Goal: Information Seeking & Learning: Find specific fact

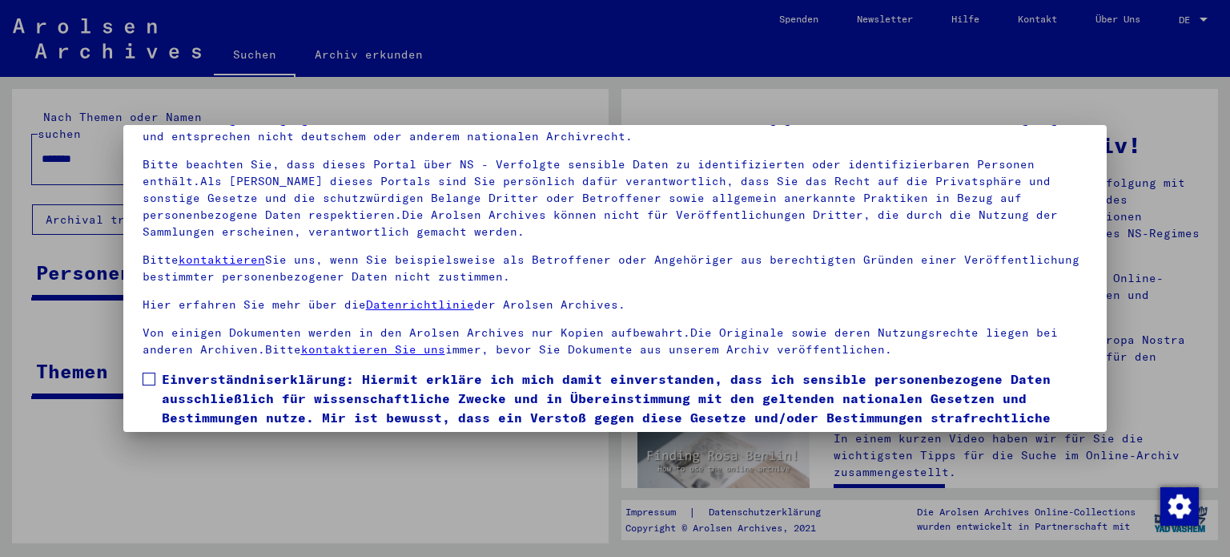
scroll to position [135, 0]
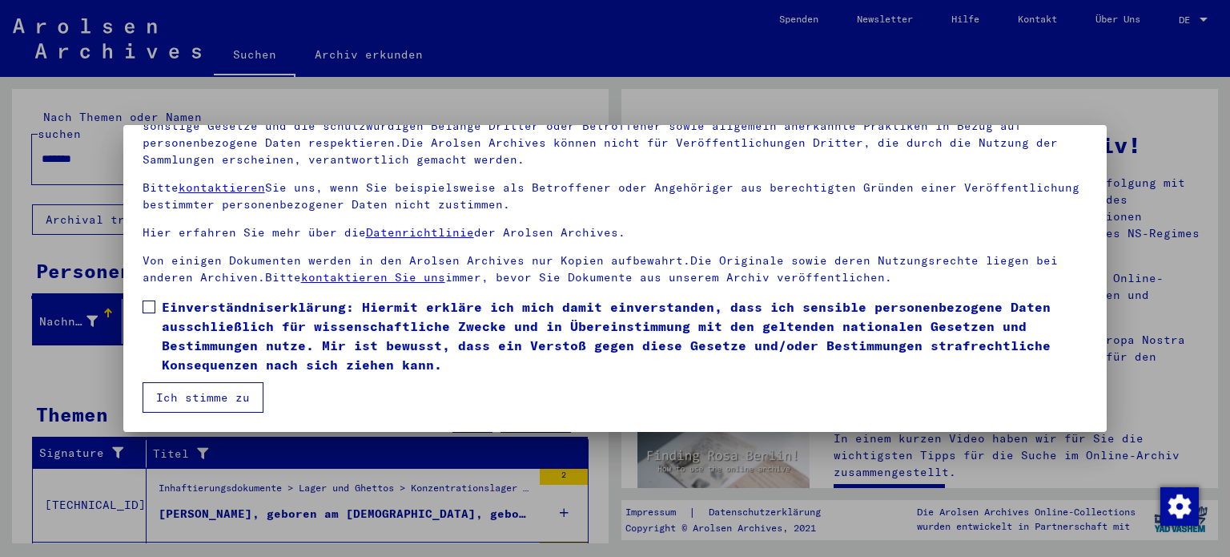
click at [149, 305] on span at bounding box center [149, 306] width 13 height 13
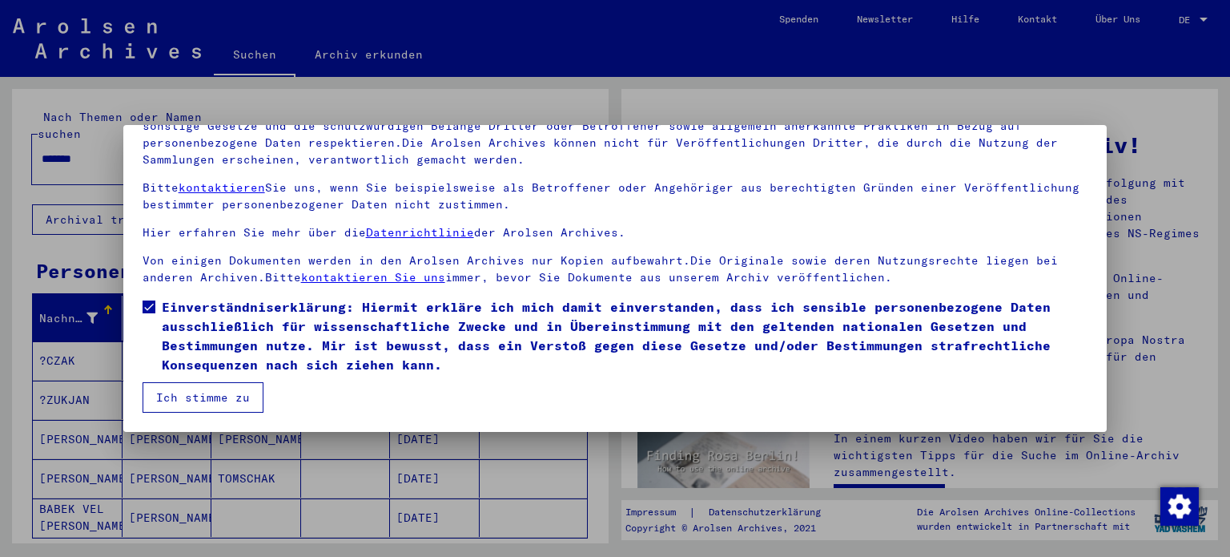
click at [218, 393] on button "Ich stimme zu" at bounding box center [203, 397] width 121 height 30
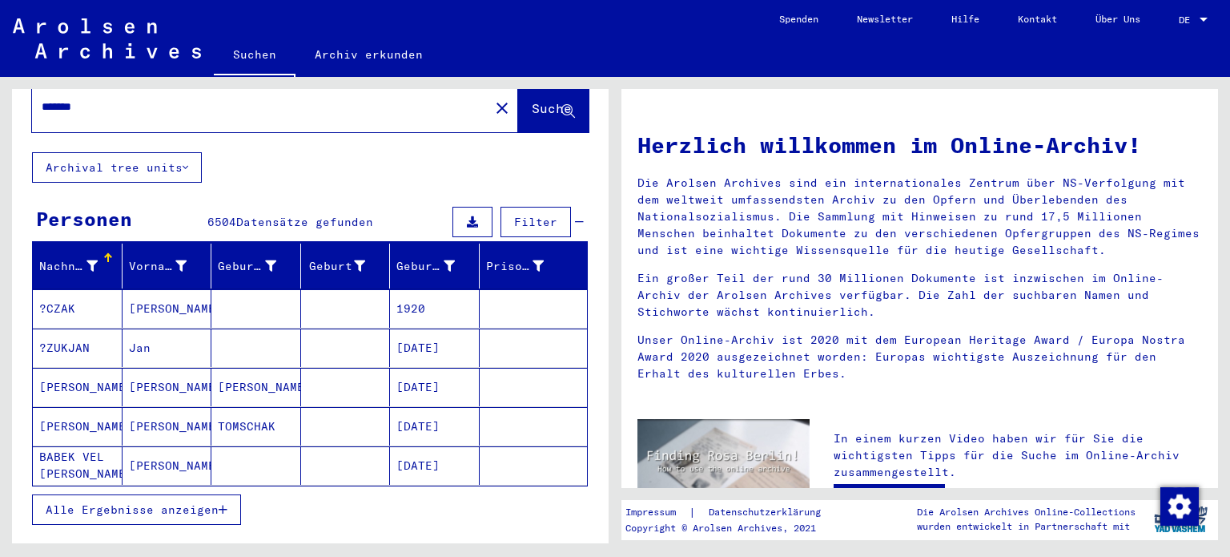
scroll to position [80, 0]
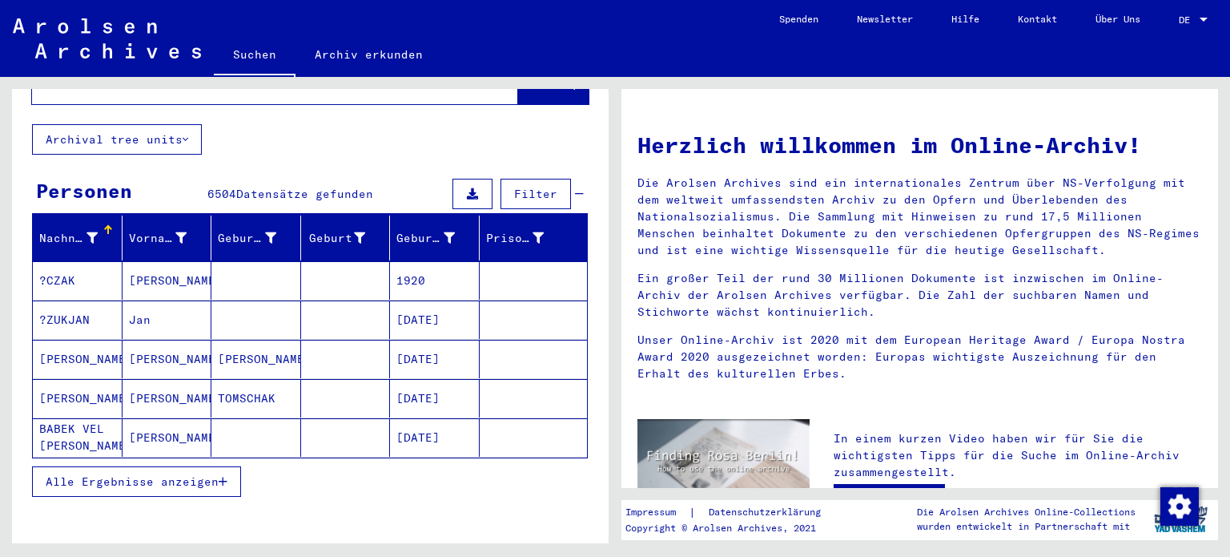
click at [219, 476] on icon "button" at bounding box center [223, 481] width 9 height 11
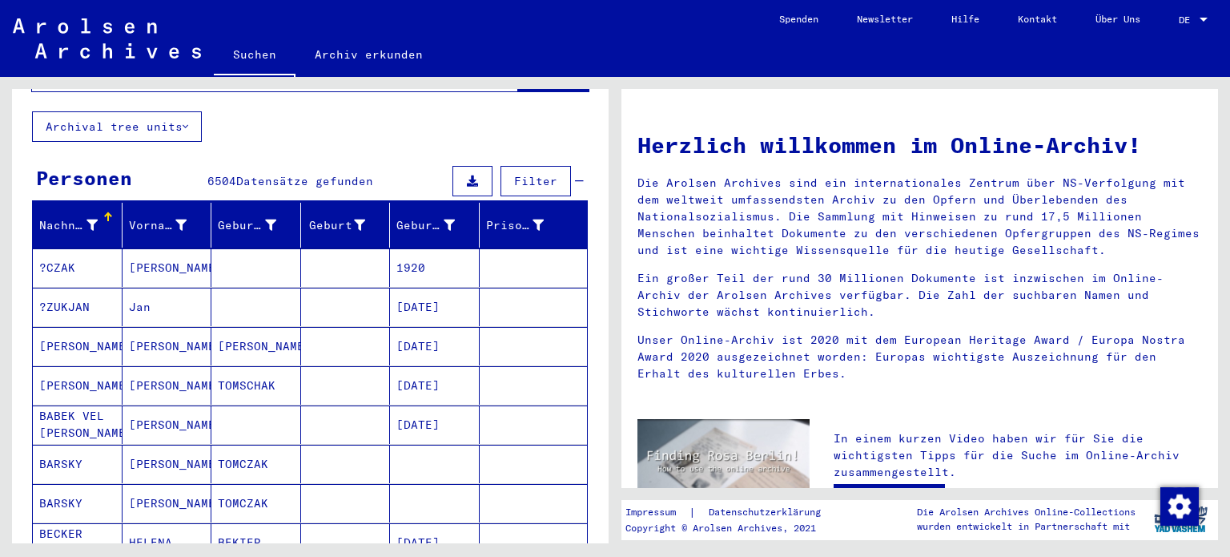
scroll to position [0, 0]
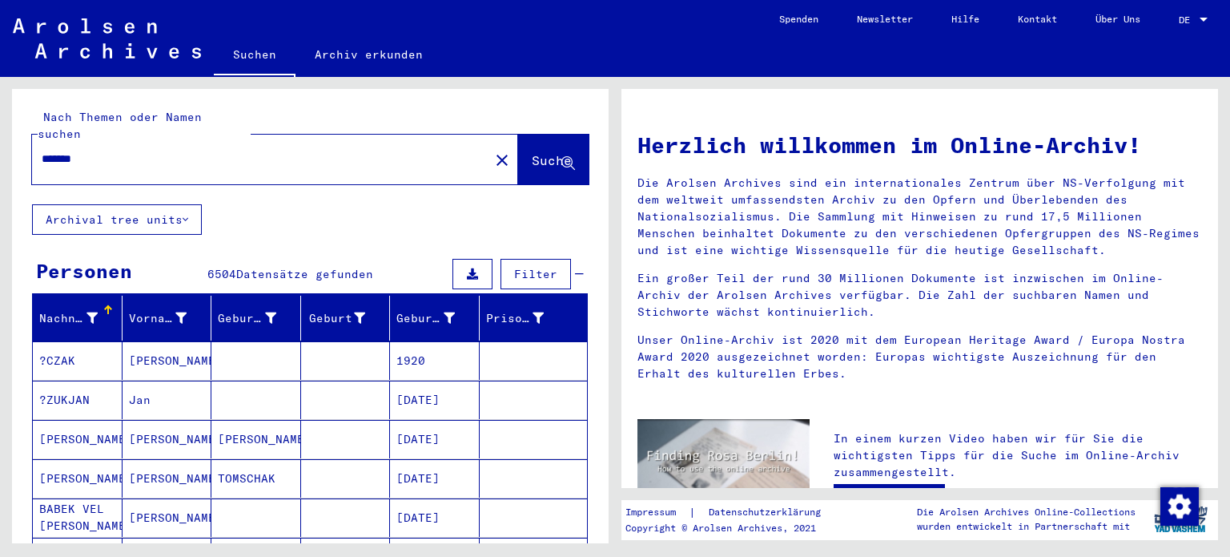
click at [207, 159] on div "******* close" at bounding box center [275, 160] width 486 height 50
click at [147, 204] on button "Archival tree units" at bounding box center [117, 219] width 170 height 30
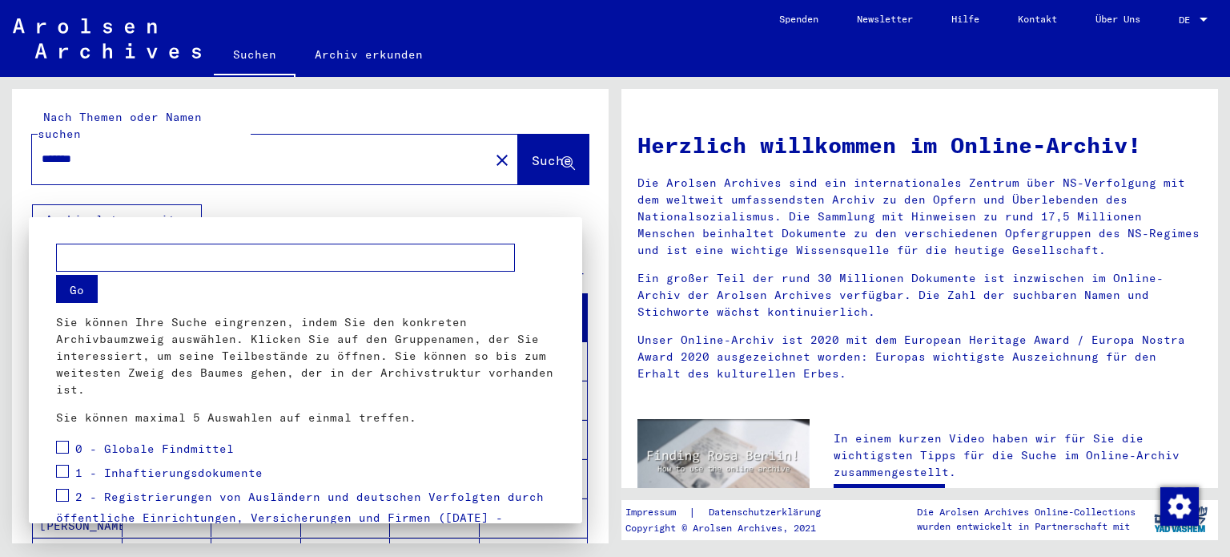
click at [173, 146] on div at bounding box center [615, 278] width 1230 height 557
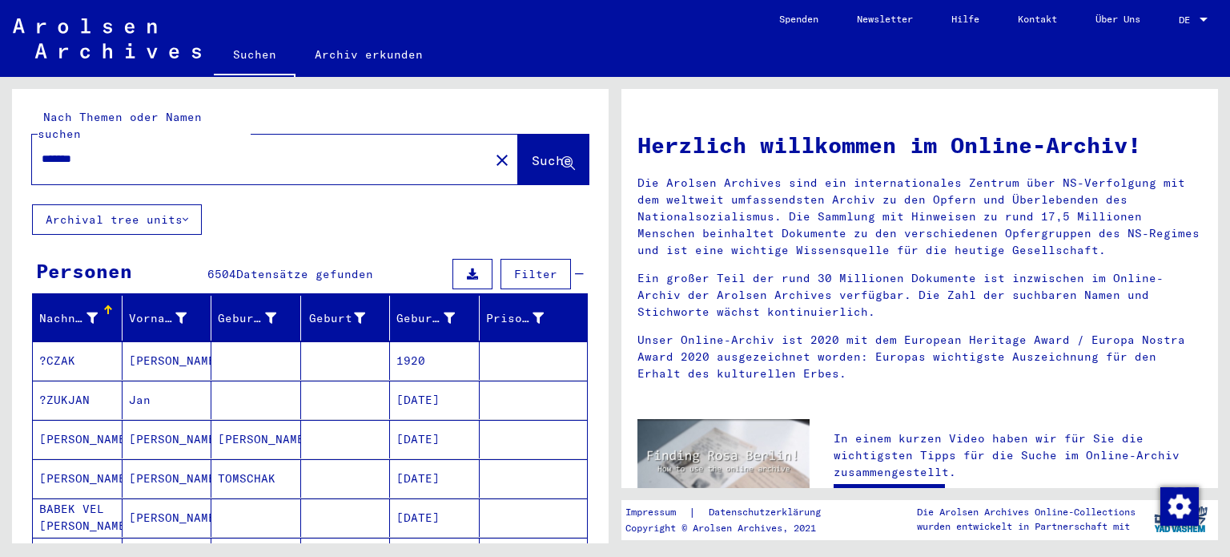
click at [135, 151] on input "*******" at bounding box center [256, 159] width 428 height 17
type input "**********"
click at [532, 152] on span "Suche" at bounding box center [552, 160] width 40 height 16
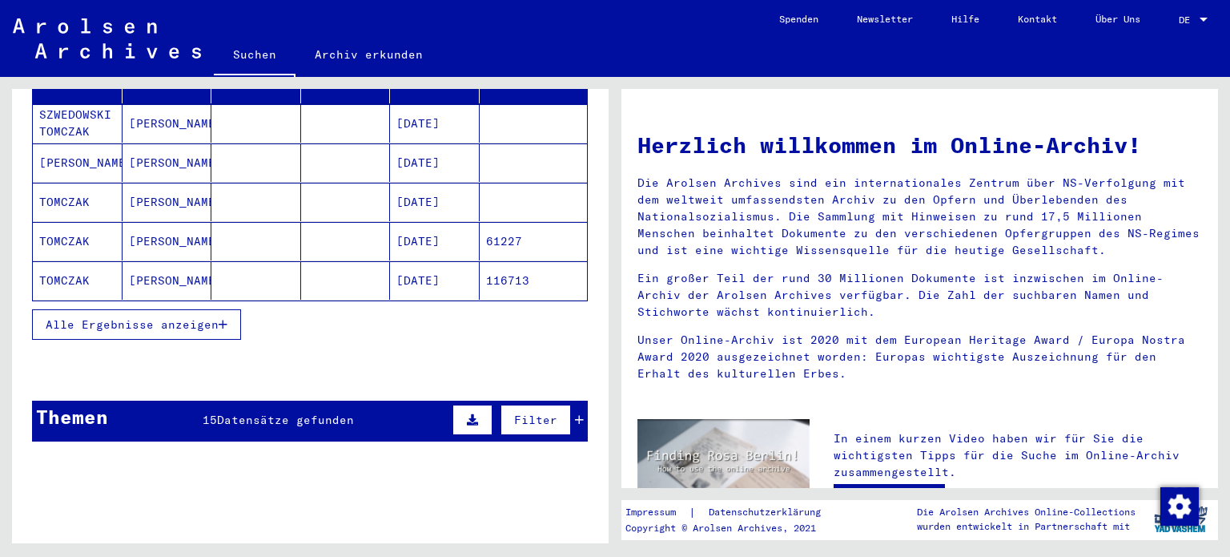
scroll to position [240, 0]
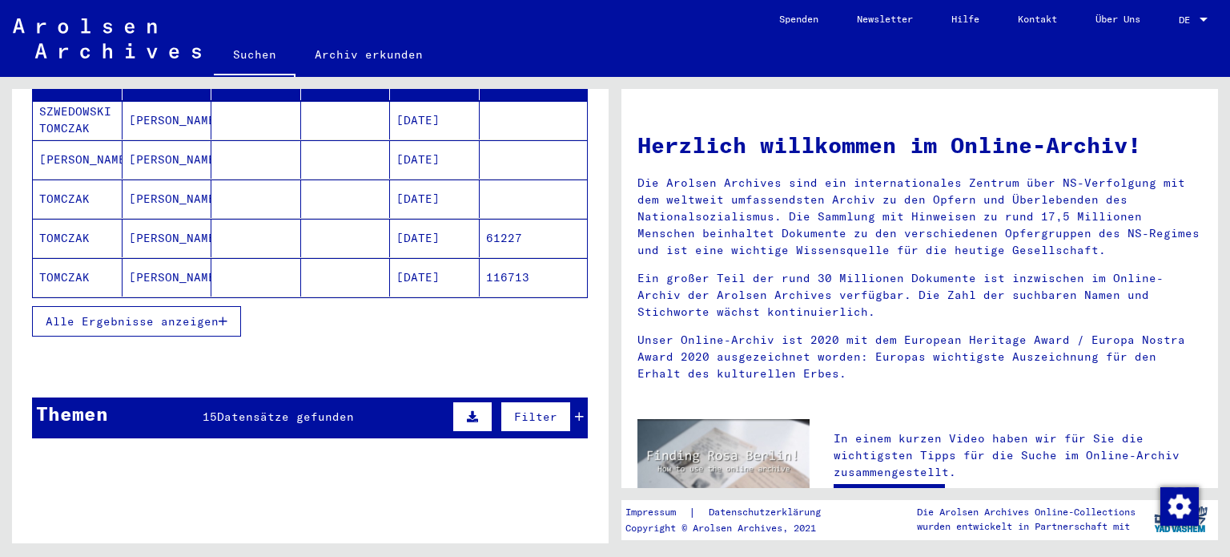
click at [220, 316] on icon "button" at bounding box center [223, 321] width 9 height 11
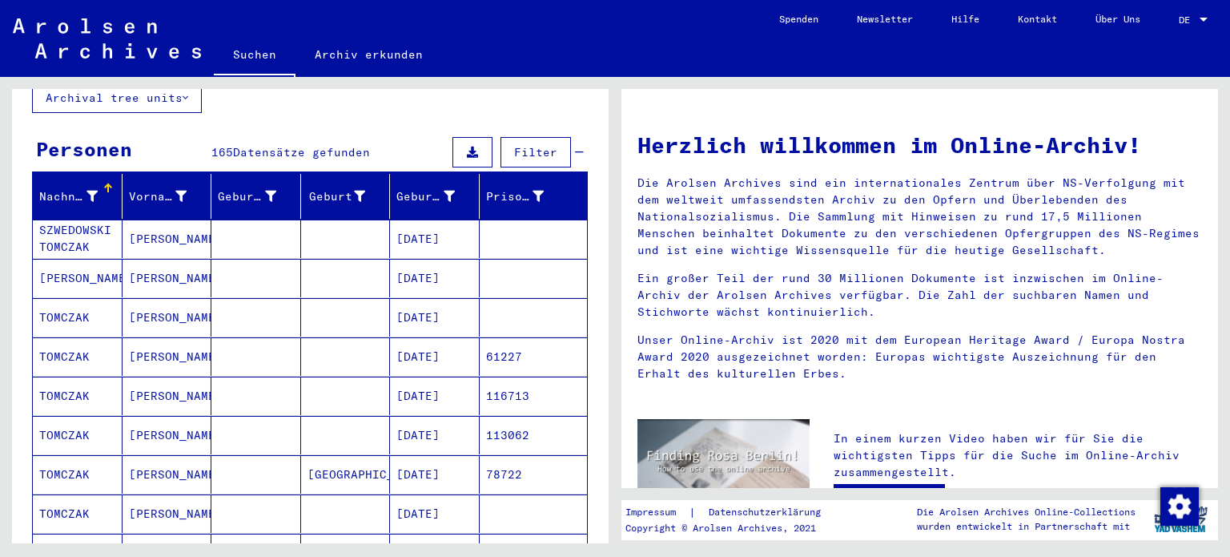
scroll to position [80, 0]
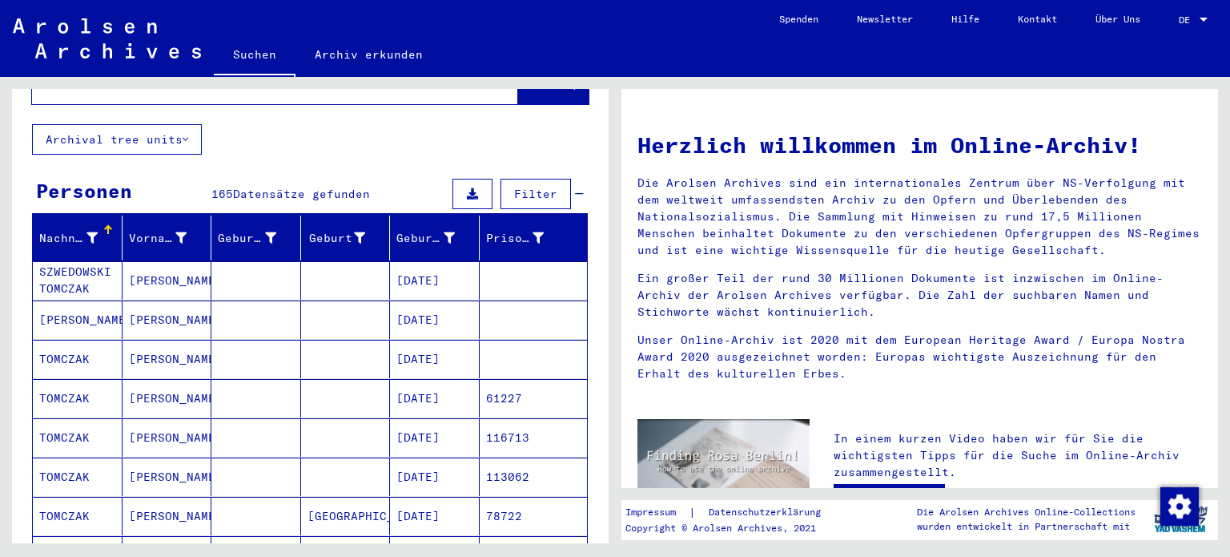
click at [158, 306] on mat-cell "[PERSON_NAME]" at bounding box center [168, 319] width 90 height 38
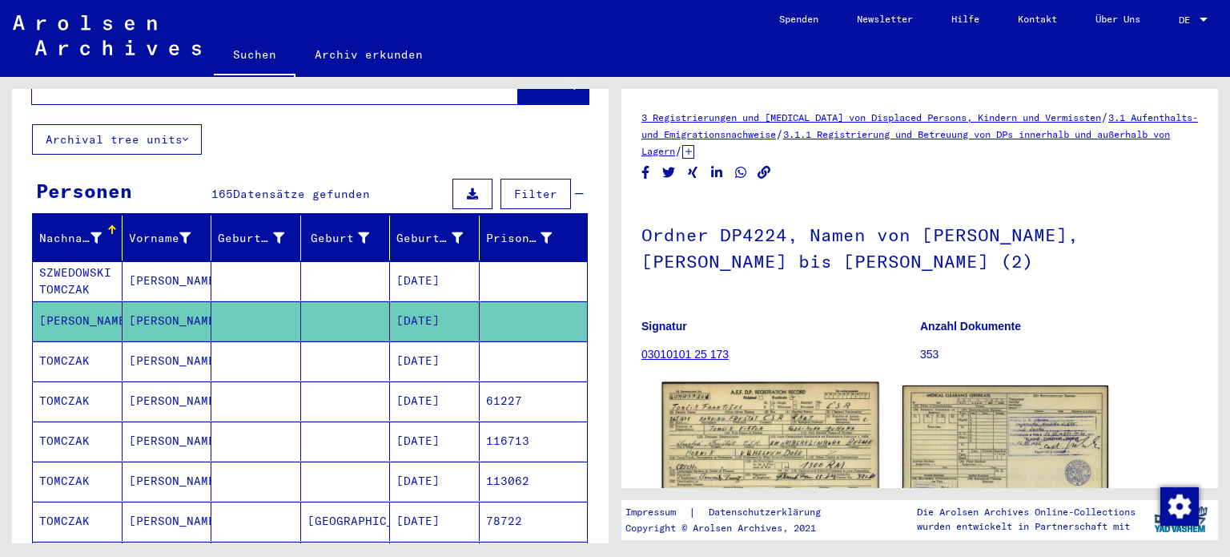
click at [742, 457] on img at bounding box center [770, 450] width 216 height 137
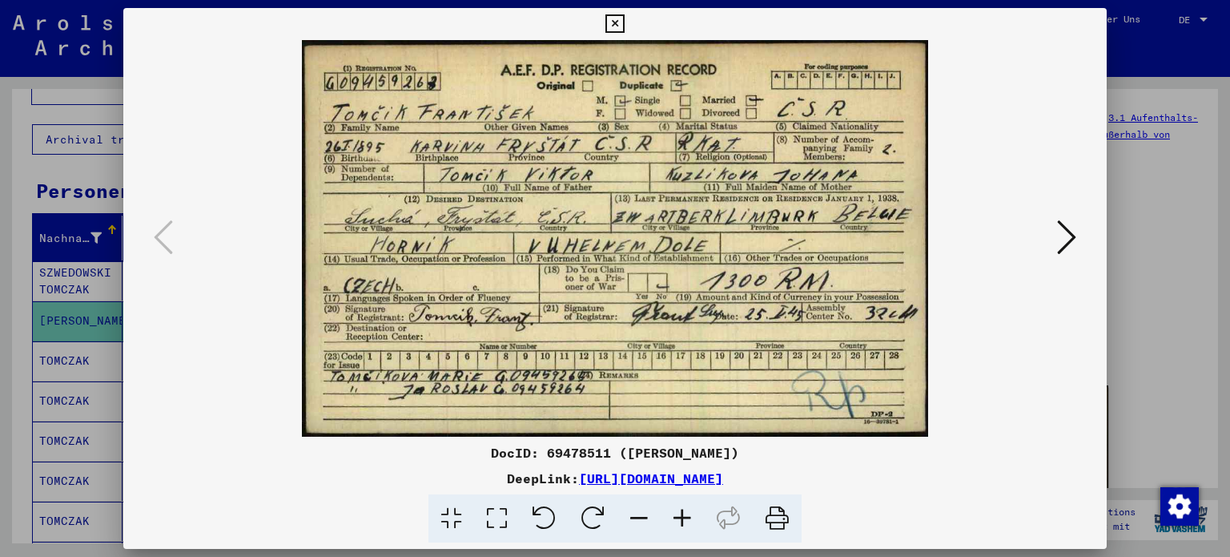
click at [10, 179] on div at bounding box center [615, 278] width 1230 height 557
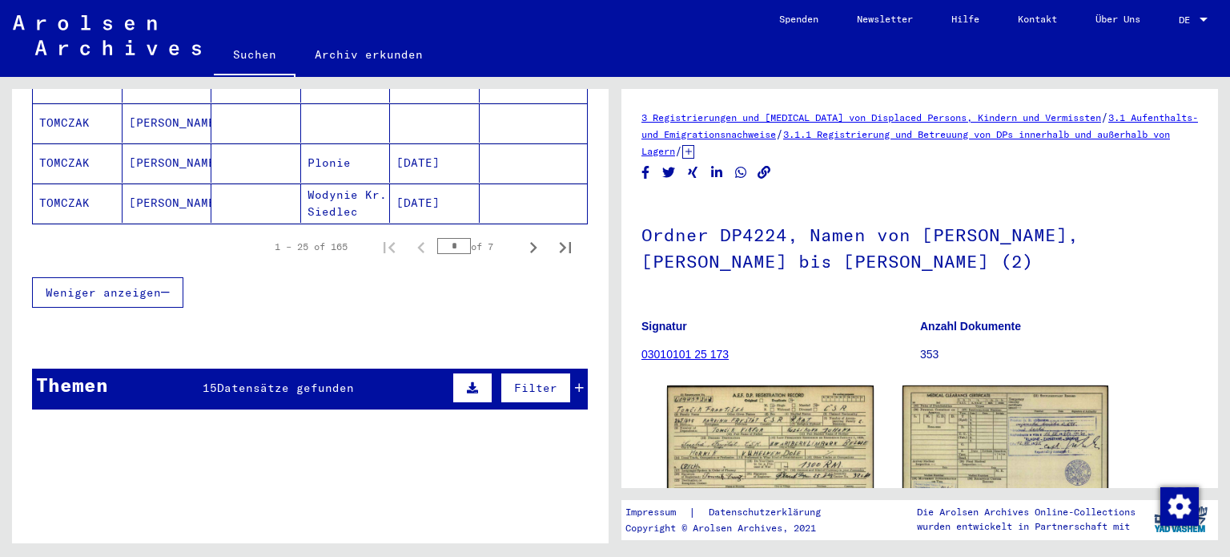
scroll to position [1121, 0]
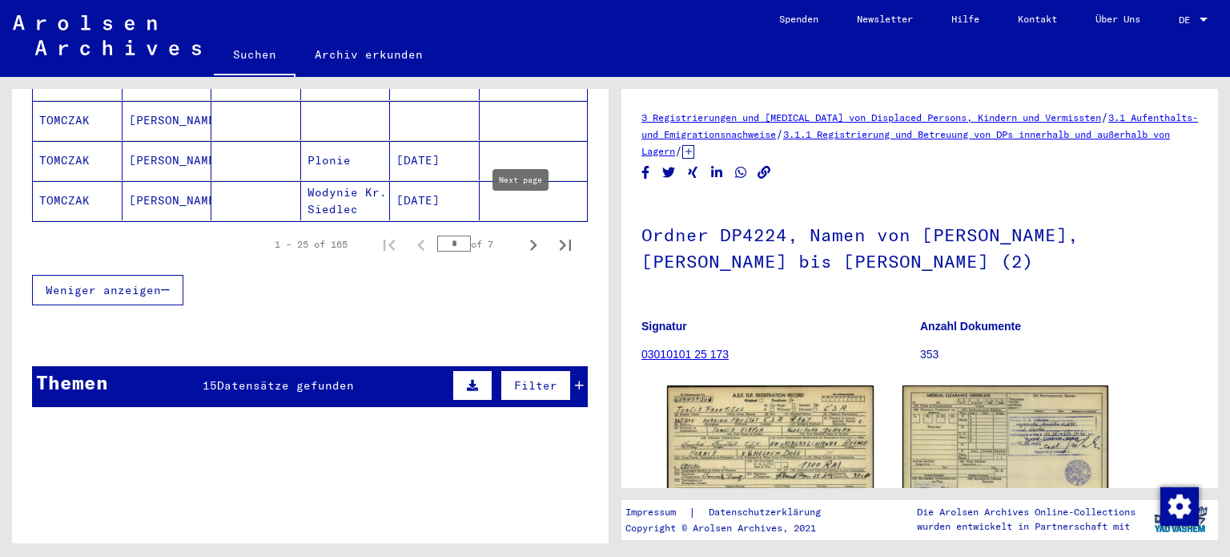
click at [522, 234] on icon "Next page" at bounding box center [533, 245] width 22 height 22
click at [410, 234] on icon "Previous page" at bounding box center [421, 245] width 22 height 22
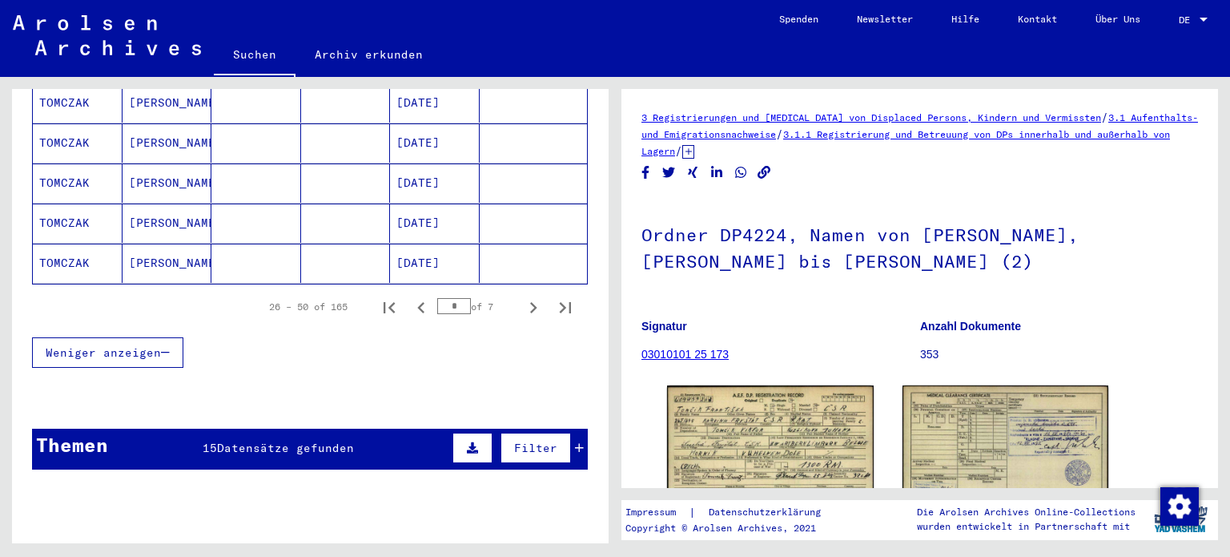
scroll to position [1201, 0]
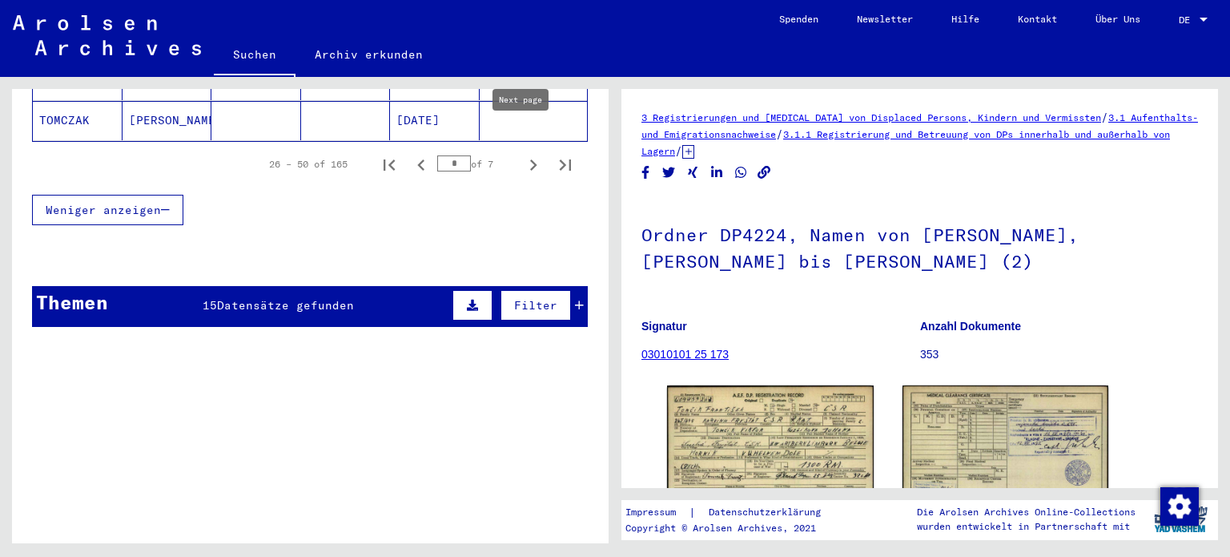
click at [522, 154] on icon "Next page" at bounding box center [533, 165] width 22 height 22
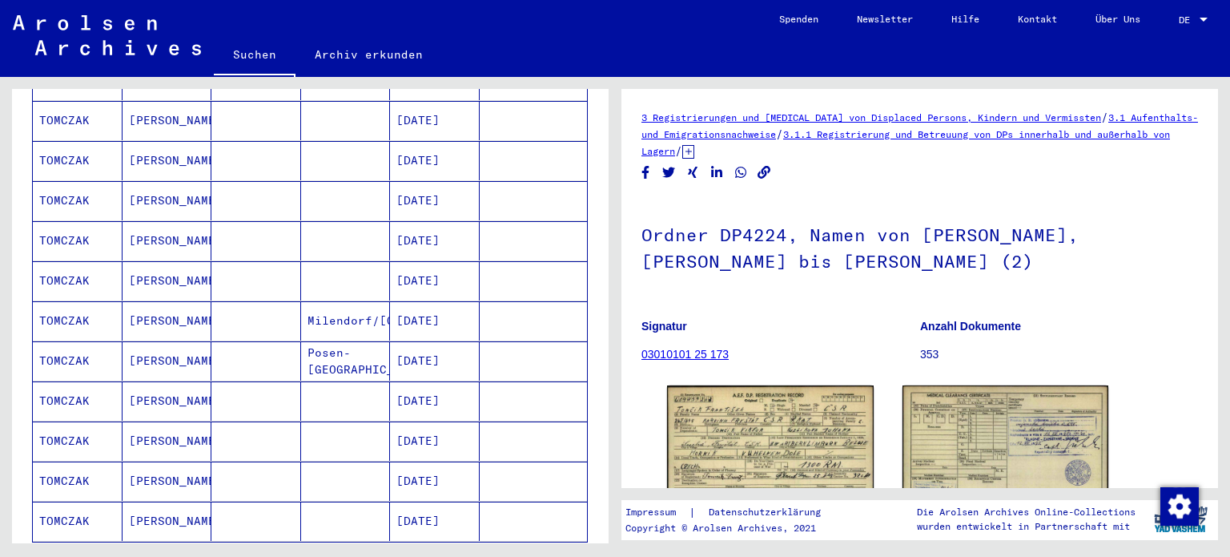
scroll to position [961, 0]
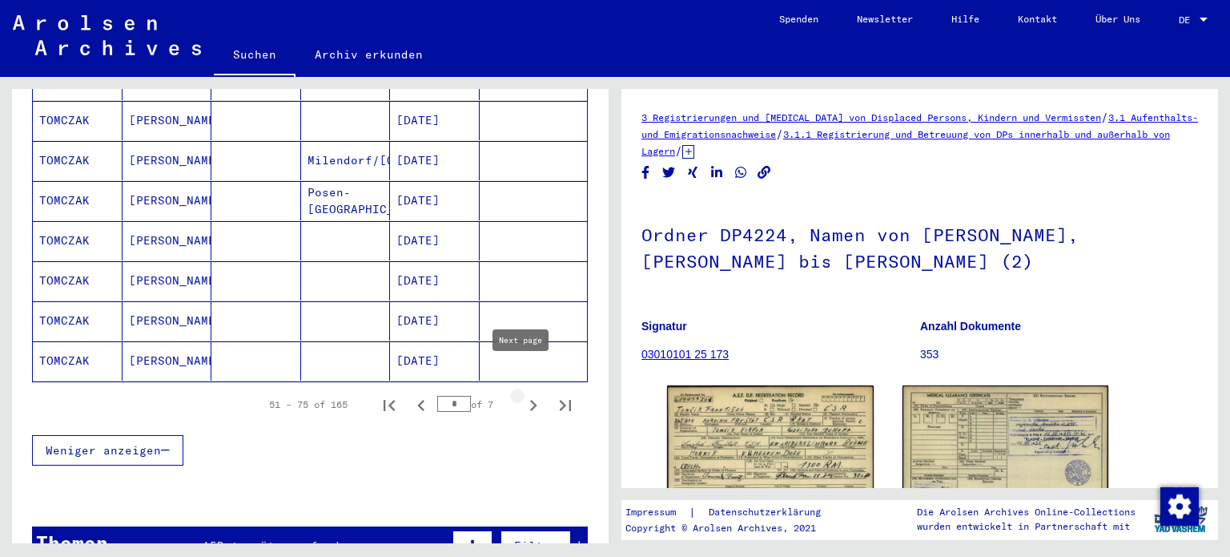
click at [522, 394] on icon "Next page" at bounding box center [533, 405] width 22 height 22
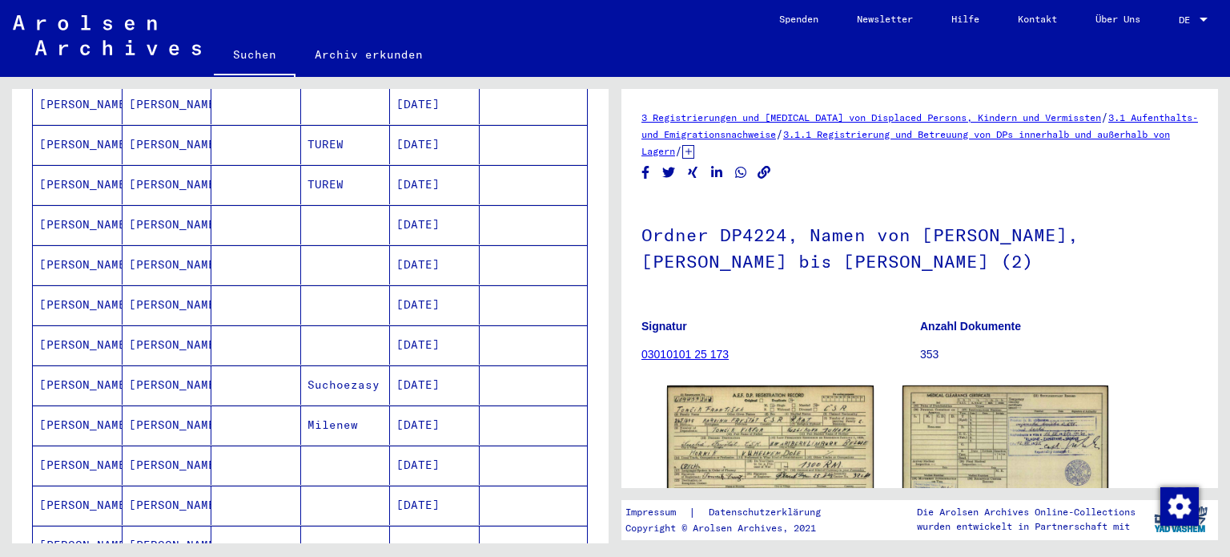
scroll to position [400, 0]
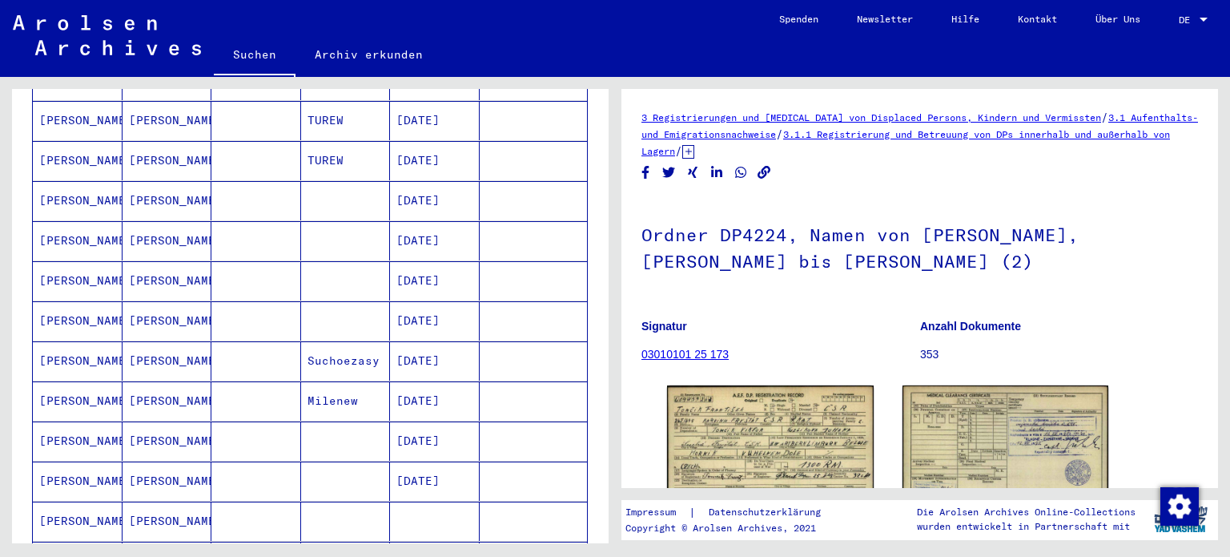
click at [78, 421] on mat-cell "[PERSON_NAME]" at bounding box center [78, 440] width 90 height 39
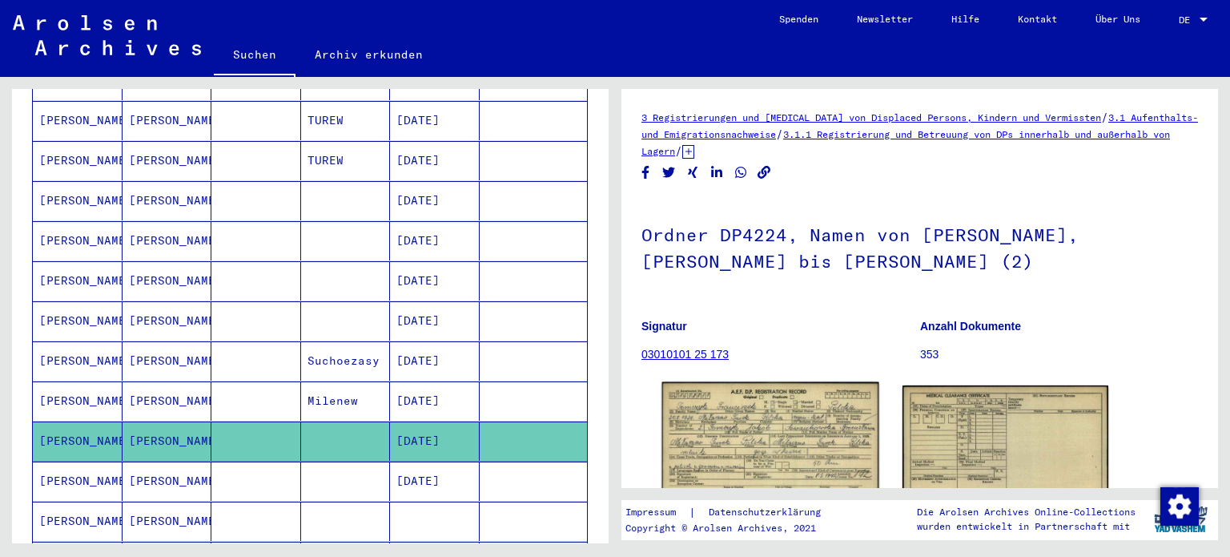
click at [760, 433] on img at bounding box center [770, 451] width 216 height 138
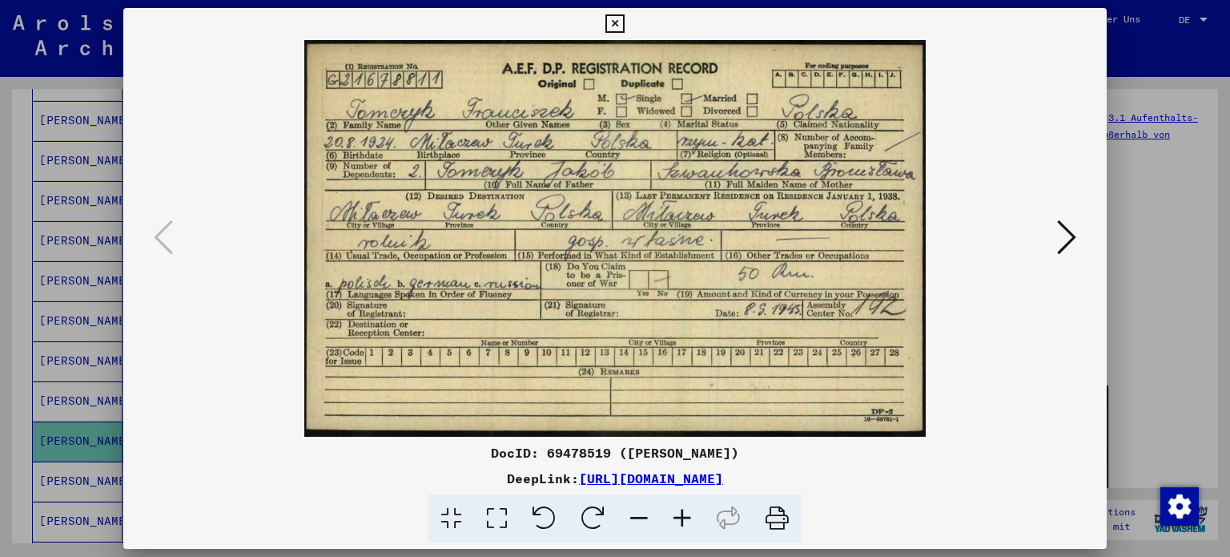
click at [19, 300] on div at bounding box center [615, 278] width 1230 height 557
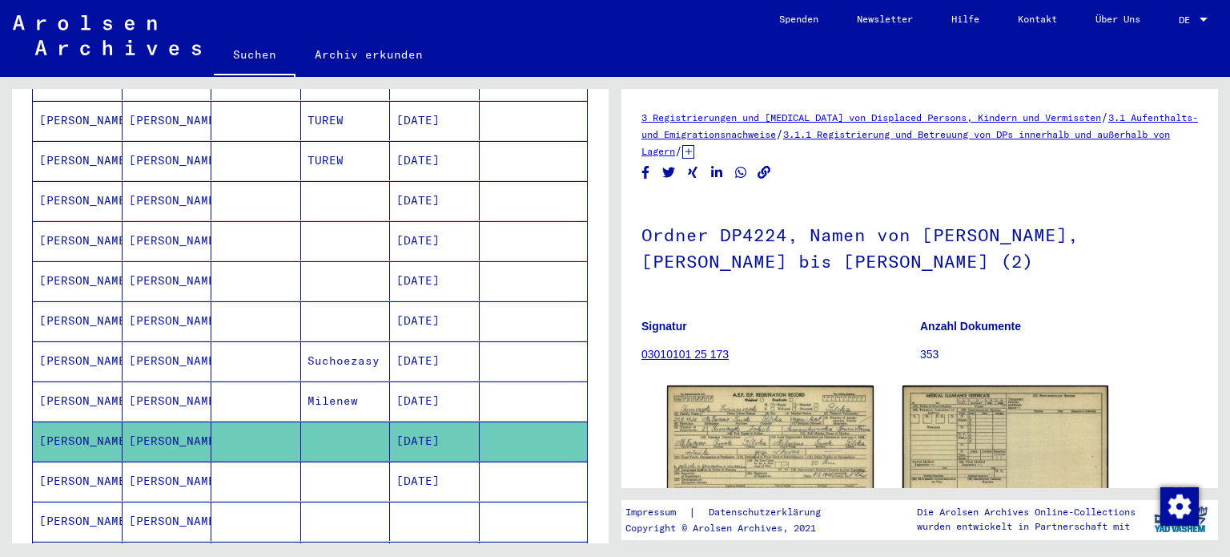
click at [68, 384] on mat-cell "[PERSON_NAME]" at bounding box center [78, 400] width 90 height 39
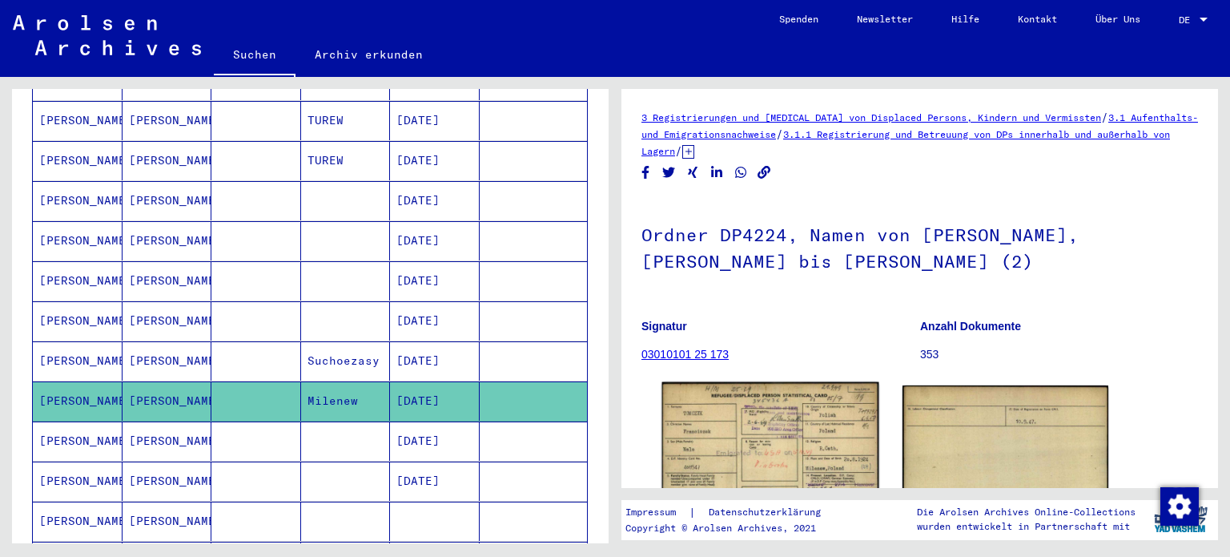
click at [757, 445] on img at bounding box center [770, 450] width 216 height 136
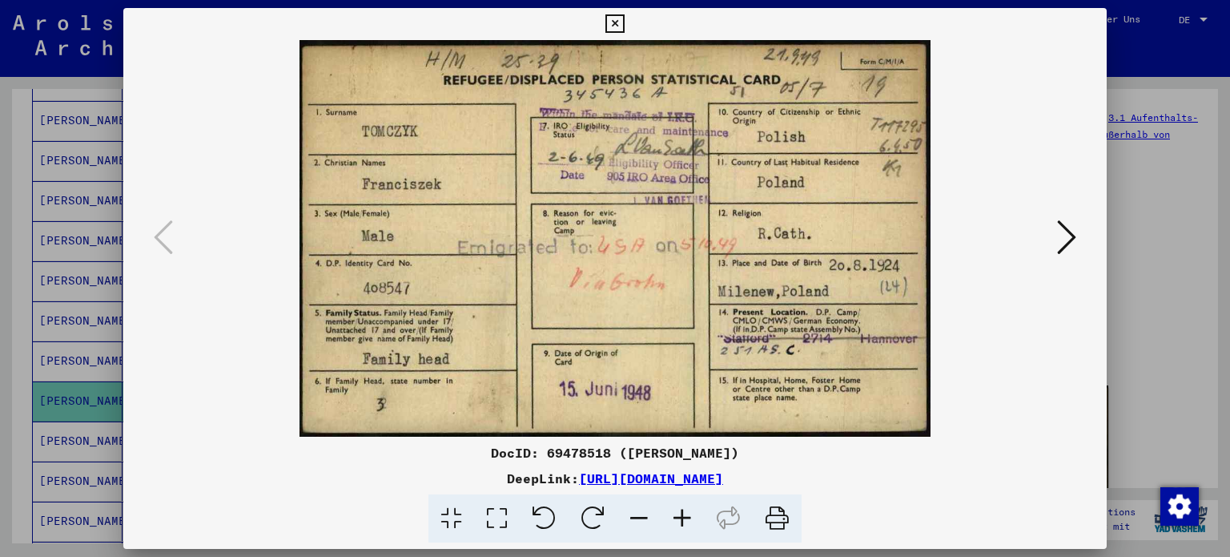
click at [1057, 233] on icon at bounding box center [1066, 237] width 19 height 38
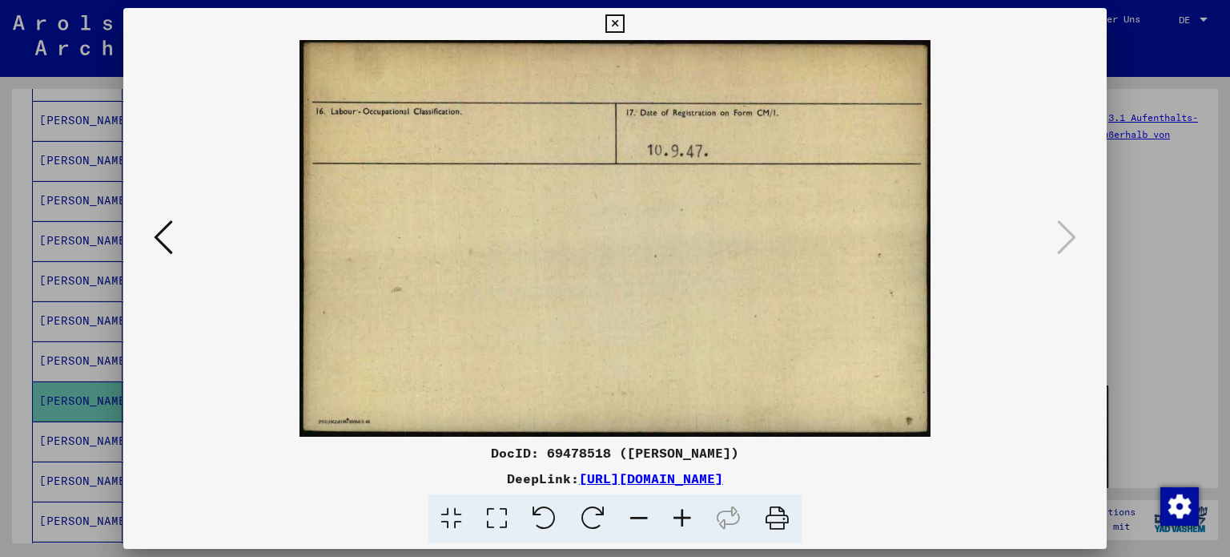
click at [173, 230] on button at bounding box center [163, 238] width 29 height 46
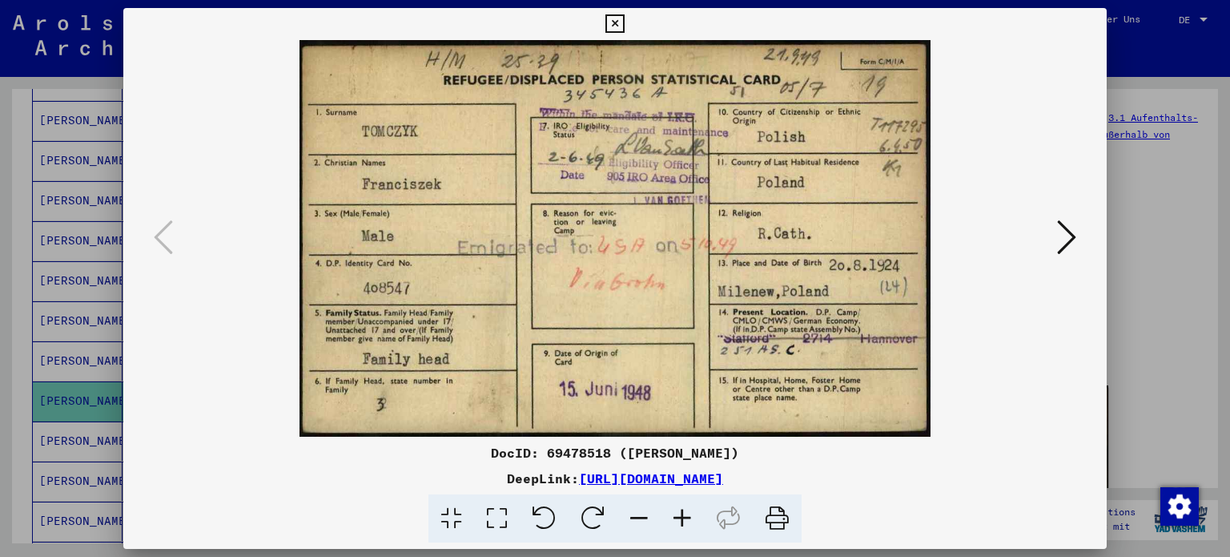
click at [13, 230] on div at bounding box center [615, 278] width 1230 height 557
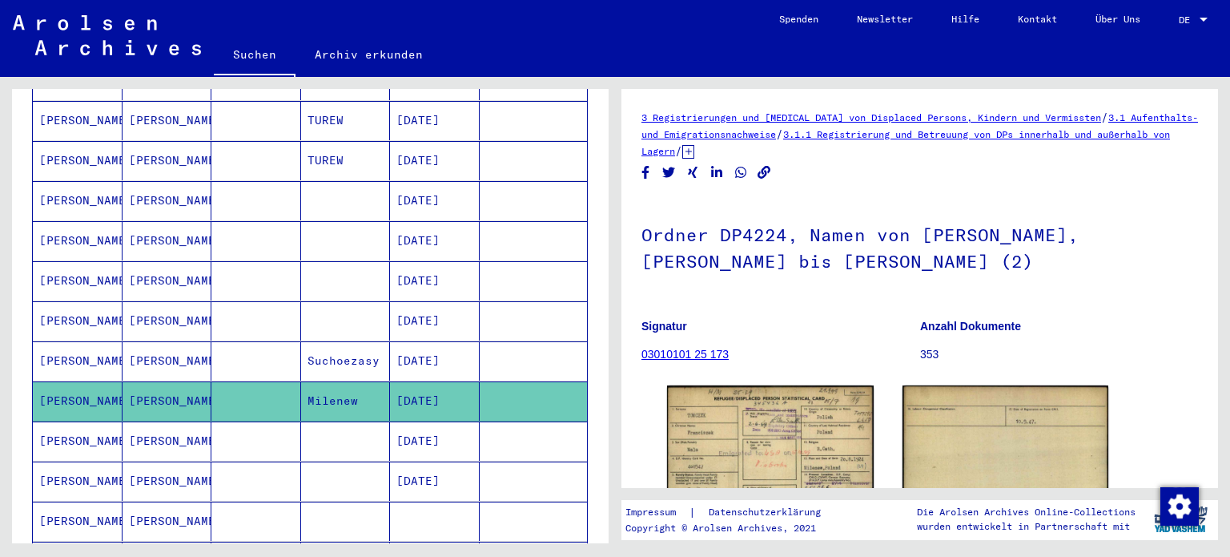
click at [79, 341] on mat-cell "[PERSON_NAME]" at bounding box center [78, 360] width 90 height 39
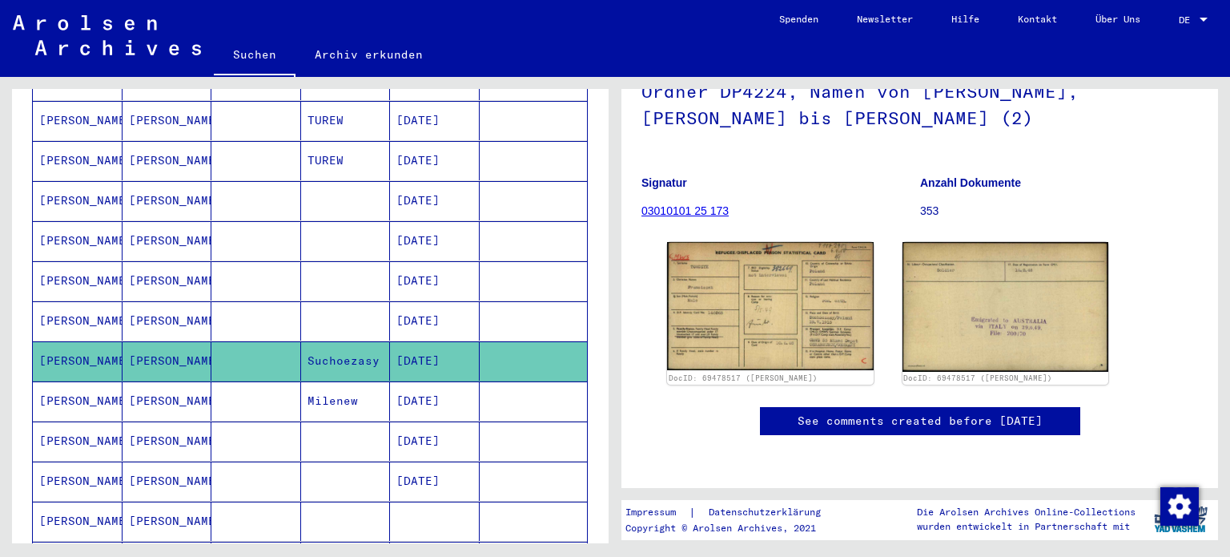
scroll to position [160, 0]
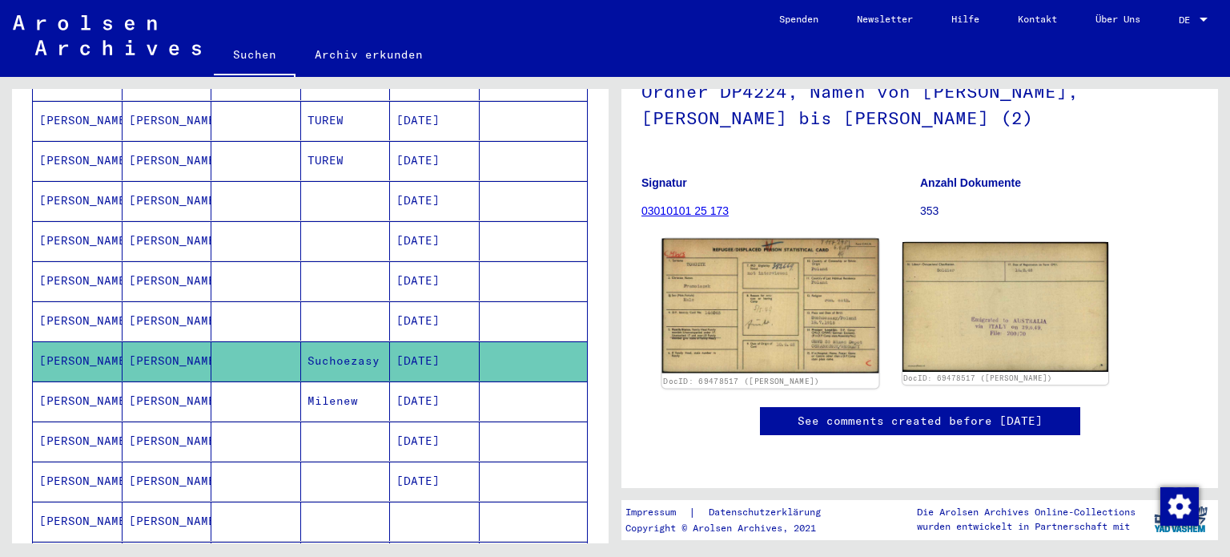
click at [799, 295] on img at bounding box center [770, 306] width 216 height 135
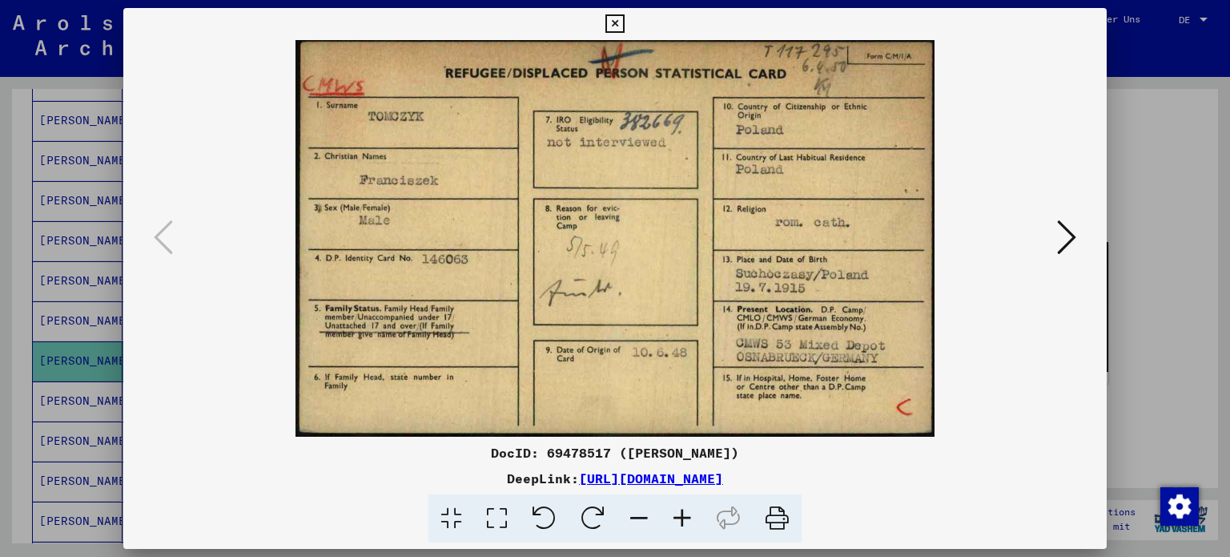
click at [0, 154] on div at bounding box center [615, 278] width 1230 height 557
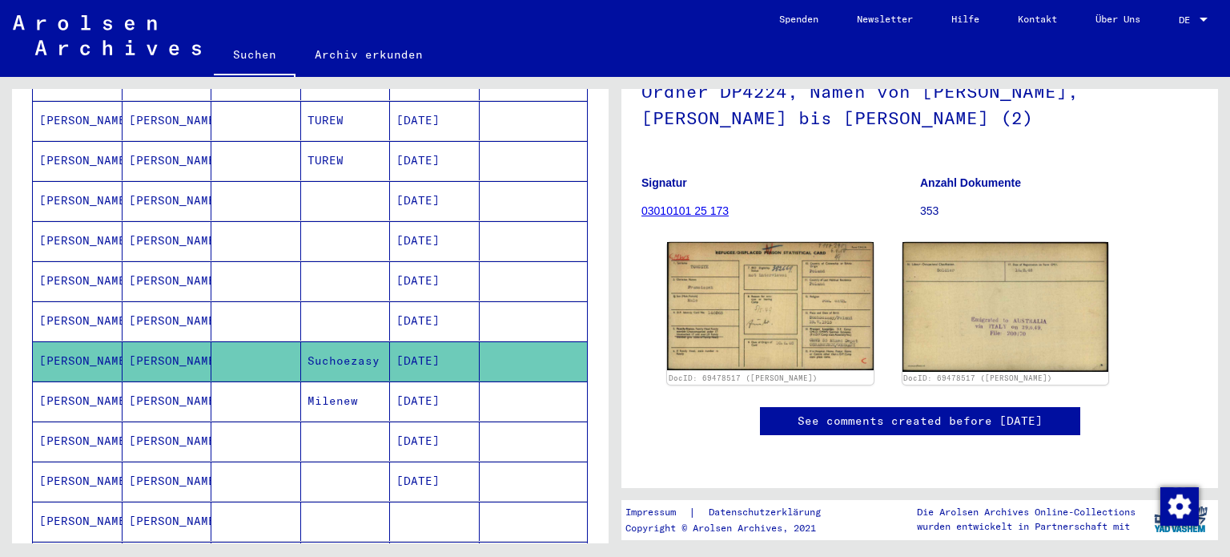
click at [150, 301] on mat-cell "[PERSON_NAME]" at bounding box center [168, 320] width 90 height 39
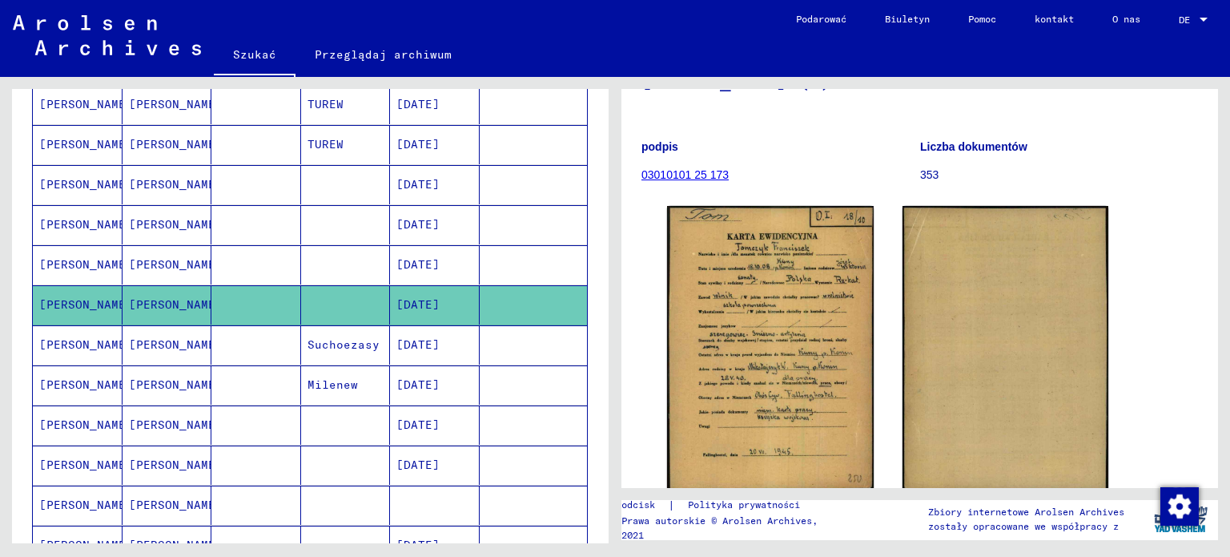
scroll to position [240, 0]
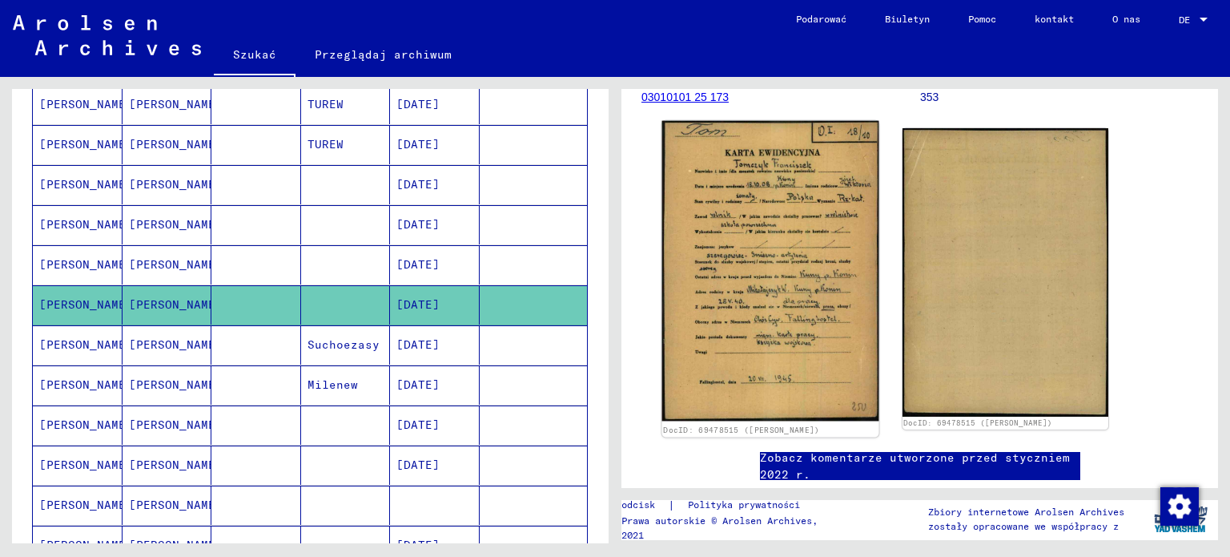
click at [746, 276] on img at bounding box center [770, 271] width 216 height 300
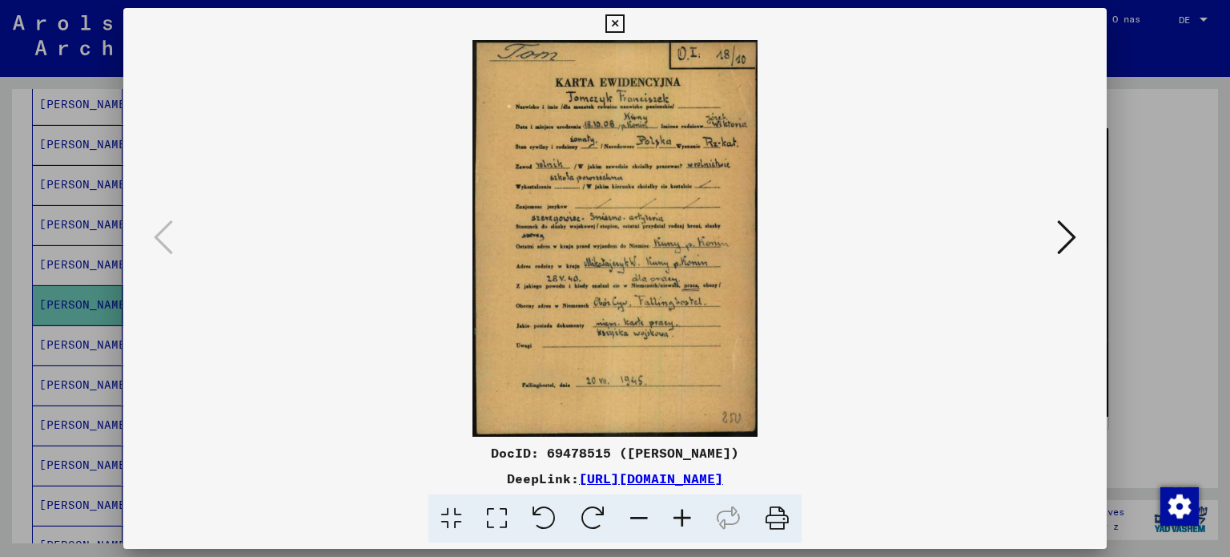
click at [1073, 239] on icon at bounding box center [1066, 237] width 19 height 38
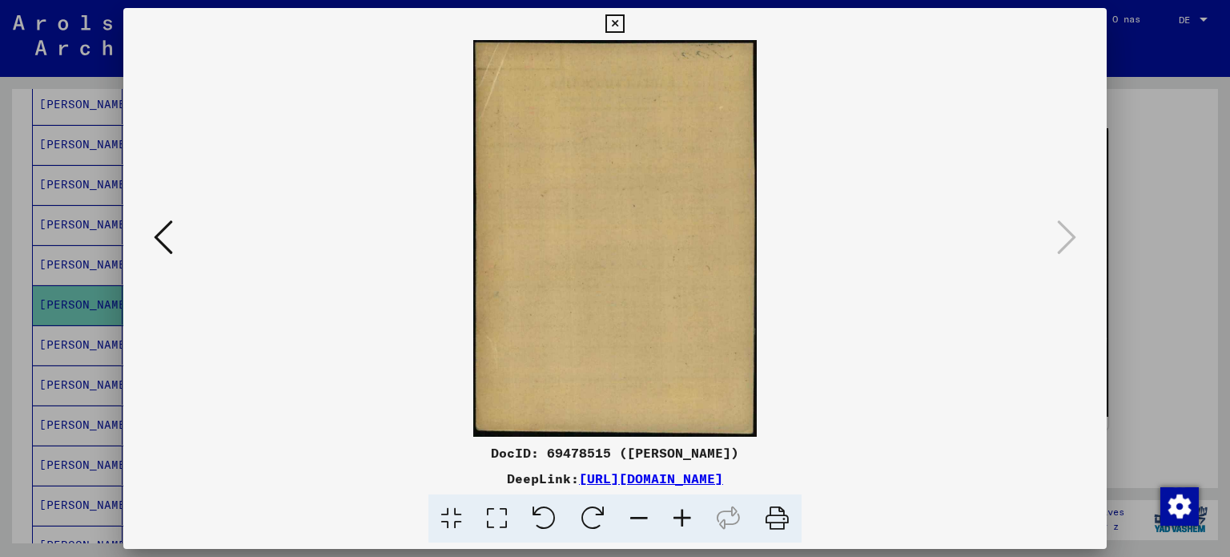
click at [8, 227] on div at bounding box center [615, 278] width 1230 height 557
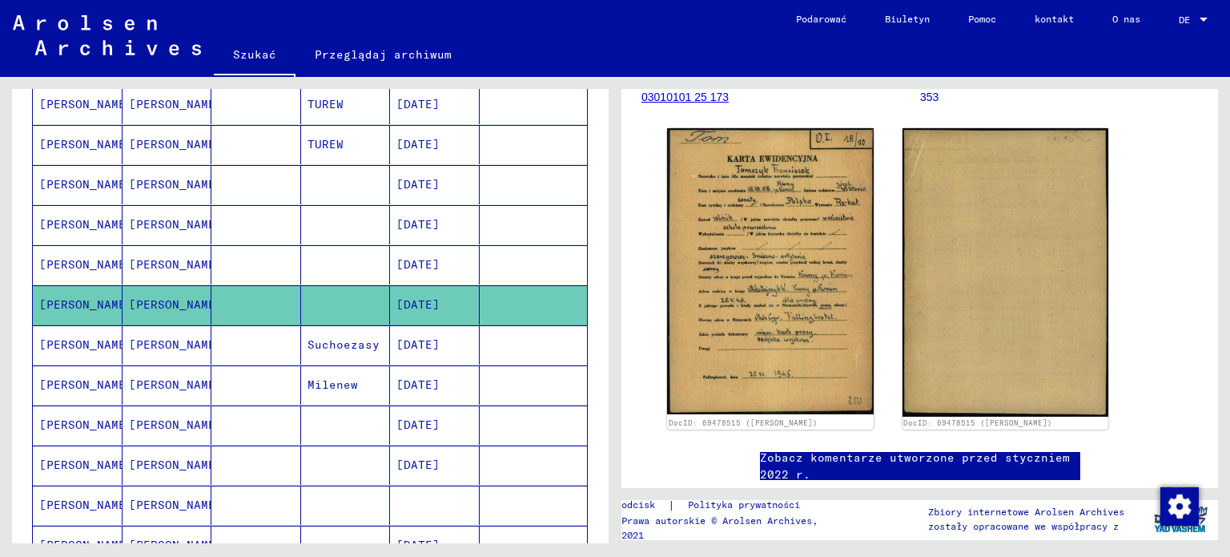
click at [74, 257] on font "[PERSON_NAME]" at bounding box center [86, 264] width 94 height 14
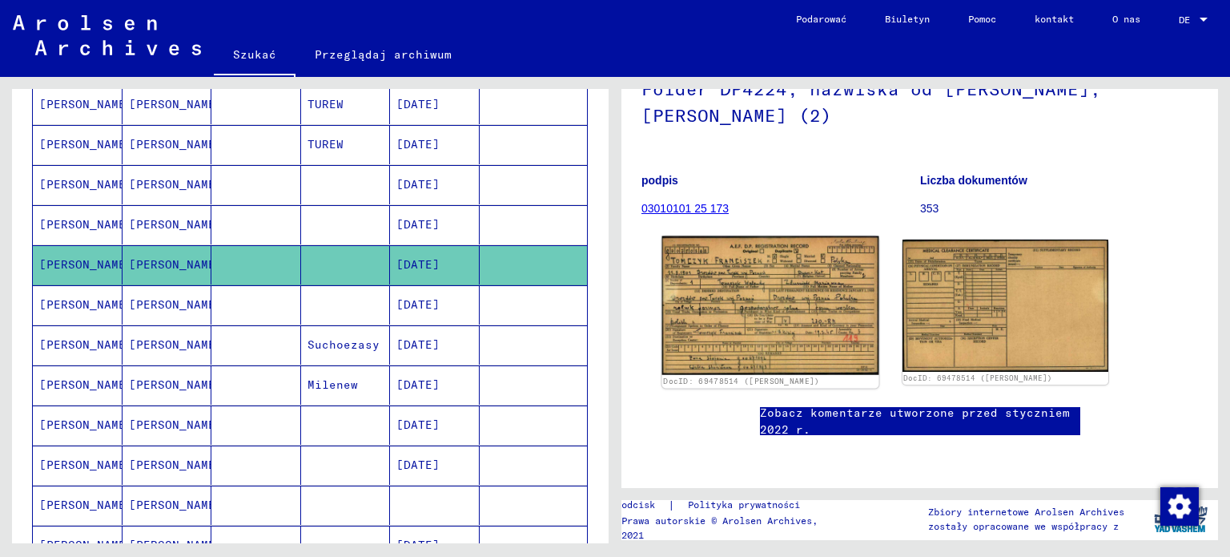
scroll to position [160, 0]
click at [743, 299] on img at bounding box center [770, 305] width 216 height 139
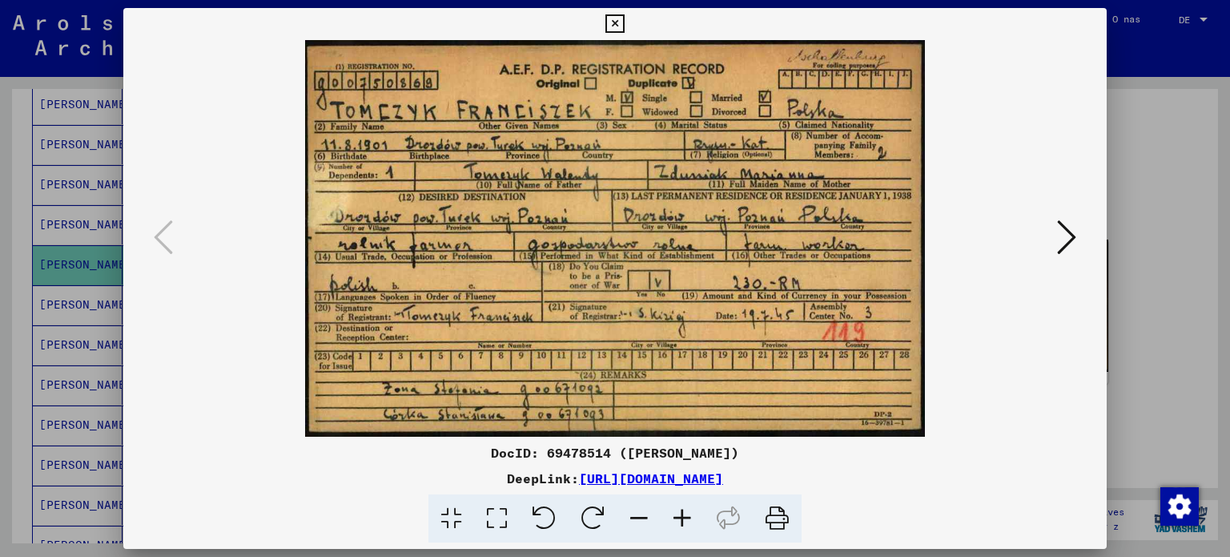
click at [7, 297] on div at bounding box center [615, 278] width 1230 height 557
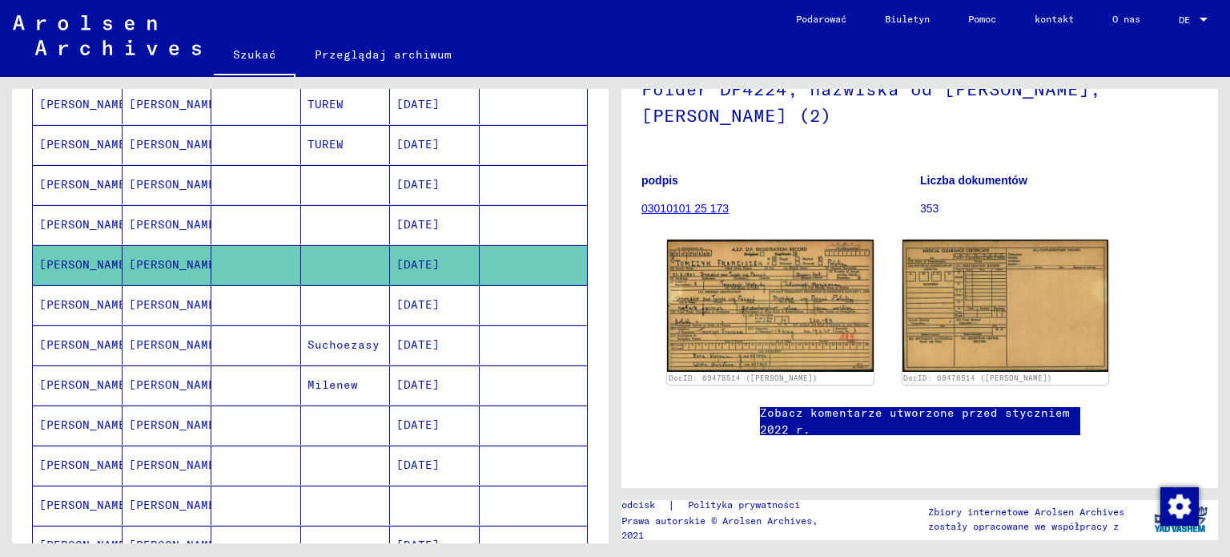
click at [65, 223] on font "[PERSON_NAME]" at bounding box center [86, 224] width 94 height 14
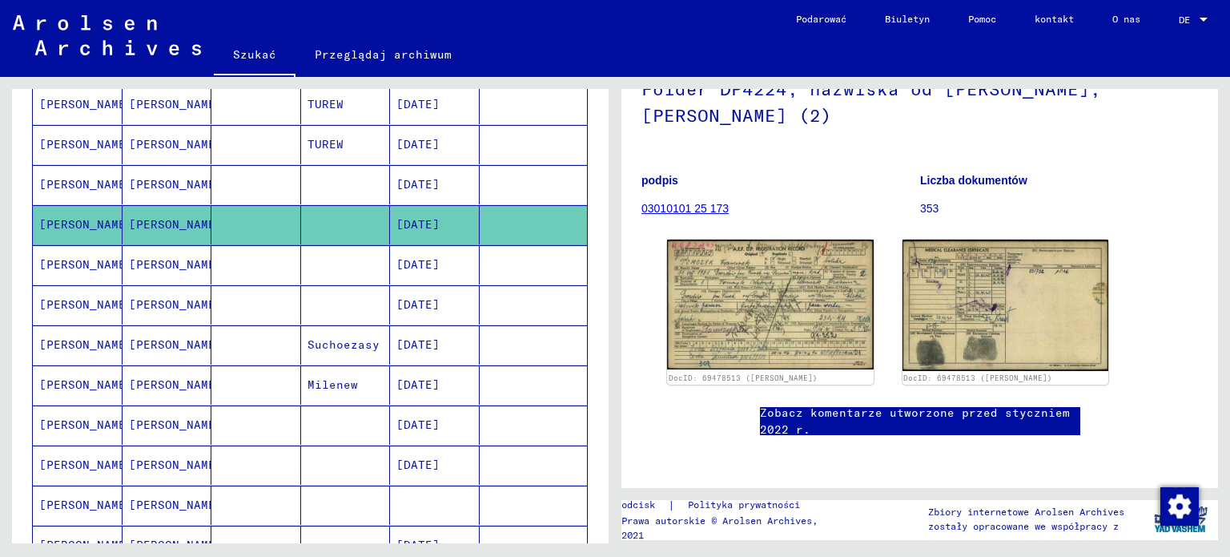
scroll to position [240, 0]
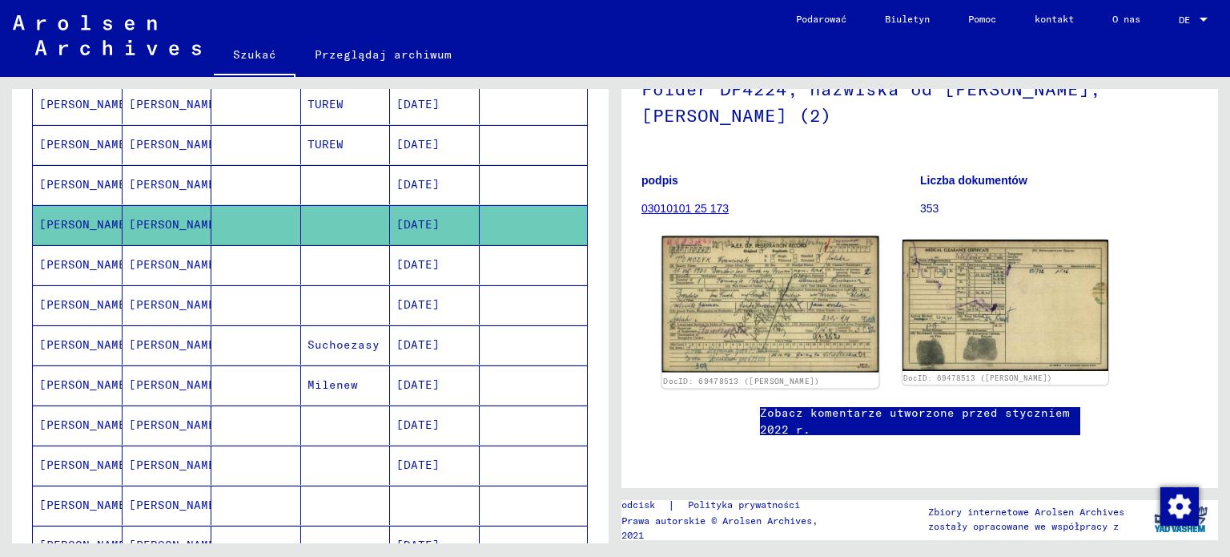
click at [775, 244] on img at bounding box center [770, 304] width 216 height 136
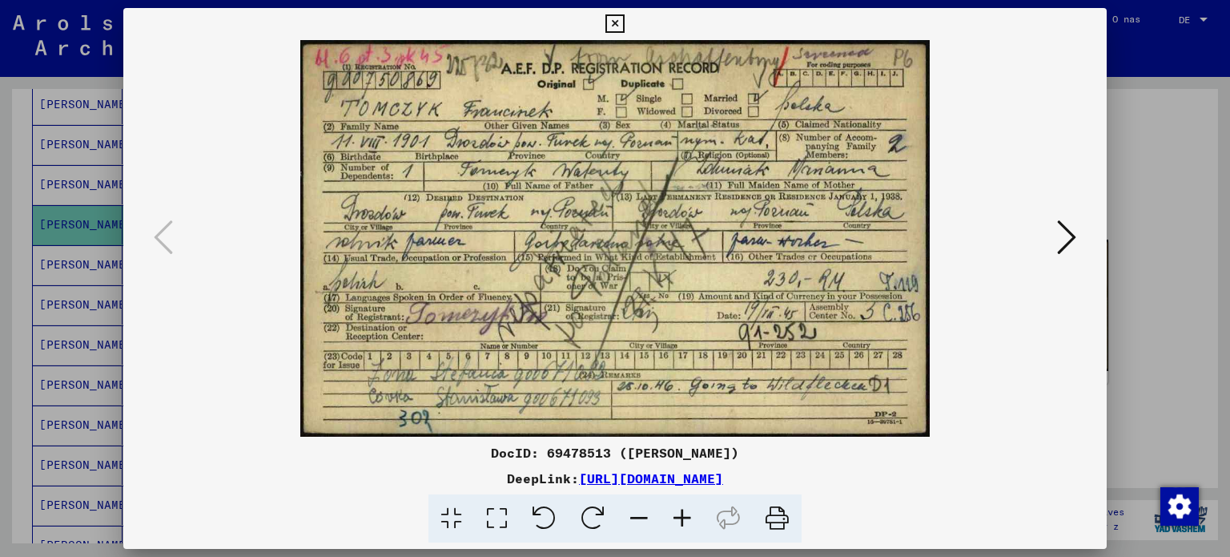
click at [1063, 240] on icon at bounding box center [1066, 237] width 19 height 38
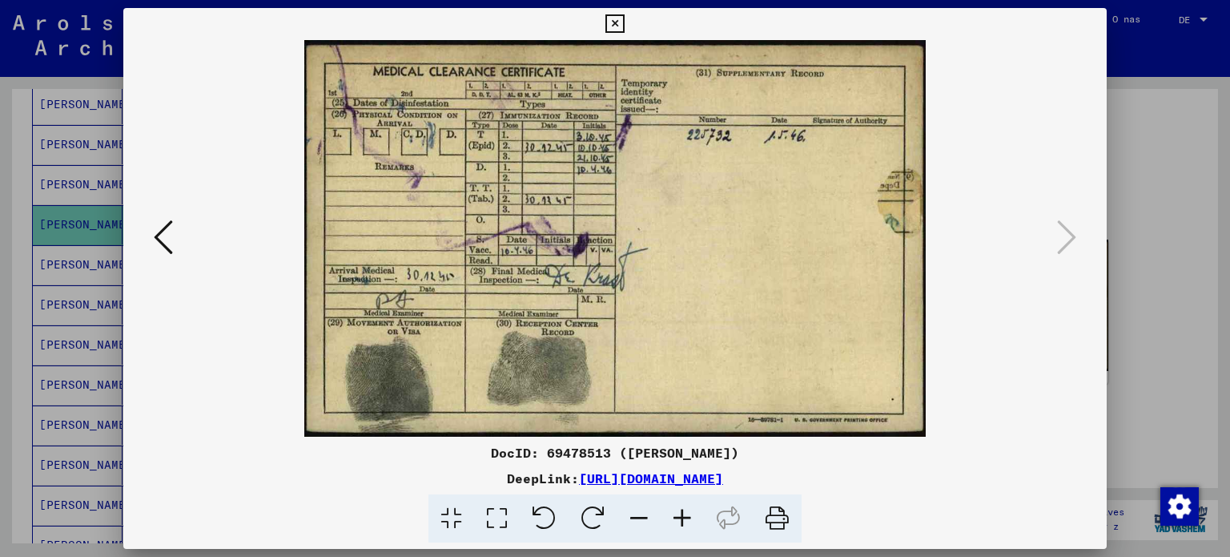
click at [1, 233] on div at bounding box center [615, 278] width 1230 height 557
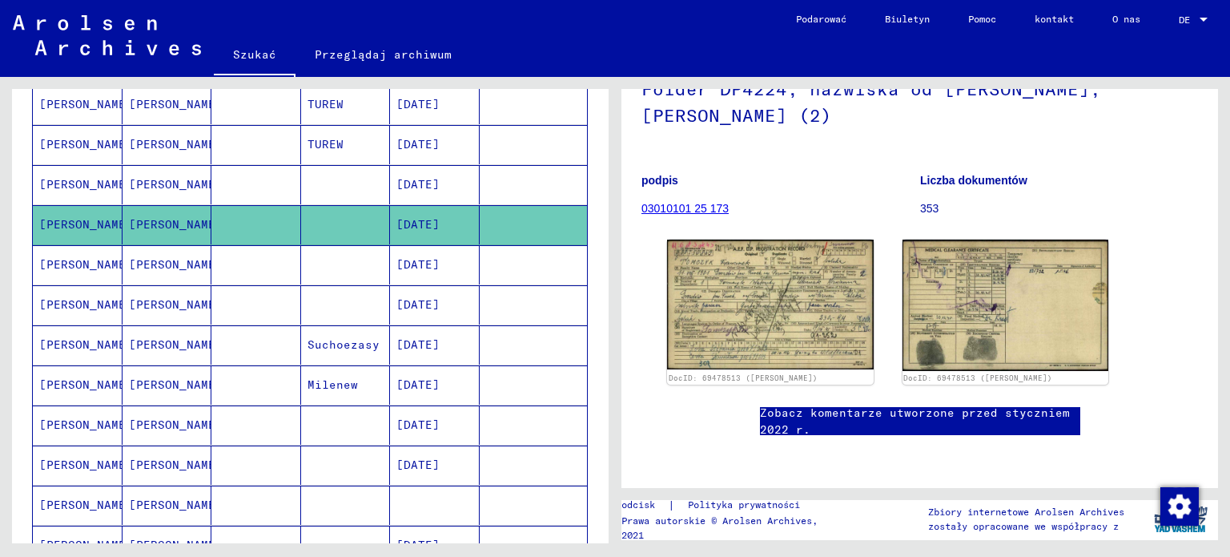
click at [62, 179] on font "[PERSON_NAME]" at bounding box center [86, 184] width 94 height 14
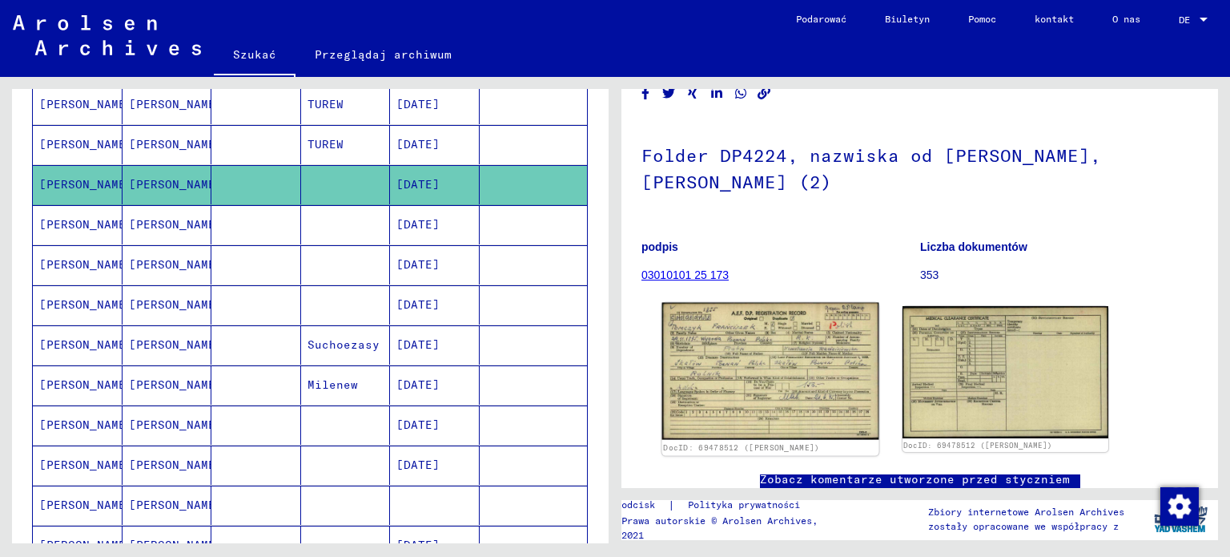
scroll to position [160, 0]
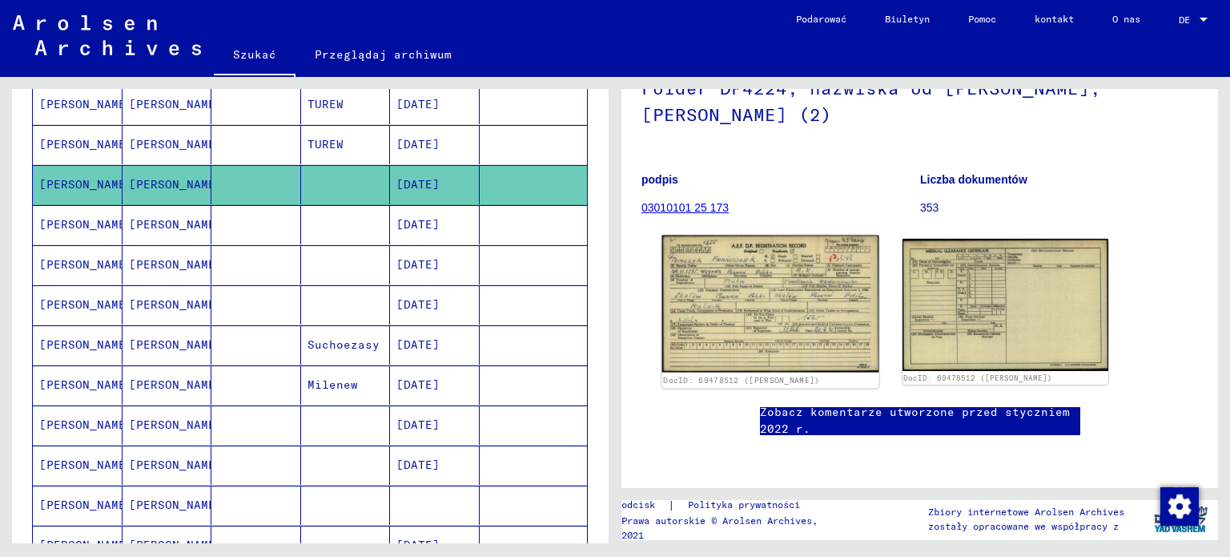
click at [751, 272] on img at bounding box center [770, 303] width 216 height 137
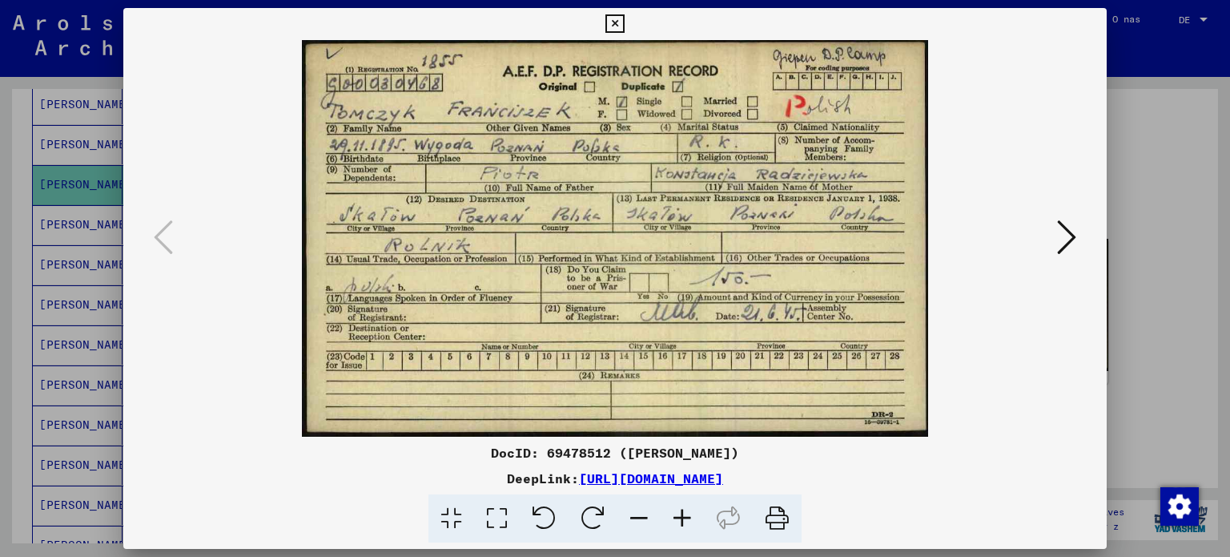
click at [18, 288] on div at bounding box center [615, 278] width 1230 height 557
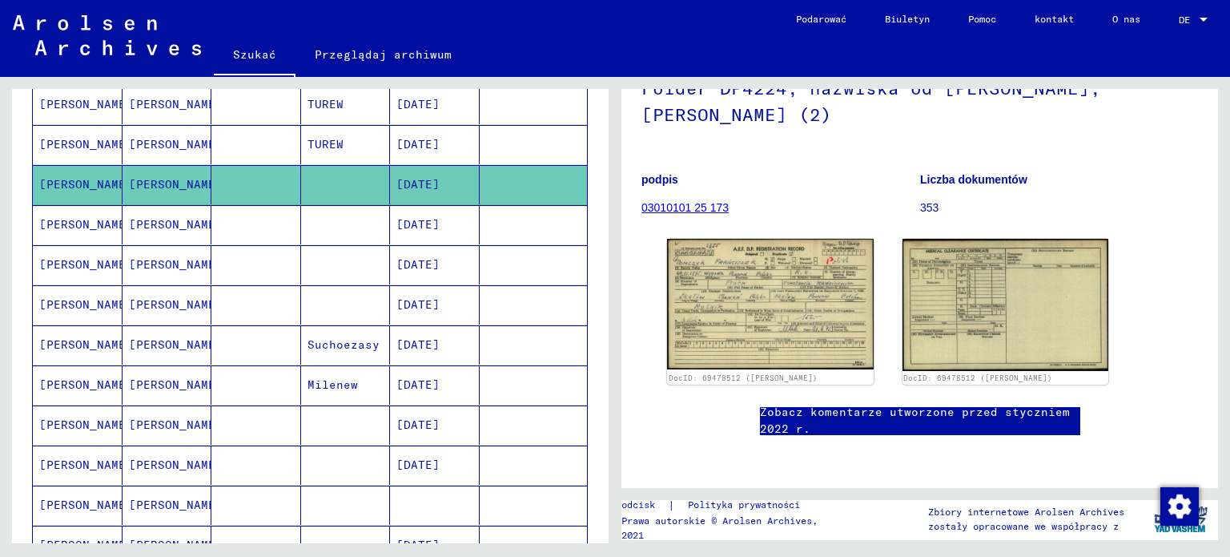
click at [67, 139] on font "[PERSON_NAME]" at bounding box center [86, 144] width 94 height 14
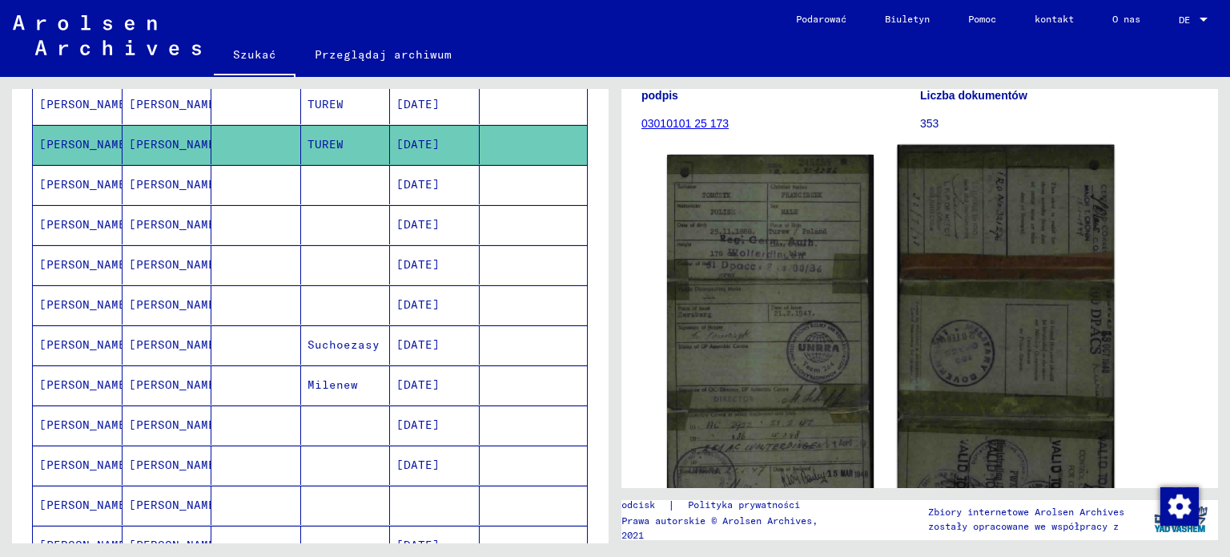
scroll to position [240, 0]
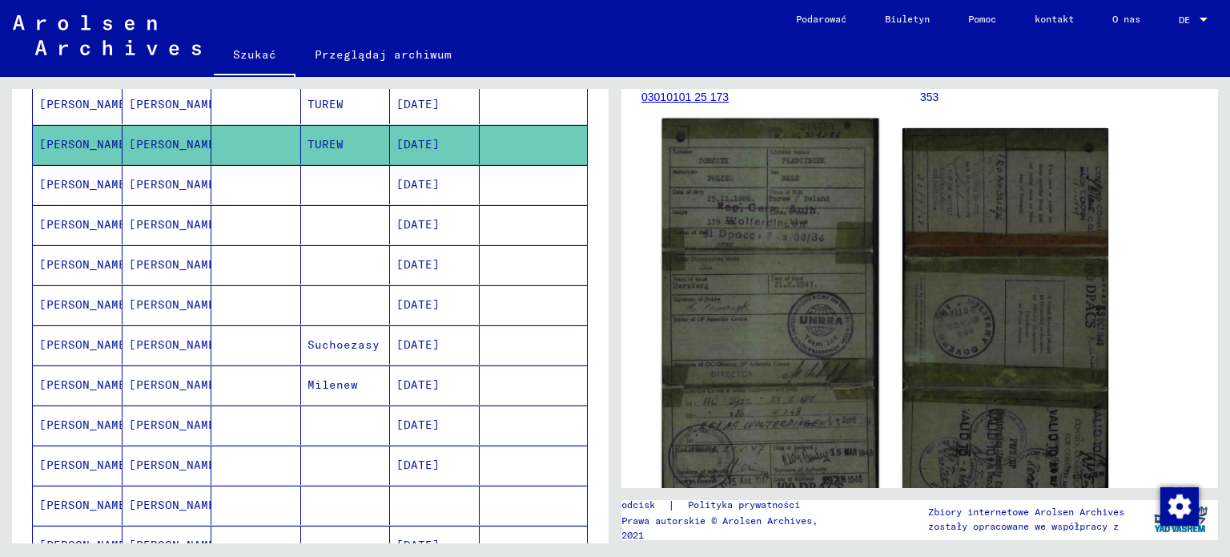
click at [778, 254] on img at bounding box center [770, 320] width 216 height 402
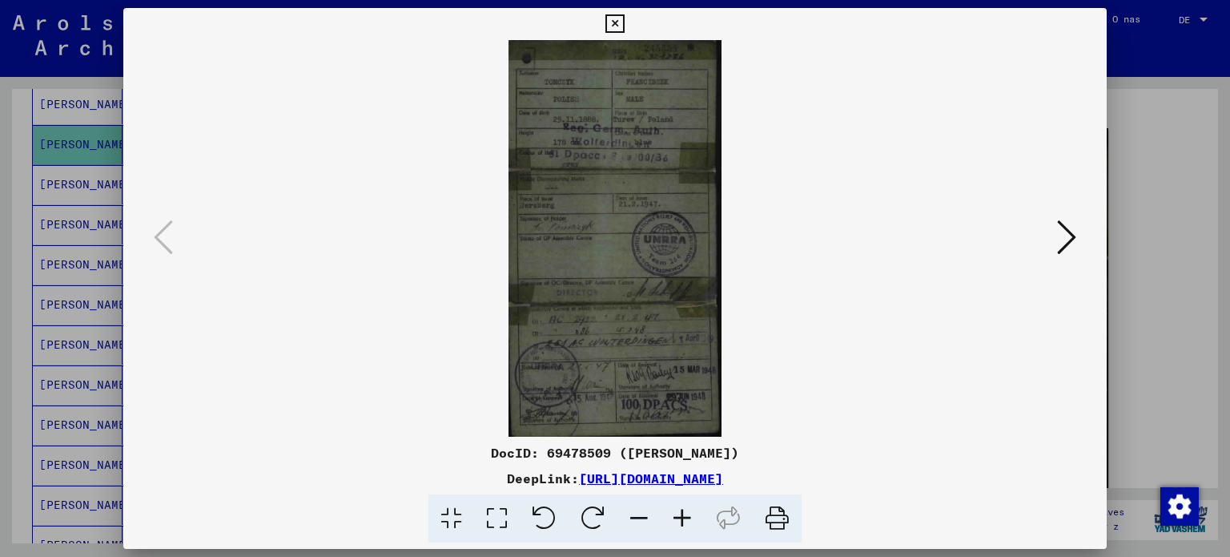
click at [1064, 240] on icon at bounding box center [1066, 237] width 19 height 38
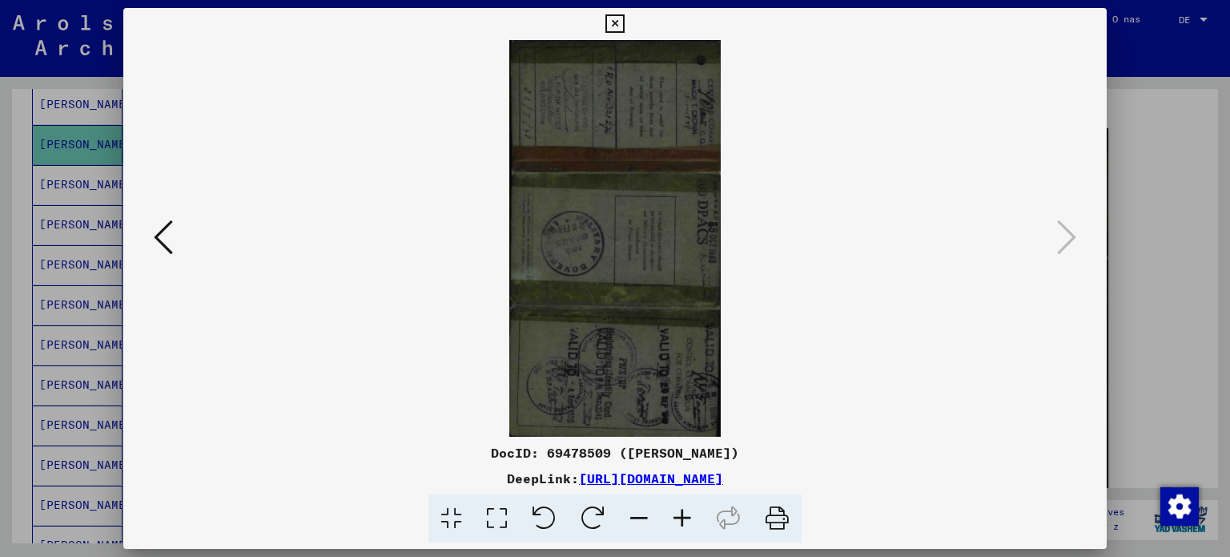
click at [30, 277] on div at bounding box center [615, 278] width 1230 height 557
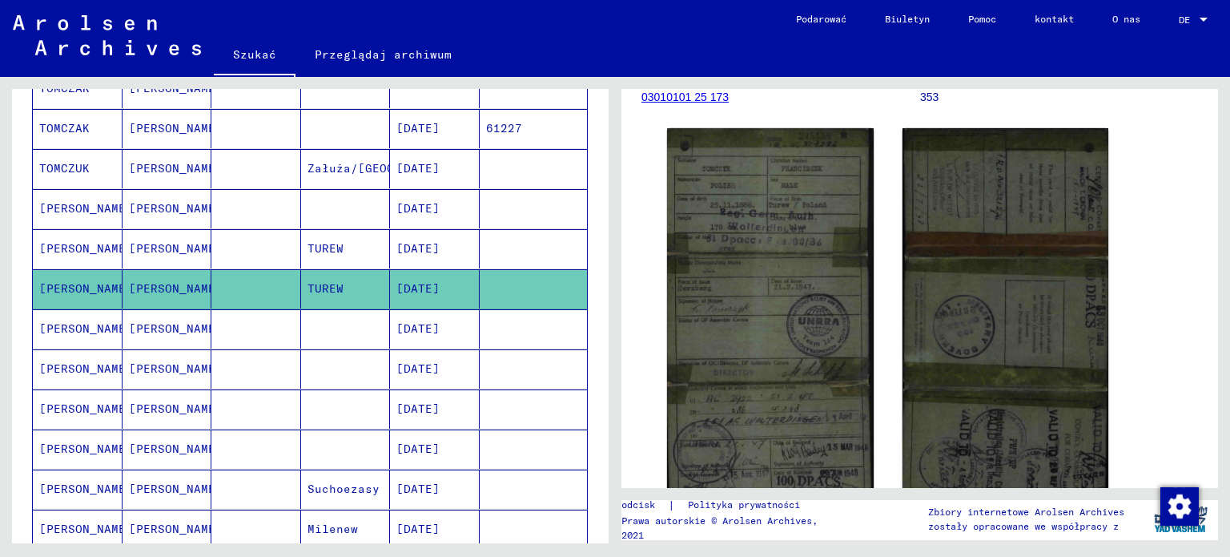
scroll to position [256, 0]
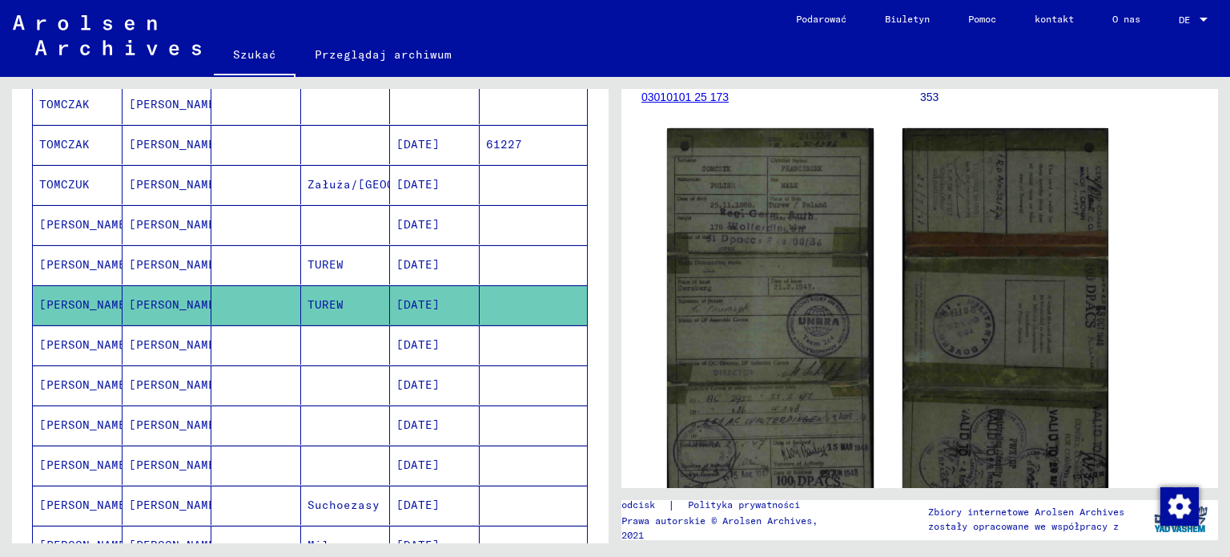
click at [83, 256] on font "[PERSON_NAME]" at bounding box center [86, 264] width 94 height 17
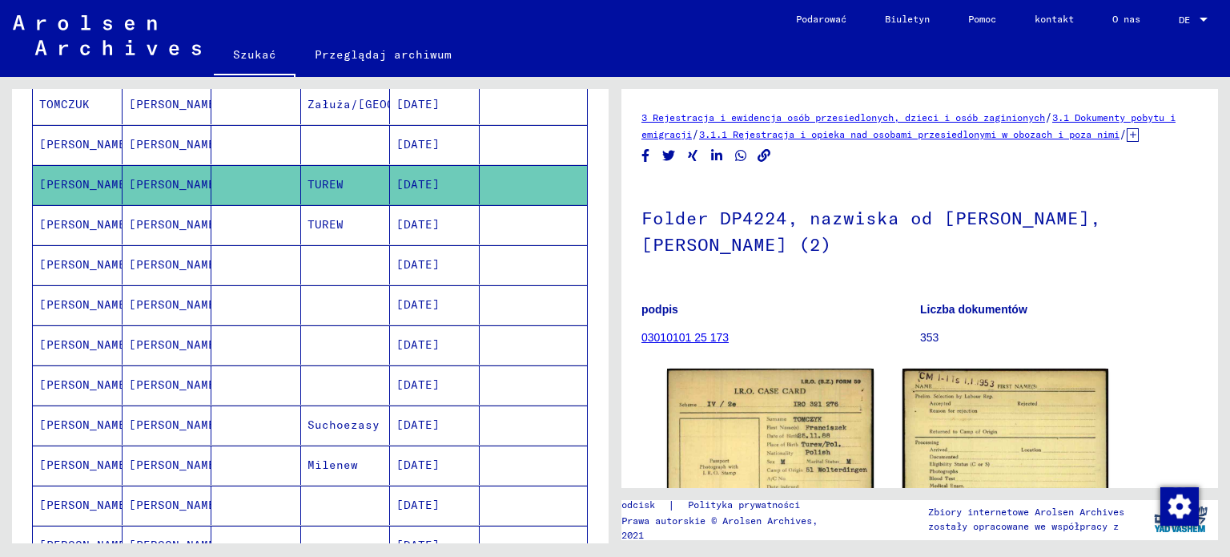
scroll to position [416, 0]
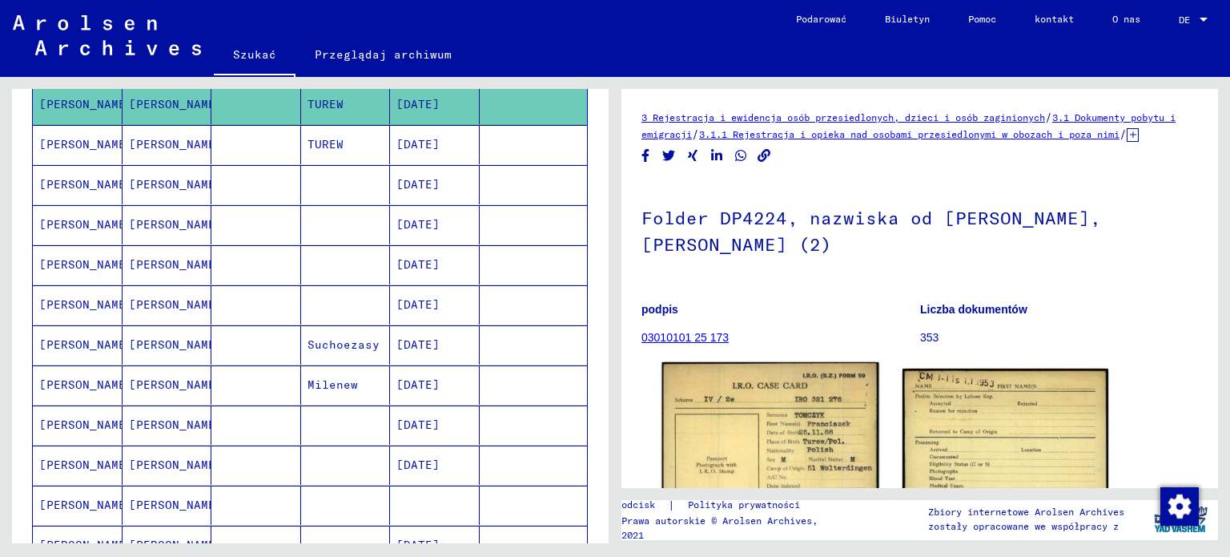
click at [789, 425] on img at bounding box center [770, 491] width 216 height 258
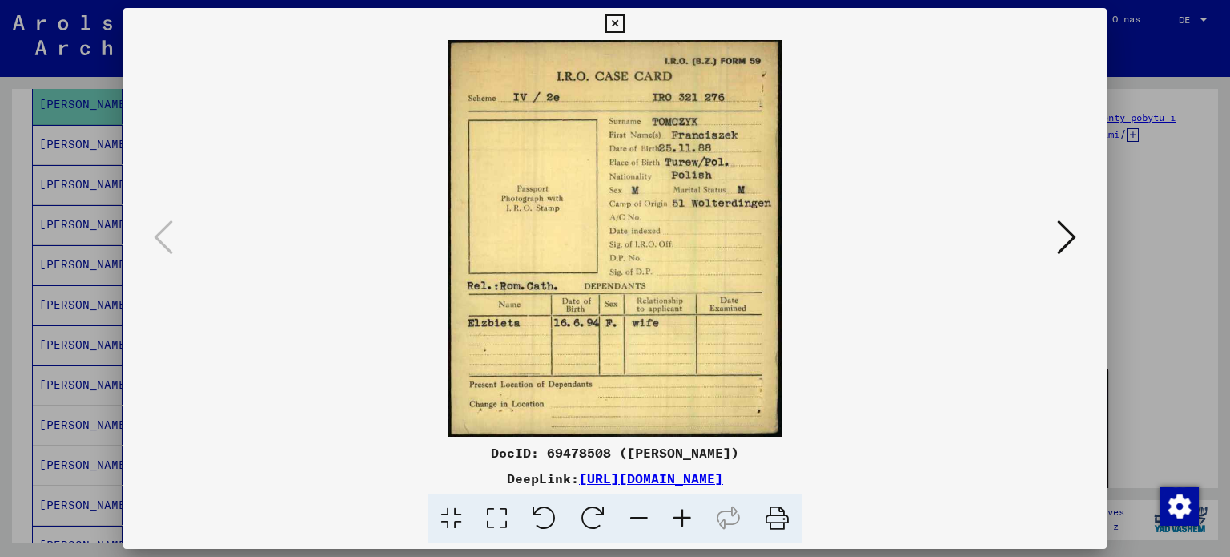
click at [1, 249] on div at bounding box center [615, 278] width 1230 height 557
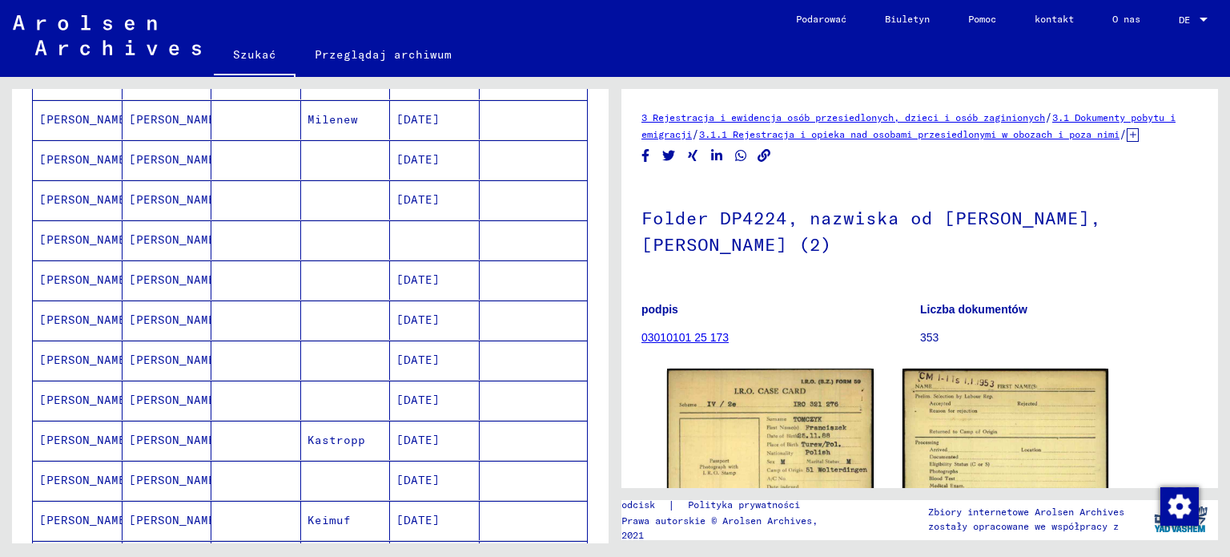
scroll to position [657, 0]
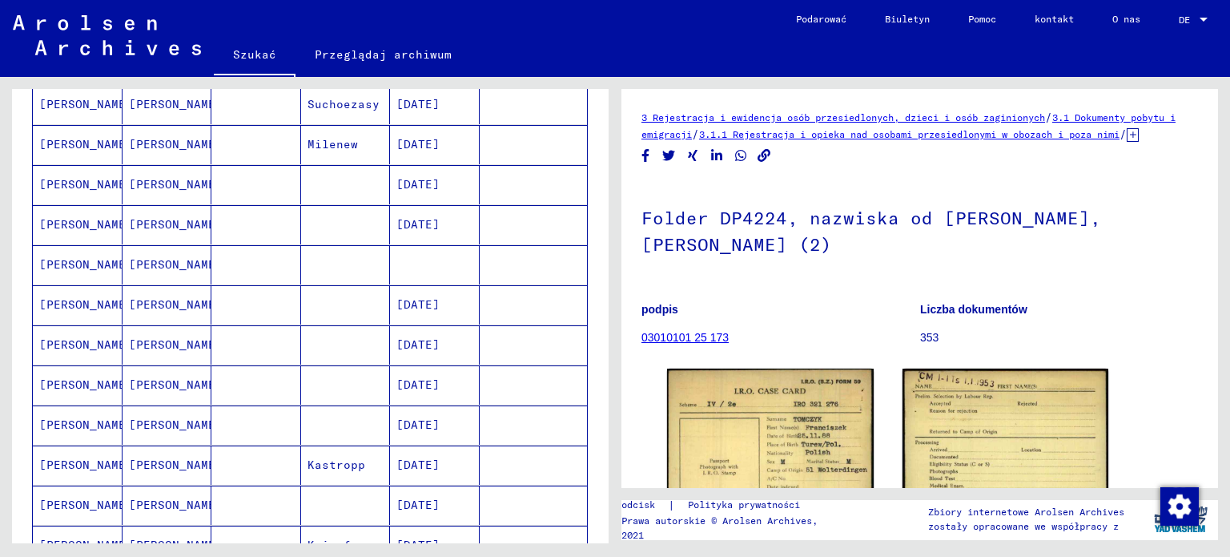
click at [145, 223] on font "[PERSON_NAME]" at bounding box center [176, 224] width 94 height 14
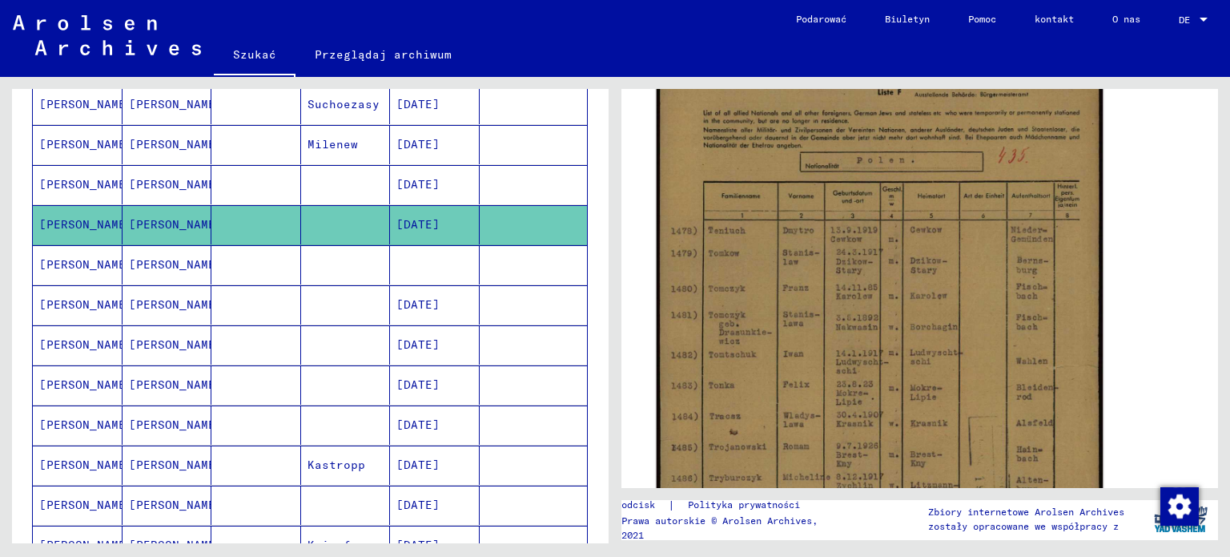
scroll to position [400, 0]
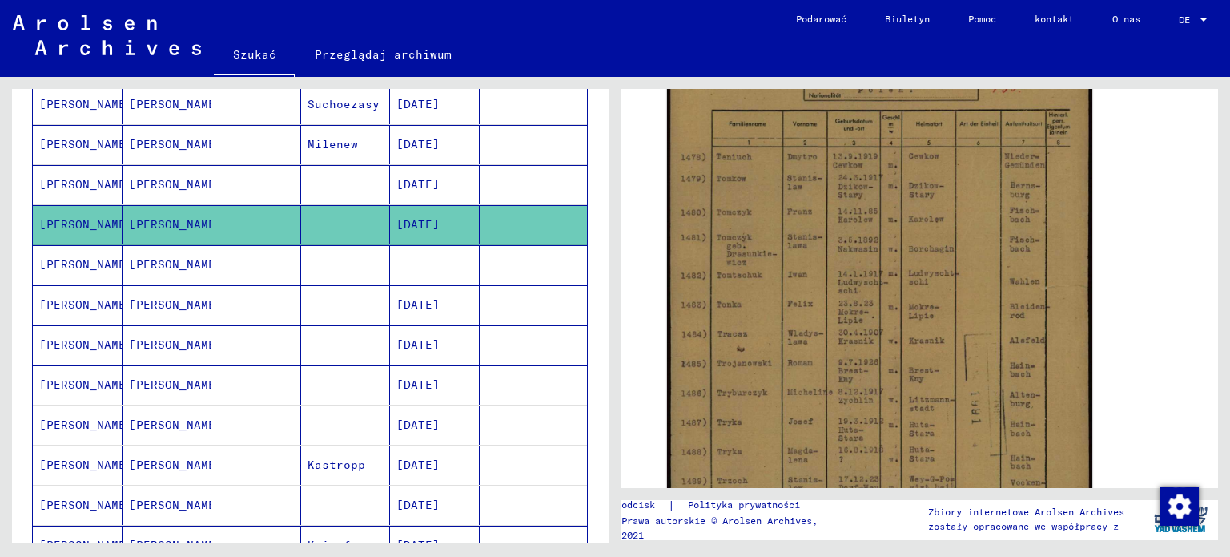
click at [93, 263] on mat-cell "[PERSON_NAME]" at bounding box center [78, 264] width 90 height 39
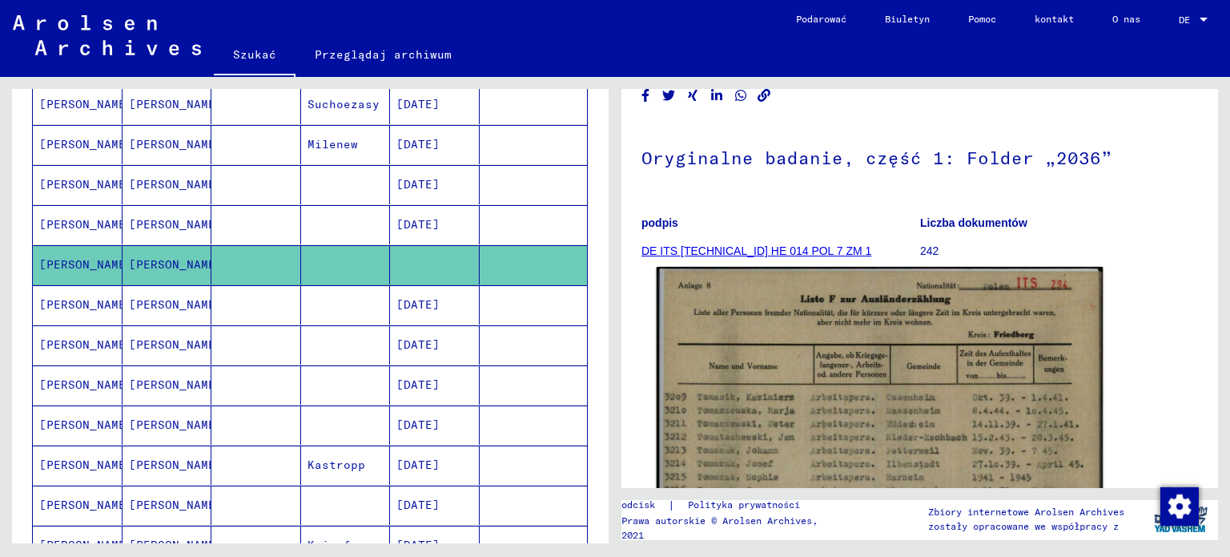
scroll to position [320, 0]
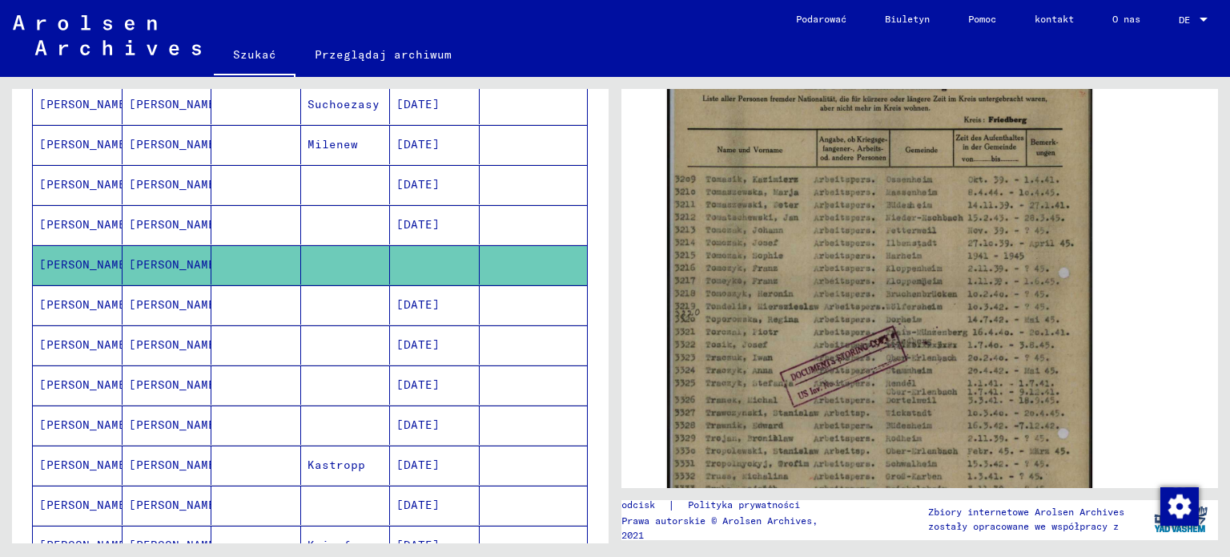
click at [66, 297] on font "[PERSON_NAME]" at bounding box center [86, 304] width 94 height 14
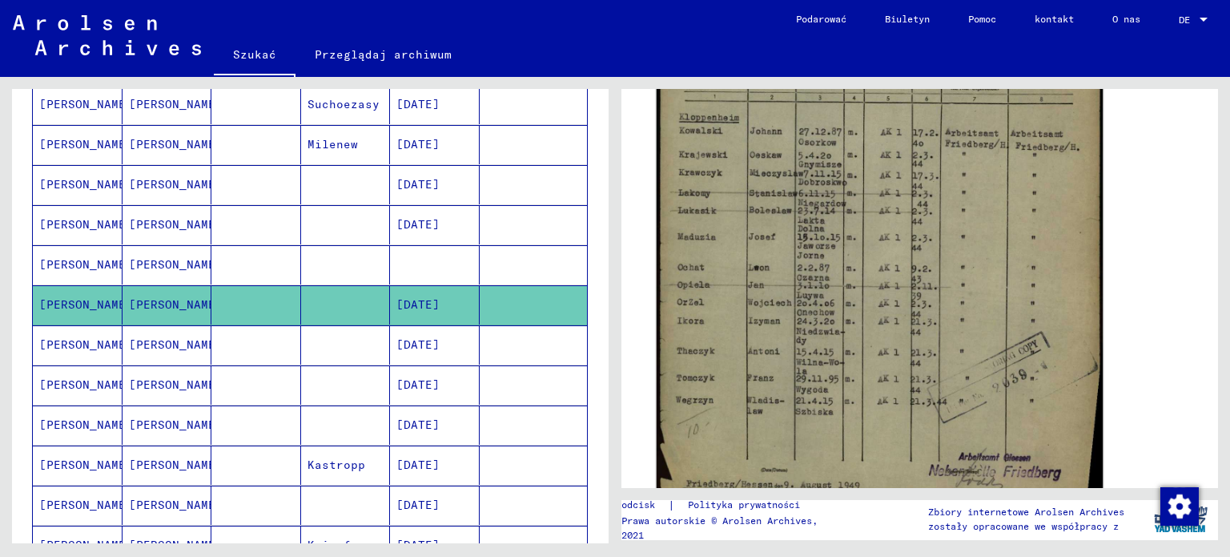
scroll to position [480, 0]
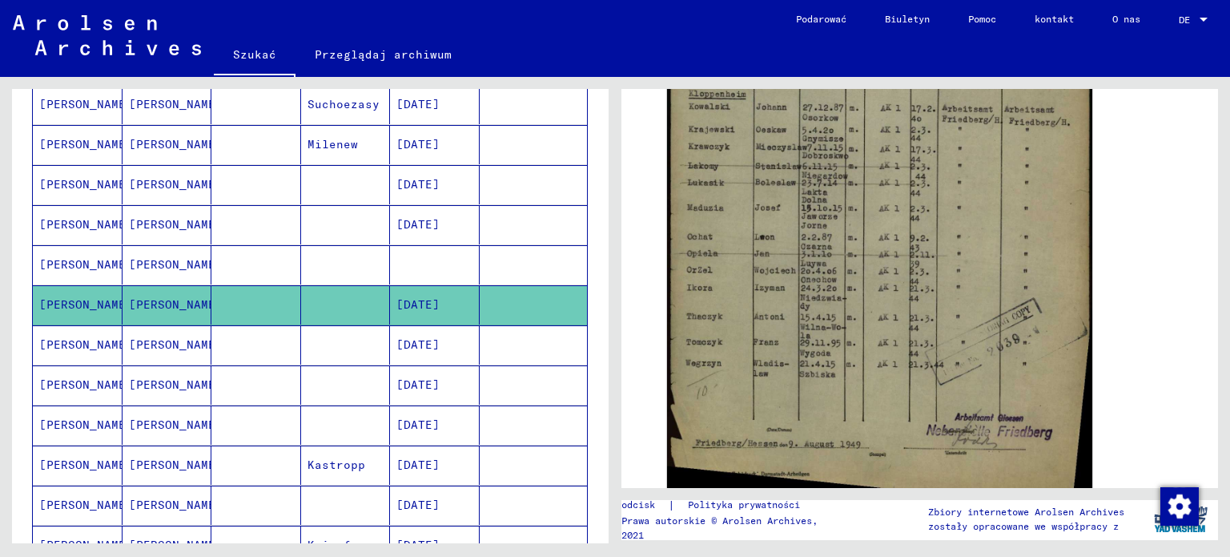
click at [41, 342] on font "[PERSON_NAME]" at bounding box center [86, 344] width 94 height 14
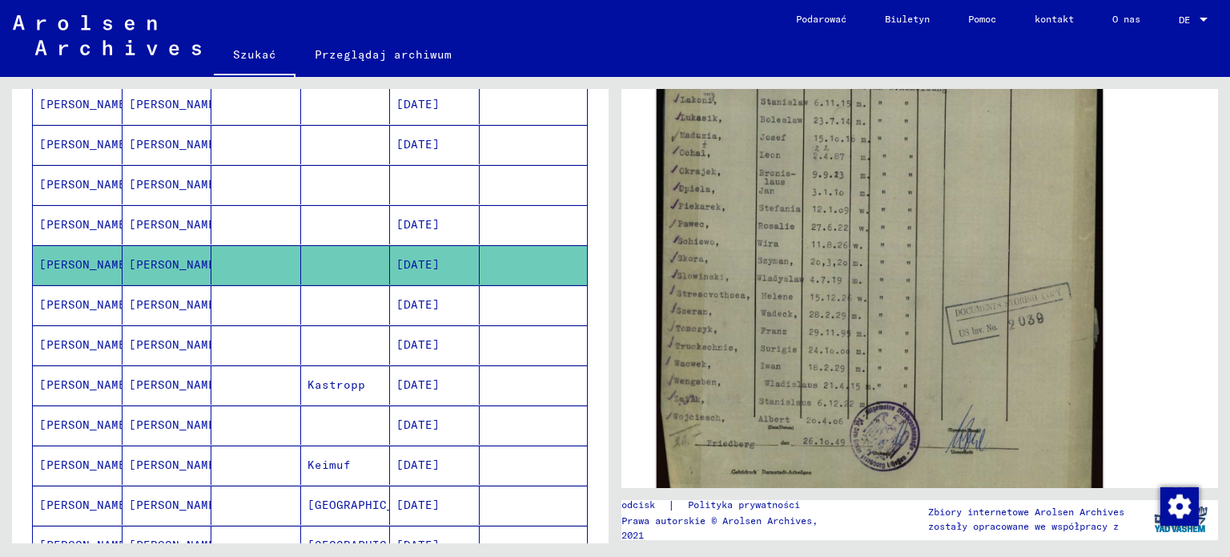
scroll to position [400, 0]
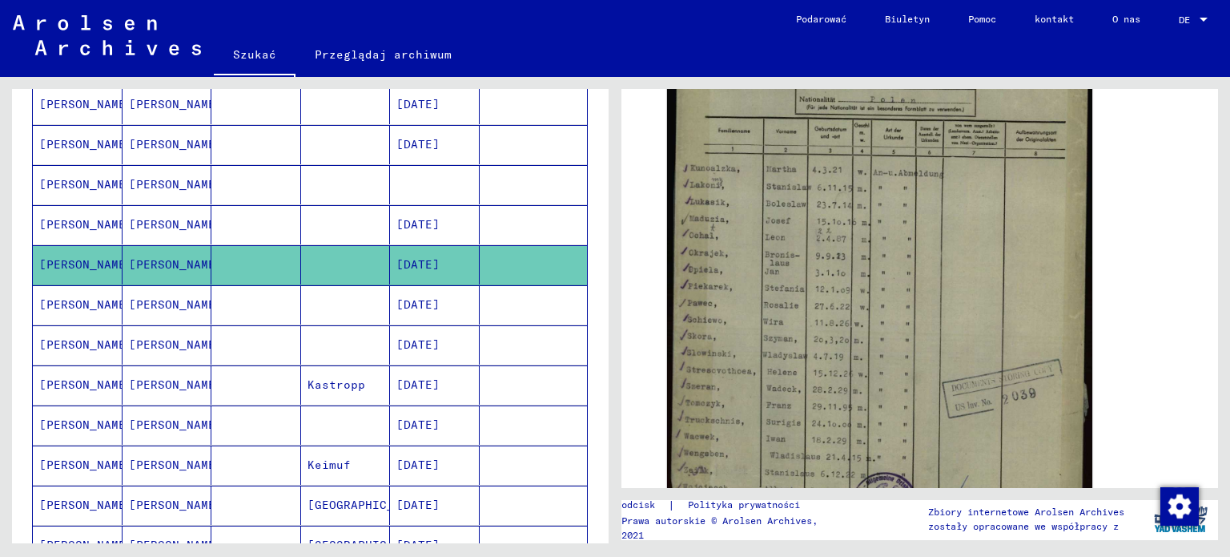
click at [12, 279] on div "Nazwisko Imię Imię rodowe Narodziny data urodzenia Więzień nr [PERSON_NAME] [PE…" at bounding box center [310, 135] width 597 height 1152
click at [107, 297] on mat-cell "[PERSON_NAME]" at bounding box center [78, 304] width 90 height 39
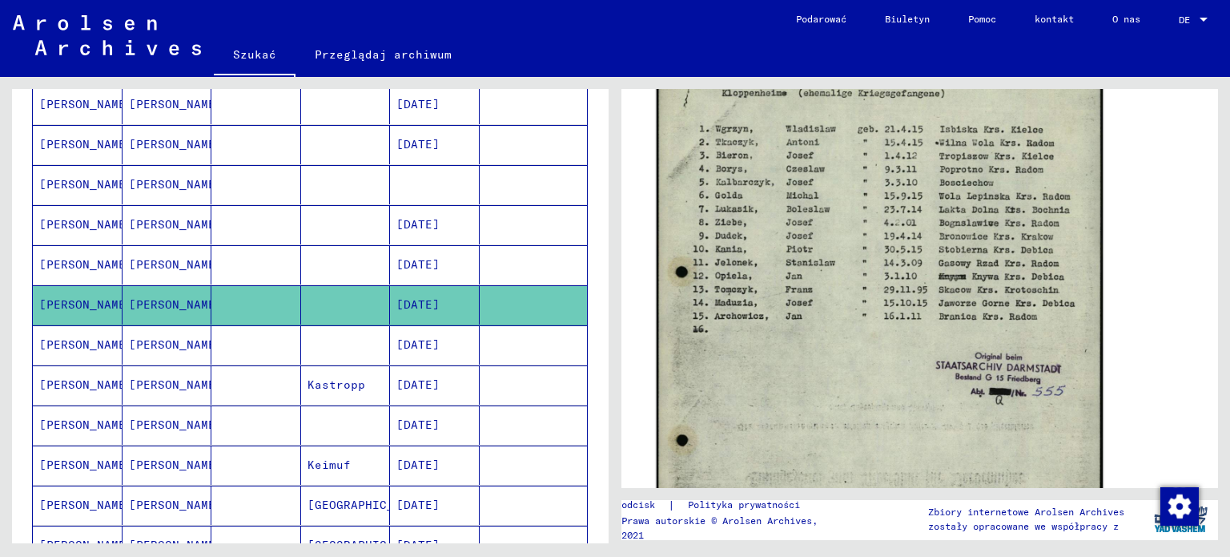
scroll to position [641, 0]
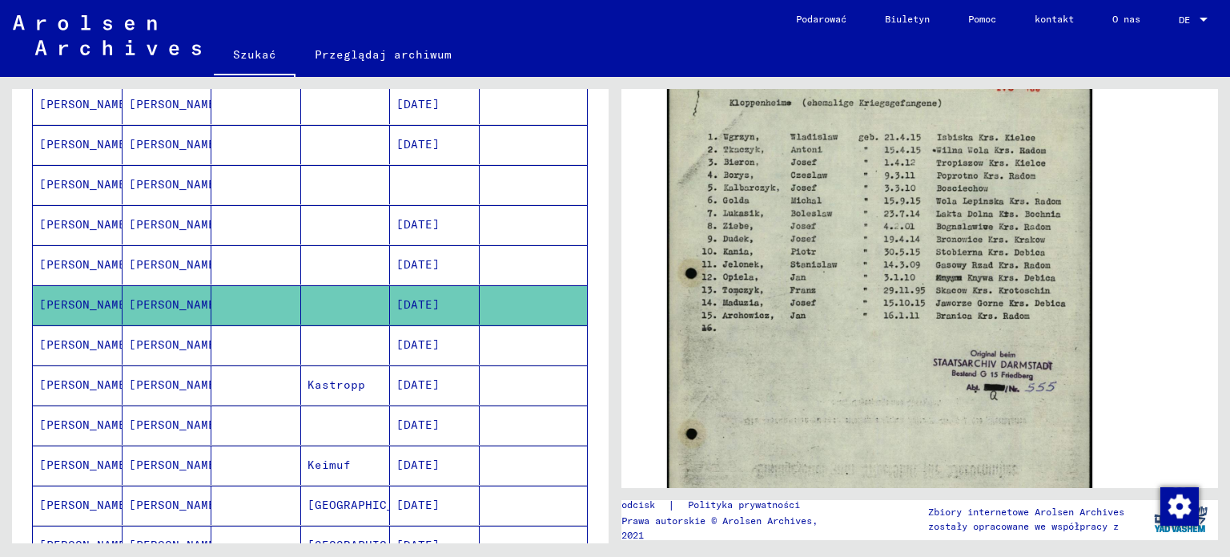
click at [54, 337] on font "[PERSON_NAME]" at bounding box center [86, 344] width 94 height 14
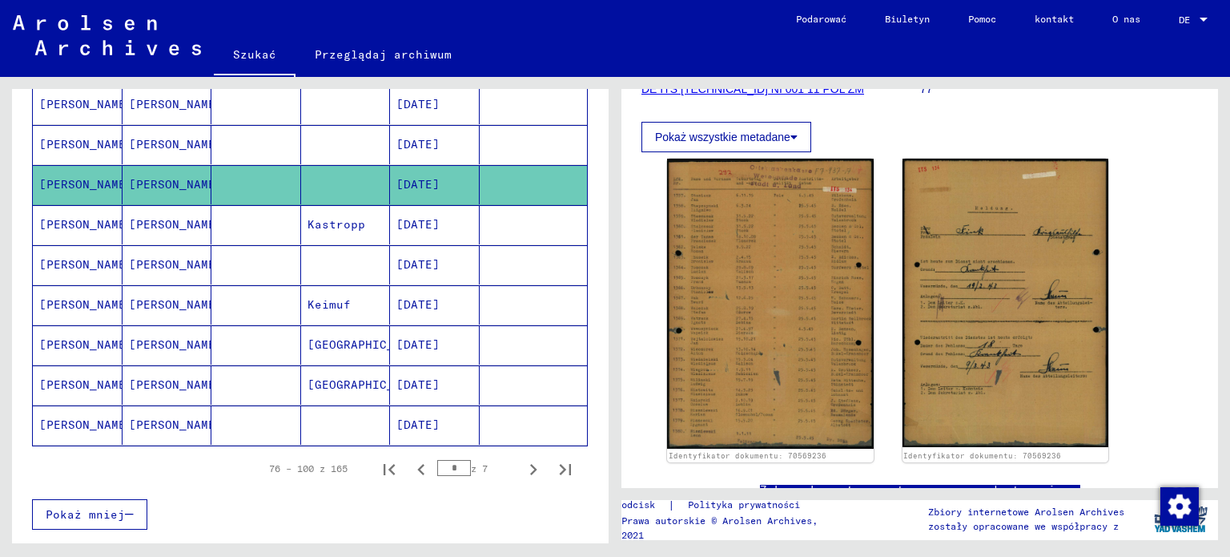
scroll to position [320, 0]
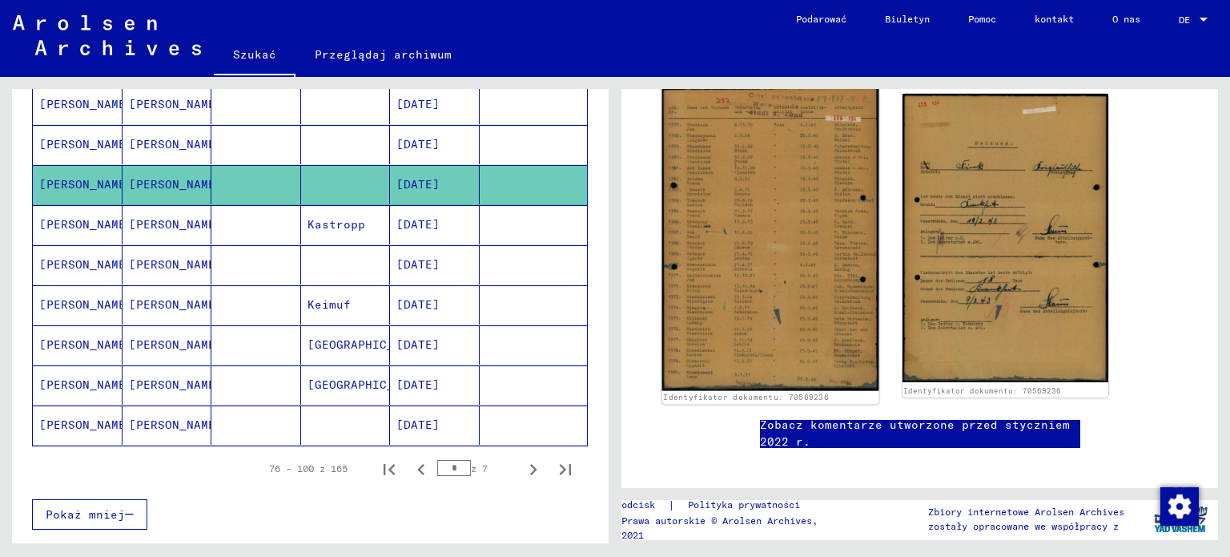
click at [794, 294] on img at bounding box center [770, 238] width 216 height 304
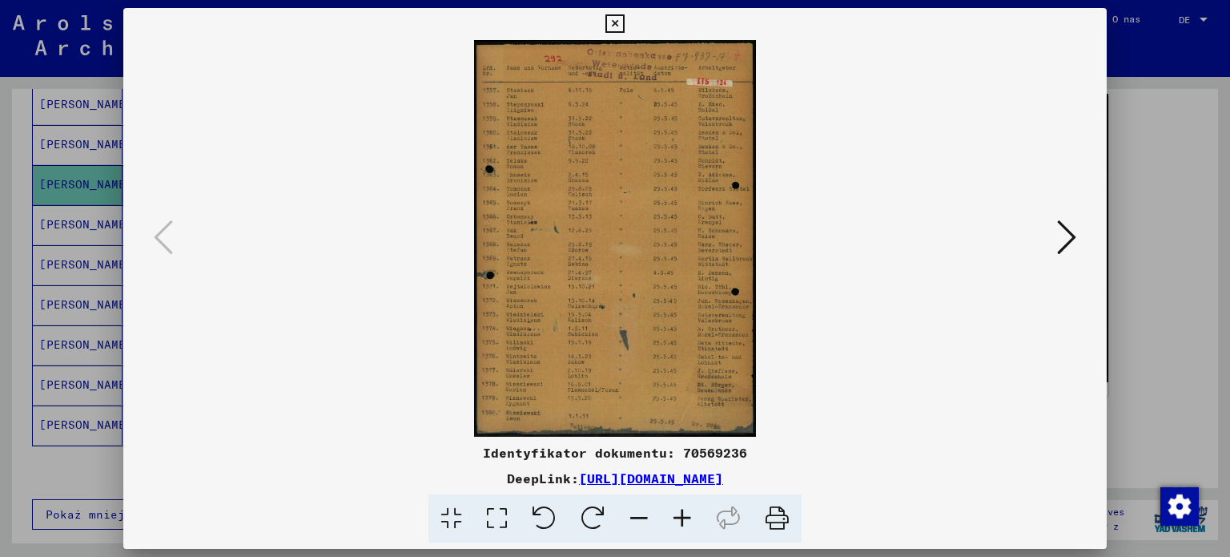
click at [2, 231] on div at bounding box center [615, 278] width 1230 height 557
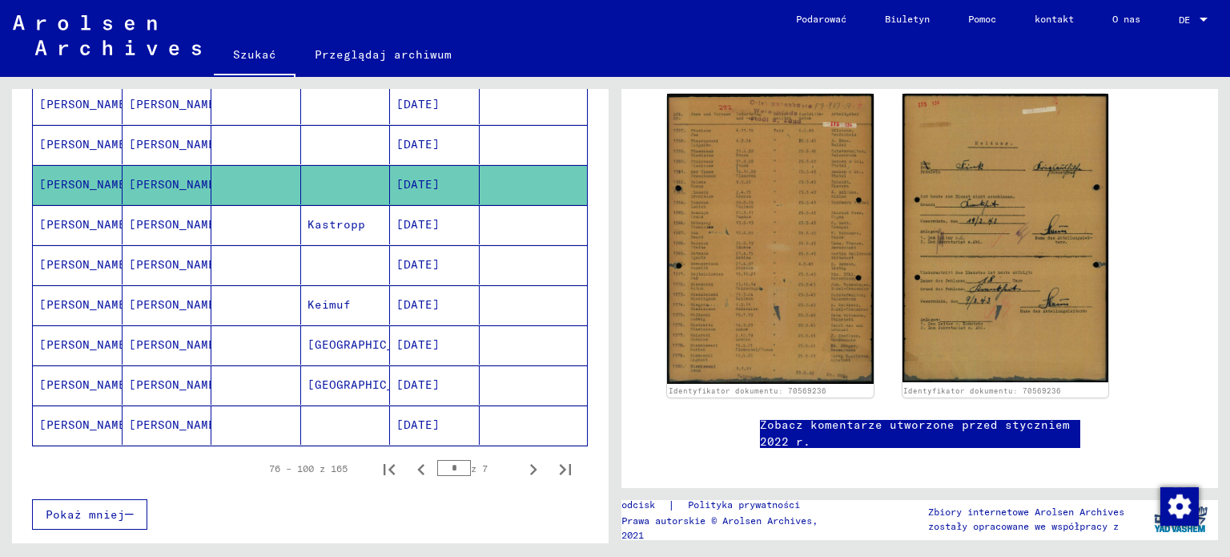
click at [50, 217] on font "[PERSON_NAME]" at bounding box center [86, 224] width 94 height 14
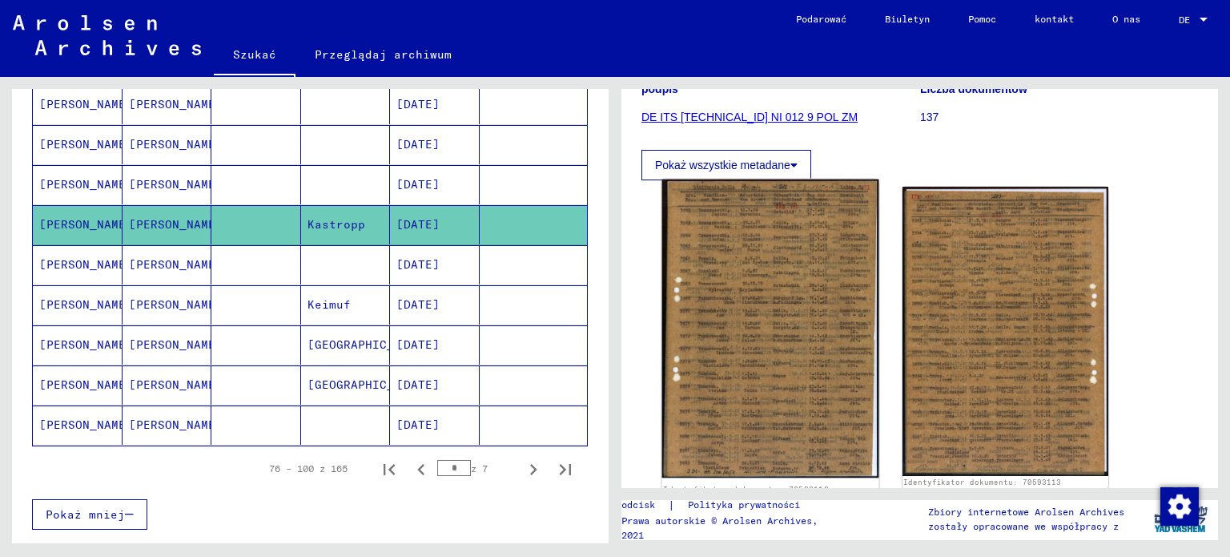
scroll to position [240, 0]
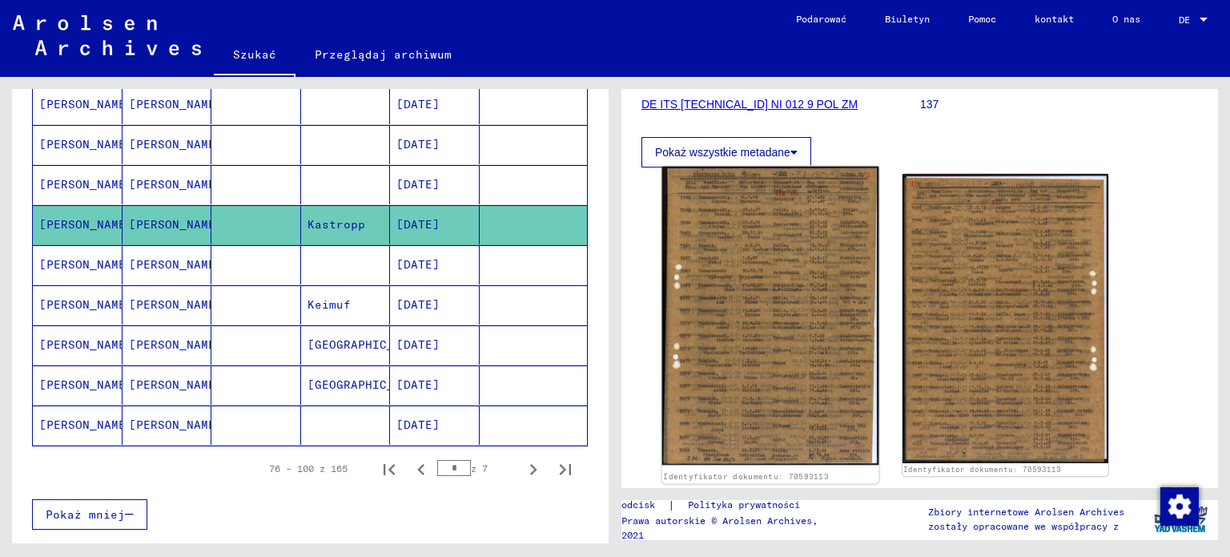
click at [762, 317] on img at bounding box center [770, 316] width 216 height 299
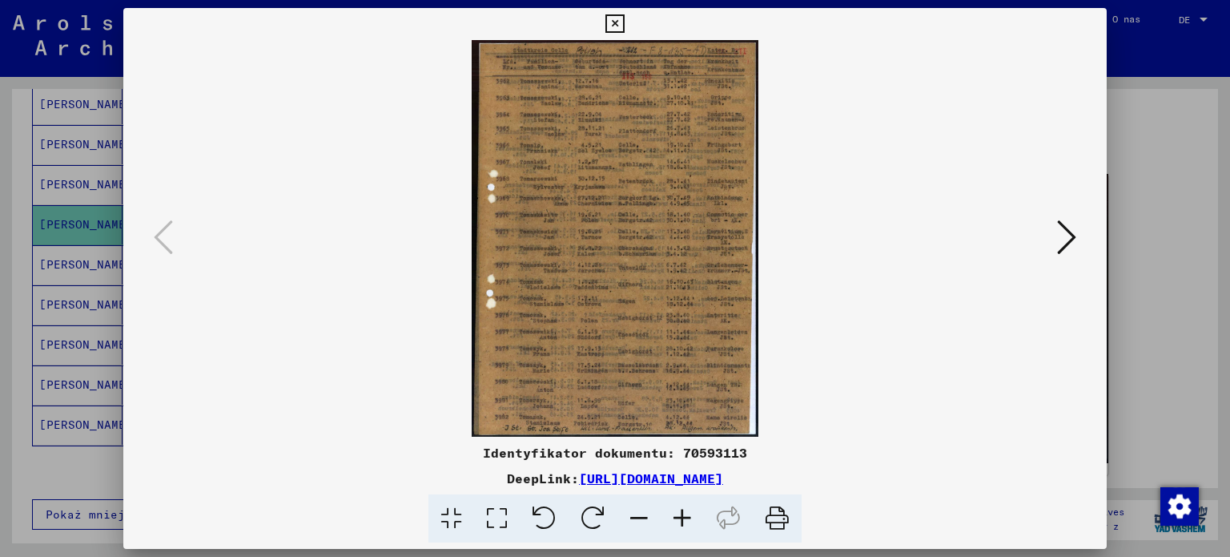
click at [2, 243] on div at bounding box center [615, 278] width 1230 height 557
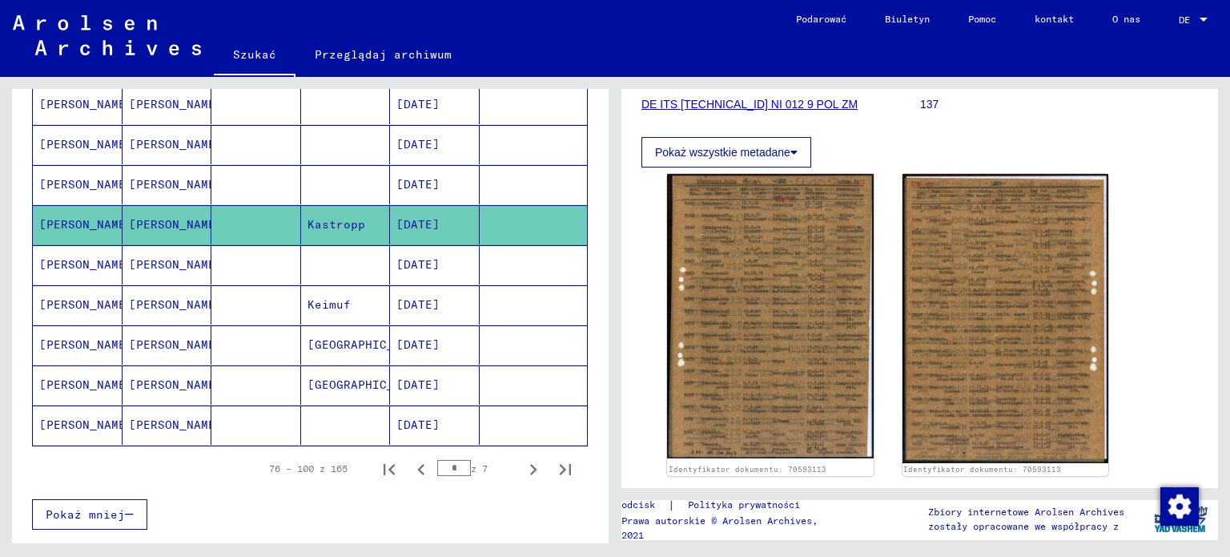
click at [62, 257] on font "[PERSON_NAME]" at bounding box center [86, 264] width 94 height 14
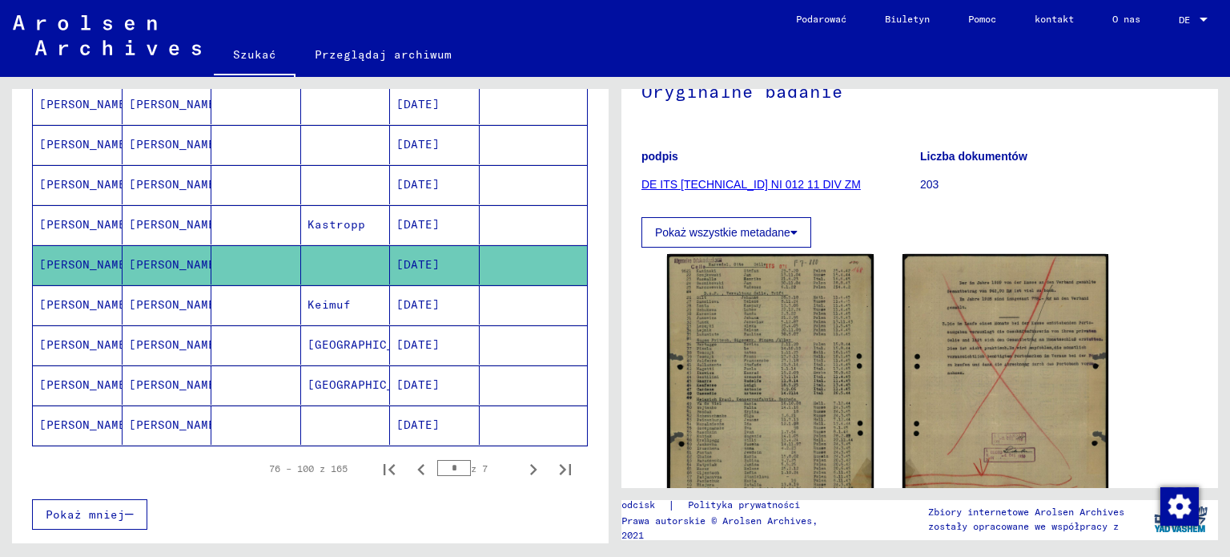
scroll to position [320, 0]
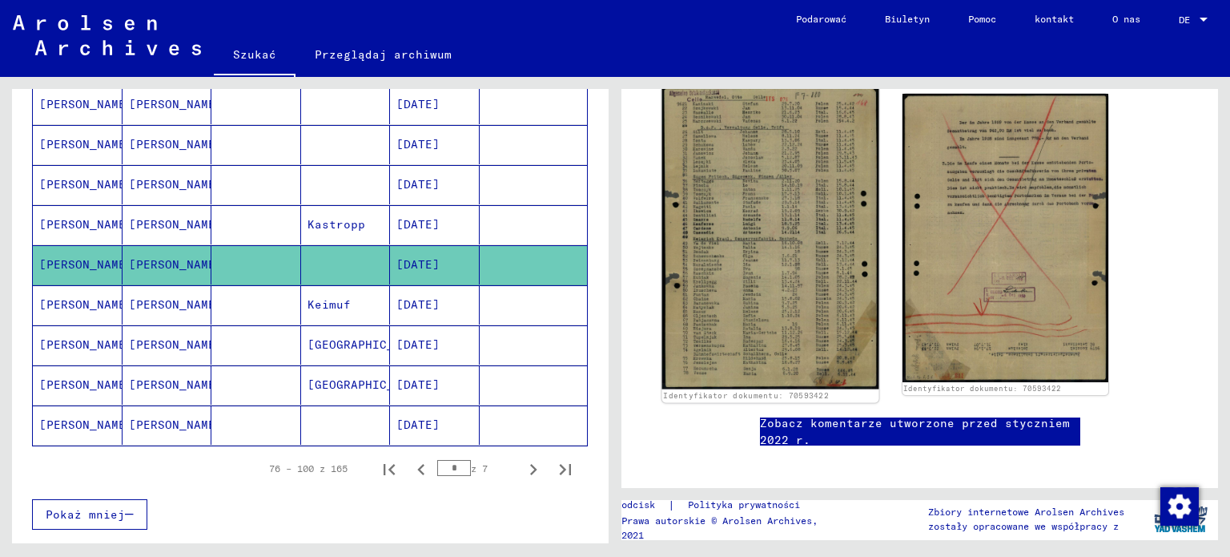
click at [758, 246] on img at bounding box center [770, 237] width 216 height 302
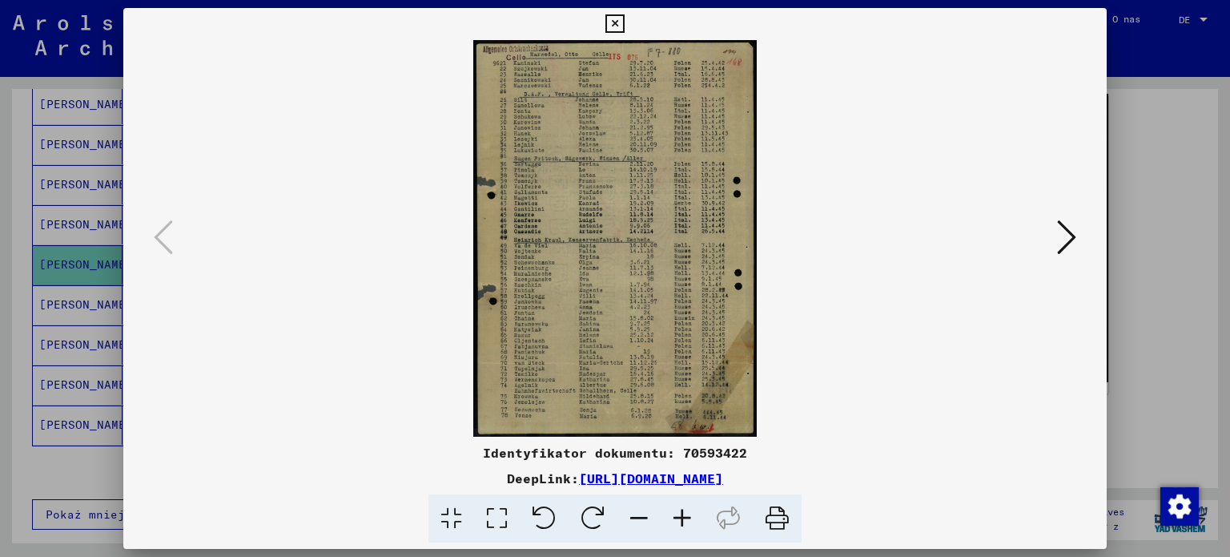
click at [1064, 235] on icon at bounding box center [1066, 237] width 19 height 38
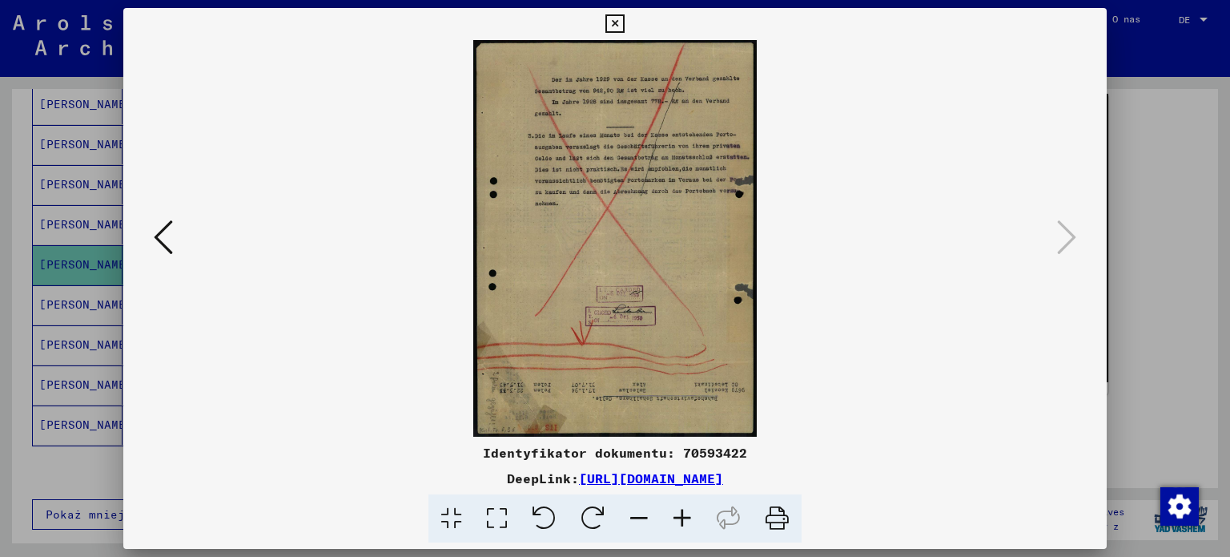
click at [172, 233] on icon at bounding box center [163, 237] width 19 height 38
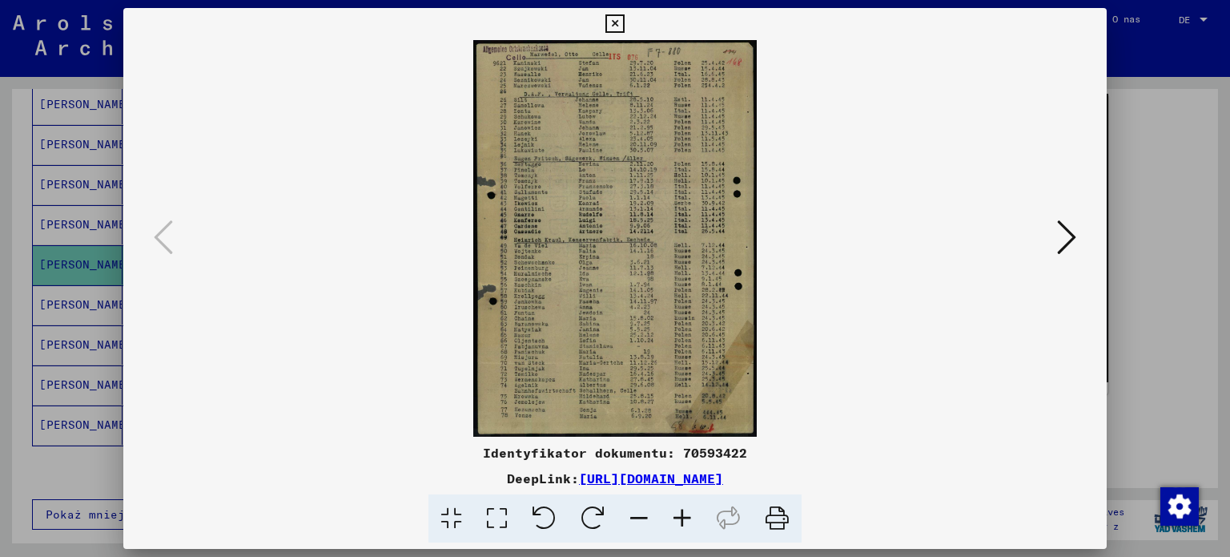
click at [6, 258] on div at bounding box center [615, 278] width 1230 height 557
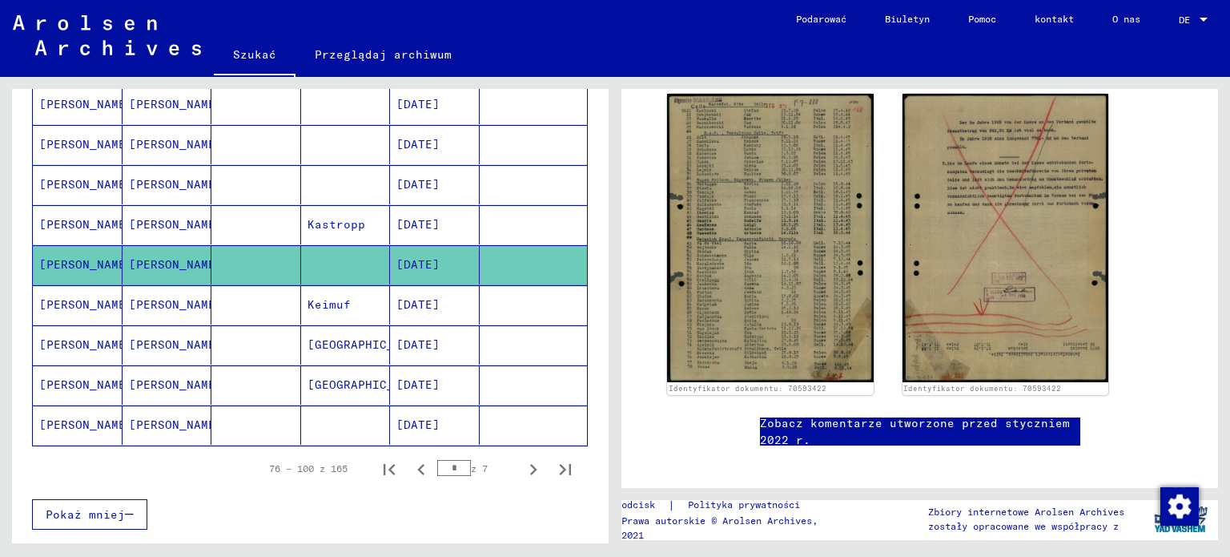
click at [78, 297] on font "[PERSON_NAME]" at bounding box center [86, 304] width 94 height 14
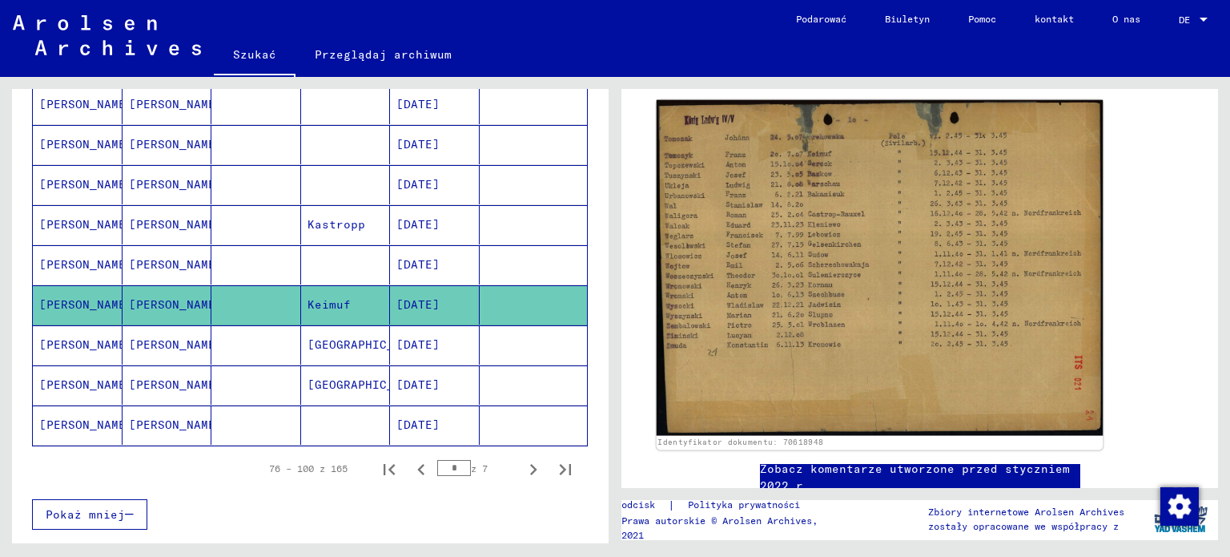
scroll to position [240, 0]
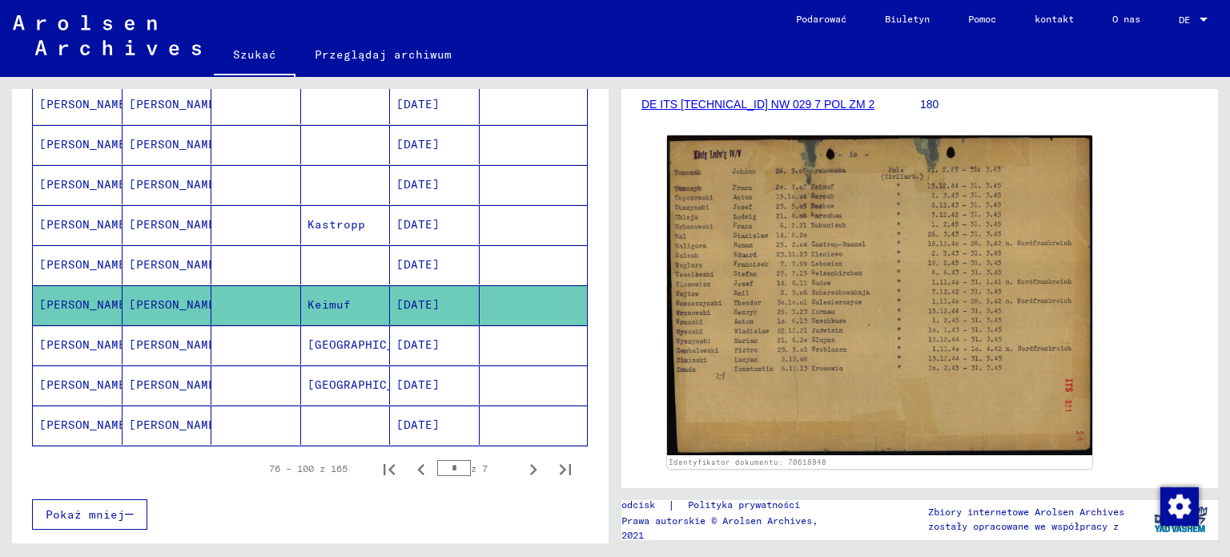
click at [72, 337] on font "[PERSON_NAME]" at bounding box center [86, 344] width 94 height 14
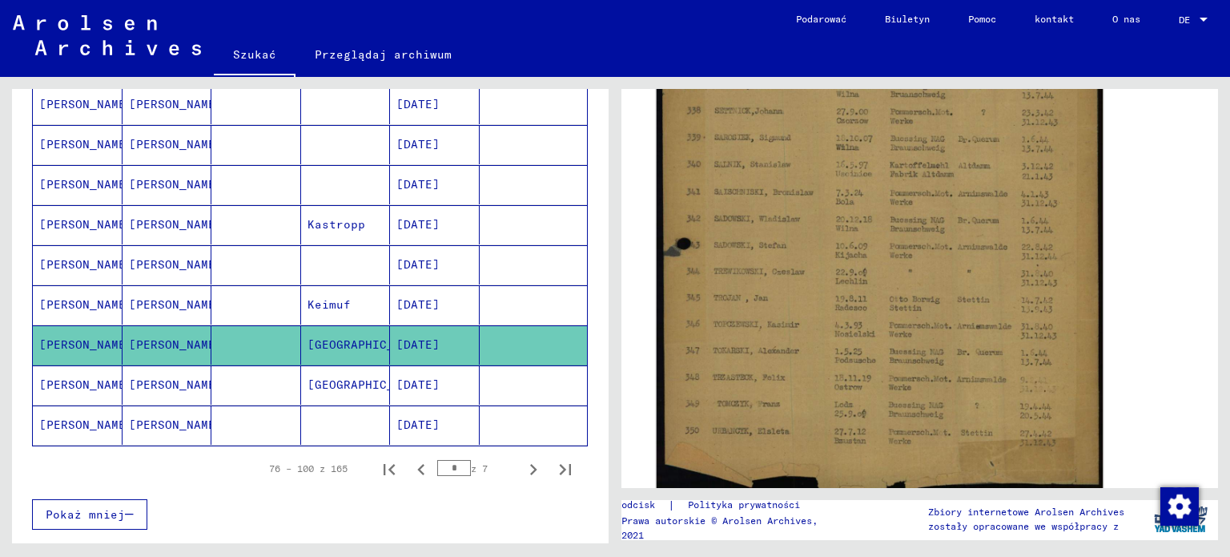
scroll to position [641, 0]
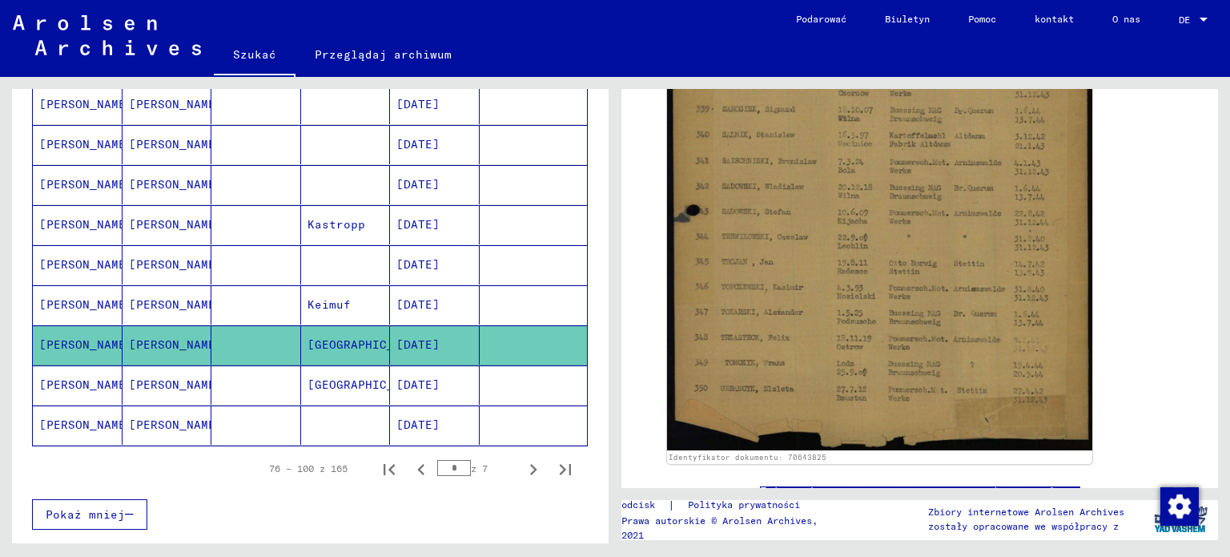
click at [85, 380] on font "[PERSON_NAME]" at bounding box center [86, 384] width 94 height 14
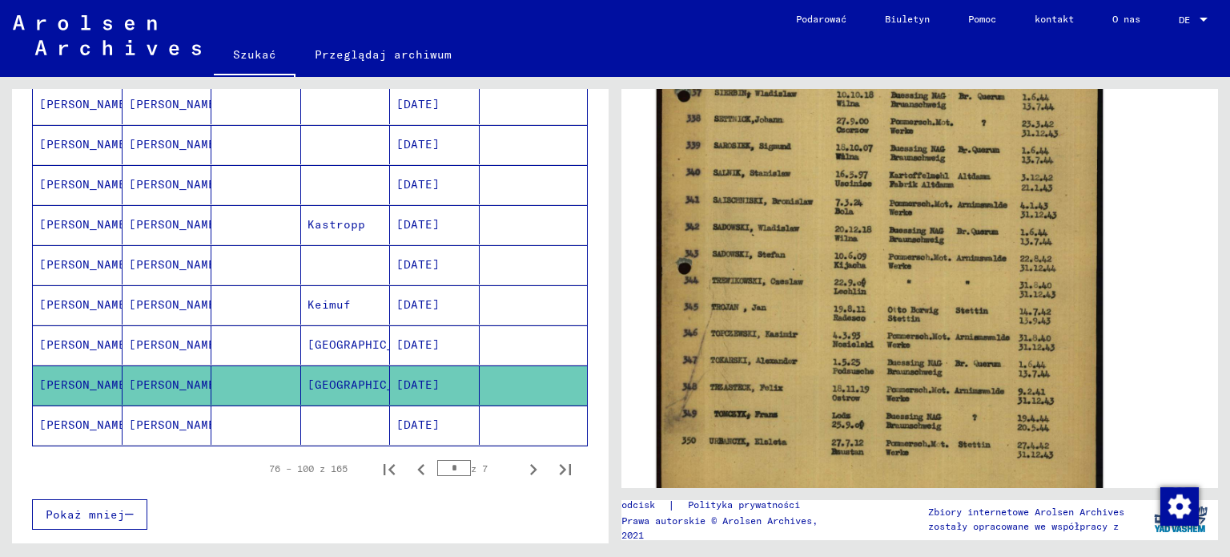
scroll to position [641, 0]
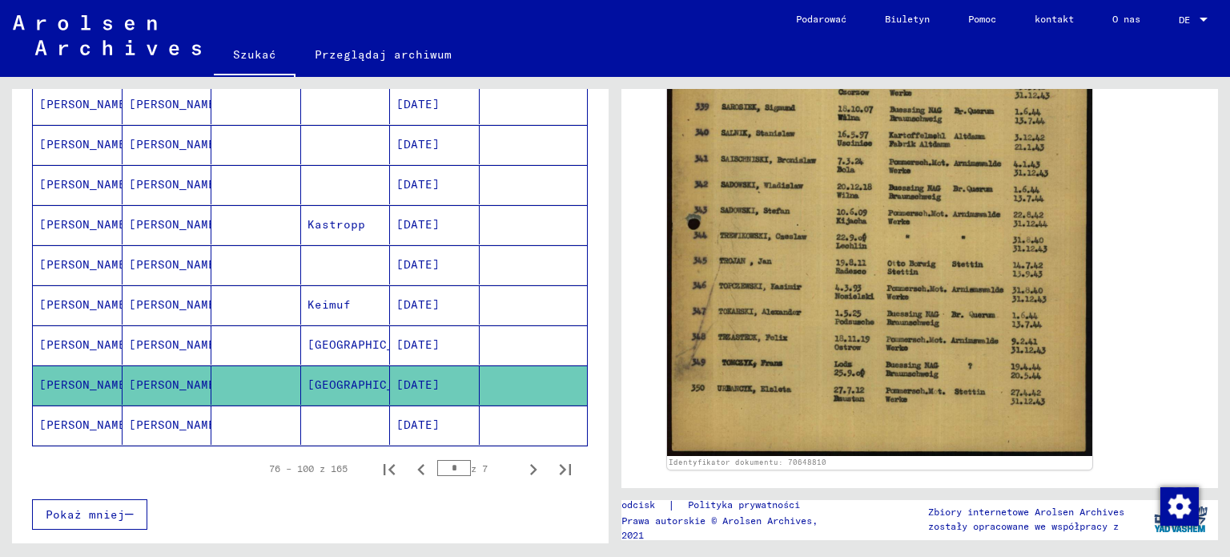
click at [86, 417] on font "[PERSON_NAME]" at bounding box center [86, 424] width 94 height 14
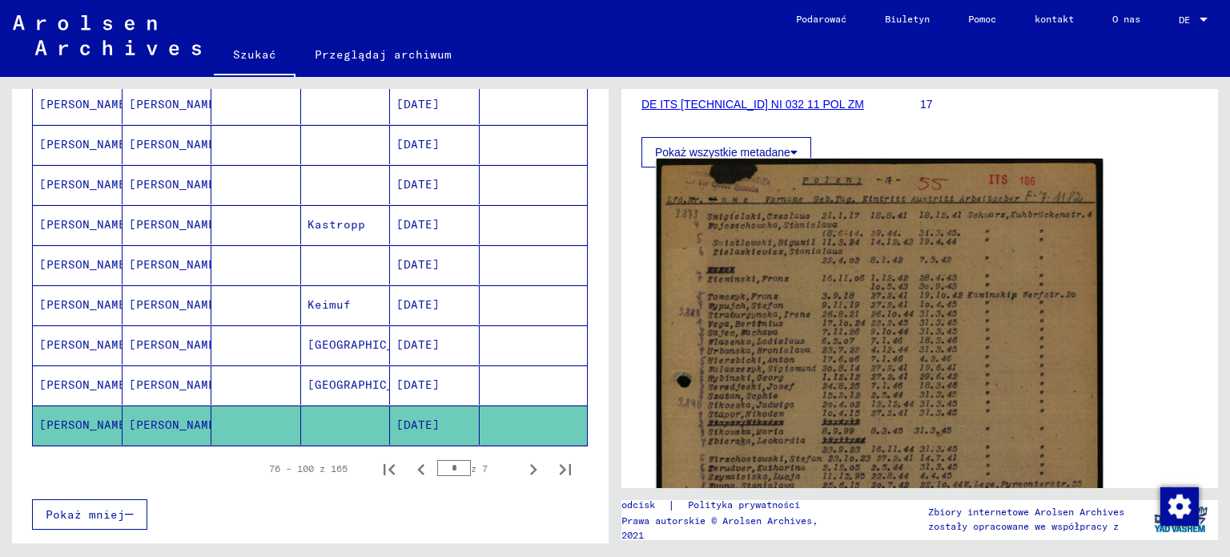
scroll to position [320, 0]
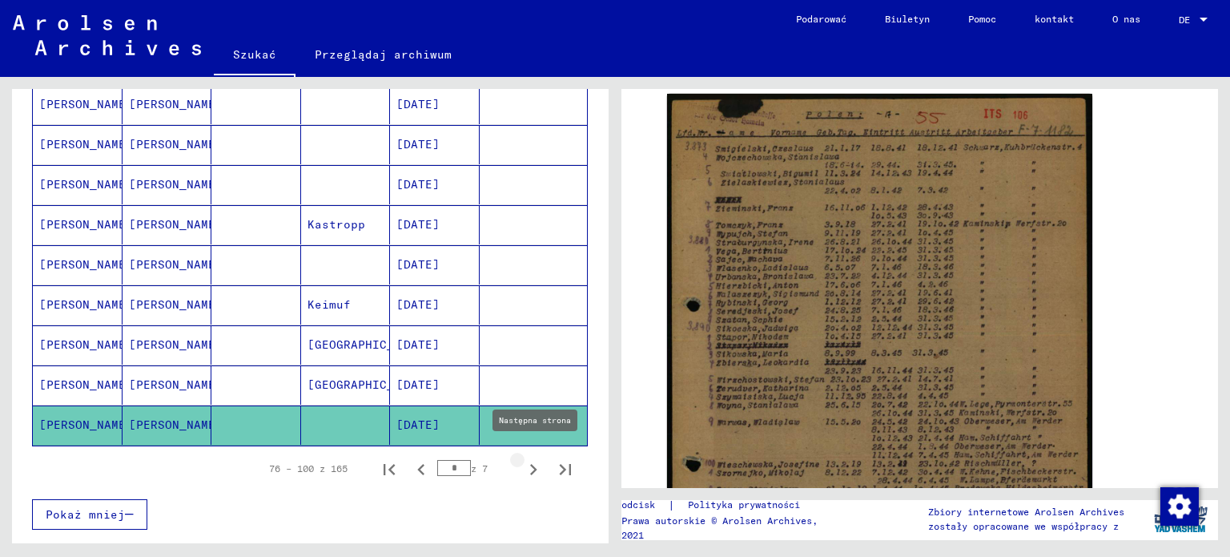
click at [522, 458] on icon "Następna strona" at bounding box center [533, 469] width 22 height 22
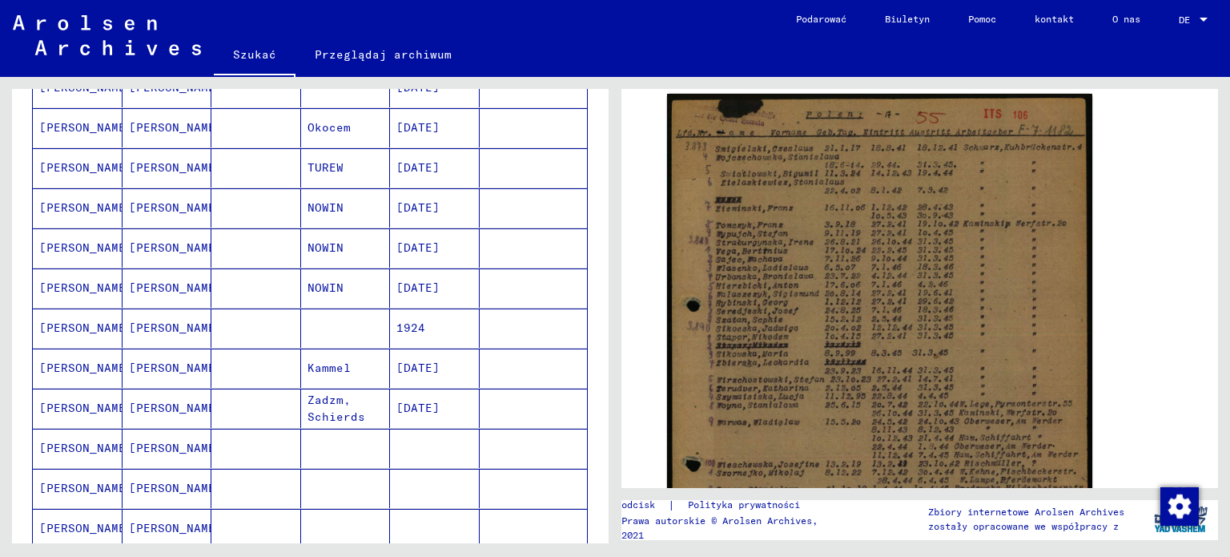
scroll to position [176, 0]
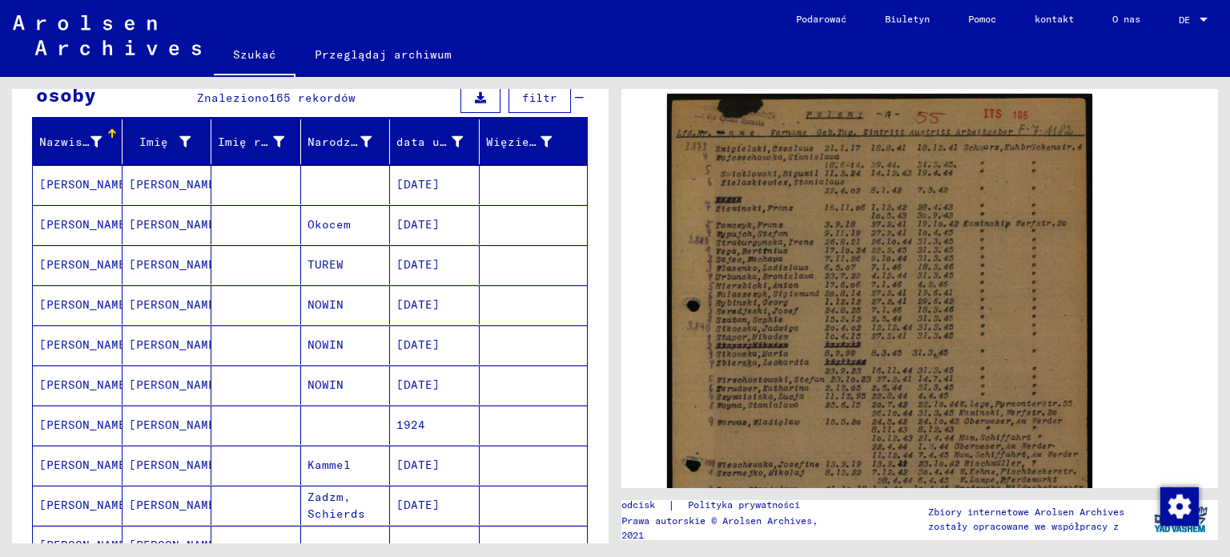
click at [151, 182] on font "[PERSON_NAME]" at bounding box center [176, 184] width 94 height 14
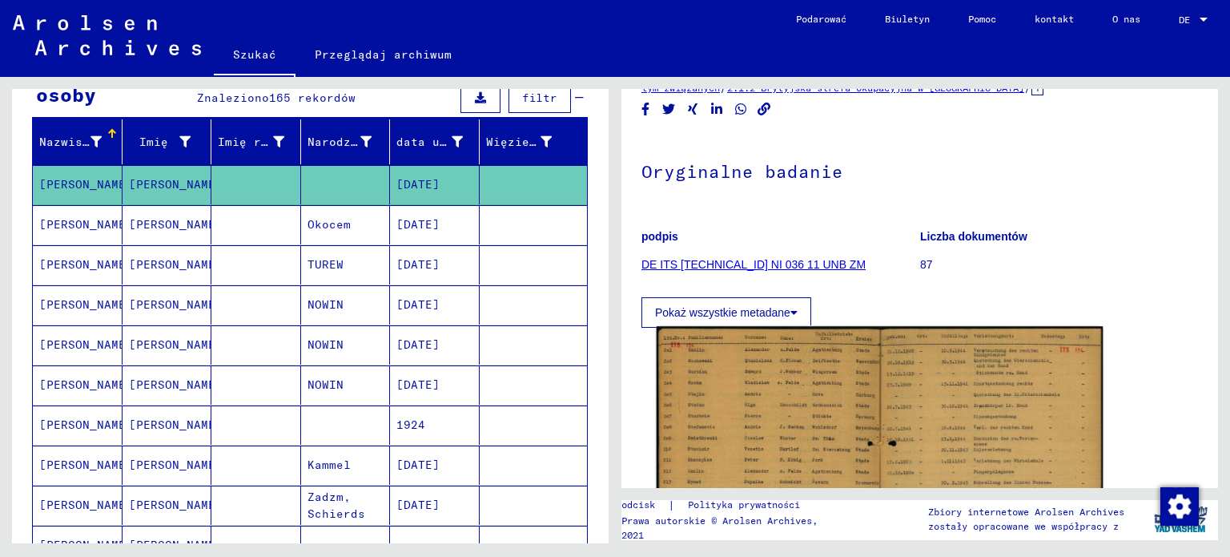
scroll to position [320, 0]
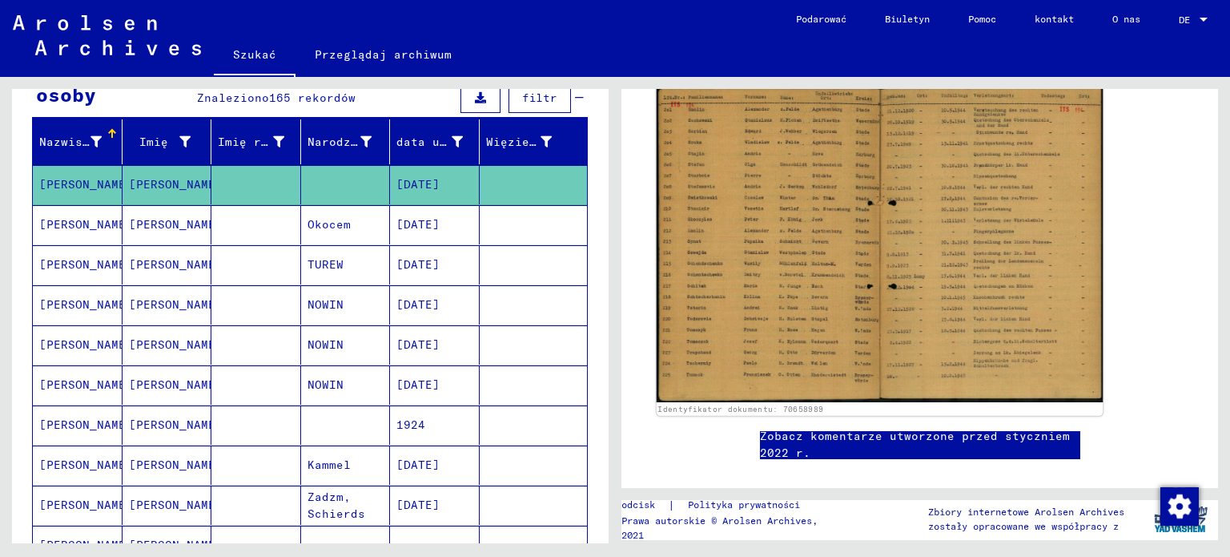
click at [805, 272] on img at bounding box center [880, 244] width 447 height 316
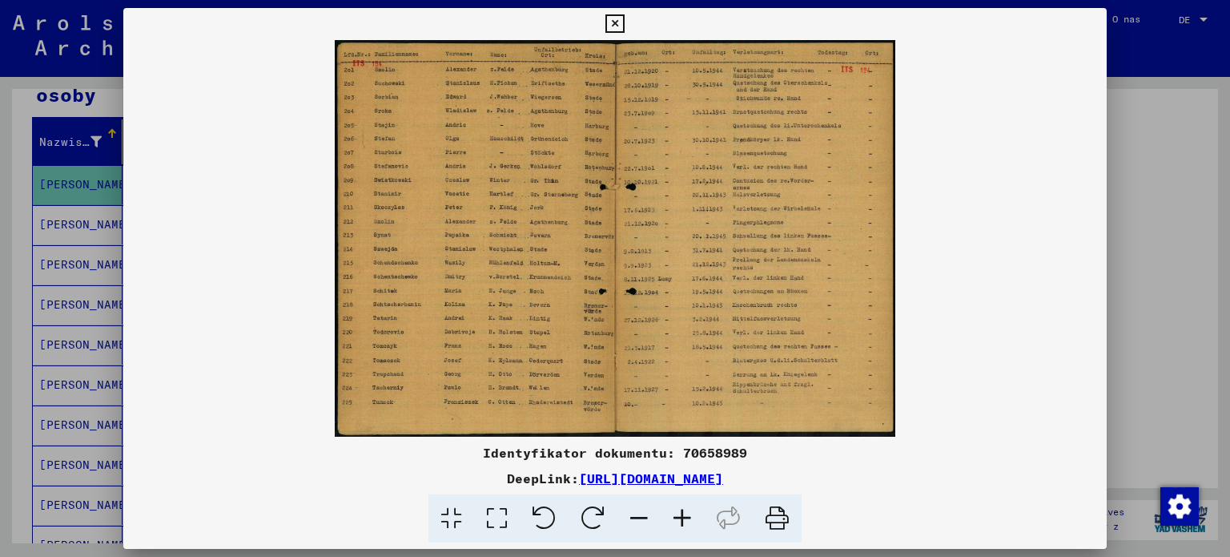
click at [0, 233] on div at bounding box center [615, 278] width 1230 height 557
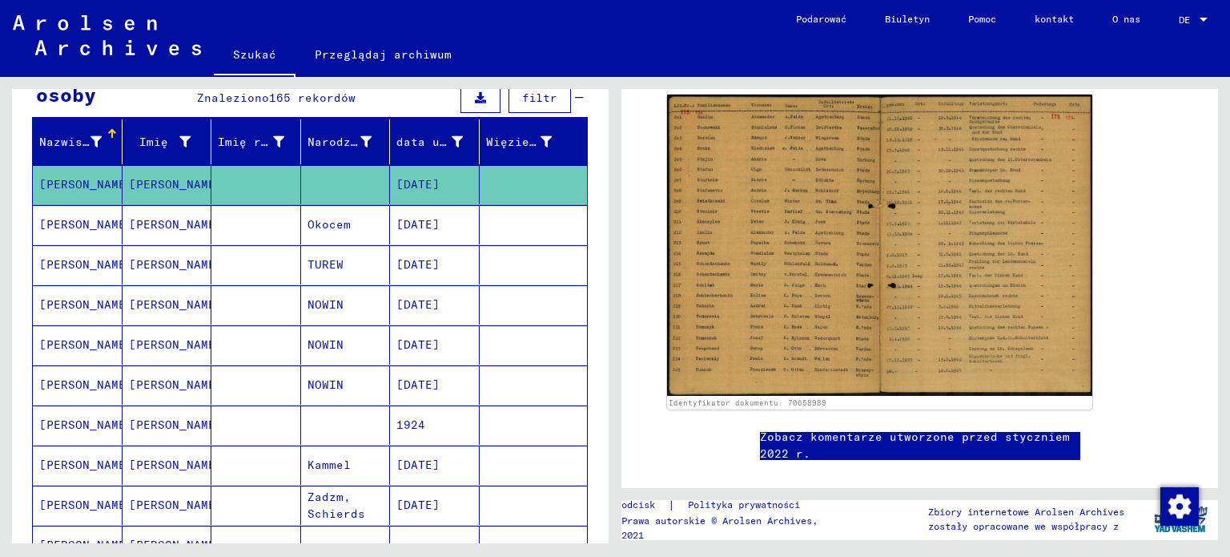
click at [63, 219] on font "[PERSON_NAME]" at bounding box center [86, 224] width 94 height 14
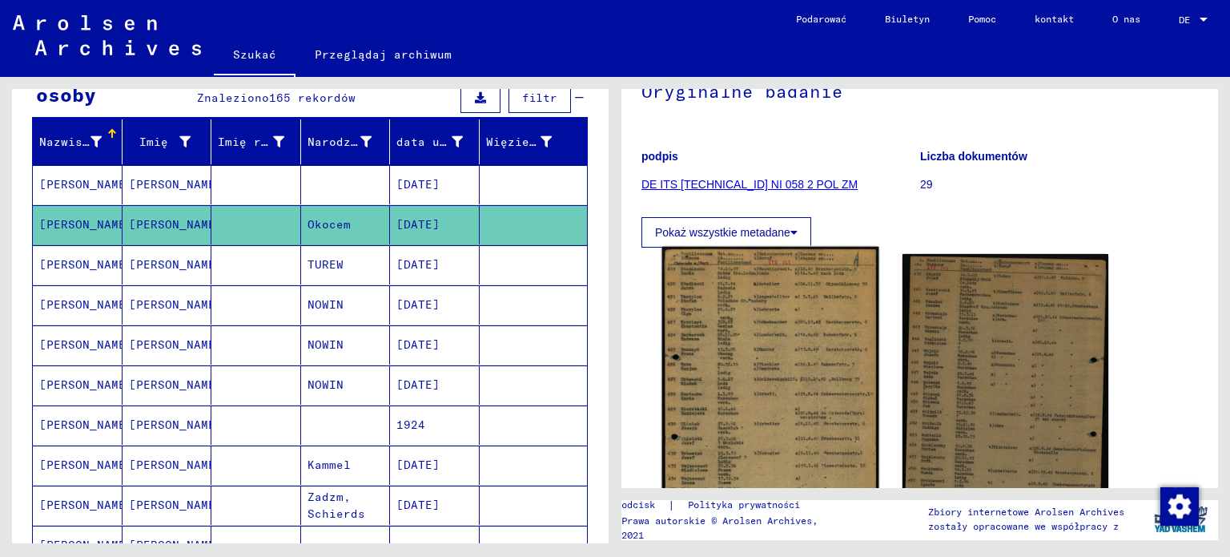
scroll to position [320, 0]
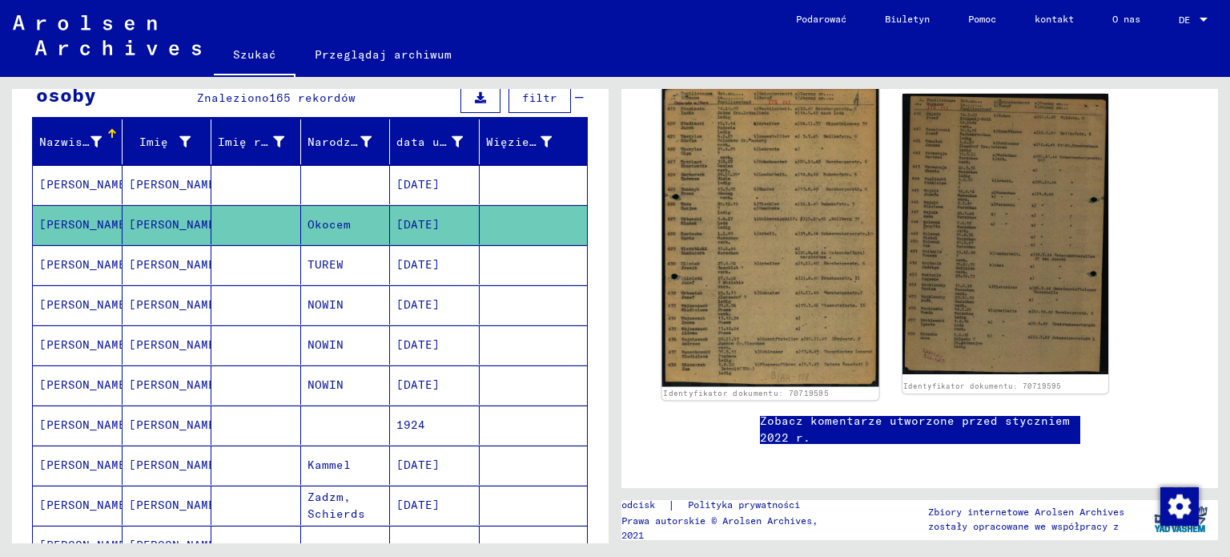
click at [778, 257] on img at bounding box center [770, 235] width 216 height 299
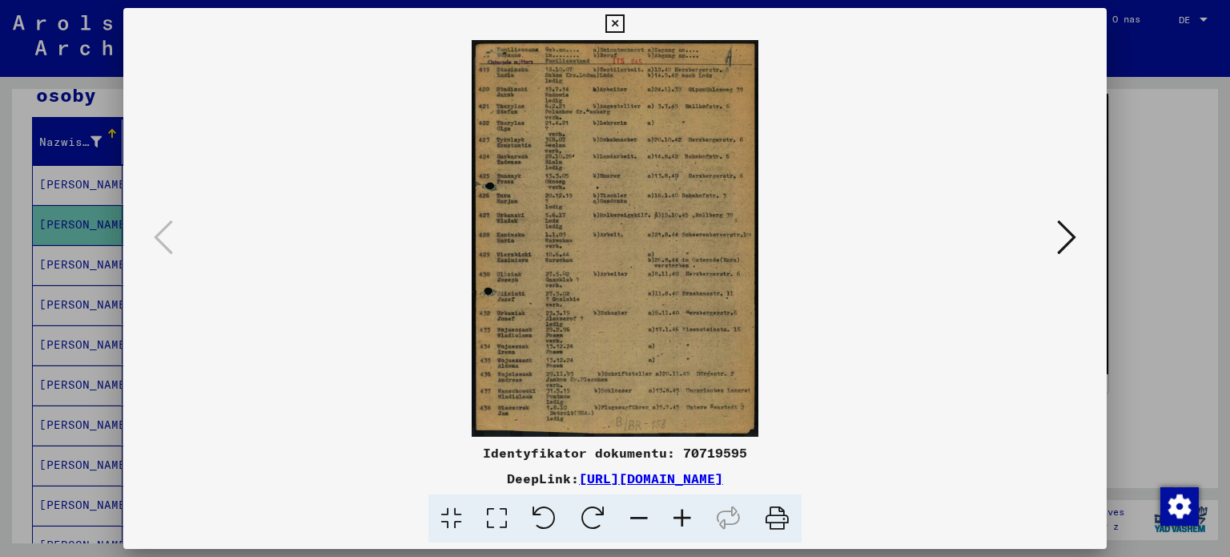
click at [5, 364] on div at bounding box center [615, 278] width 1230 height 557
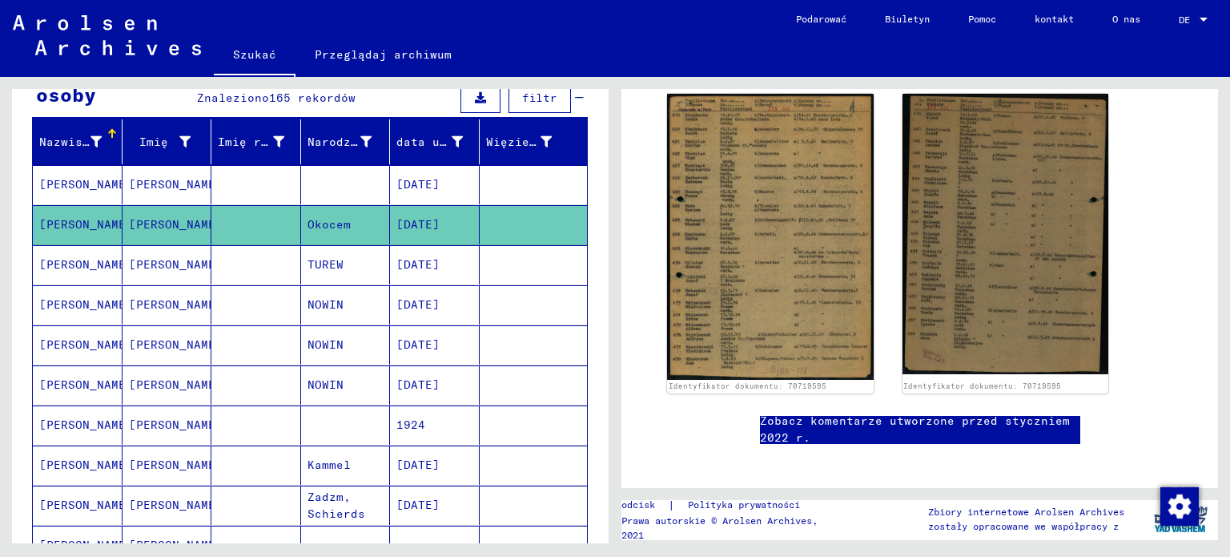
click at [73, 264] on font "[PERSON_NAME]" at bounding box center [86, 264] width 94 height 14
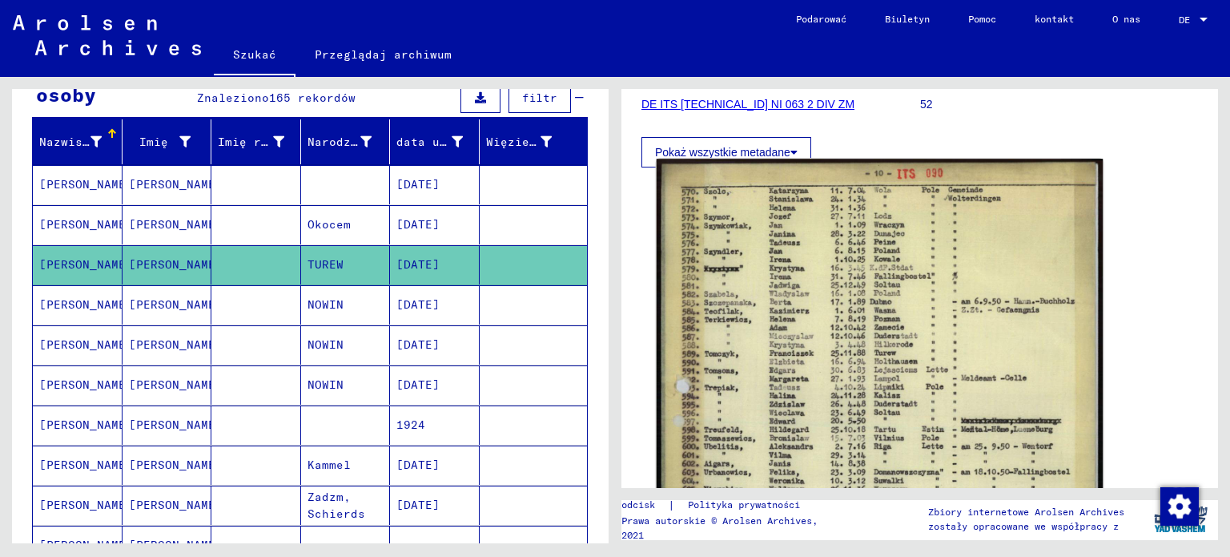
scroll to position [320, 0]
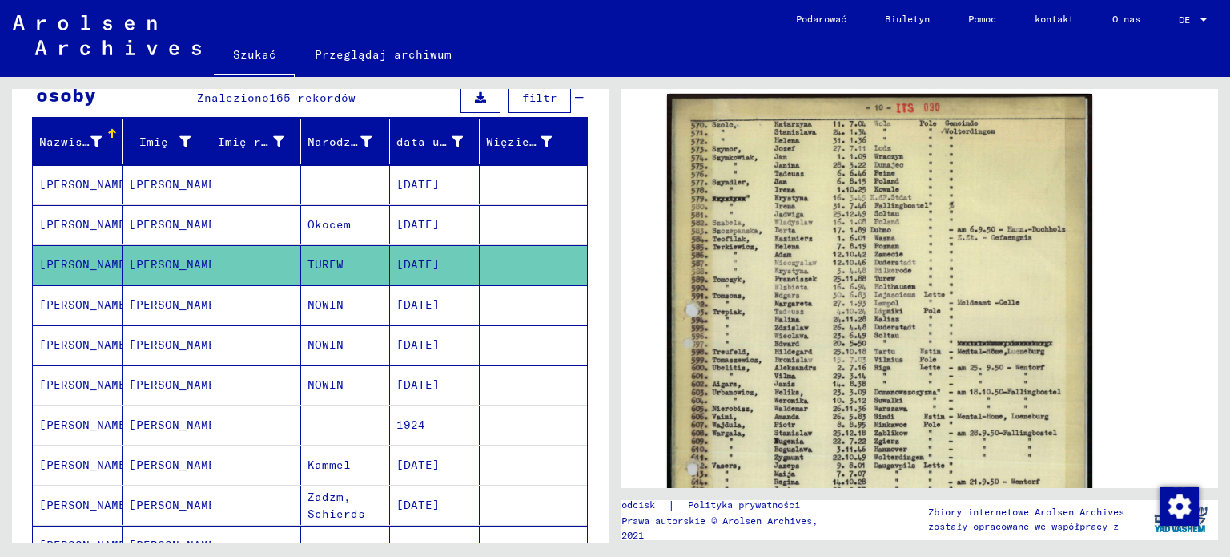
click at [58, 303] on font "[PERSON_NAME]" at bounding box center [86, 304] width 94 height 14
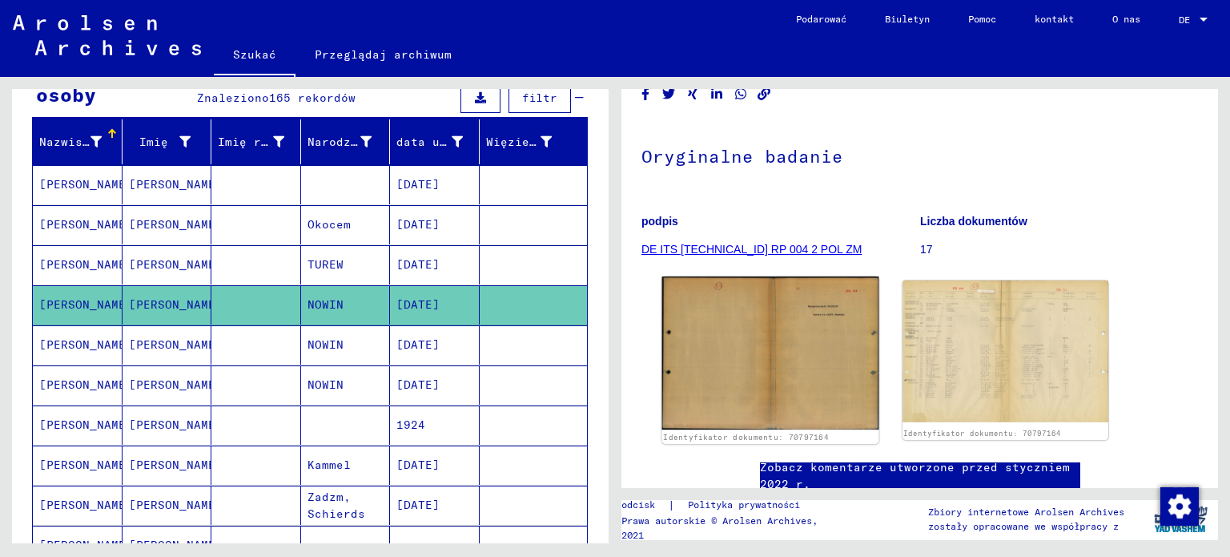
scroll to position [240, 0]
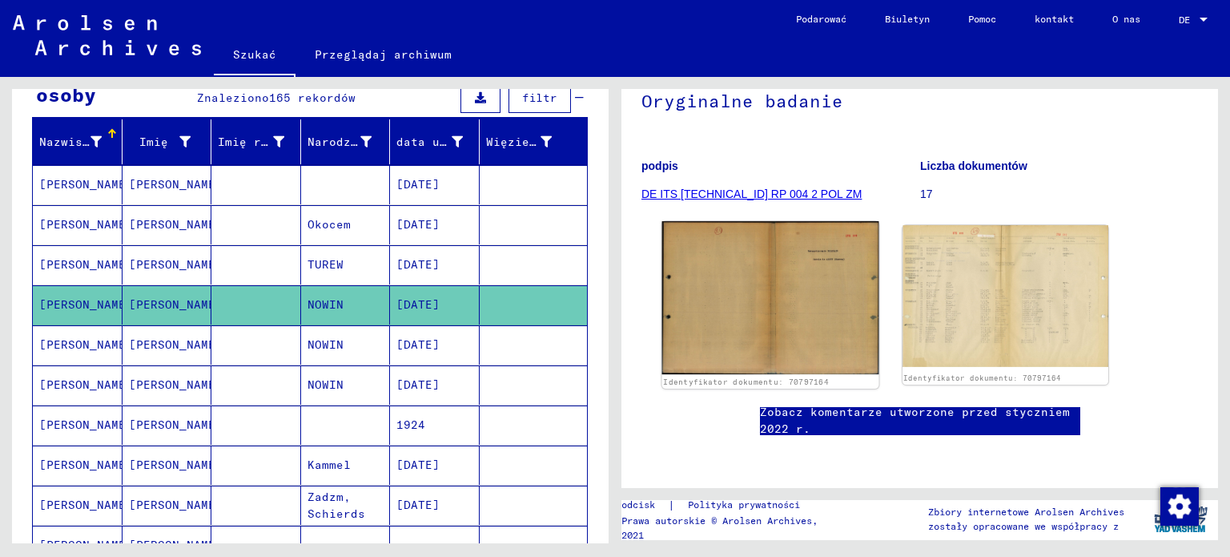
click at [827, 230] on img at bounding box center [770, 297] width 216 height 153
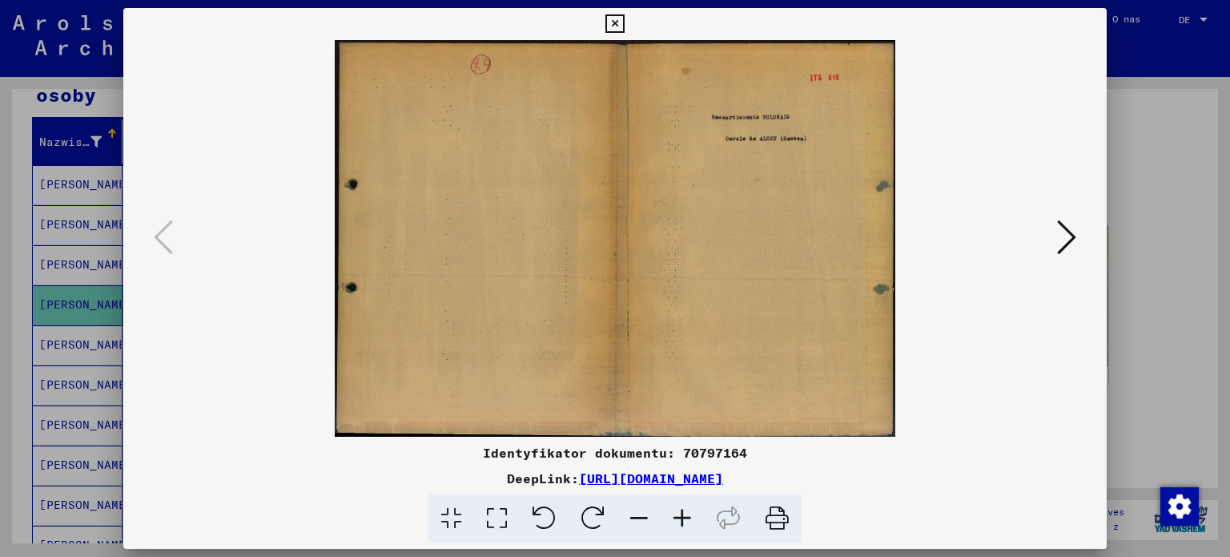
click at [1073, 239] on icon at bounding box center [1066, 237] width 19 height 38
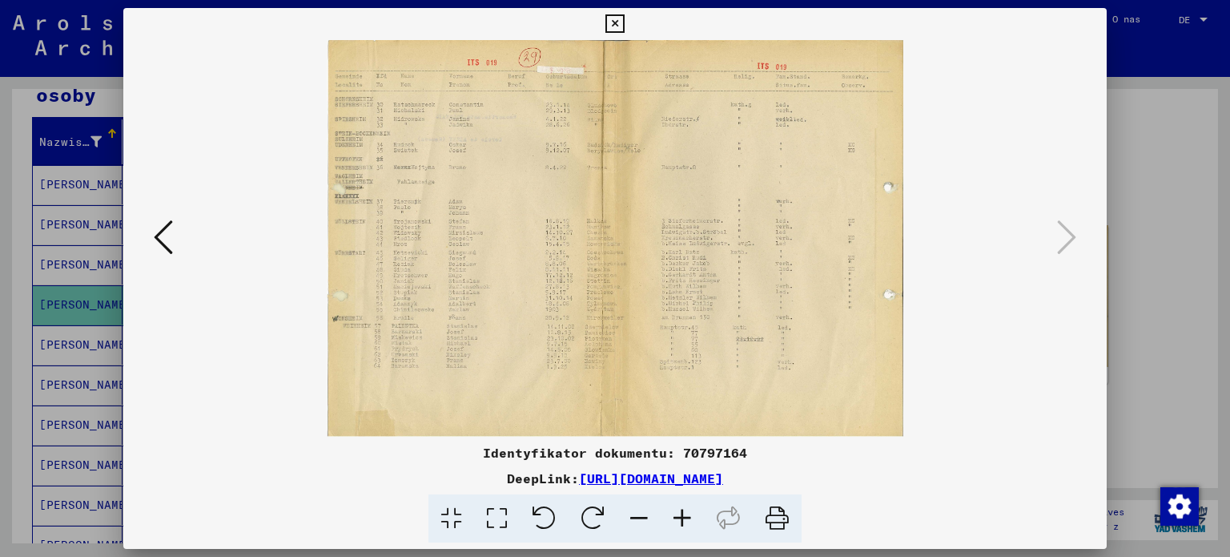
click at [0, 283] on div at bounding box center [615, 278] width 1230 height 557
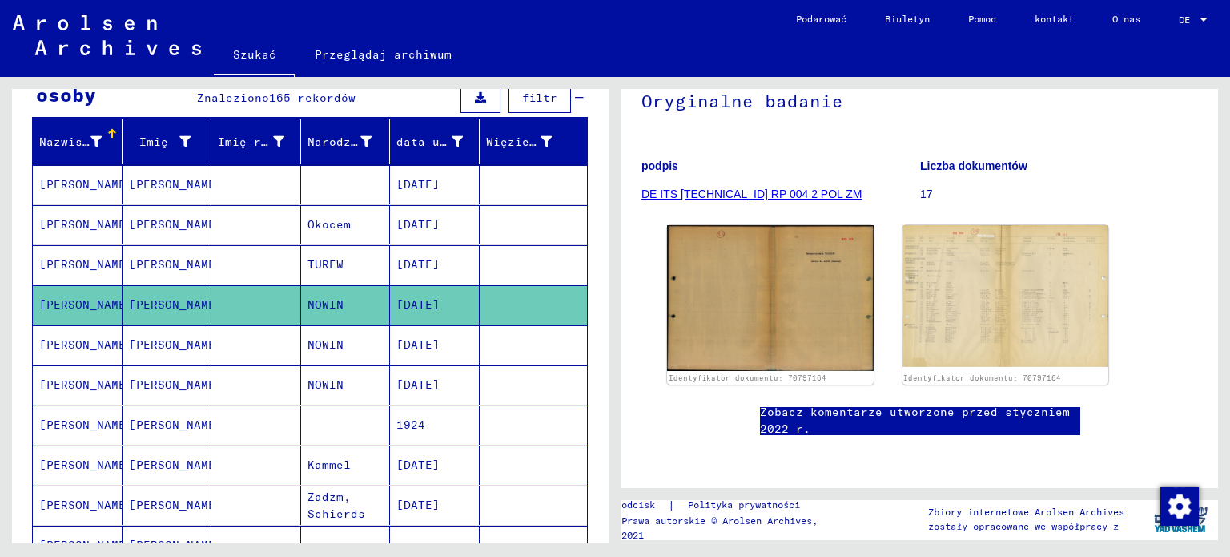
click at [46, 340] on font "[PERSON_NAME]" at bounding box center [86, 344] width 94 height 14
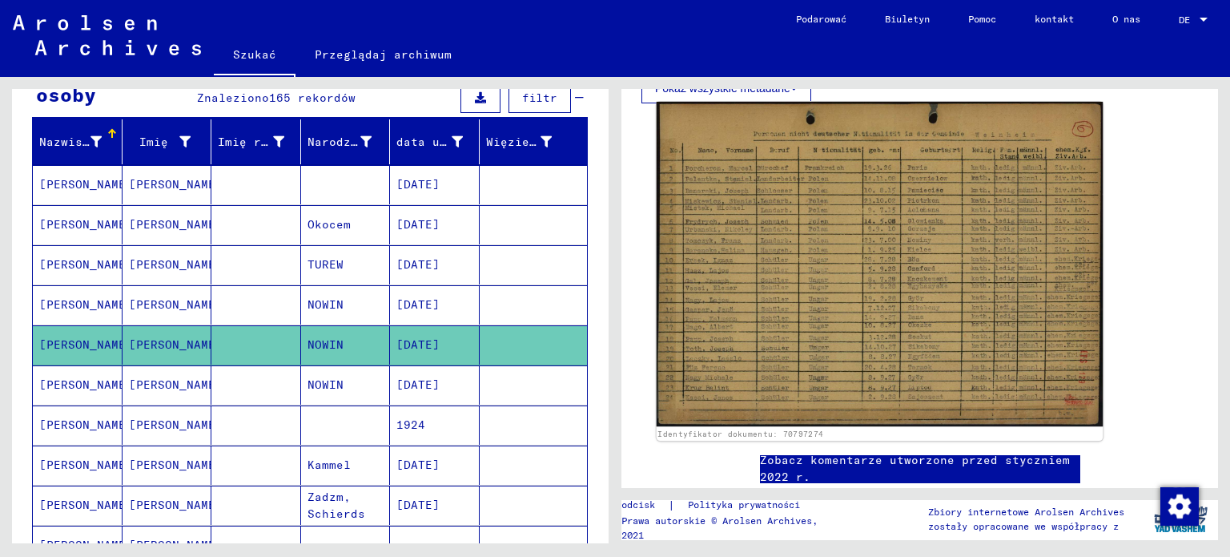
scroll to position [320, 0]
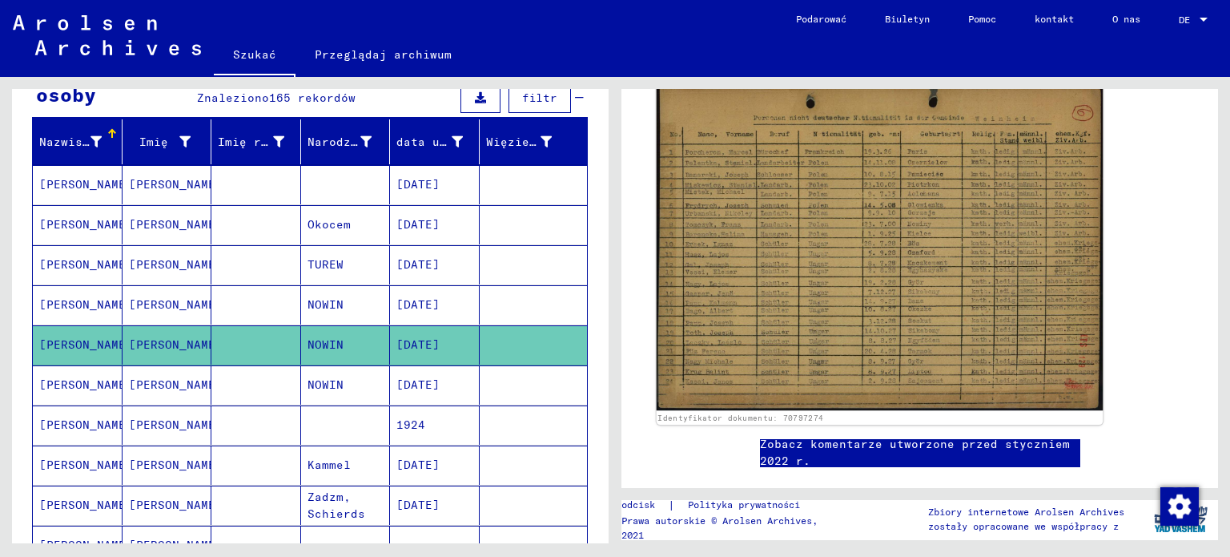
click at [886, 254] on img at bounding box center [880, 248] width 447 height 324
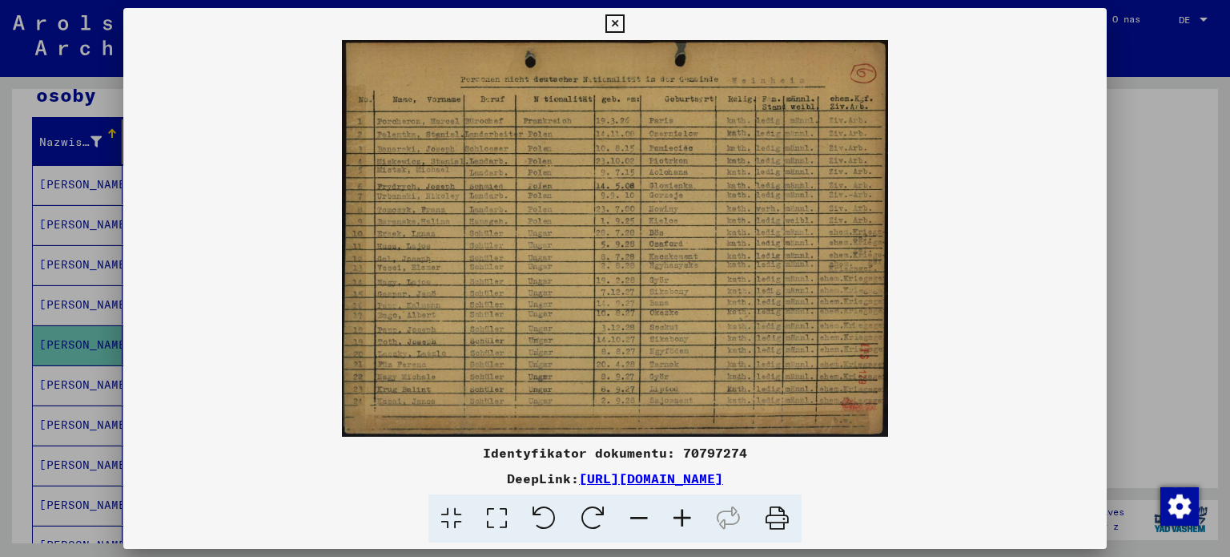
click at [9, 332] on div at bounding box center [615, 278] width 1230 height 557
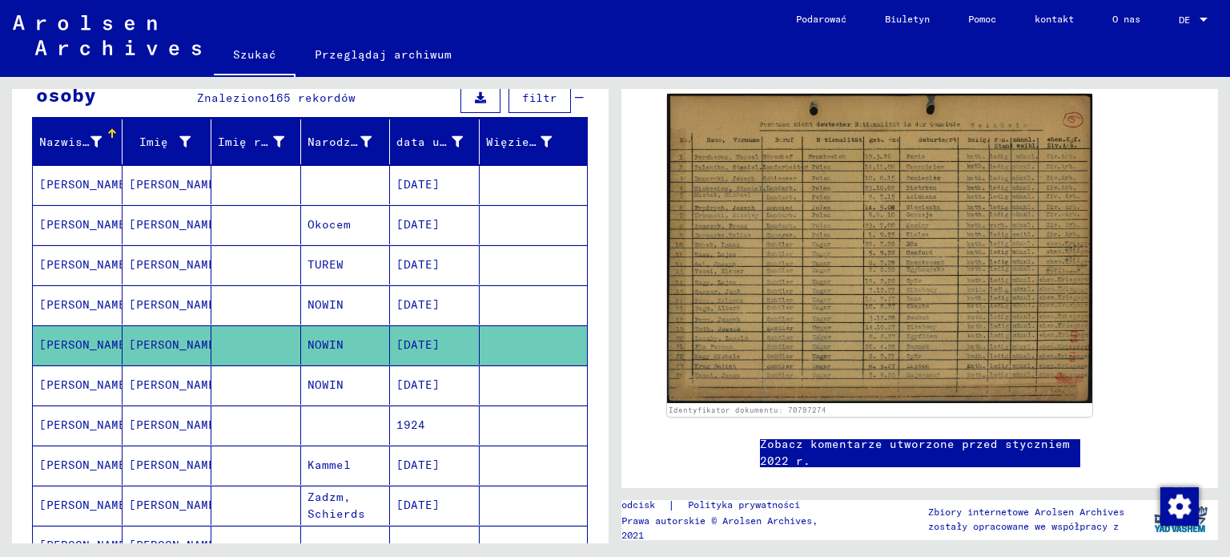
click at [64, 378] on font "[PERSON_NAME]" at bounding box center [86, 384] width 94 height 14
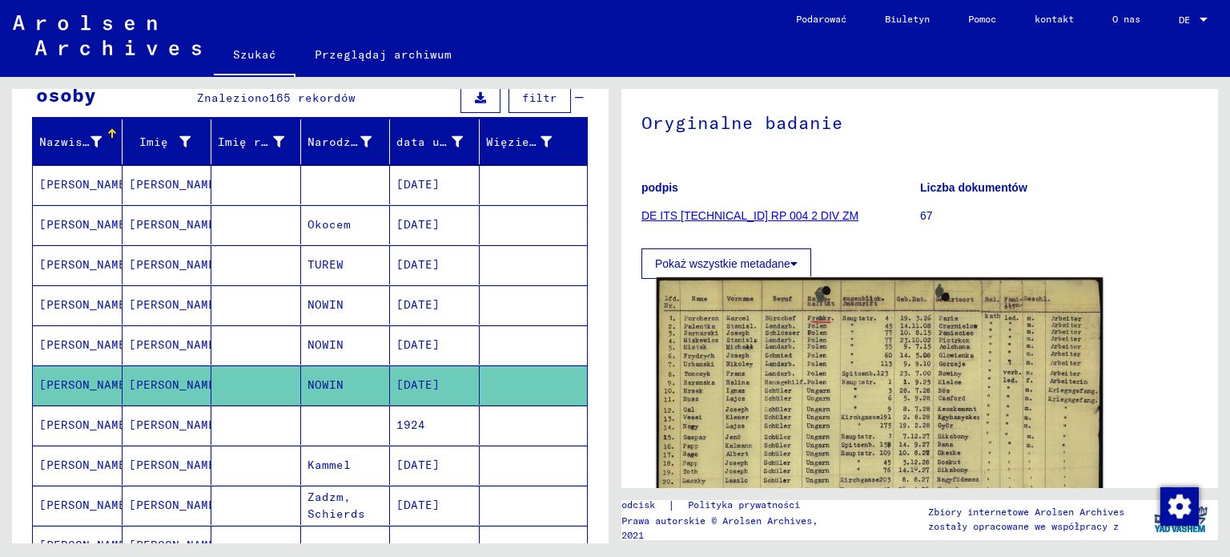
scroll to position [240, 0]
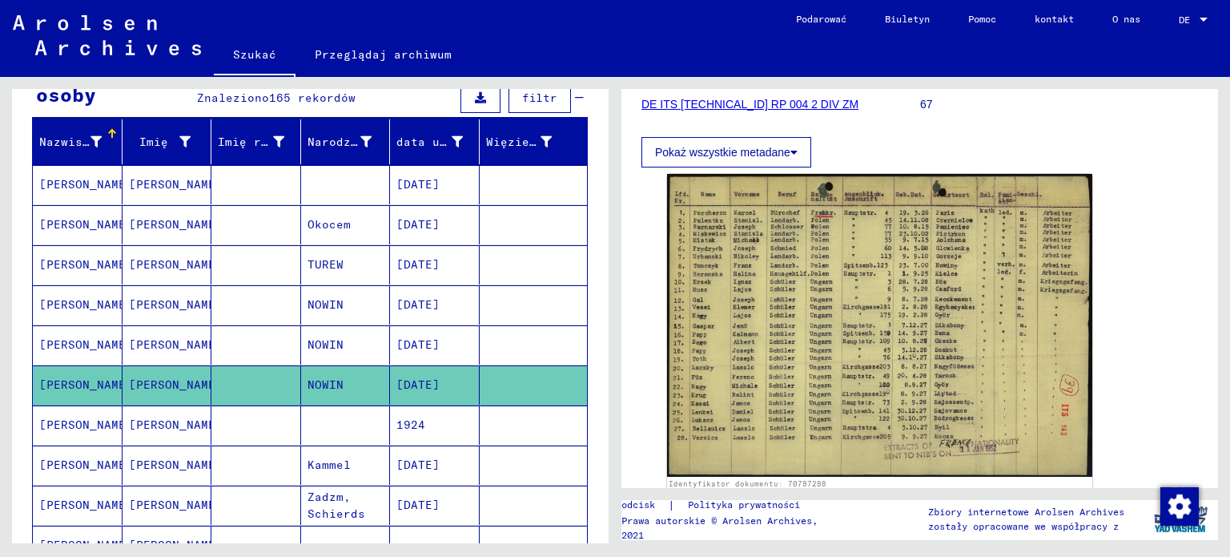
click at [62, 417] on font "[PERSON_NAME]" at bounding box center [86, 424] width 94 height 14
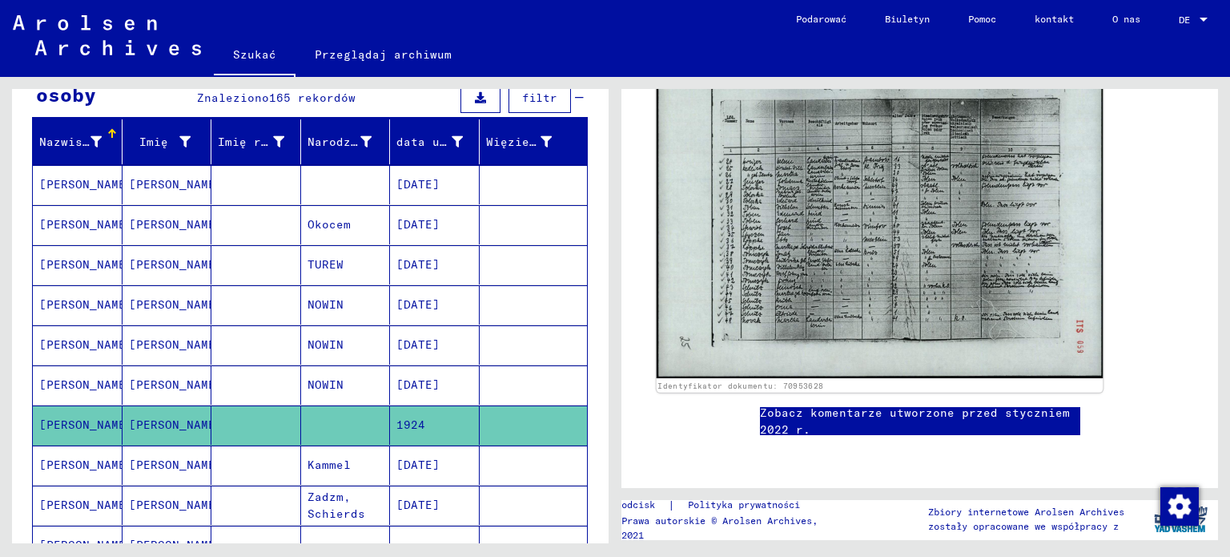
scroll to position [561, 0]
click at [902, 197] on img at bounding box center [880, 219] width 447 height 317
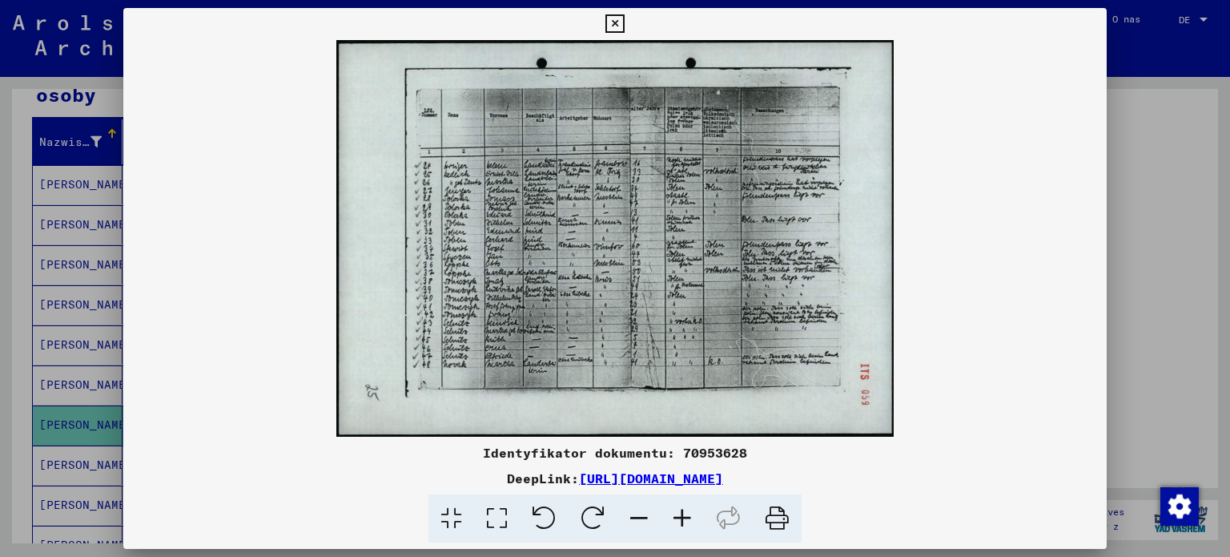
click at [3, 326] on div at bounding box center [615, 278] width 1230 height 557
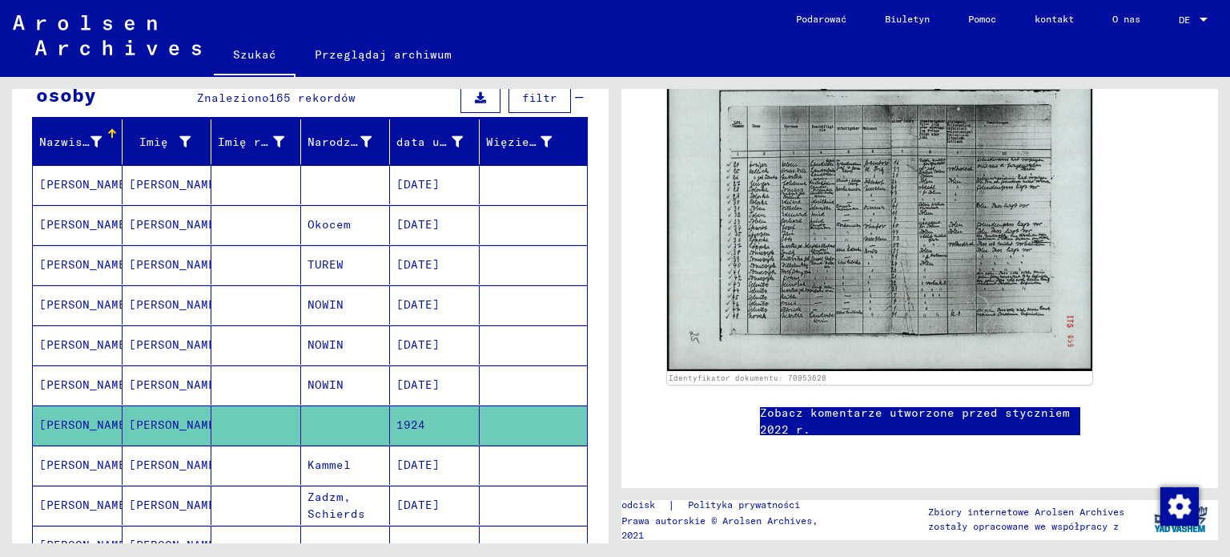
click at [84, 464] on icon at bounding box center [66, 492] width 40 height 64
click at [53, 461] on icon at bounding box center [66, 492] width 40 height 64
click at [70, 459] on font "[PERSON_NAME]" at bounding box center [86, 464] width 94 height 14
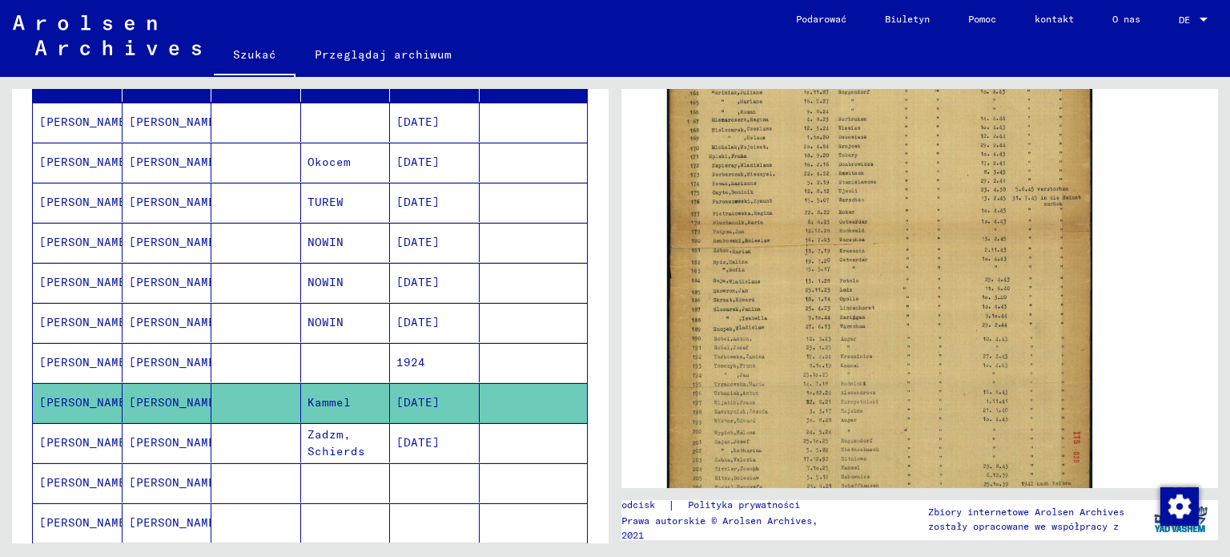
scroll to position [336, 0]
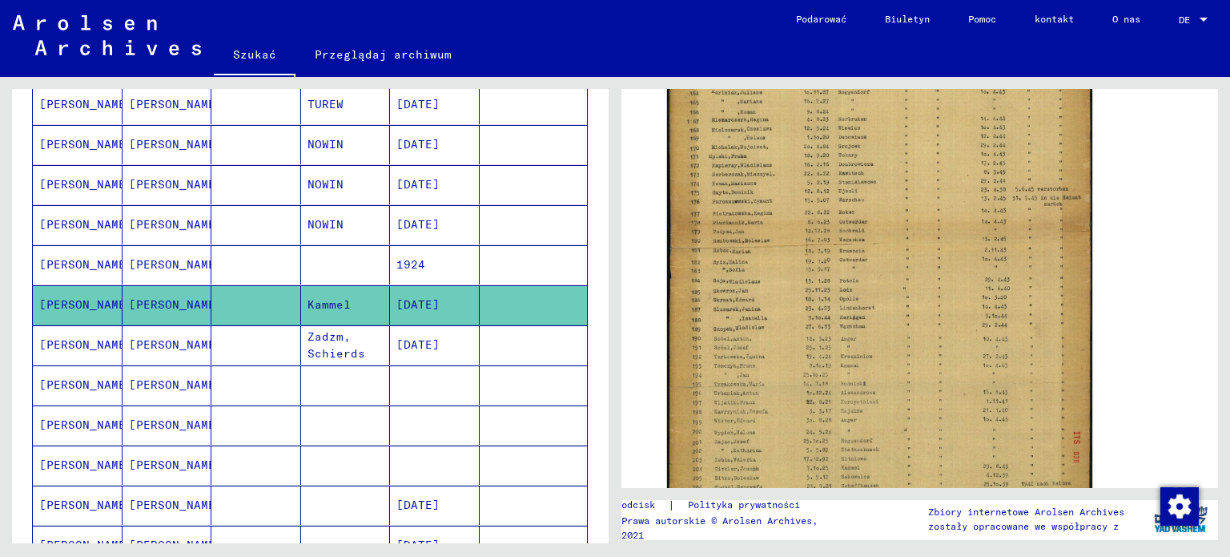
click at [74, 339] on font "[PERSON_NAME]" at bounding box center [86, 344] width 94 height 14
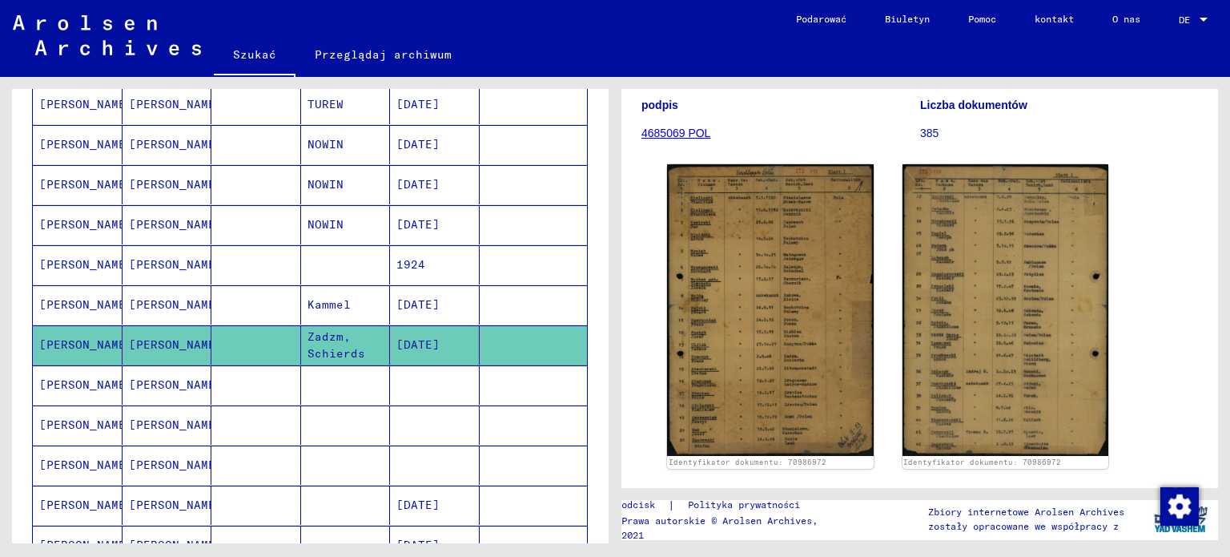
scroll to position [240, 0]
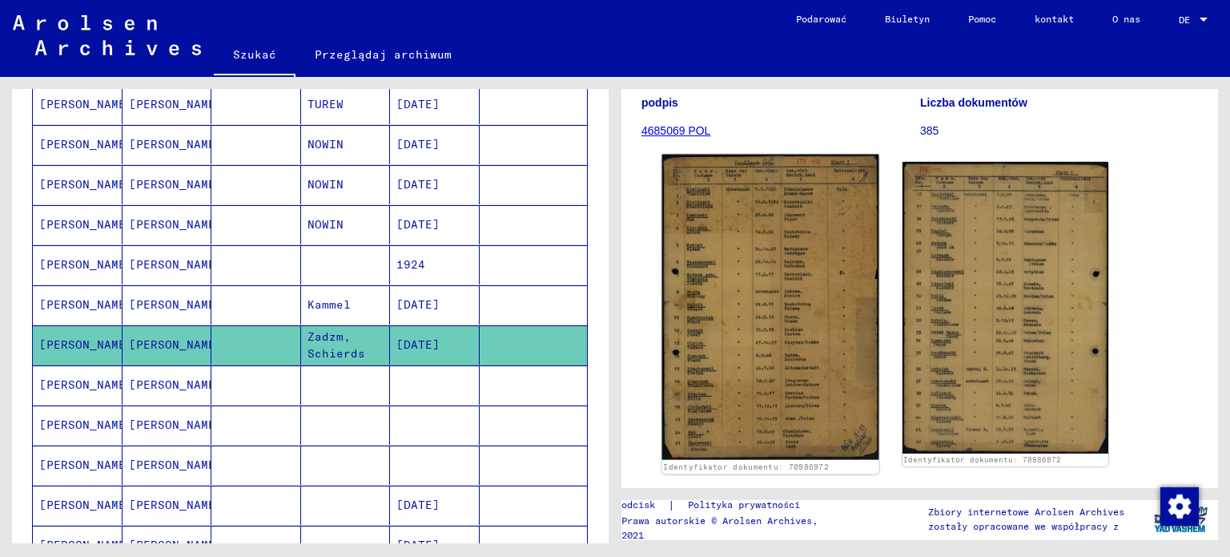
click at [759, 312] on img at bounding box center [770, 308] width 216 height 306
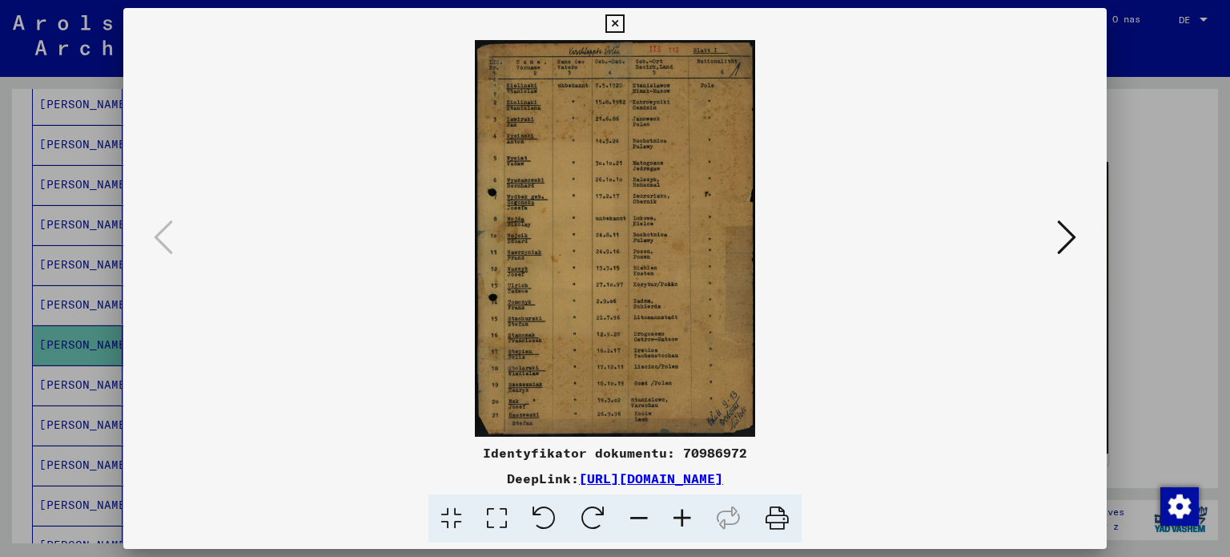
click at [1067, 237] on icon at bounding box center [1066, 237] width 19 height 38
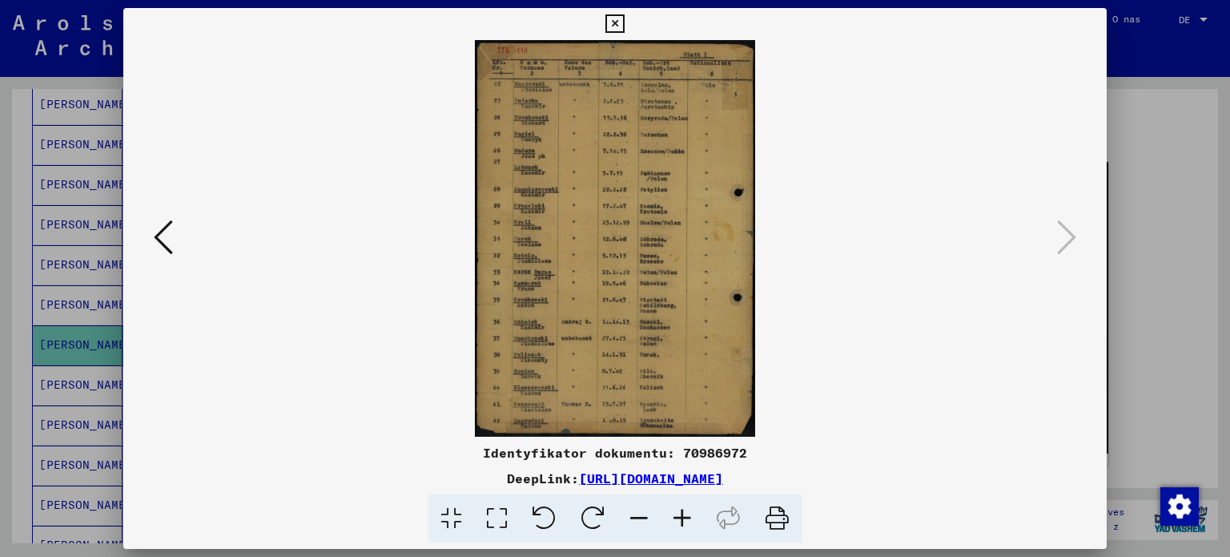
click at [167, 230] on icon at bounding box center [163, 237] width 19 height 38
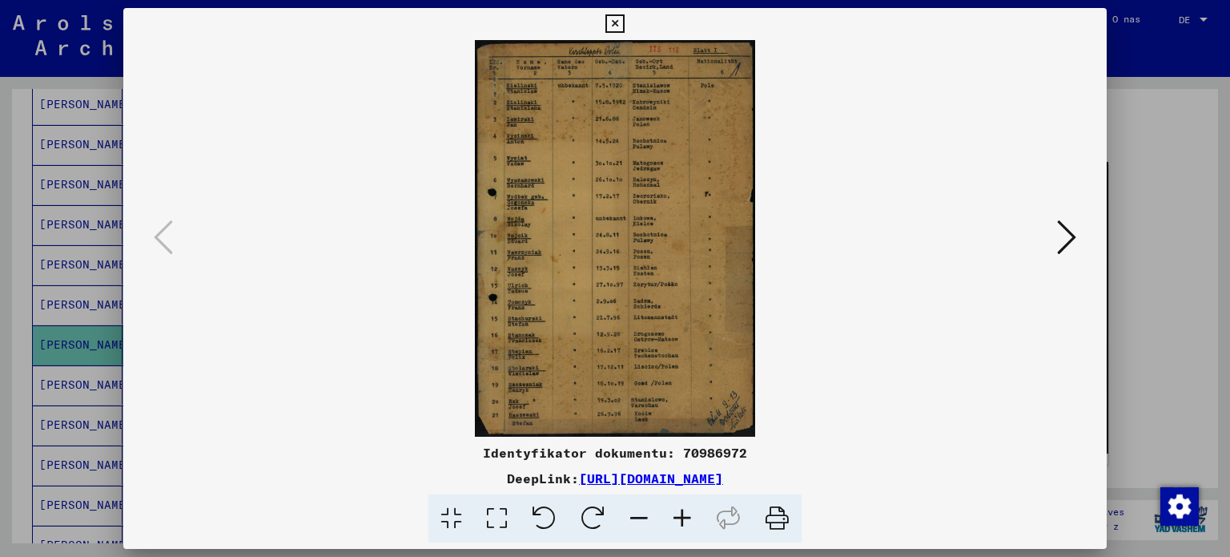
click at [6, 294] on div at bounding box center [615, 278] width 1230 height 557
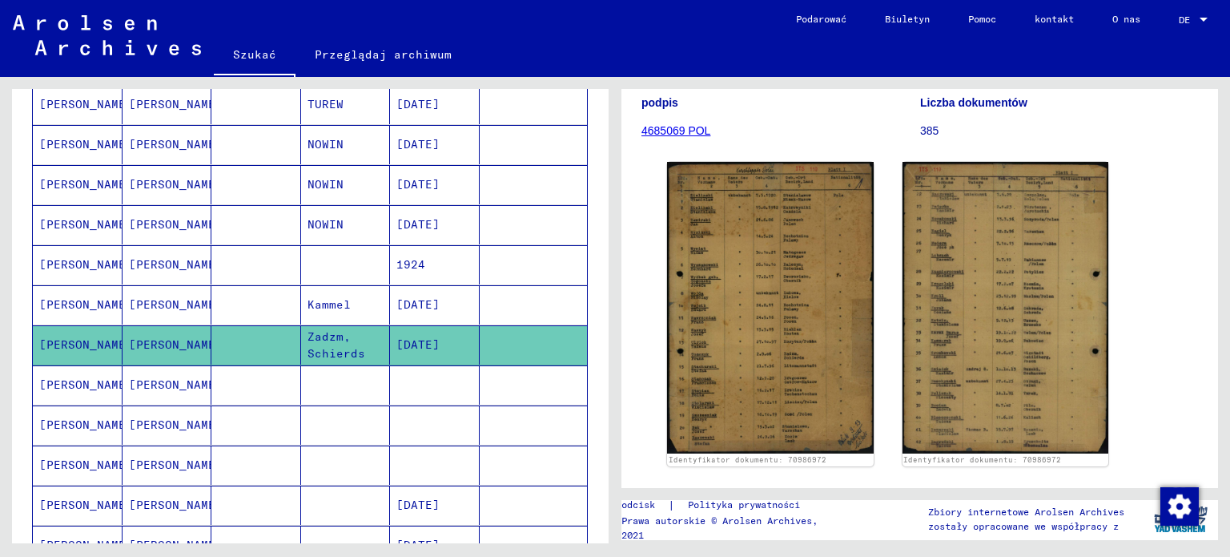
click at [54, 377] on font "[PERSON_NAME]" at bounding box center [86, 384] width 94 height 14
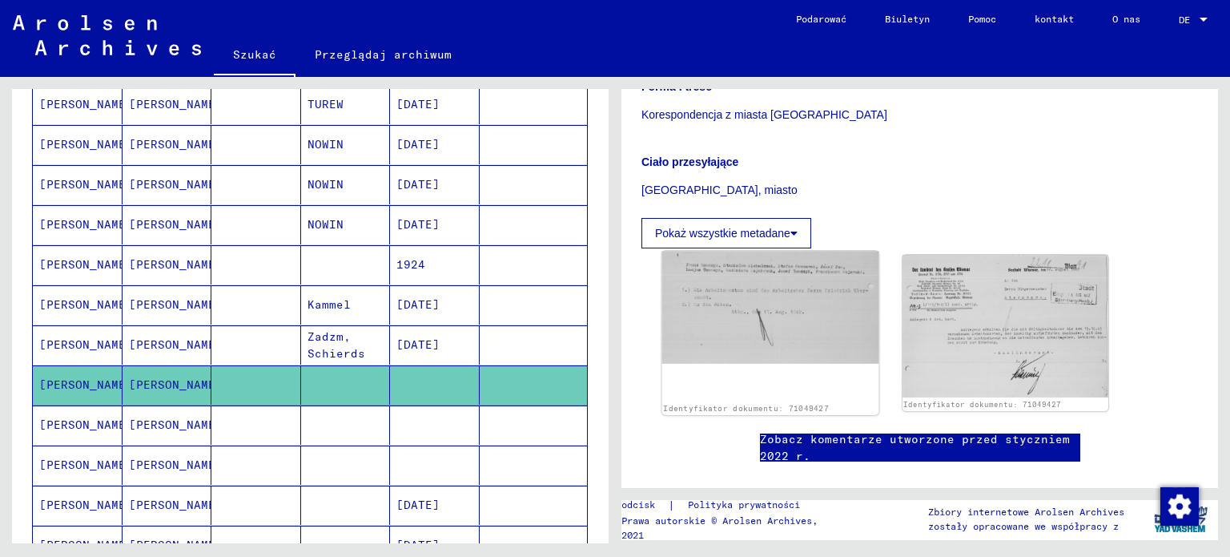
scroll to position [320, 0]
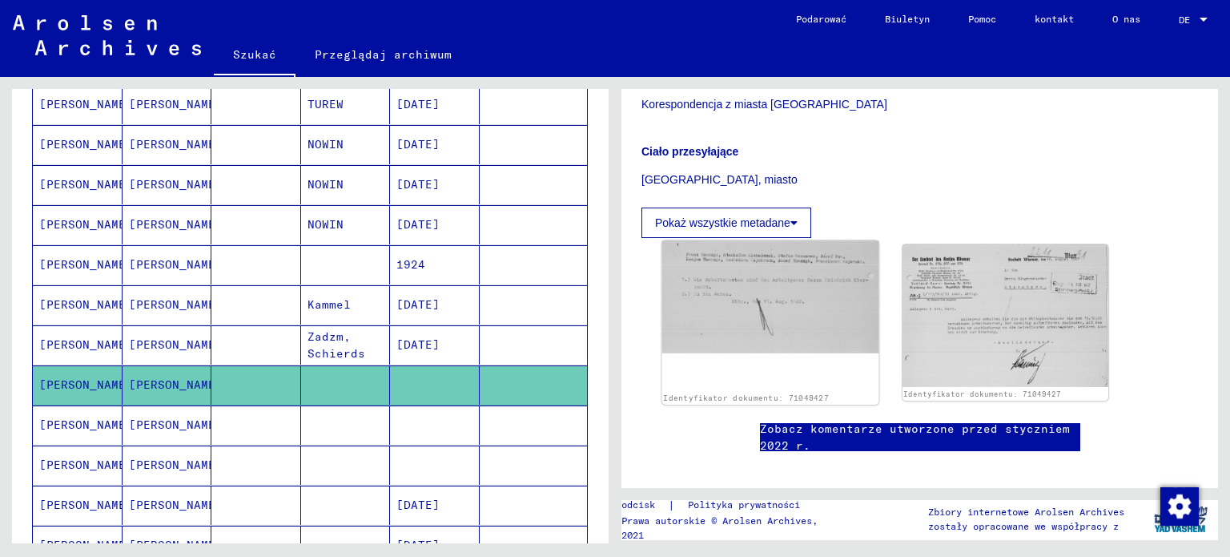
click at [766, 283] on img at bounding box center [770, 296] width 216 height 113
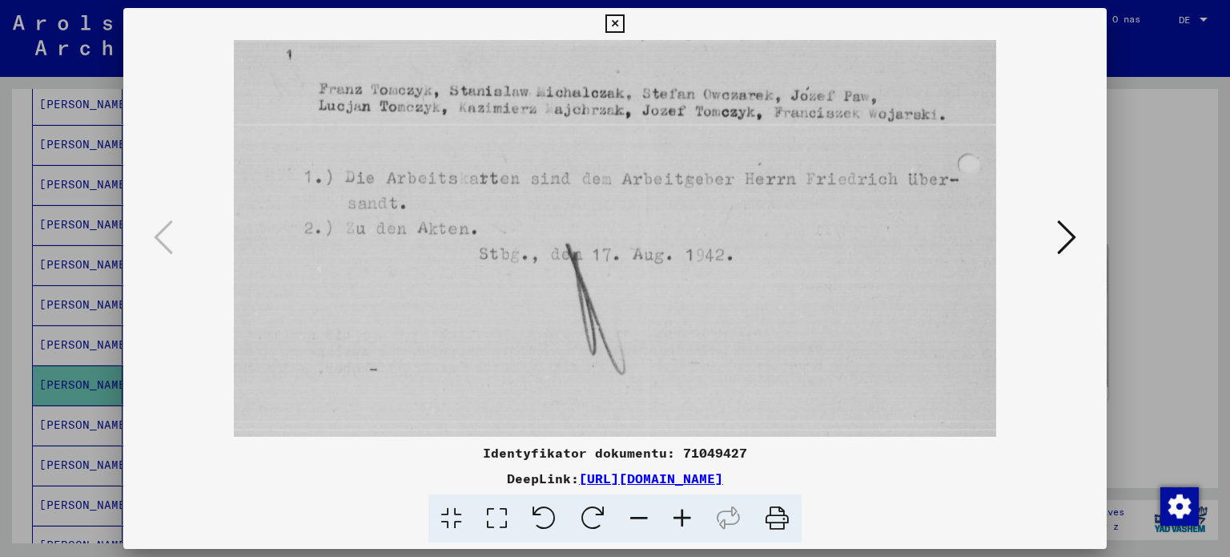
click at [1054, 230] on button at bounding box center [1066, 238] width 29 height 46
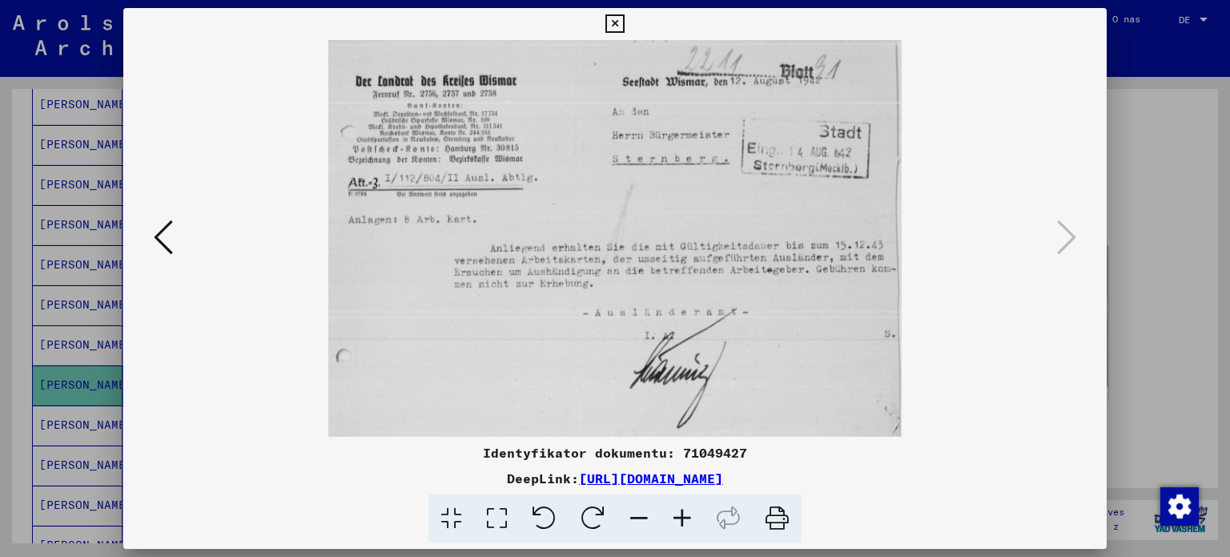
click at [174, 231] on button at bounding box center [163, 238] width 29 height 46
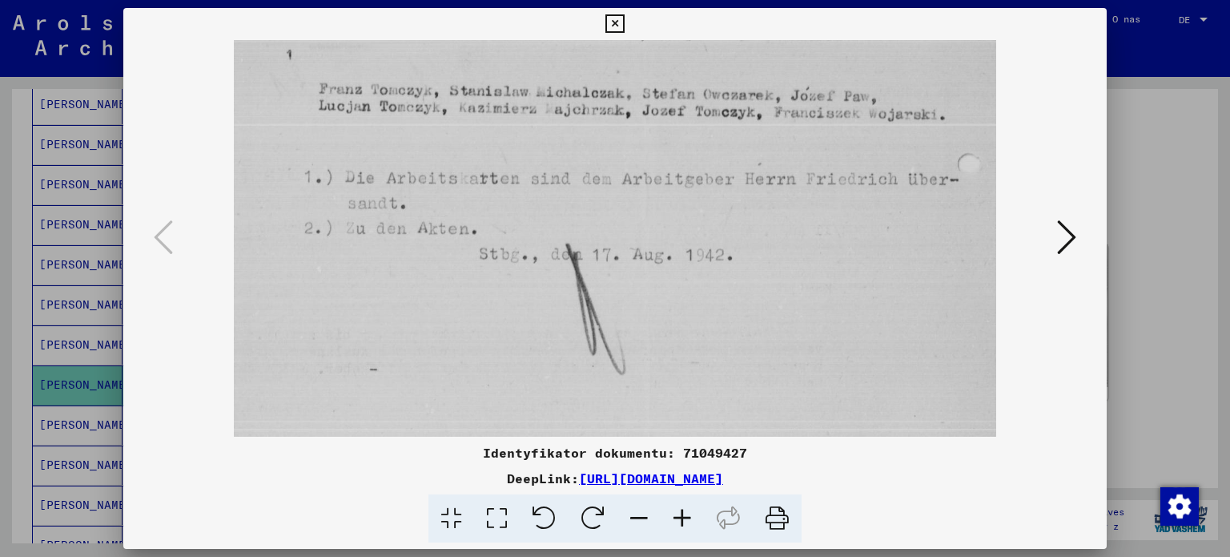
click at [1062, 233] on icon at bounding box center [1066, 237] width 19 height 38
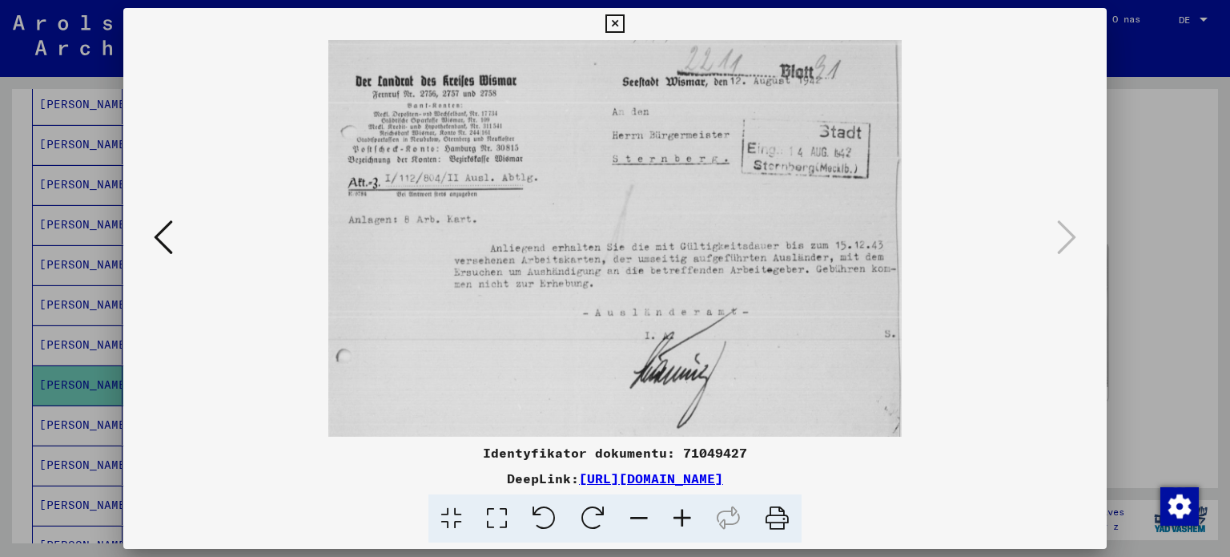
click at [3, 195] on div at bounding box center [615, 278] width 1230 height 557
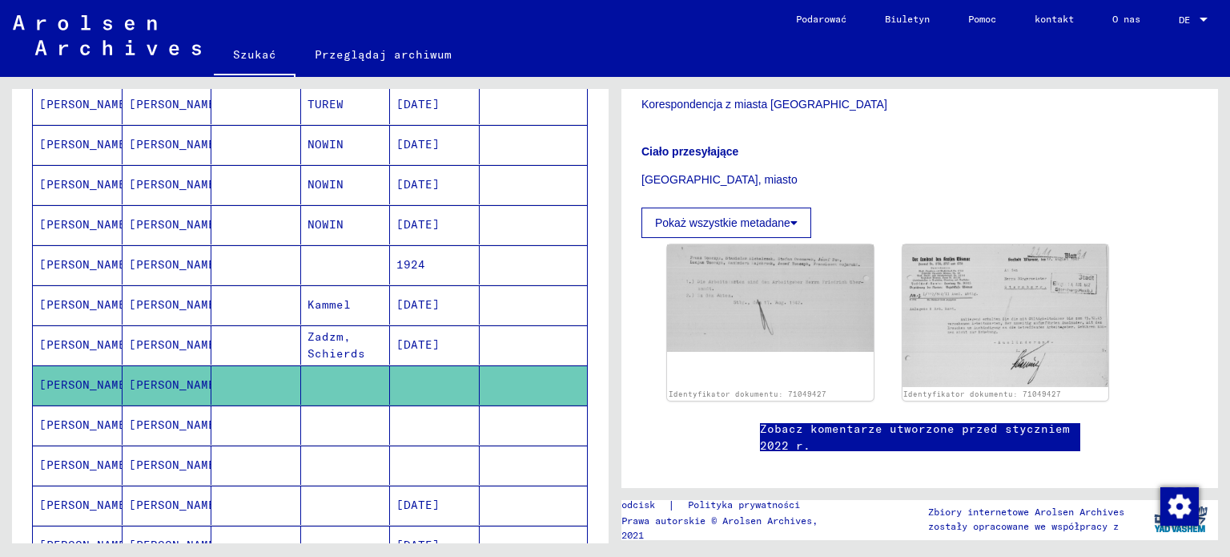
click at [137, 421] on font "[PERSON_NAME]" at bounding box center [176, 424] width 94 height 14
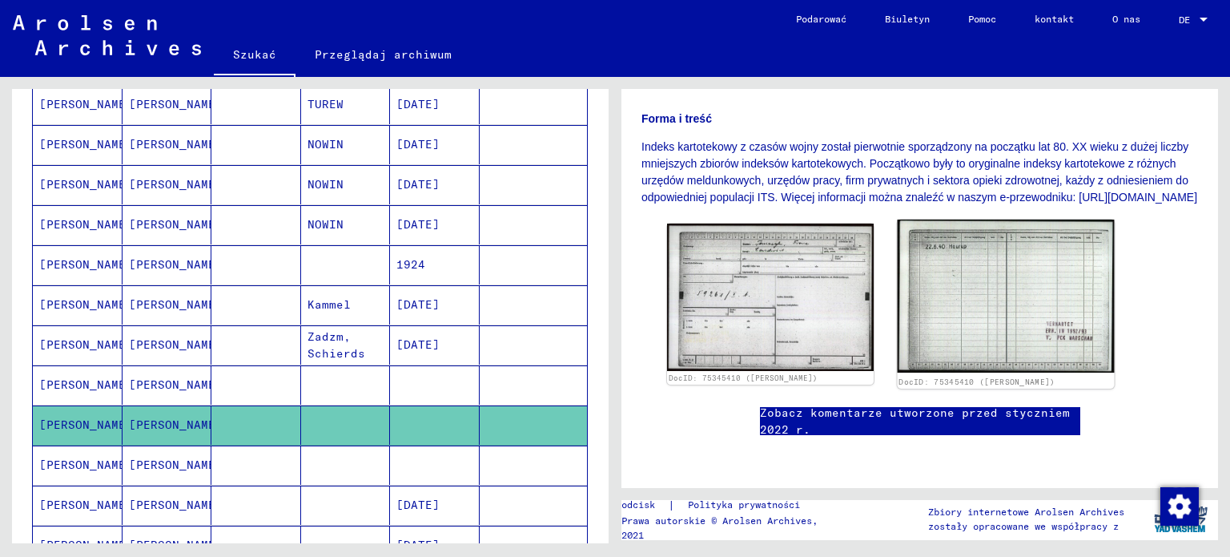
scroll to position [320, 0]
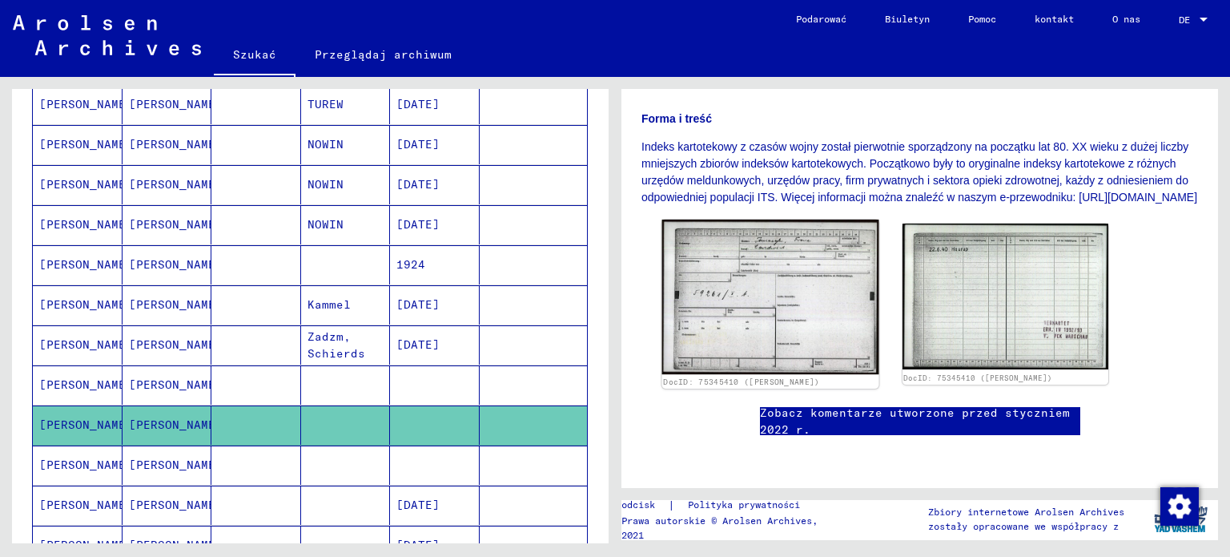
click at [727, 299] on img at bounding box center [770, 296] width 216 height 155
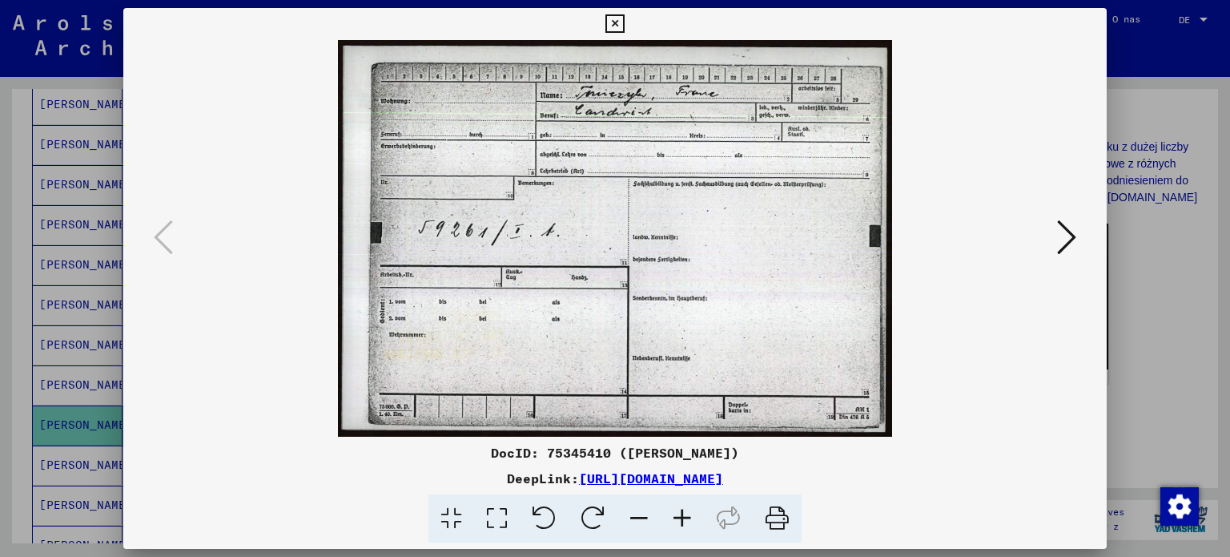
click at [0, 269] on div at bounding box center [615, 278] width 1230 height 557
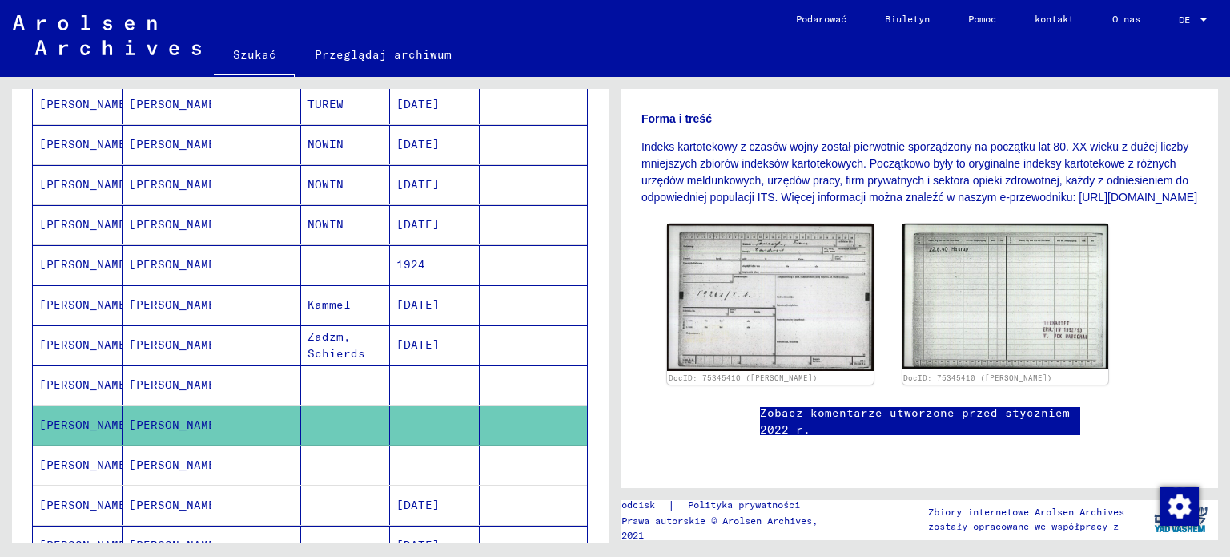
click at [10, 331] on div "**********" at bounding box center [307, 310] width 615 height 466
click at [26, 352] on div "Nazwisko Imię Imię rodowe Narodziny data urodzenia Więzień nr [PERSON_NAME] [DA…" at bounding box center [310, 535] width 597 height 1152
click at [57, 457] on font "[PERSON_NAME]" at bounding box center [86, 464] width 94 height 14
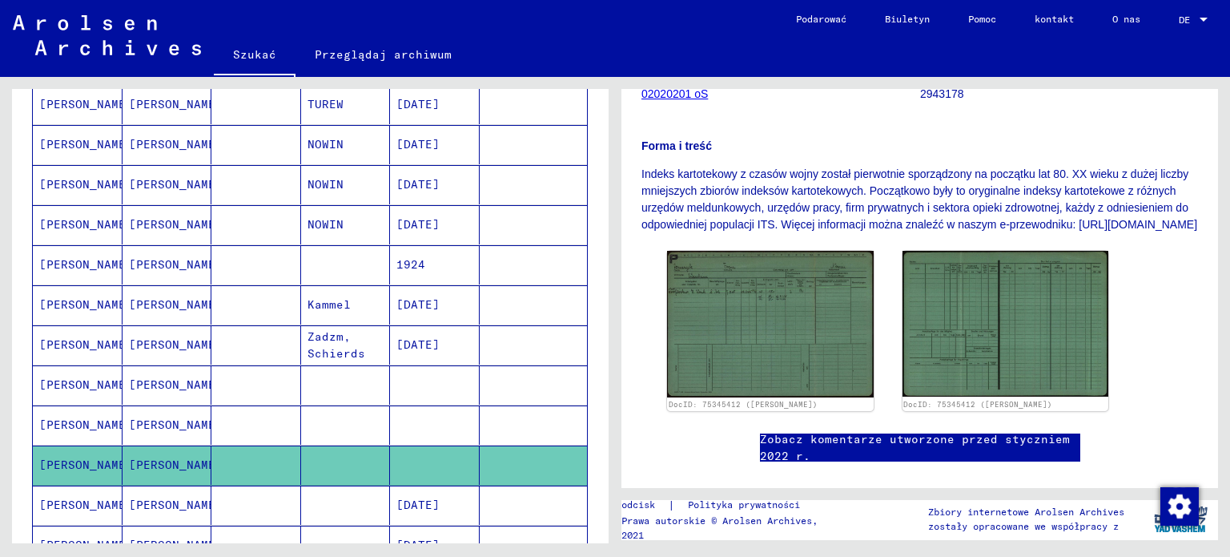
scroll to position [320, 0]
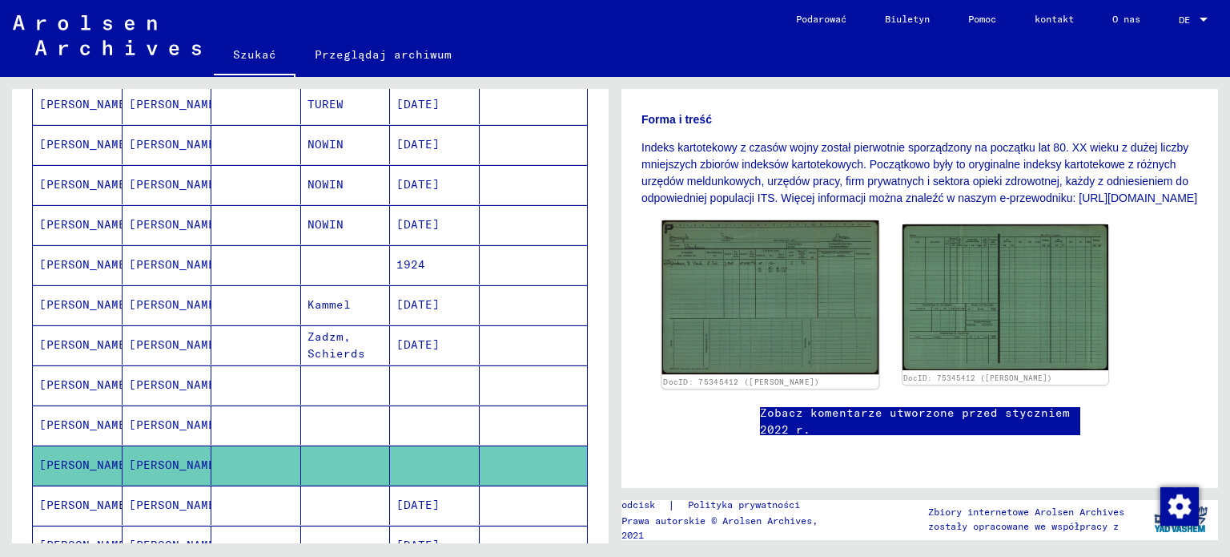
click at [802, 291] on img at bounding box center [770, 297] width 216 height 154
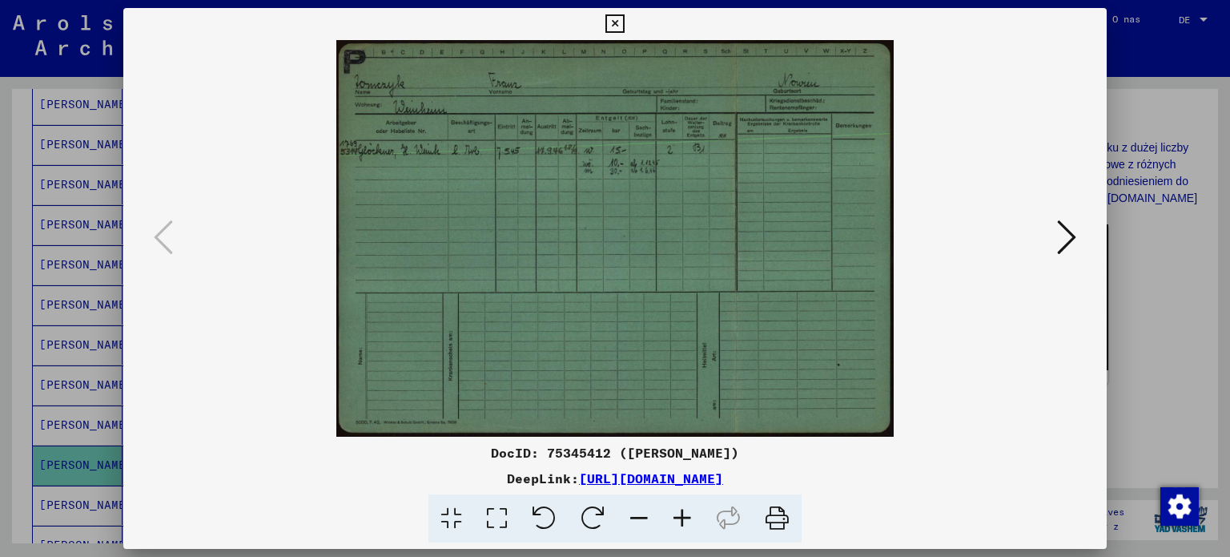
click at [19, 244] on div at bounding box center [615, 278] width 1230 height 557
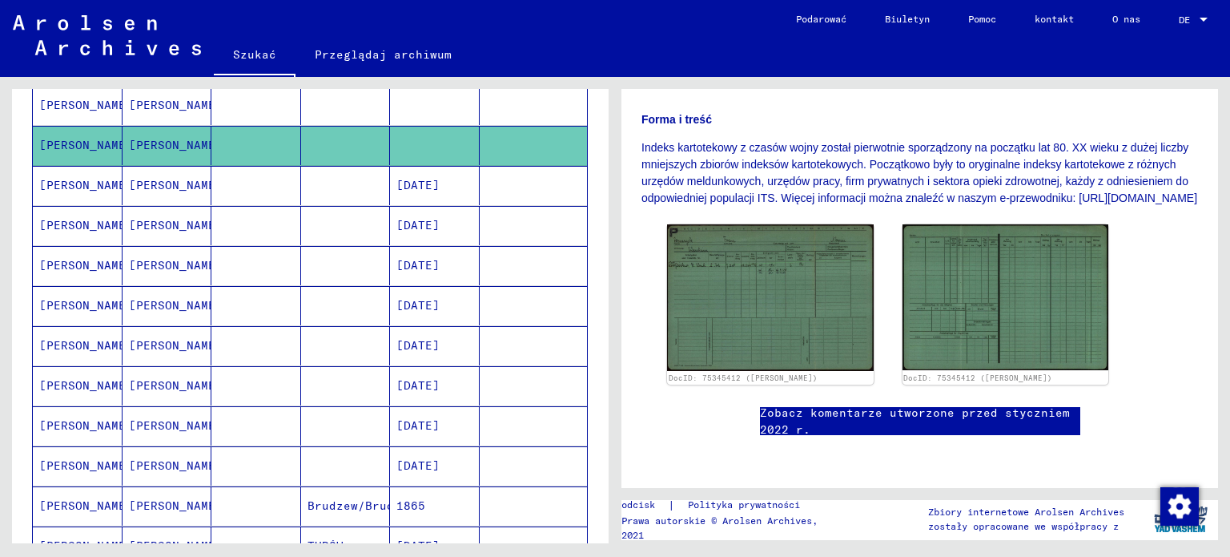
scroll to position [657, 0]
click at [68, 179] on font "[PERSON_NAME]" at bounding box center [86, 184] width 94 height 14
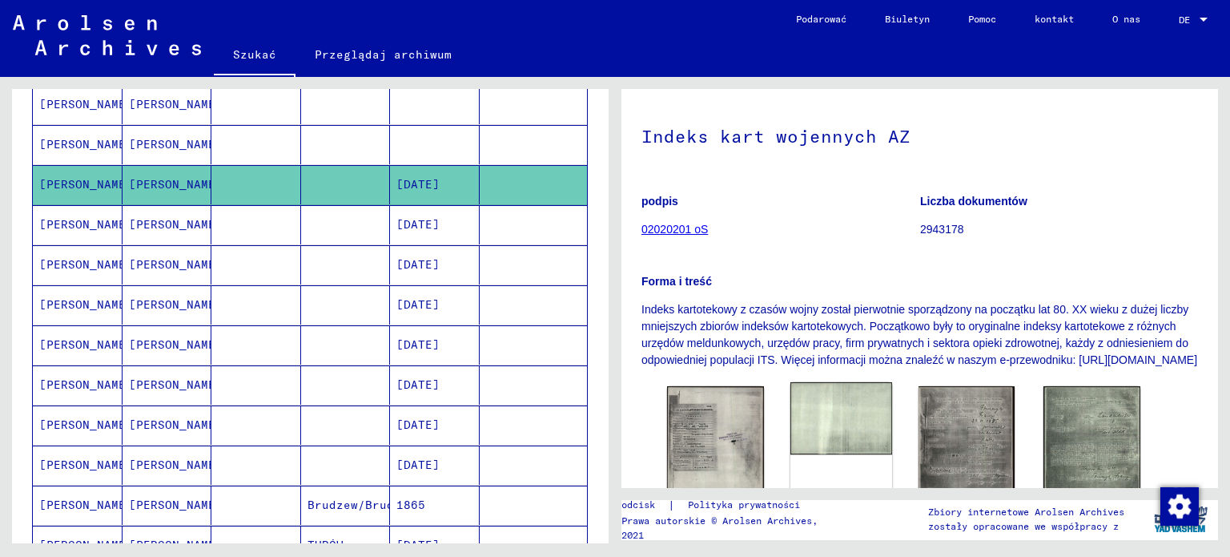
scroll to position [240, 0]
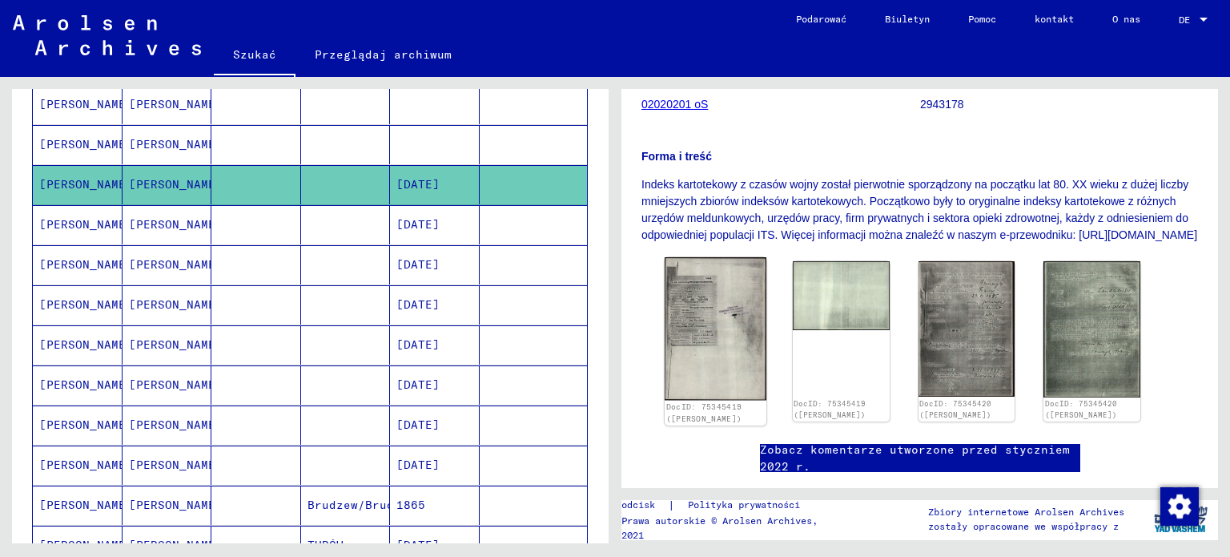
click at [721, 350] on img at bounding box center [716, 328] width 102 height 143
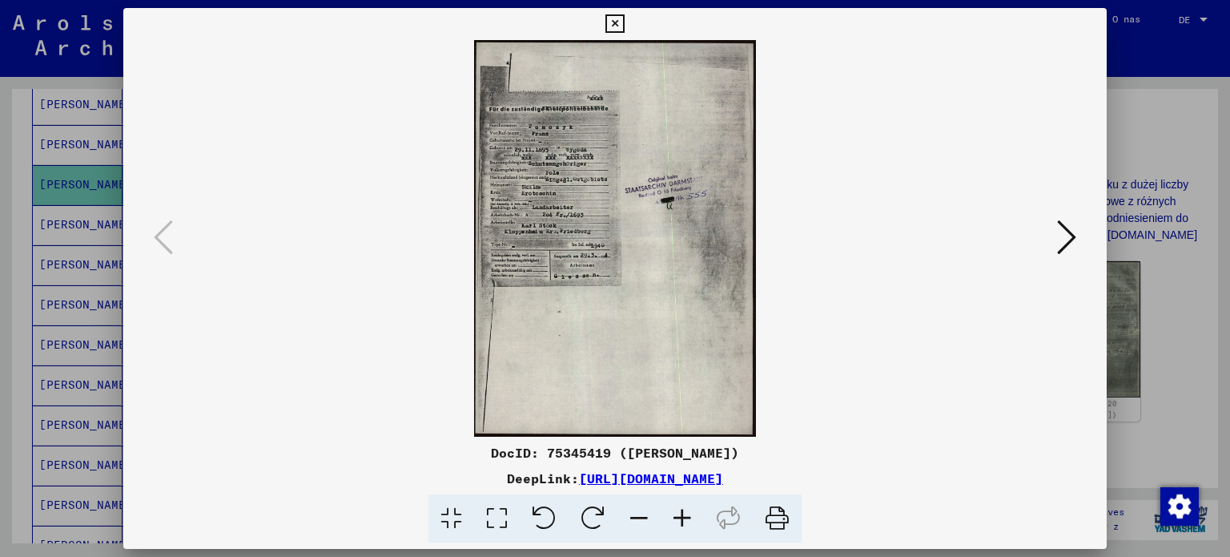
click at [1056, 241] on button at bounding box center [1066, 238] width 29 height 46
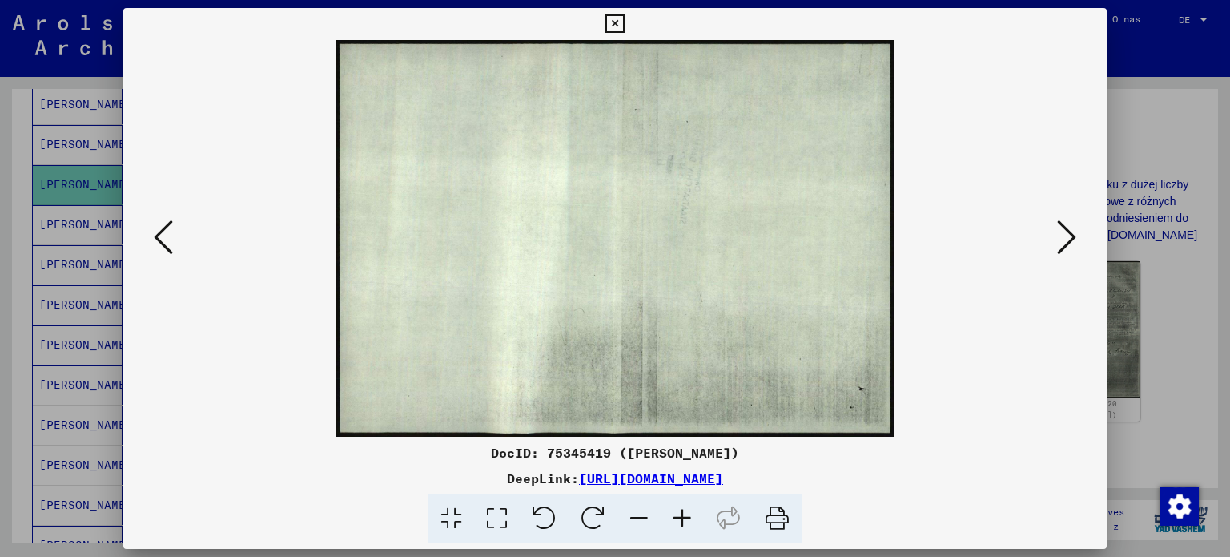
click at [1056, 241] on button at bounding box center [1066, 238] width 29 height 46
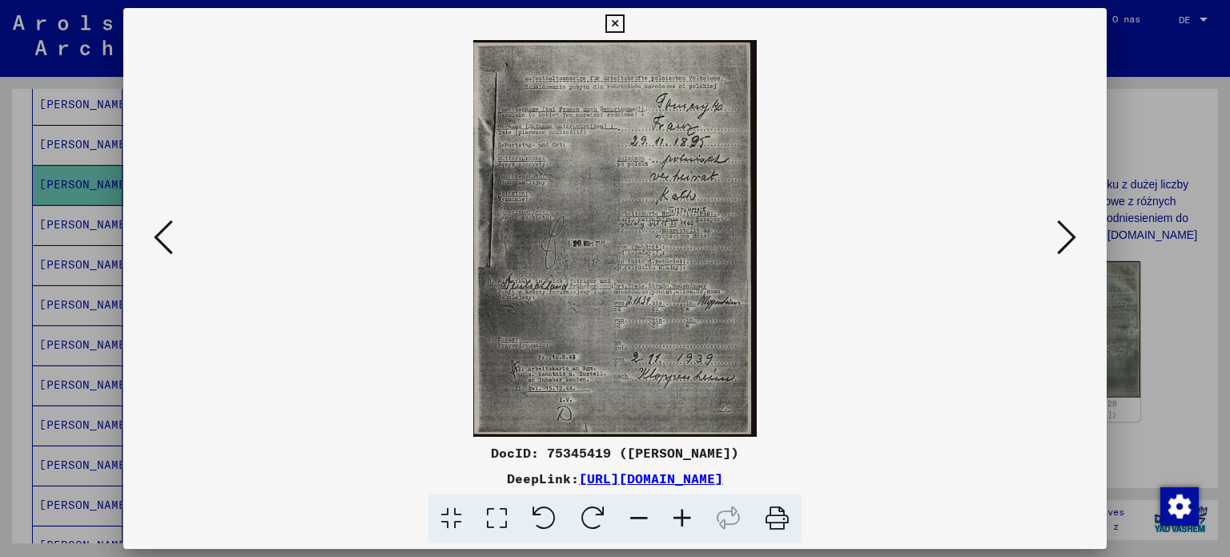
click at [1059, 238] on icon at bounding box center [1066, 237] width 19 height 38
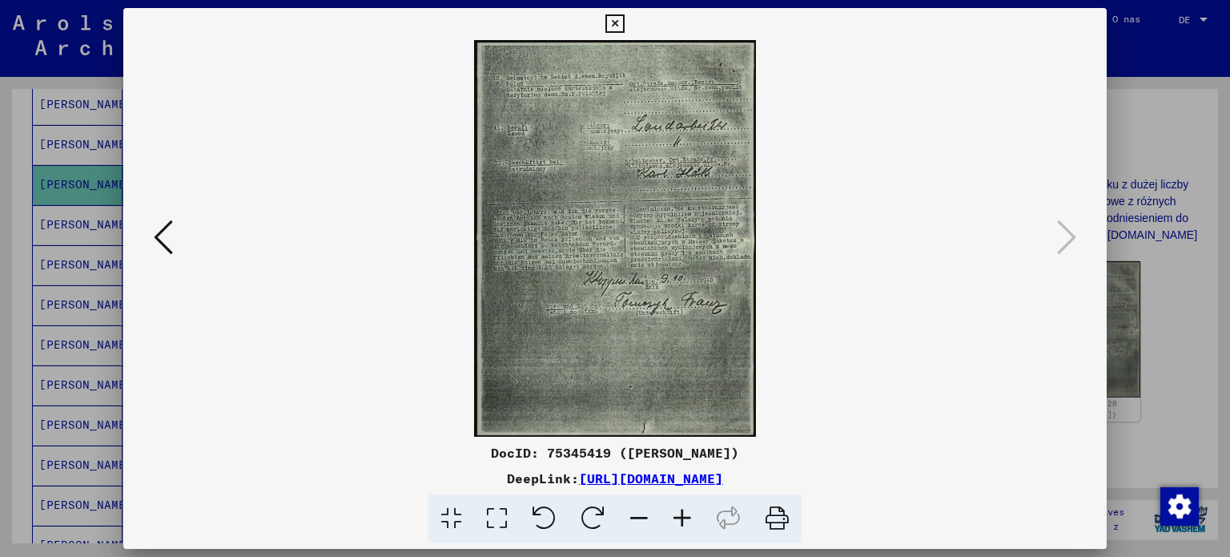
click at [1051, 243] on img at bounding box center [615, 238] width 875 height 396
click at [0, 322] on div at bounding box center [615, 278] width 1230 height 557
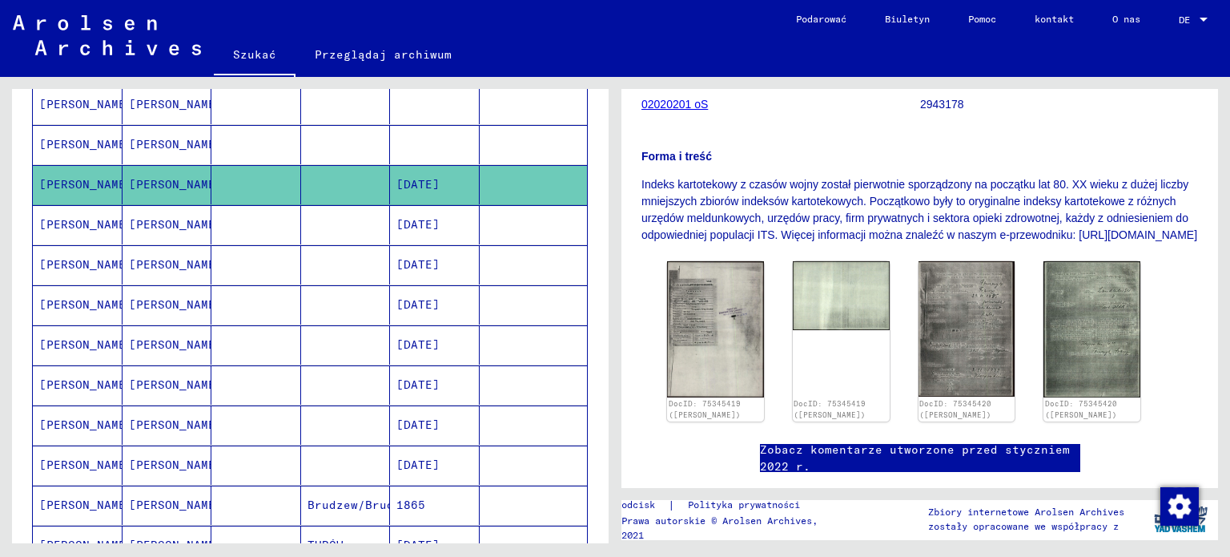
click at [75, 219] on font "[PERSON_NAME]" at bounding box center [86, 224] width 94 height 14
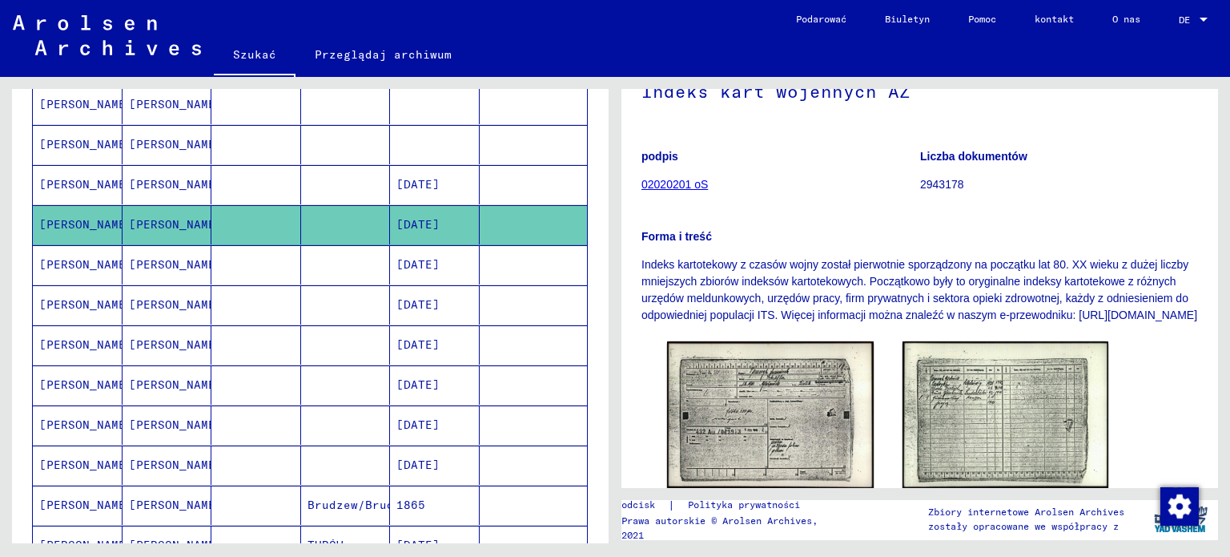
scroll to position [320, 0]
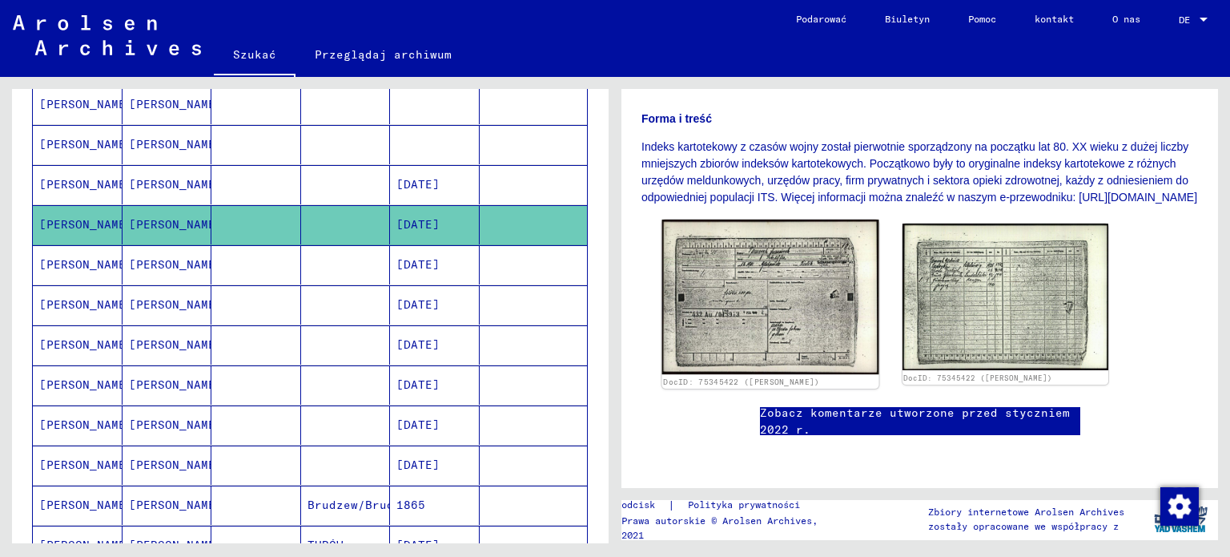
click at [782, 292] on img at bounding box center [770, 296] width 216 height 155
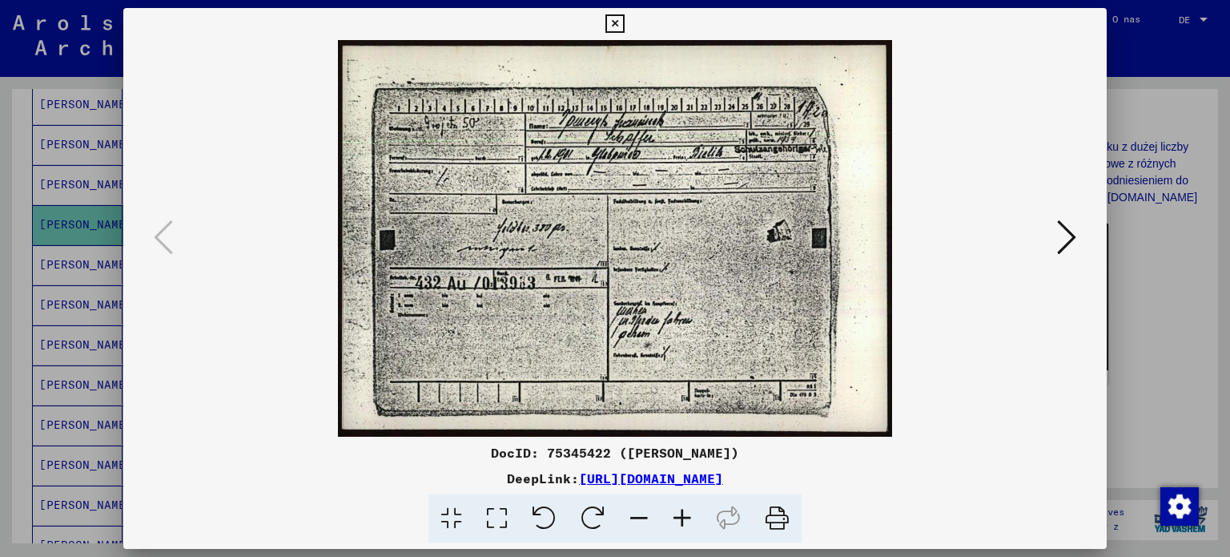
click at [1064, 233] on icon at bounding box center [1066, 237] width 19 height 38
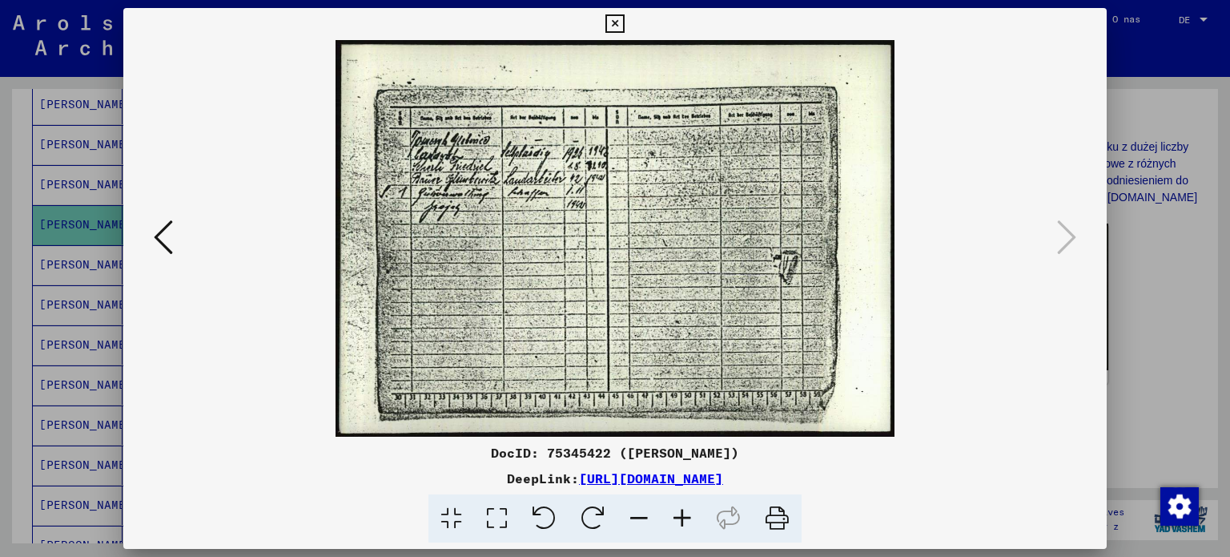
click at [157, 236] on icon at bounding box center [163, 237] width 19 height 38
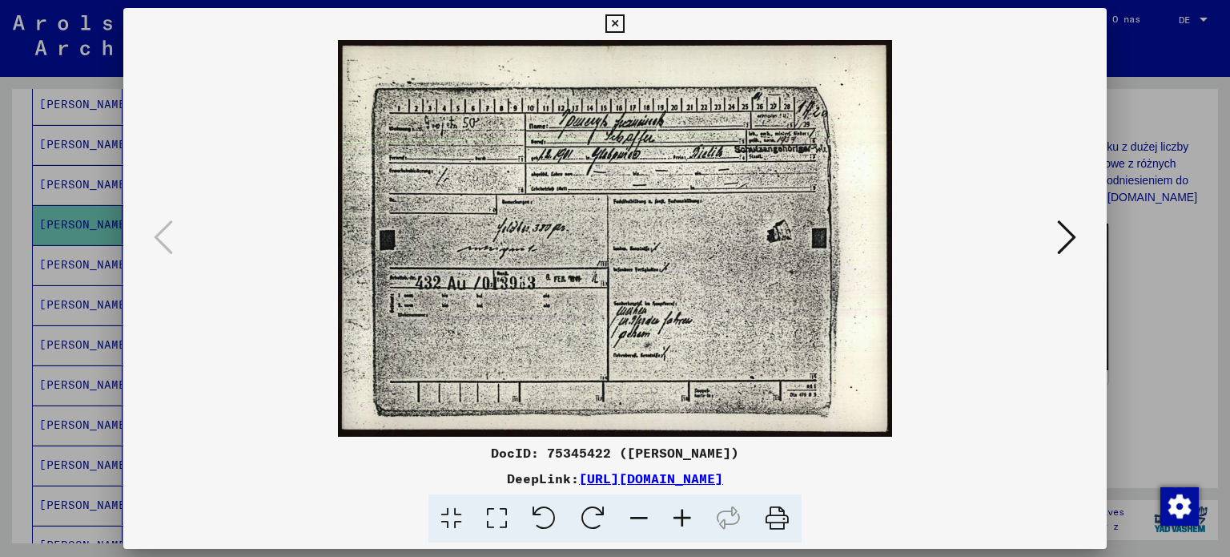
click at [0, 260] on div at bounding box center [615, 278] width 1230 height 557
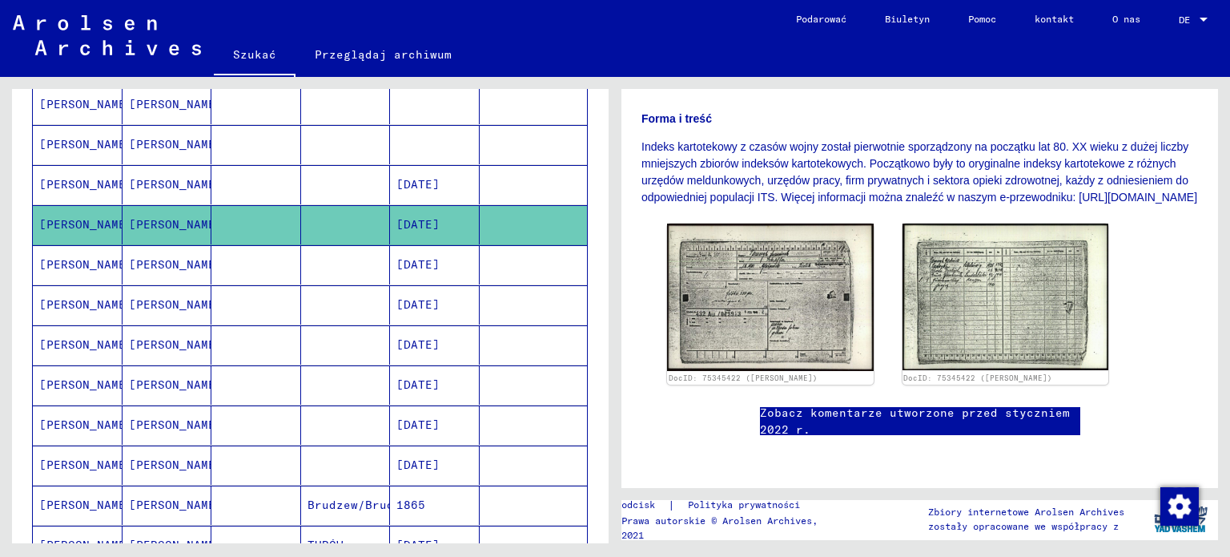
click at [63, 257] on font "[PERSON_NAME]" at bounding box center [86, 264] width 94 height 14
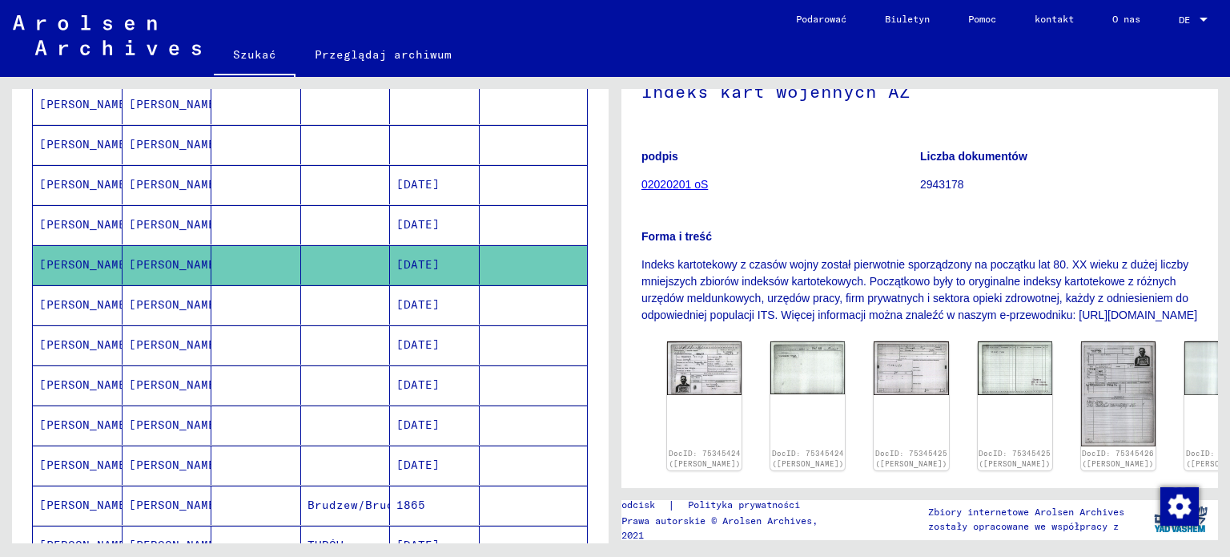
scroll to position [240, 0]
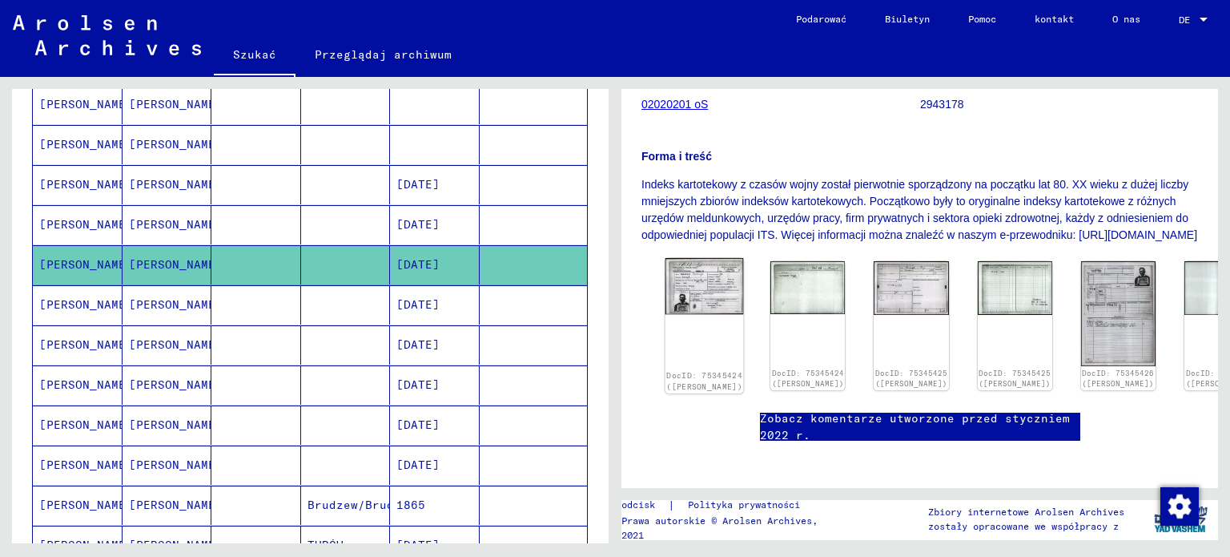
click at [682, 297] on img at bounding box center [704, 286] width 78 height 56
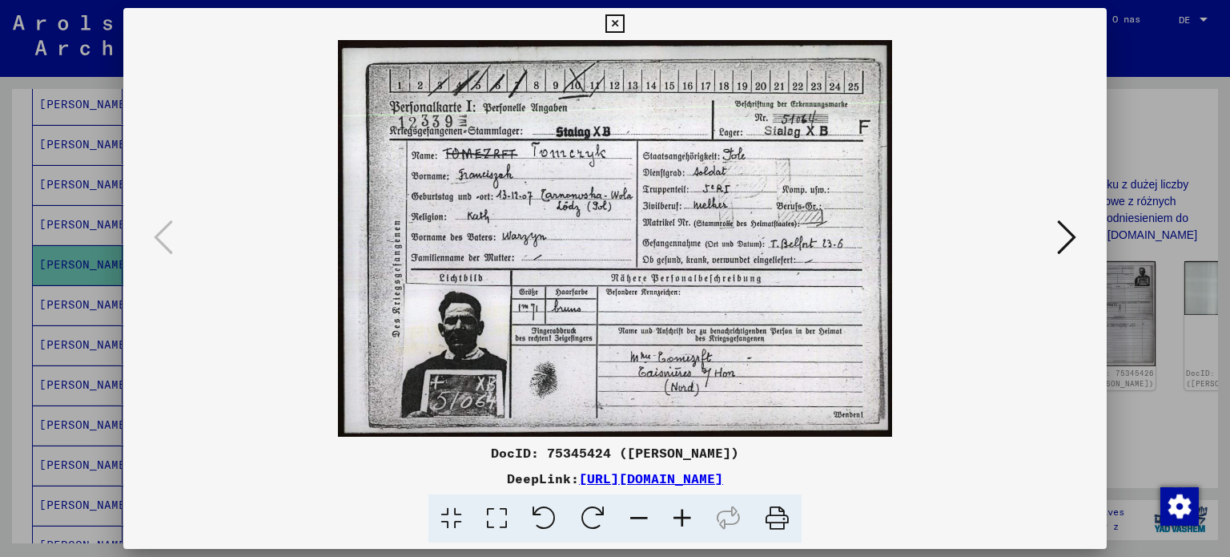
click at [1061, 249] on icon at bounding box center [1066, 237] width 19 height 38
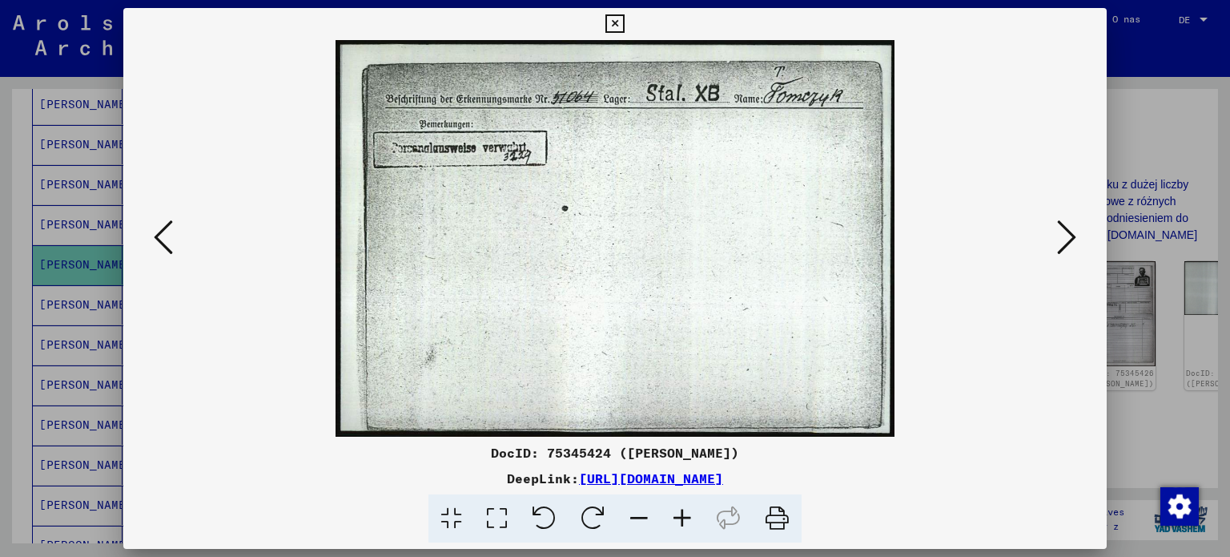
click at [1061, 249] on icon at bounding box center [1066, 237] width 19 height 38
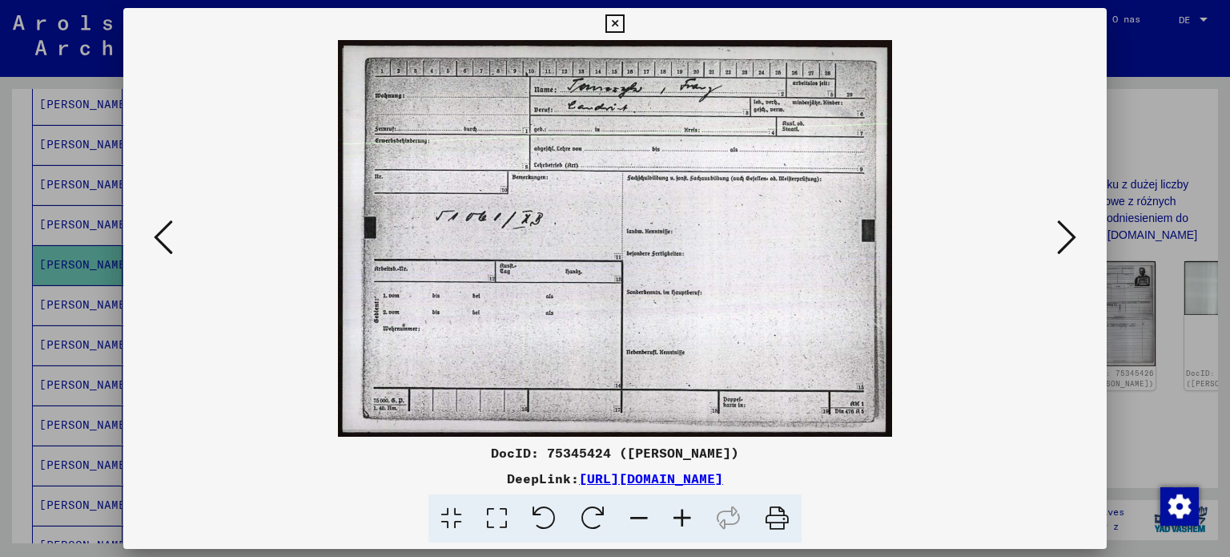
click at [1061, 249] on icon at bounding box center [1066, 237] width 19 height 38
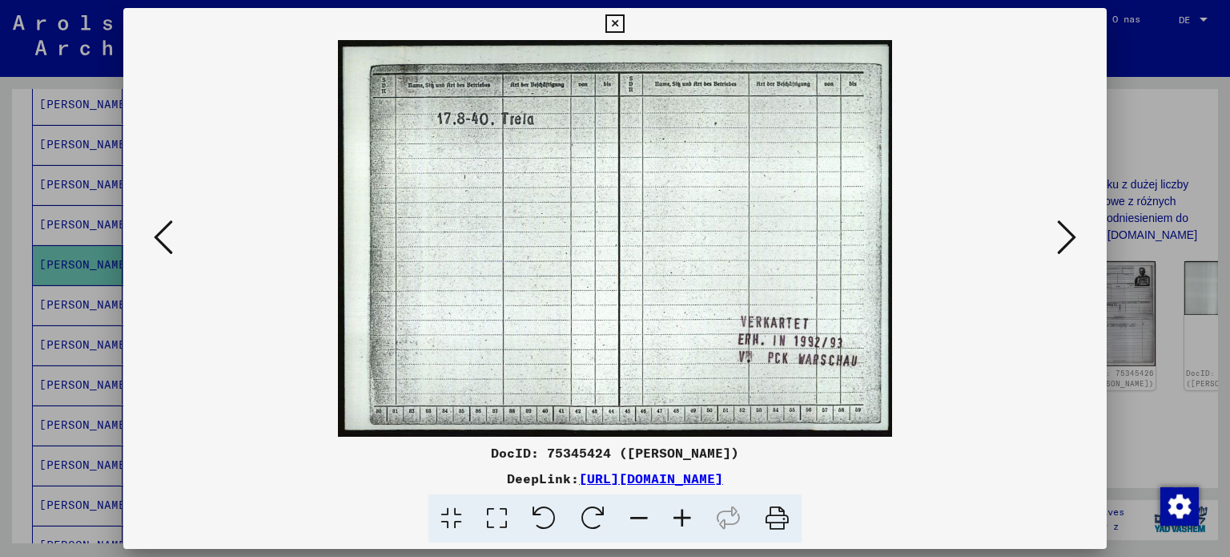
click at [1061, 249] on icon at bounding box center [1066, 237] width 19 height 38
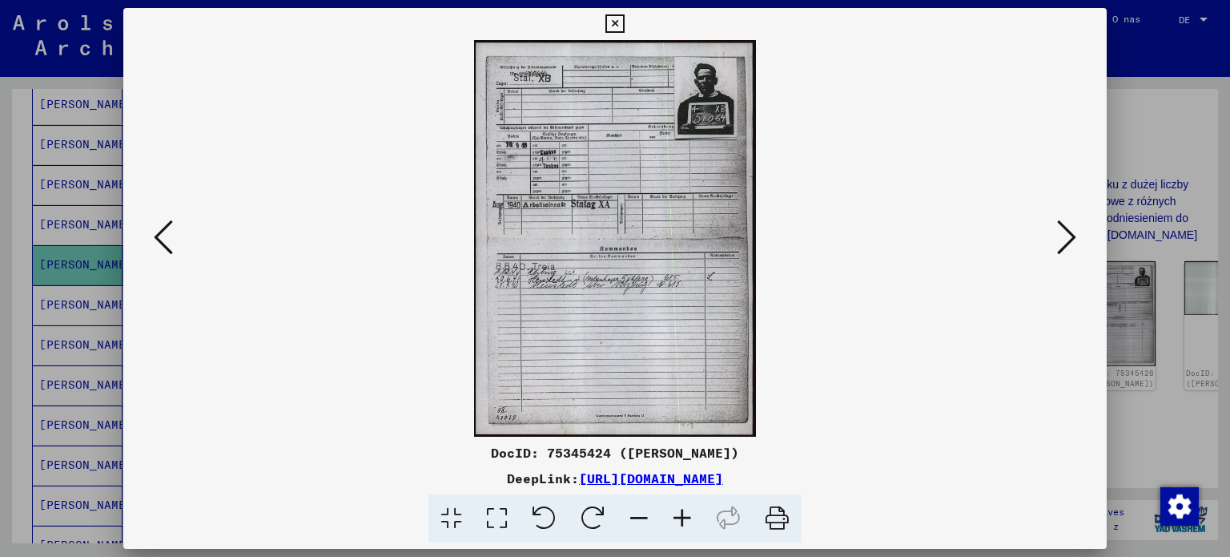
click at [1061, 249] on icon at bounding box center [1066, 237] width 19 height 38
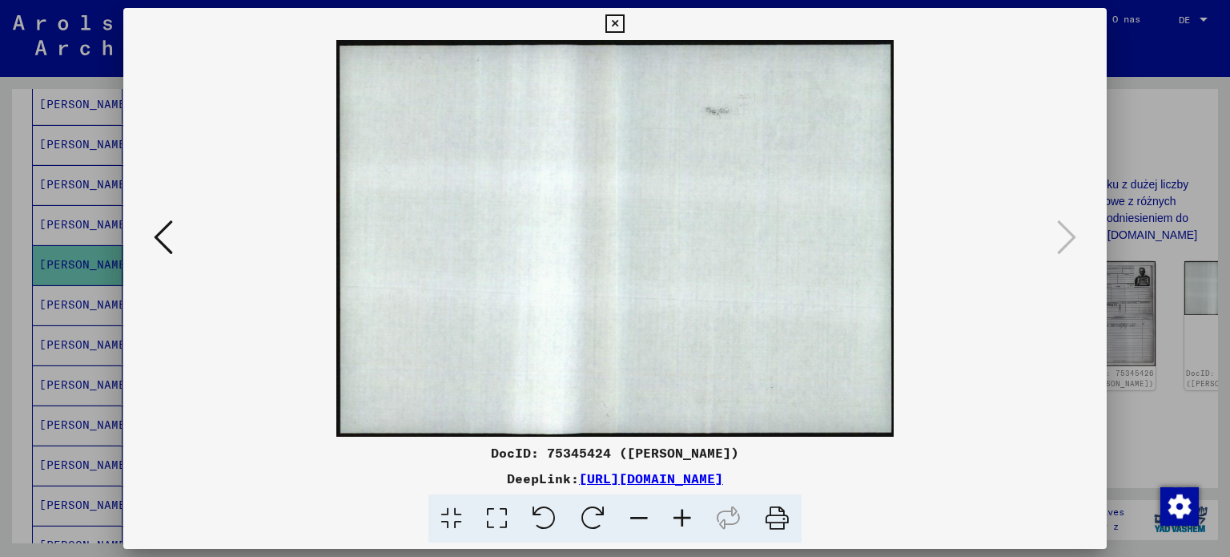
click at [0, 340] on div at bounding box center [615, 278] width 1230 height 557
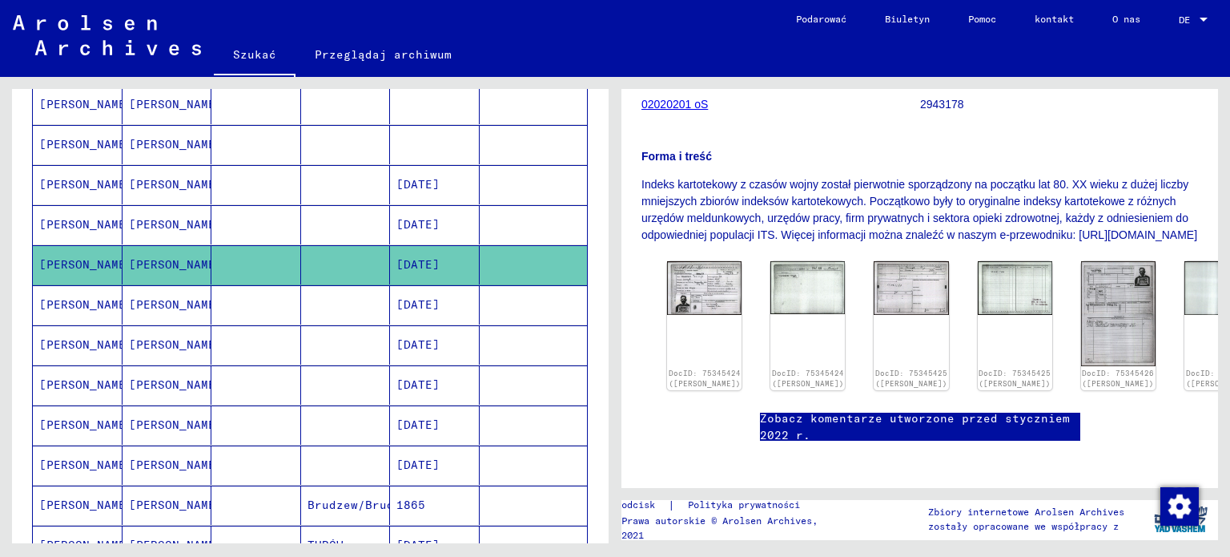
click at [76, 300] on font "[PERSON_NAME]" at bounding box center [86, 304] width 94 height 14
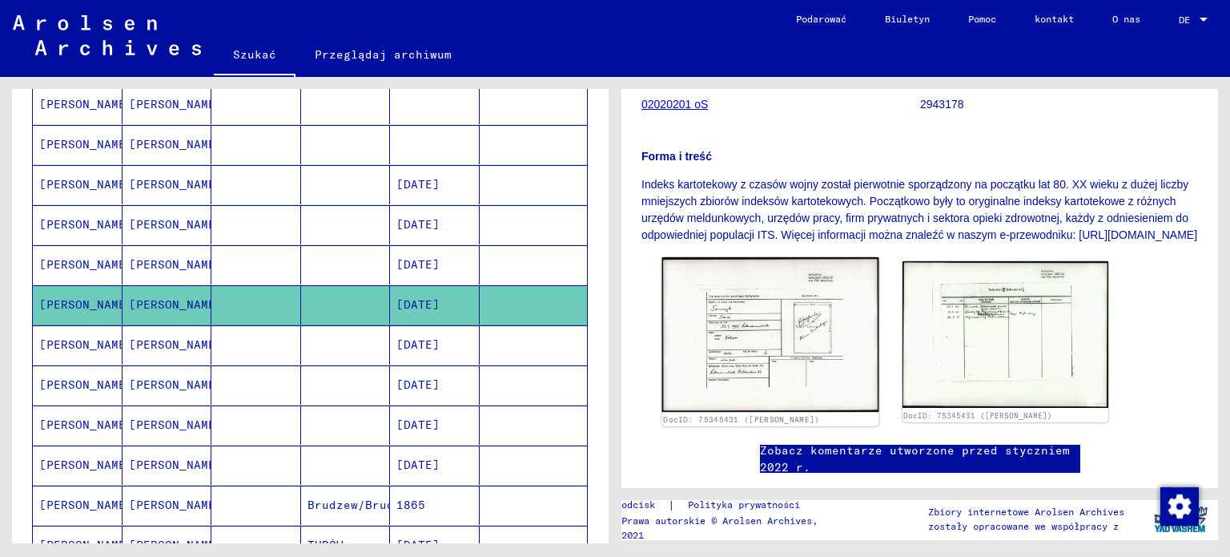
scroll to position [320, 0]
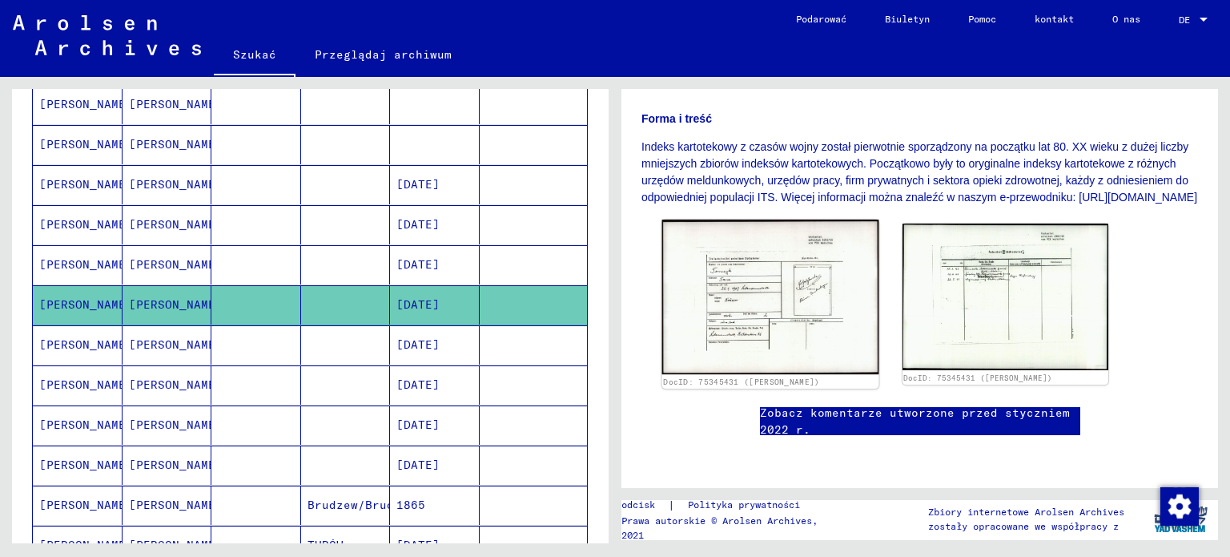
click at [802, 285] on img at bounding box center [770, 296] width 216 height 155
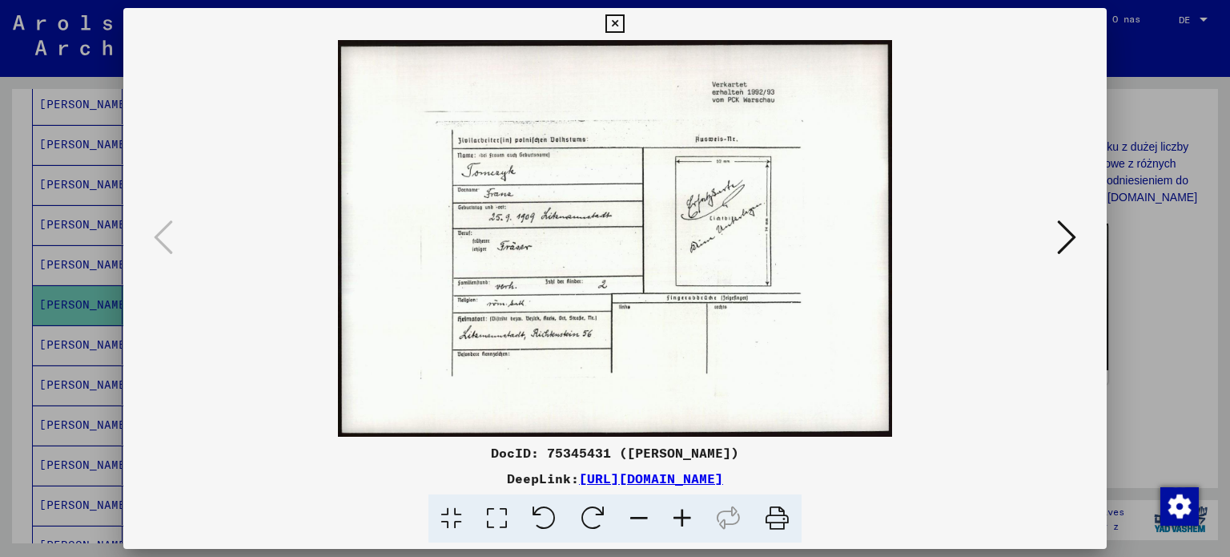
click at [2, 393] on div at bounding box center [615, 278] width 1230 height 557
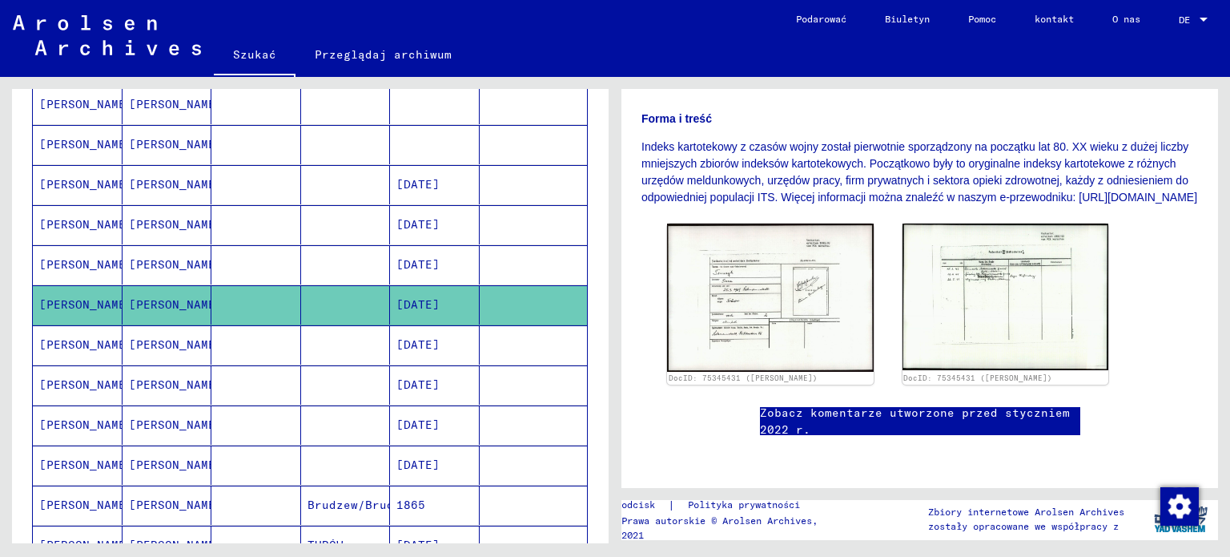
click at [71, 340] on font "[PERSON_NAME]" at bounding box center [86, 344] width 94 height 14
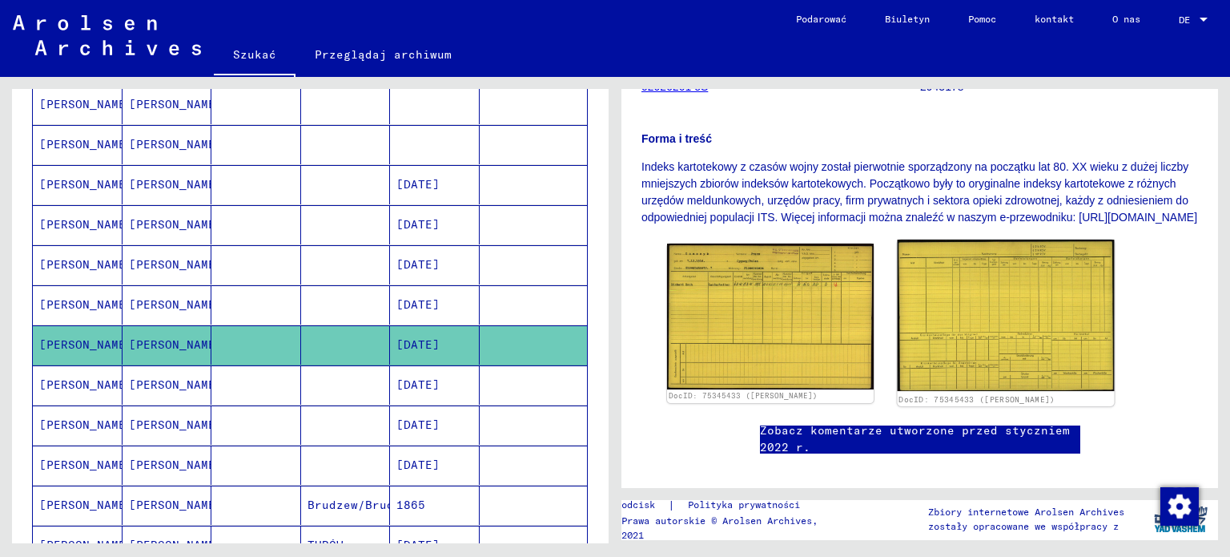
scroll to position [320, 0]
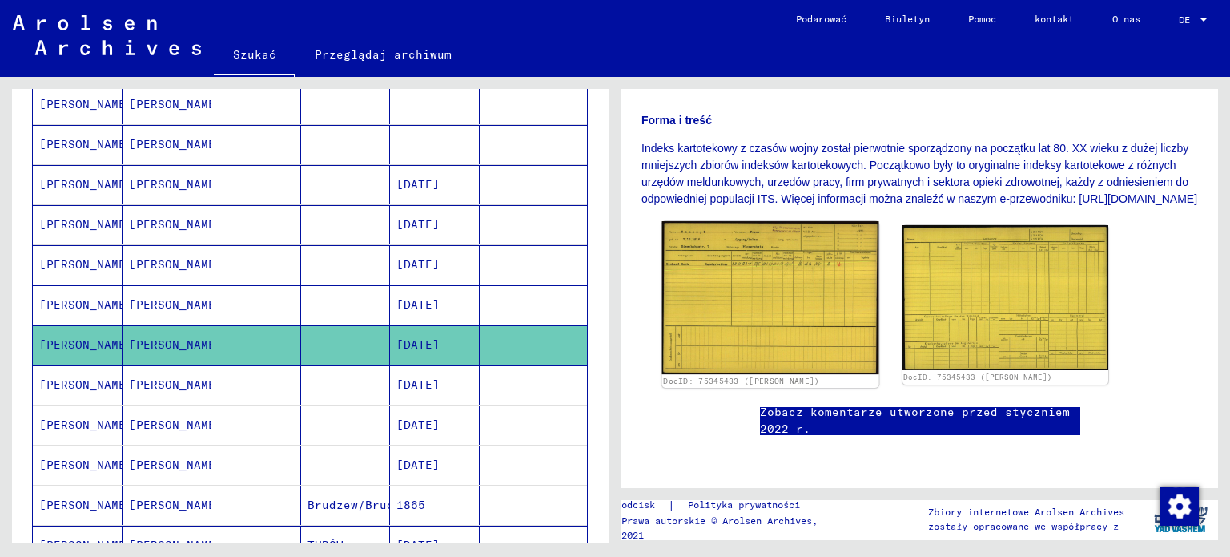
click at [778, 300] on img at bounding box center [770, 297] width 216 height 153
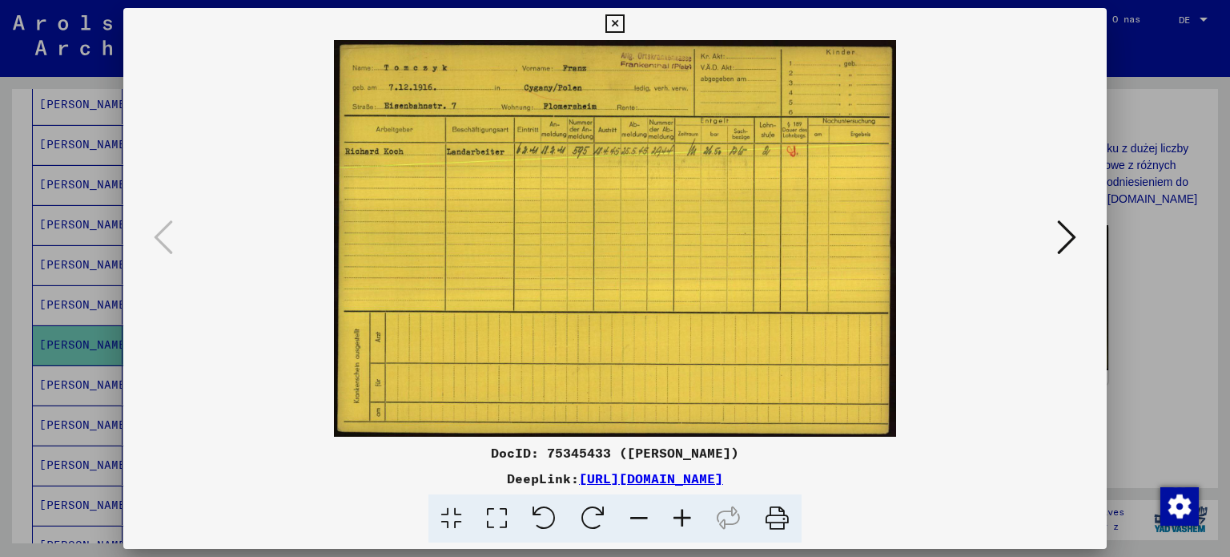
click at [19, 271] on div at bounding box center [615, 278] width 1230 height 557
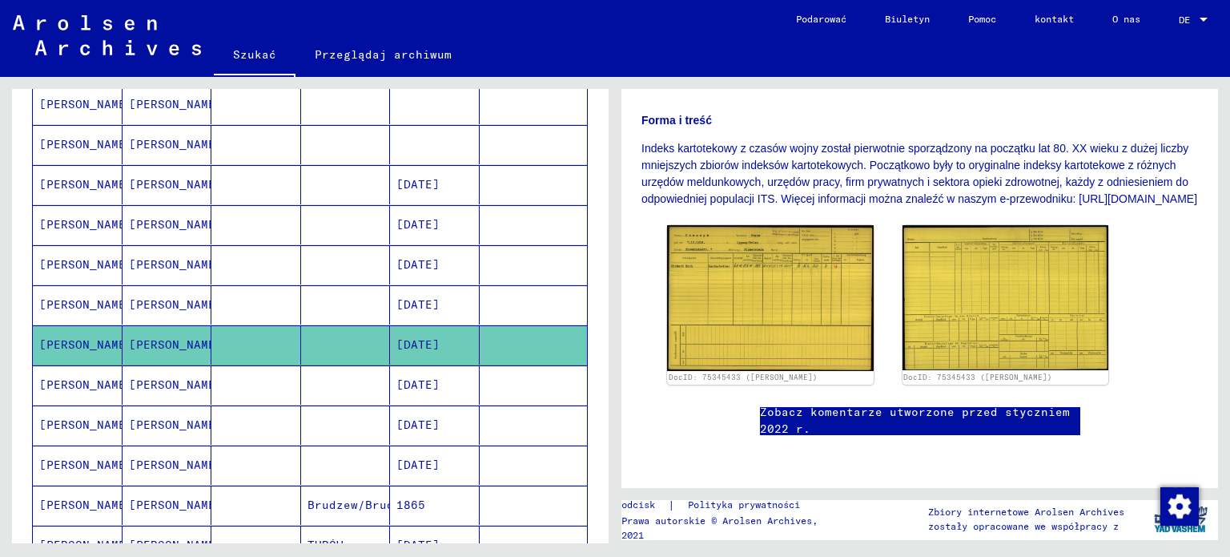
click at [66, 384] on font "[PERSON_NAME]" at bounding box center [86, 384] width 94 height 14
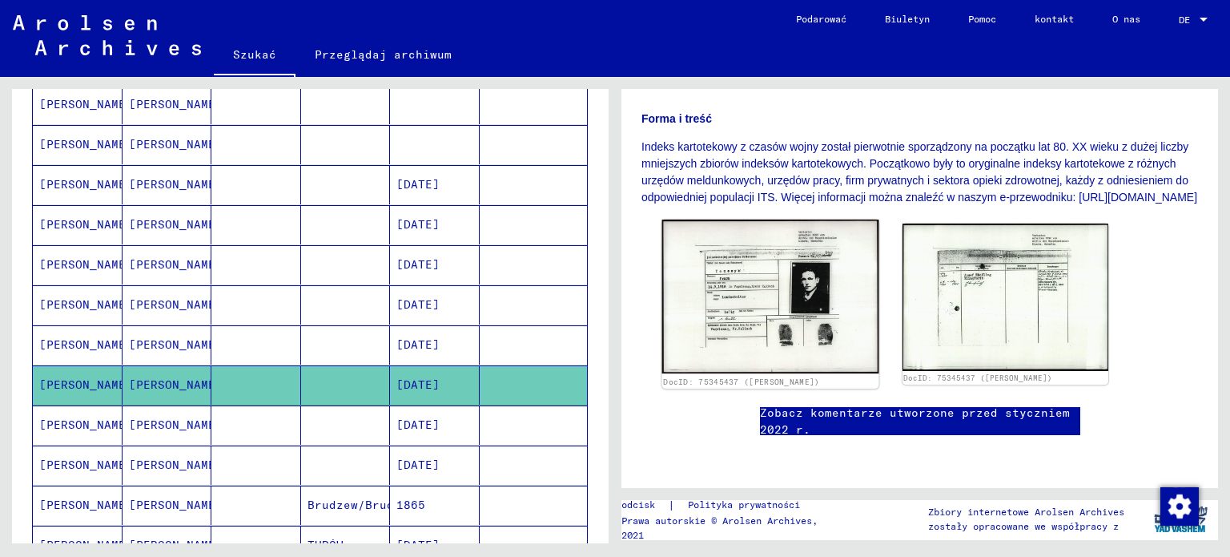
scroll to position [400, 0]
click at [716, 219] on img at bounding box center [770, 296] width 216 height 154
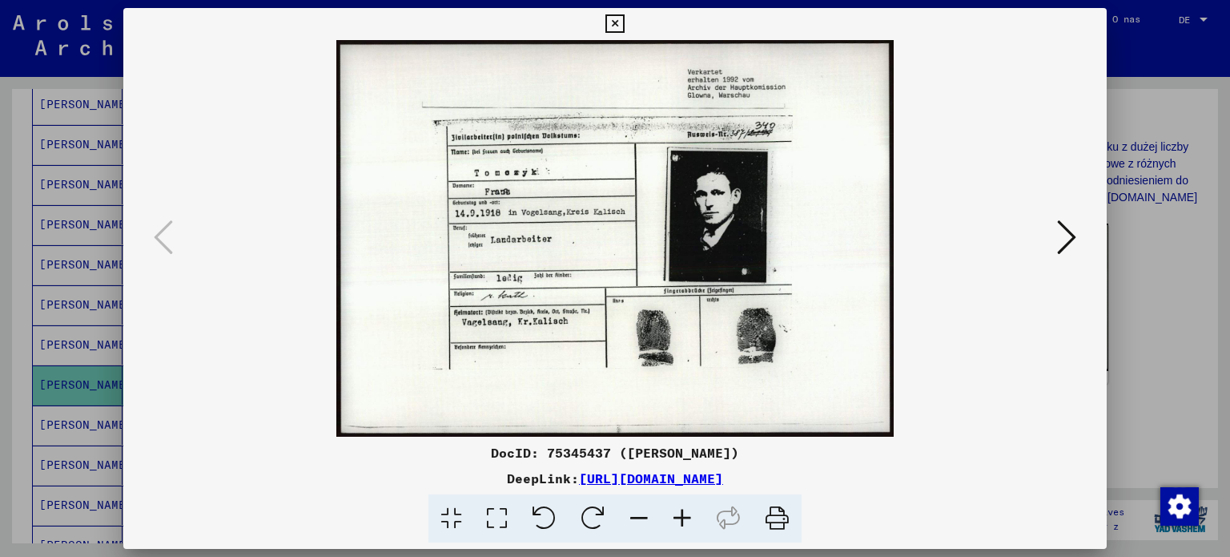
click at [1051, 239] on img at bounding box center [615, 238] width 875 height 396
click at [1071, 231] on icon at bounding box center [1066, 237] width 19 height 38
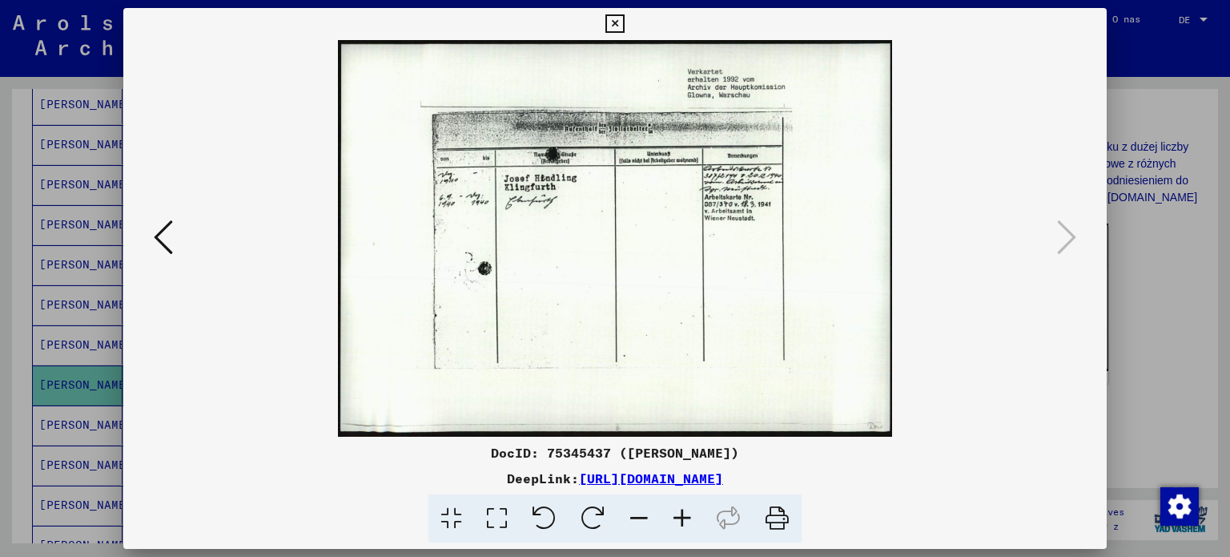
click at [164, 236] on icon at bounding box center [163, 237] width 19 height 38
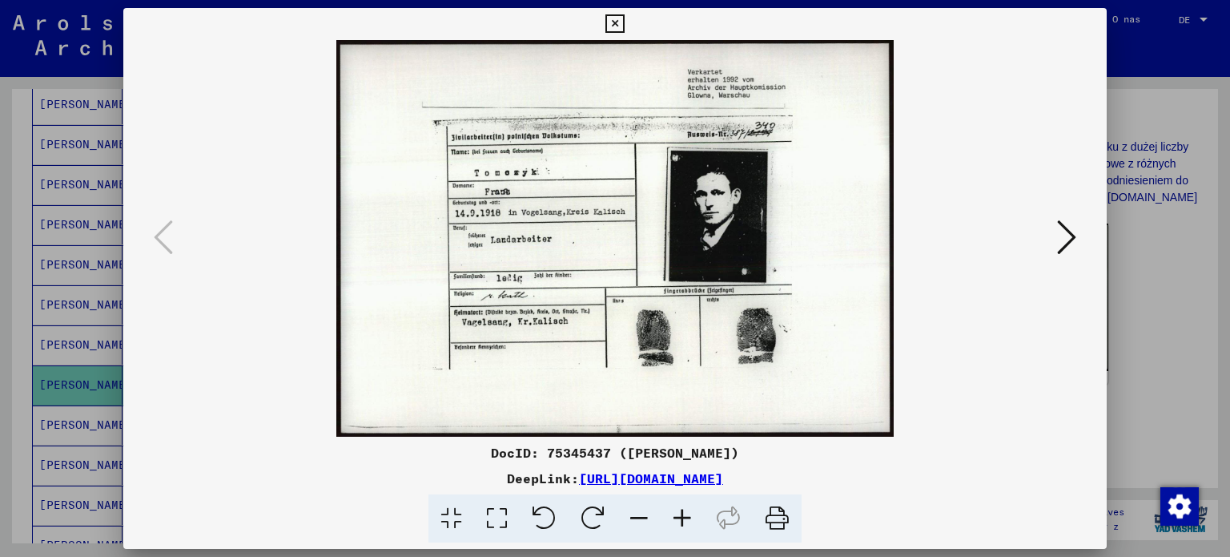
click at [0, 239] on div at bounding box center [615, 278] width 1230 height 557
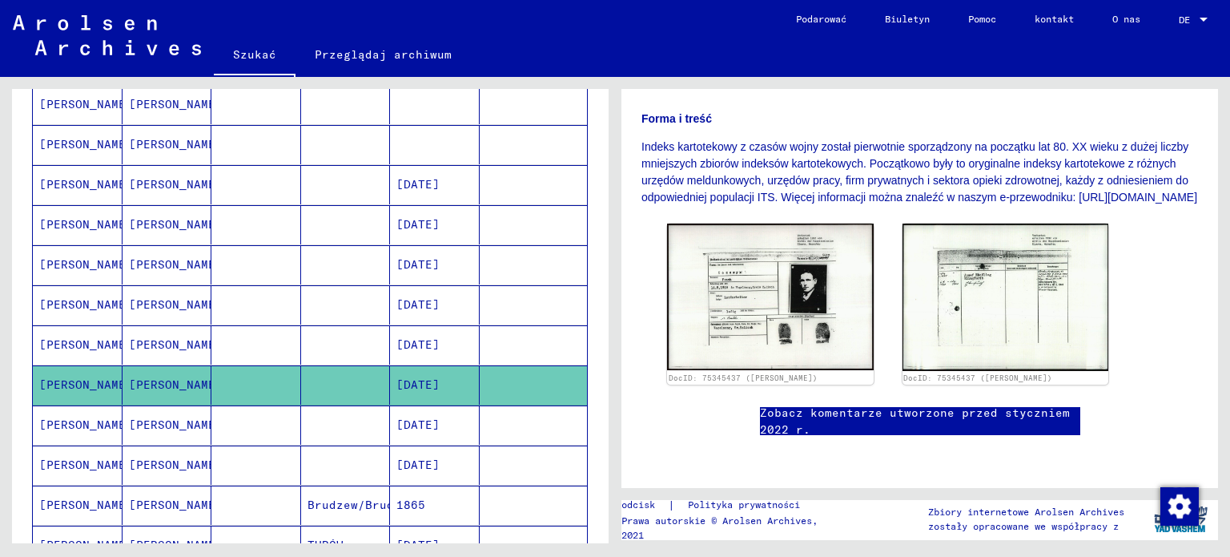
click at [10, 399] on div "**********" at bounding box center [307, 310] width 615 height 466
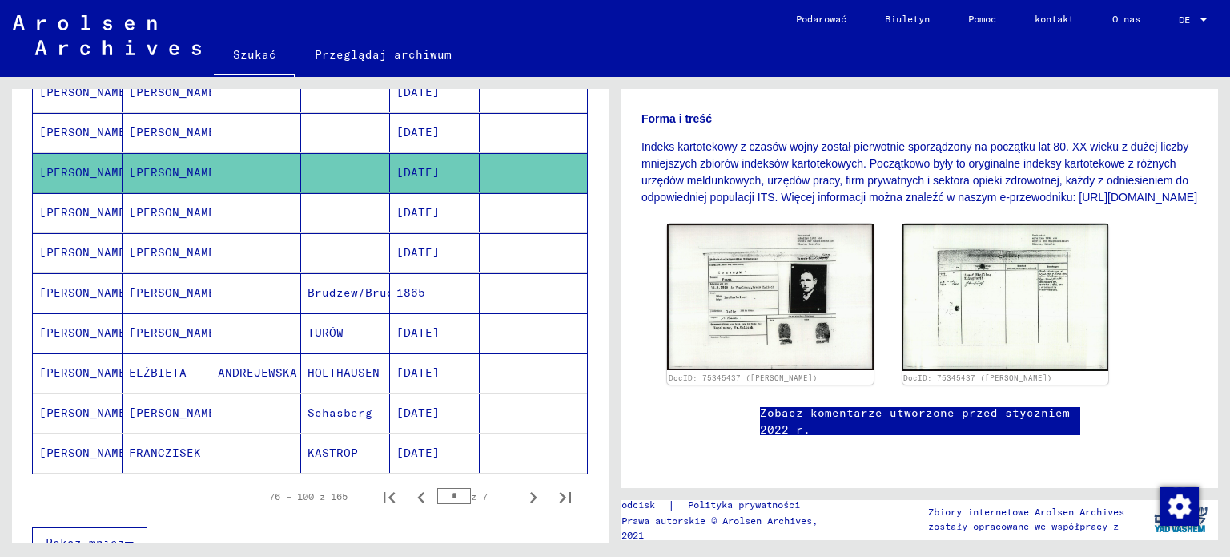
scroll to position [897, 0]
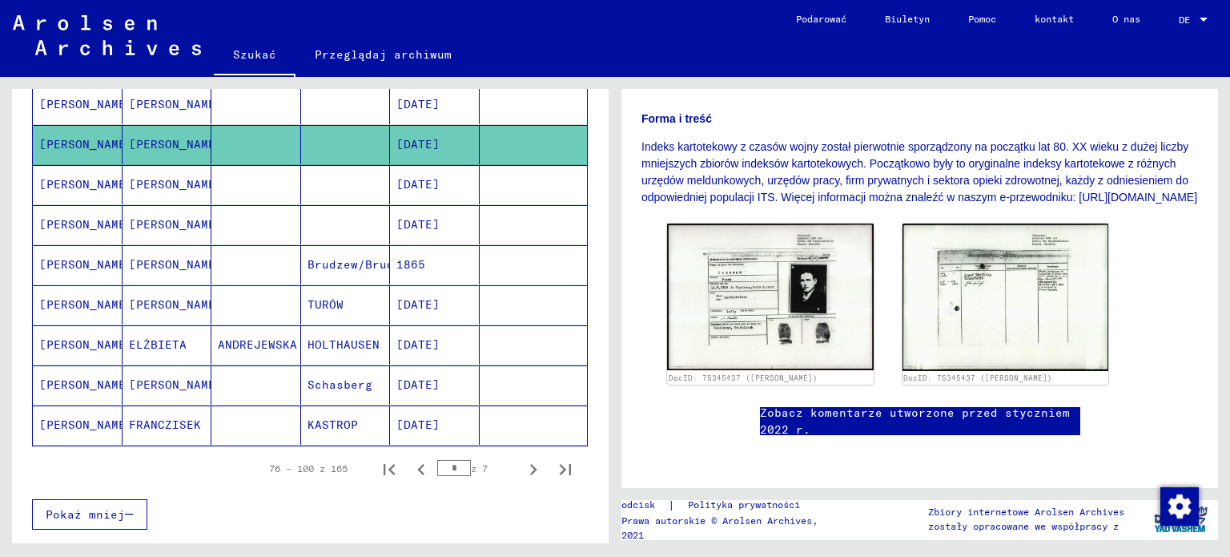
click at [87, 171] on mat-cell "[PERSON_NAME]" at bounding box center [78, 184] width 90 height 39
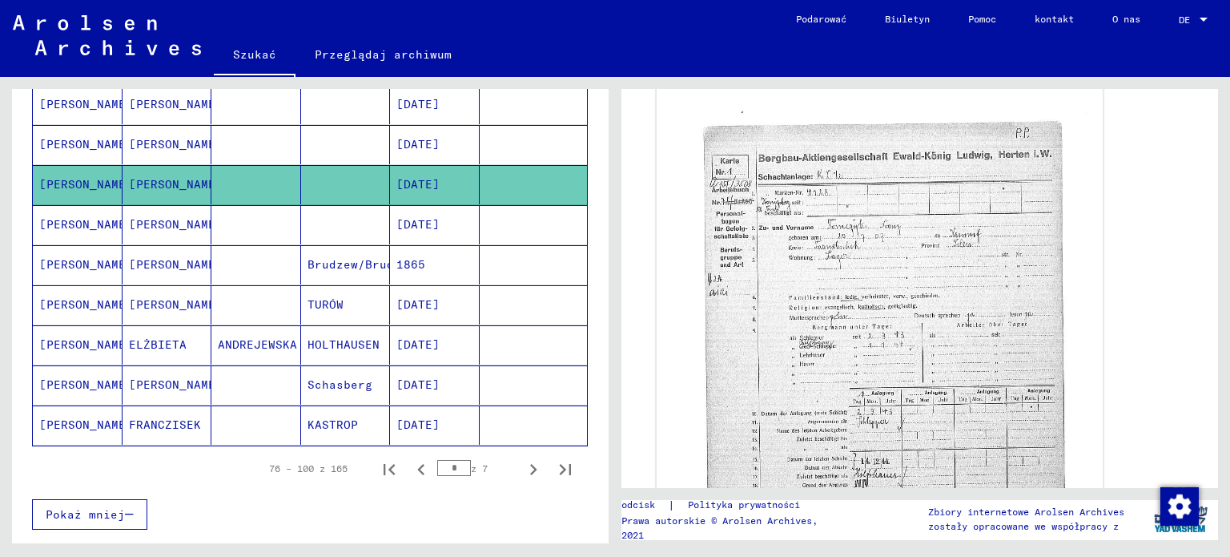
scroll to position [561, 0]
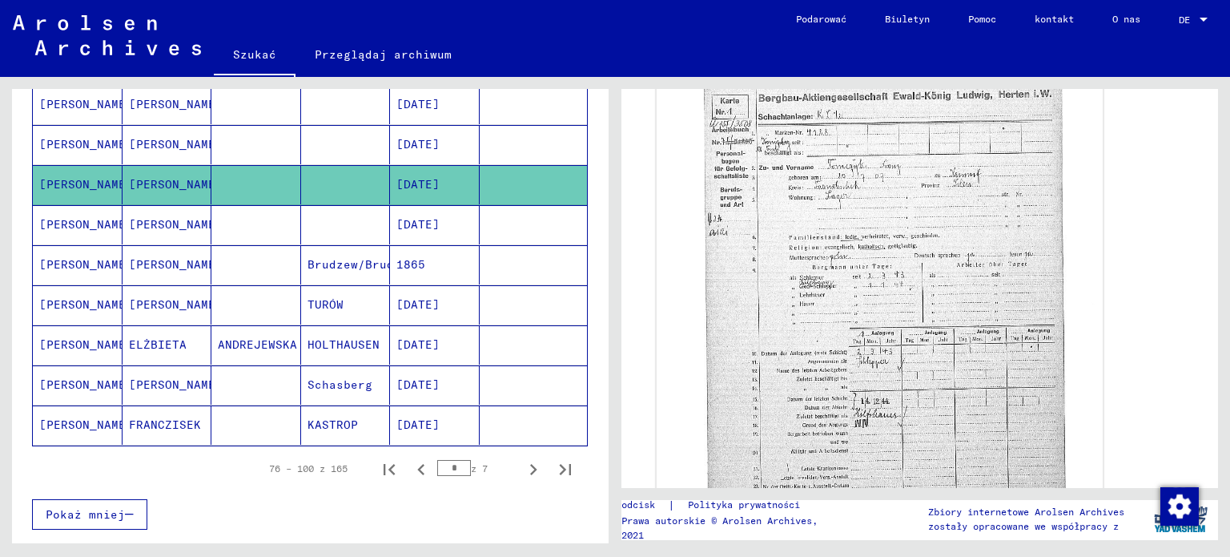
click at [956, 297] on img at bounding box center [880, 323] width 447 height 617
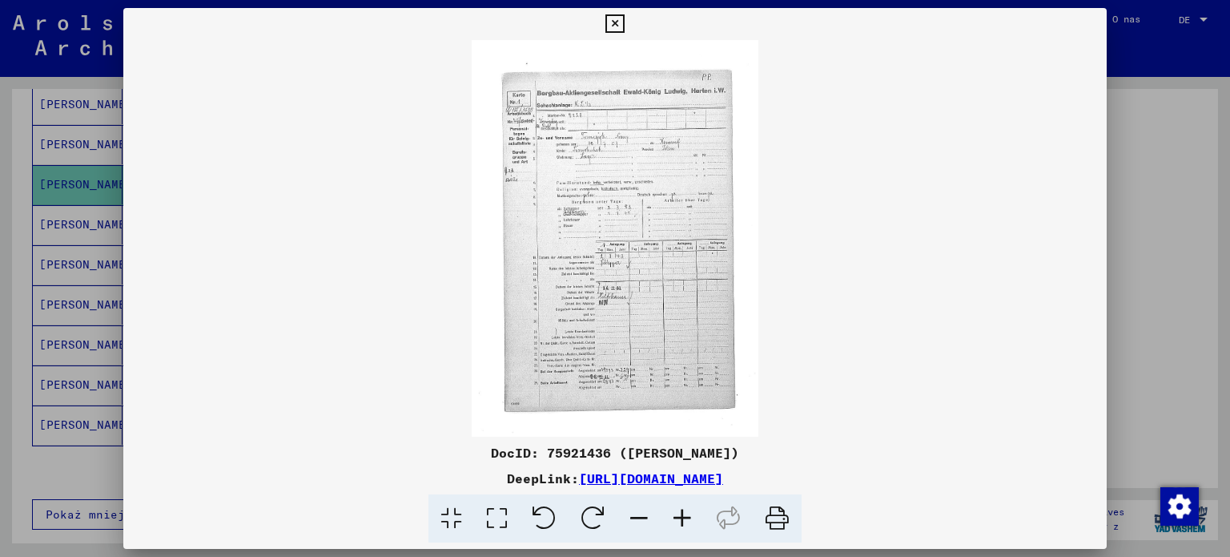
click at [648, 252] on img at bounding box center [615, 238] width 984 height 396
drag, startPoint x: 0, startPoint y: 298, endPoint x: 5, endPoint y: 307, distance: 10.0
click at [1, 303] on div at bounding box center [615, 278] width 1230 height 557
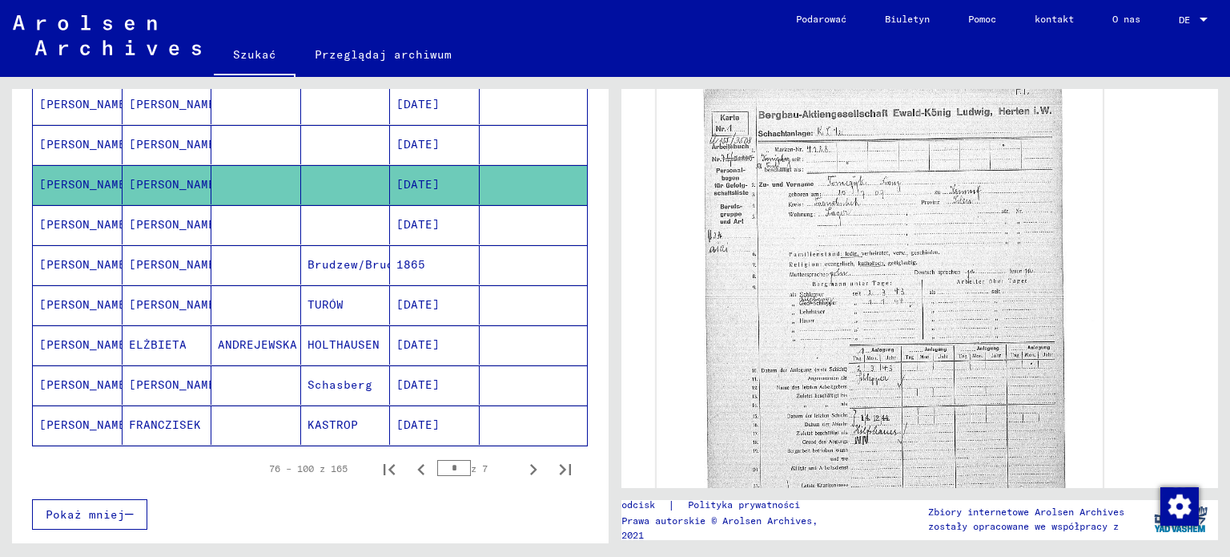
click at [927, 290] on img at bounding box center [880, 340] width 447 height 617
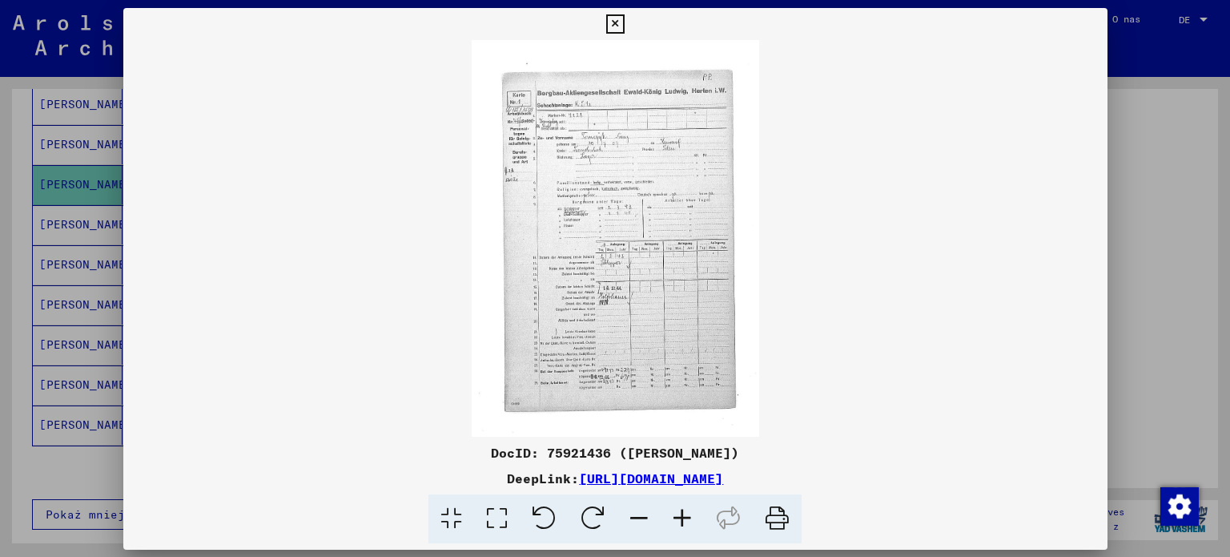
scroll to position [527, 0]
click at [5, 275] on div at bounding box center [615, 278] width 1230 height 557
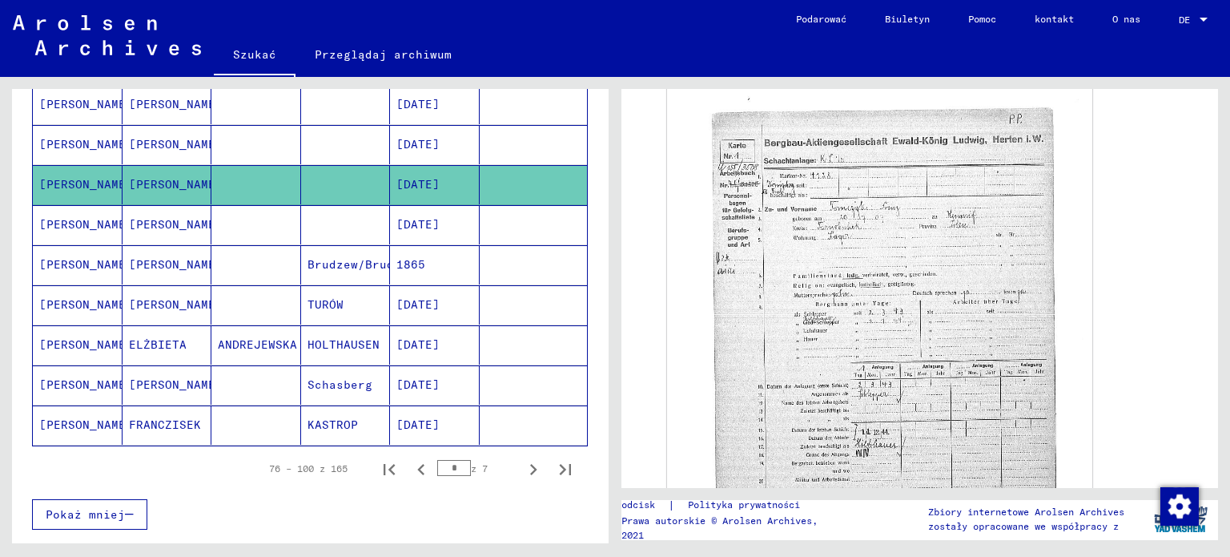
click at [82, 221] on font "[PERSON_NAME]" at bounding box center [86, 224] width 94 height 14
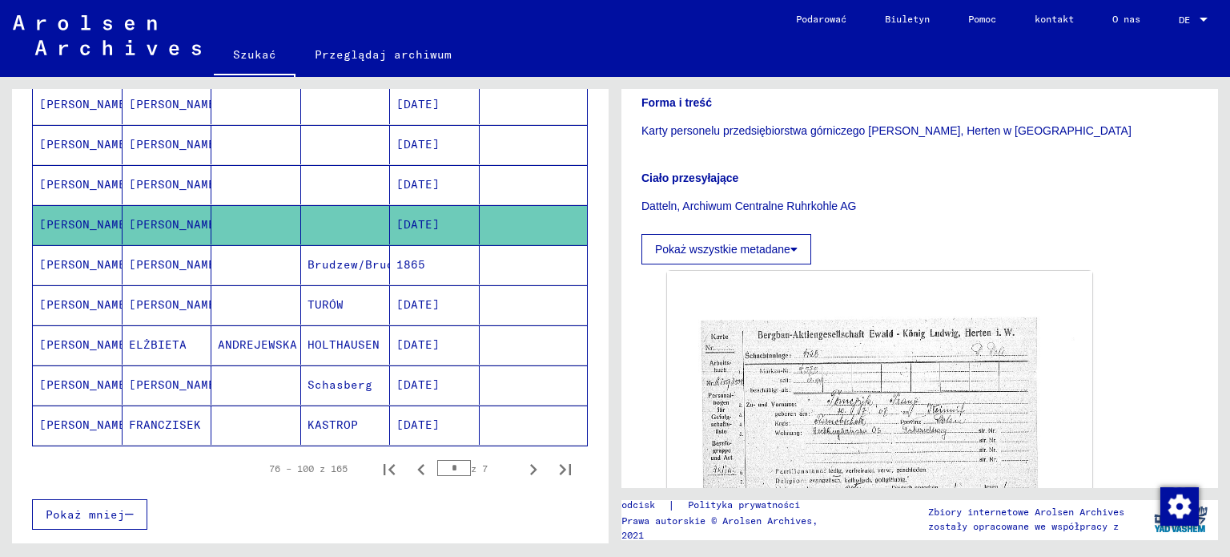
scroll to position [480, 0]
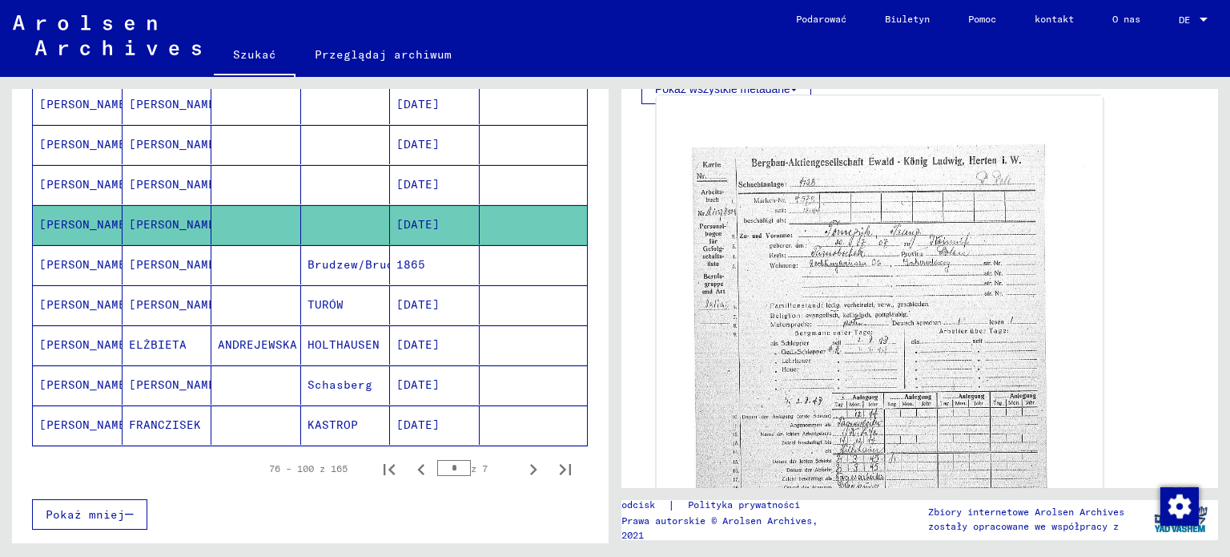
click at [910, 301] on img at bounding box center [880, 403] width 447 height 617
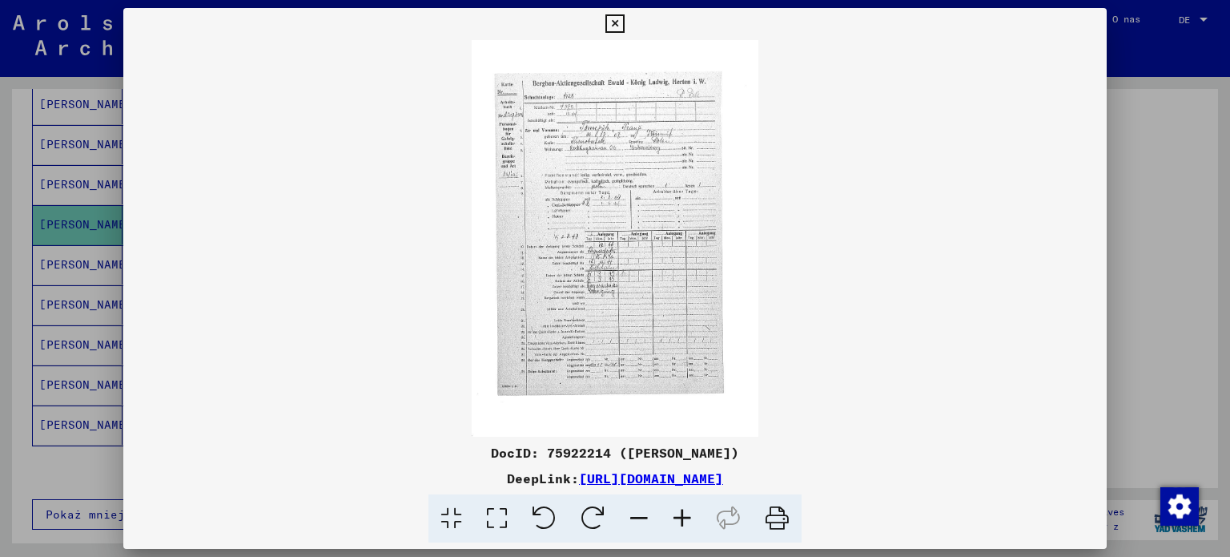
click at [13, 271] on div at bounding box center [615, 278] width 1230 height 557
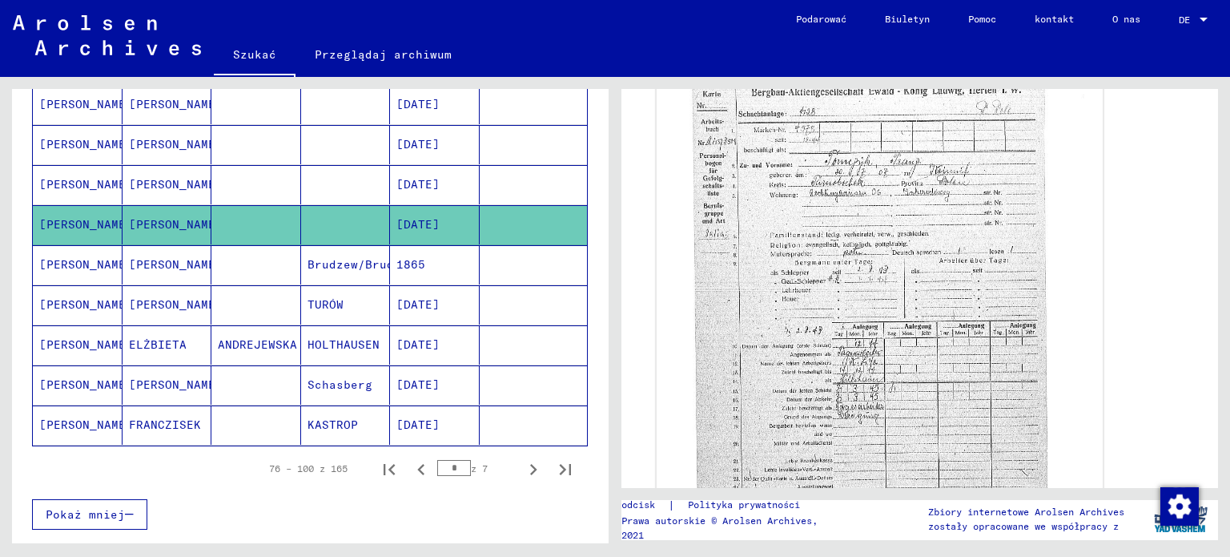
scroll to position [561, 0]
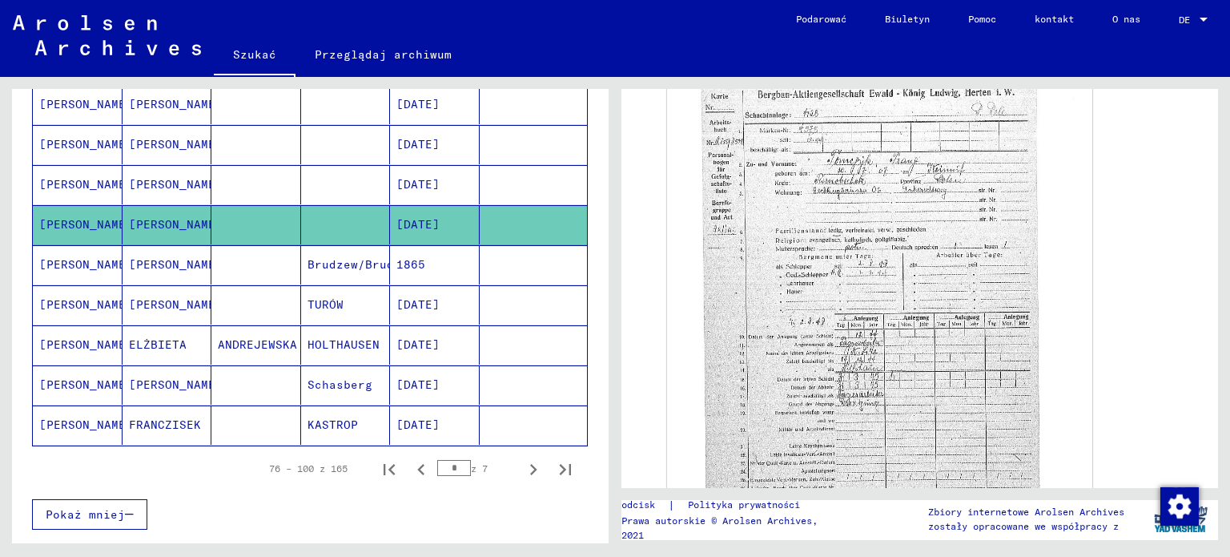
click at [74, 257] on font "[PERSON_NAME]" at bounding box center [86, 264] width 94 height 14
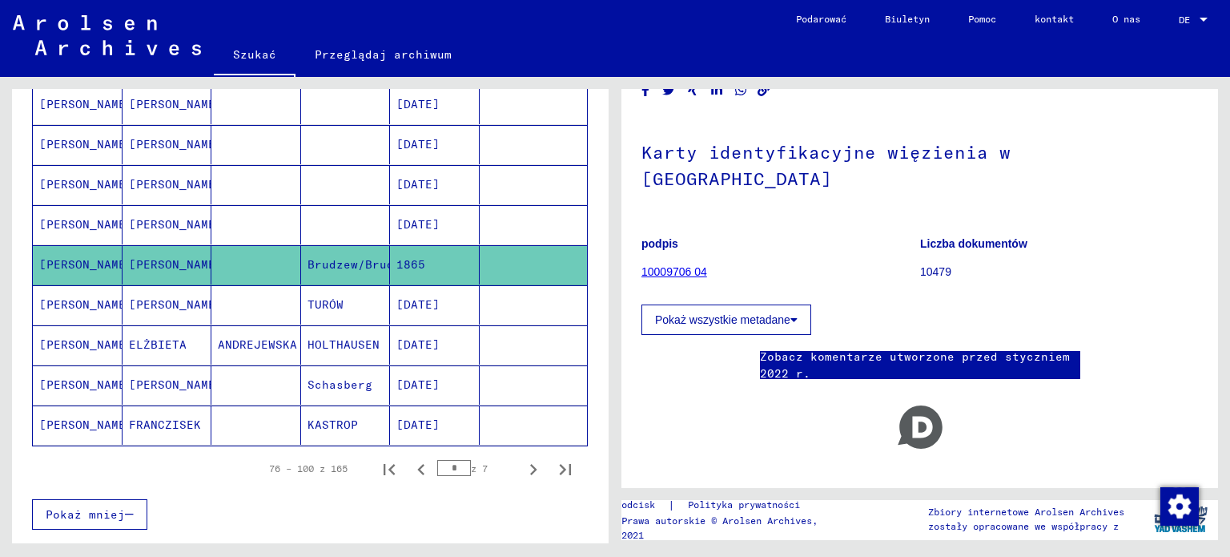
scroll to position [56, 0]
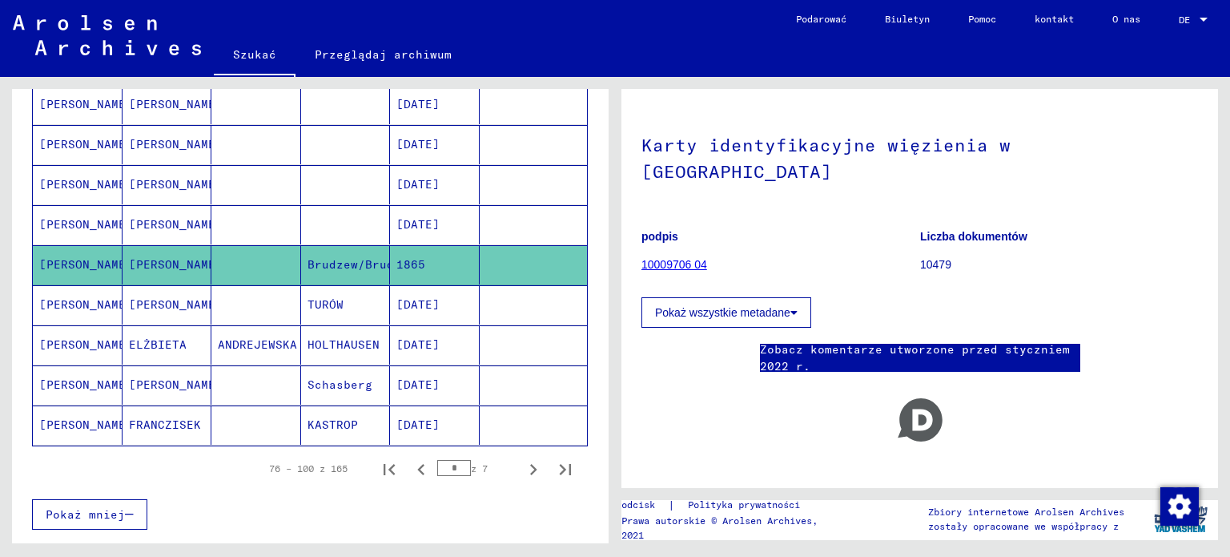
click at [1150, 289] on div "Pokaż wszystkie metadane" at bounding box center [919, 308] width 557 height 38
click at [806, 246] on figure "podpis 10009706 04" at bounding box center [780, 253] width 278 height 72
click at [162, 297] on font "[PERSON_NAME]" at bounding box center [176, 304] width 94 height 14
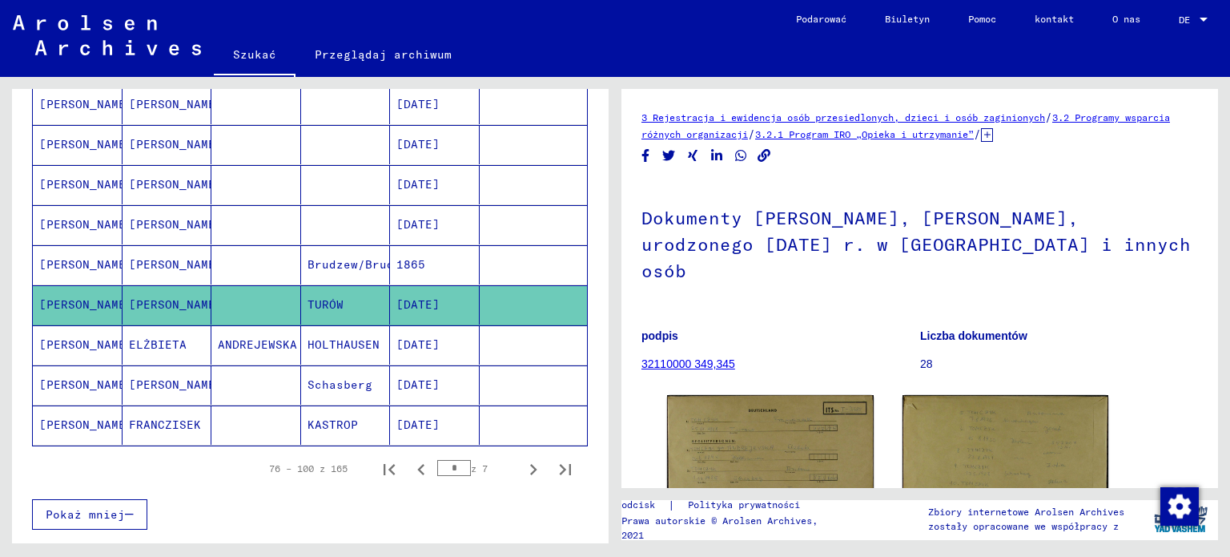
click at [157, 259] on font "[PERSON_NAME]" at bounding box center [176, 264] width 94 height 14
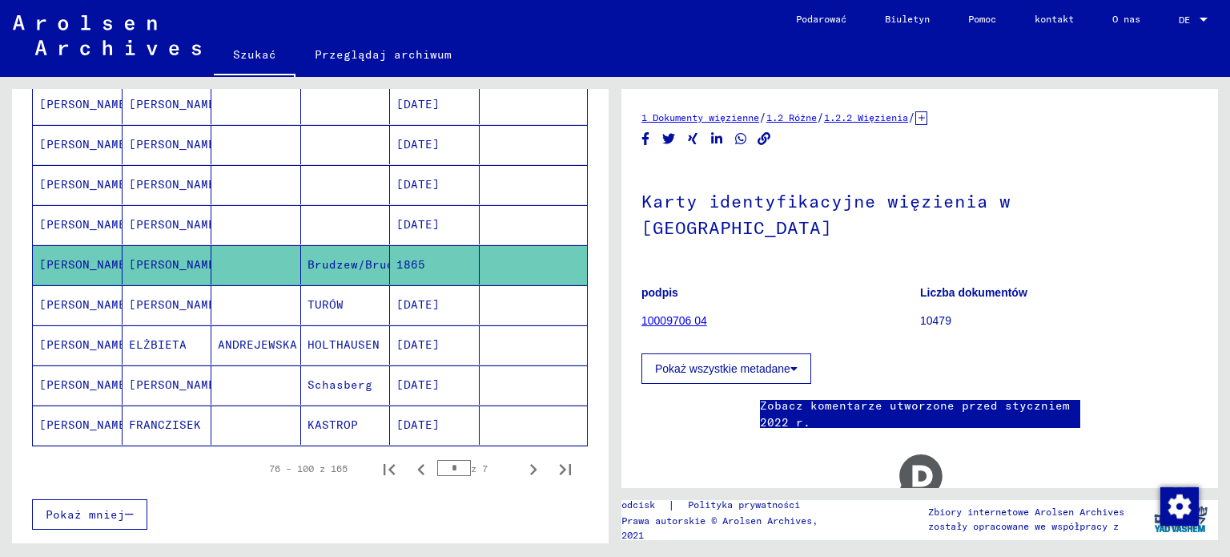
scroll to position [56, 0]
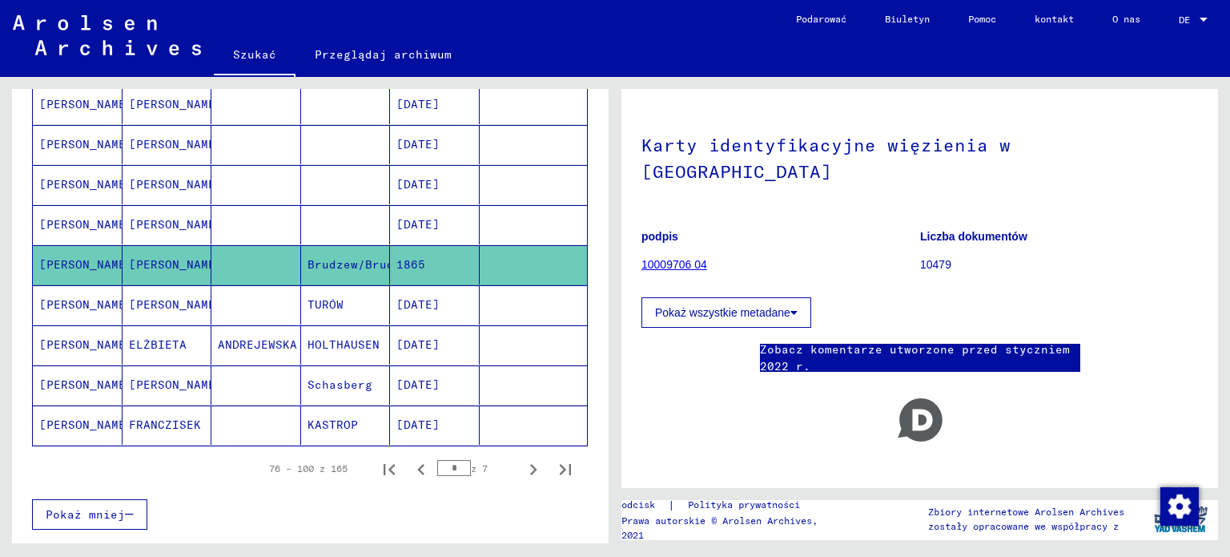
click at [167, 297] on font "[PERSON_NAME]" at bounding box center [176, 304] width 94 height 14
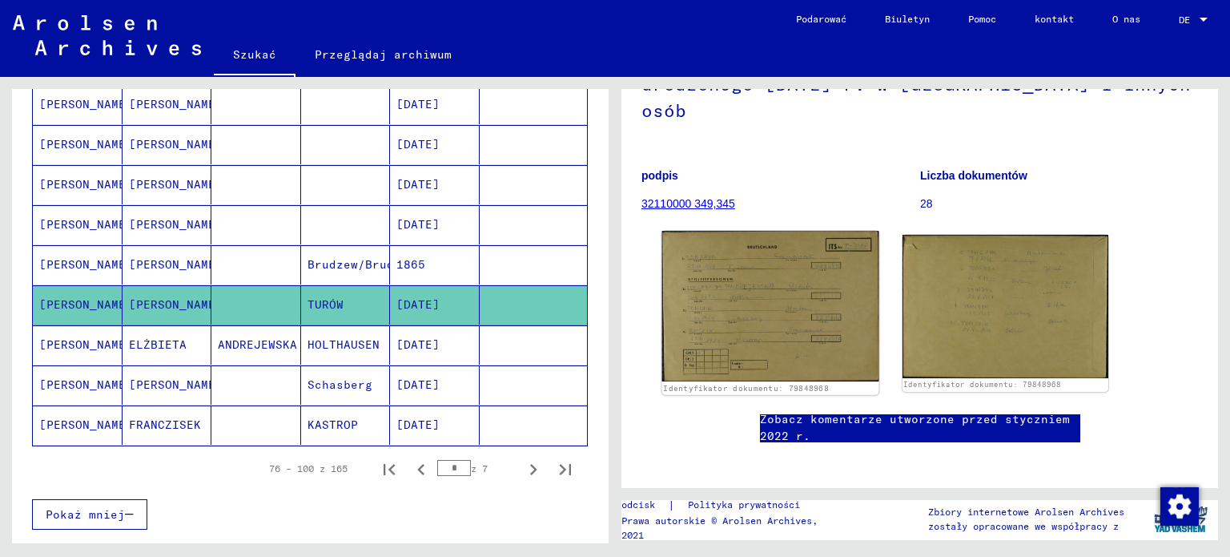
scroll to position [162, 0]
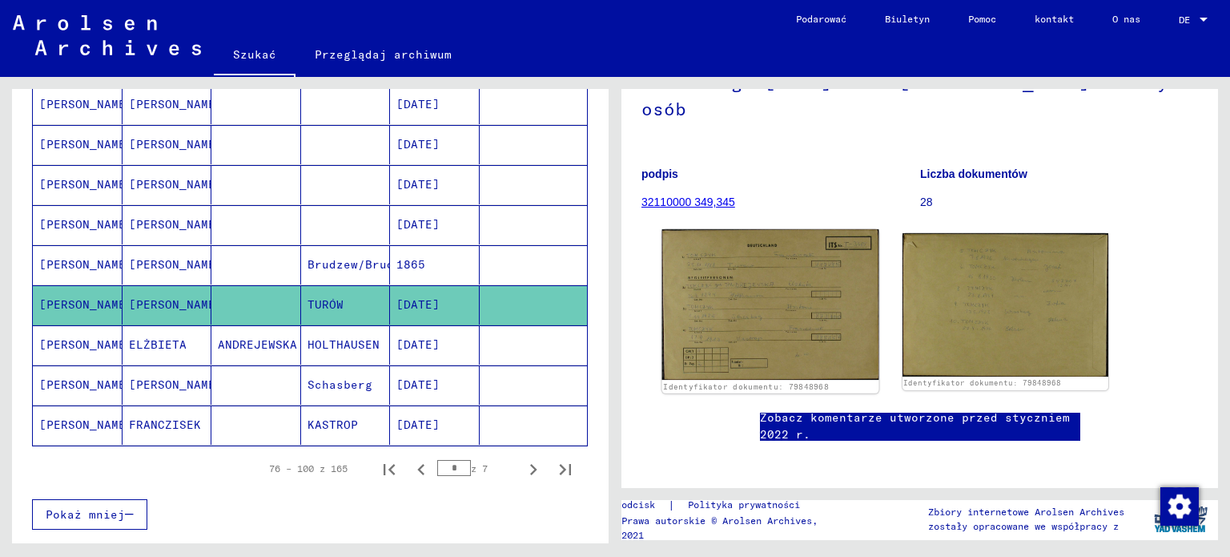
click at [784, 283] on img at bounding box center [770, 304] width 216 height 150
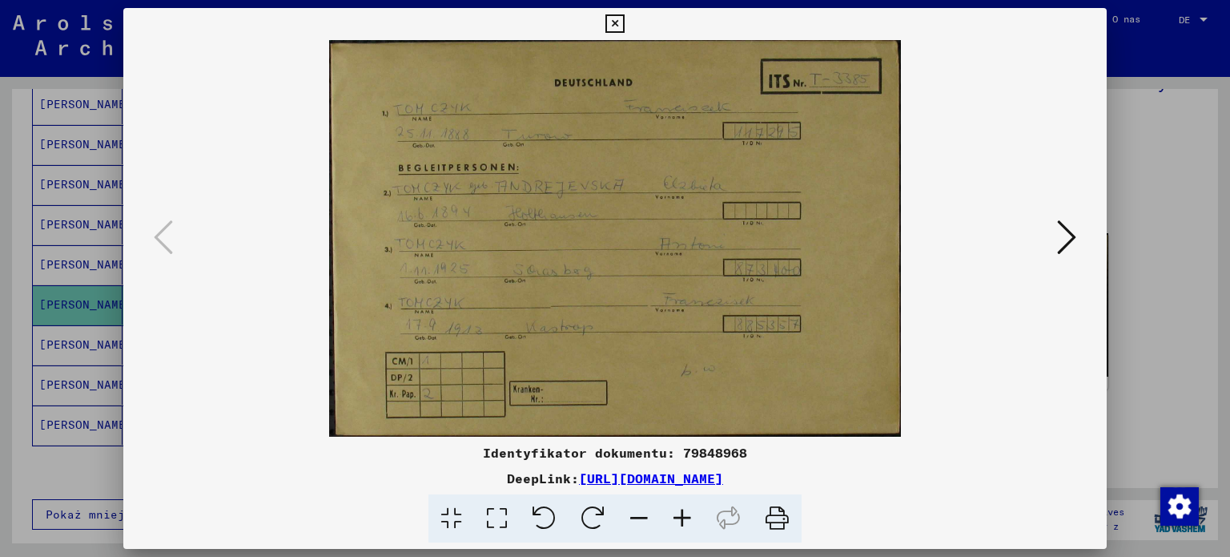
click at [2, 269] on div at bounding box center [615, 278] width 1230 height 557
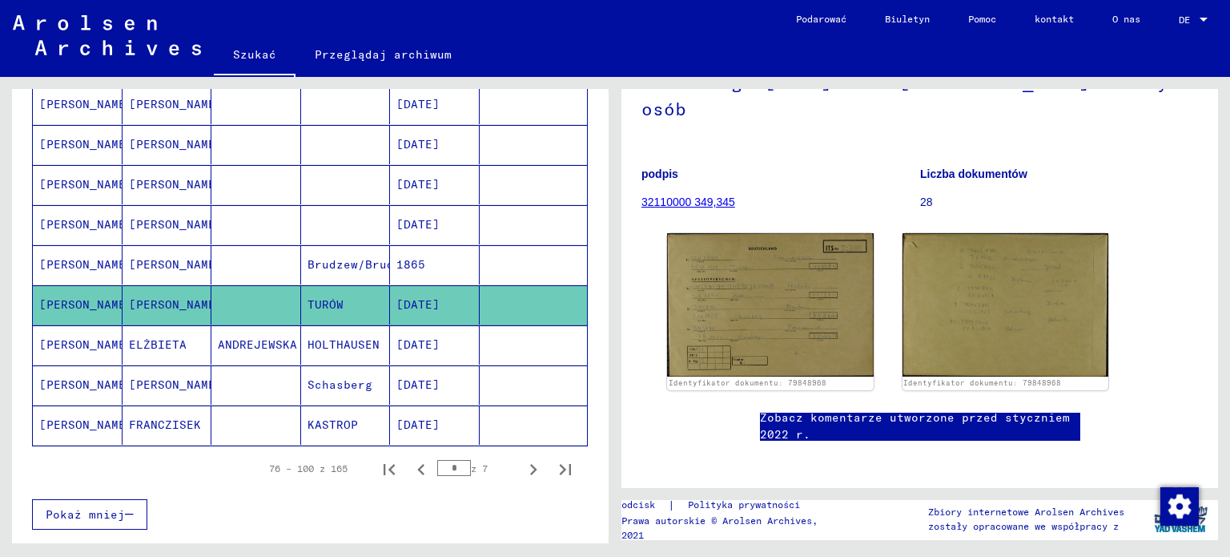
click at [167, 342] on font "ELŻBIETA" at bounding box center [158, 344] width 58 height 14
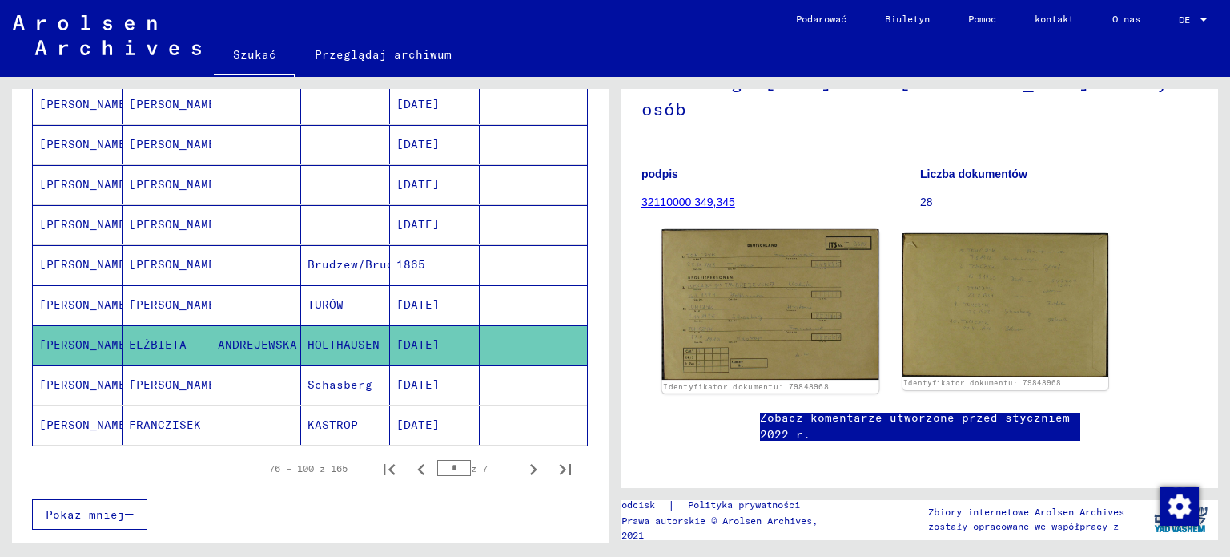
click at [744, 281] on img at bounding box center [770, 304] width 216 height 150
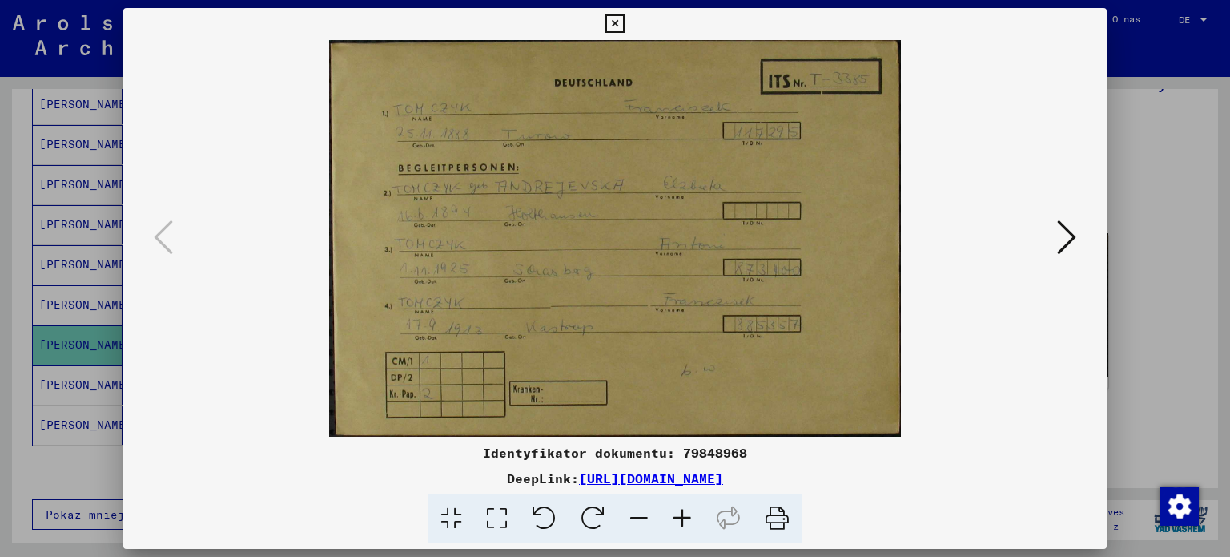
click at [23, 295] on div at bounding box center [615, 278] width 1230 height 557
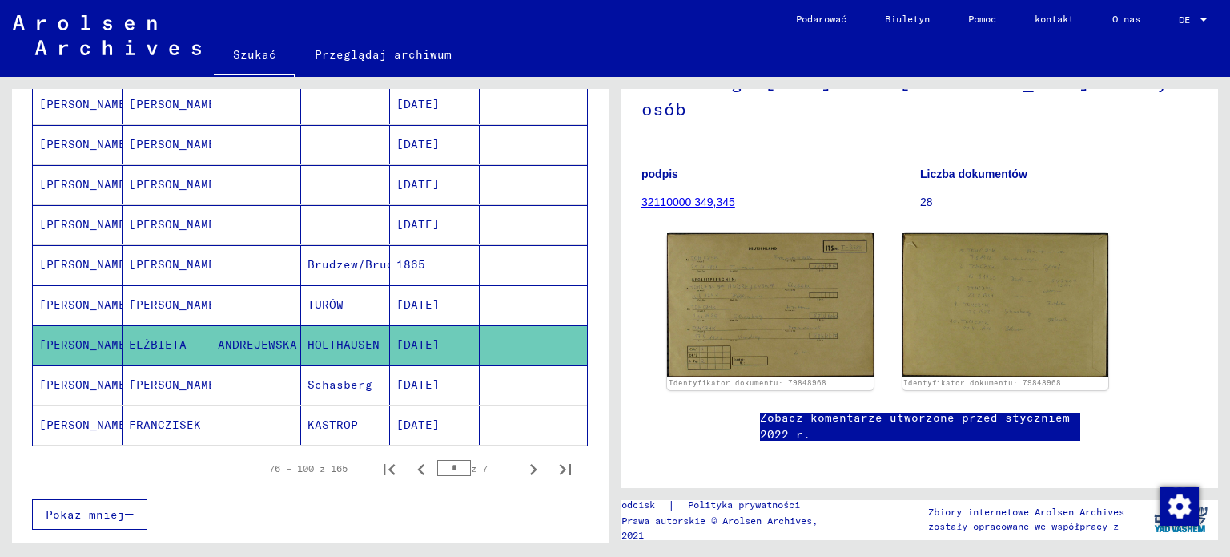
click at [65, 377] on font "[PERSON_NAME]" at bounding box center [86, 384] width 94 height 14
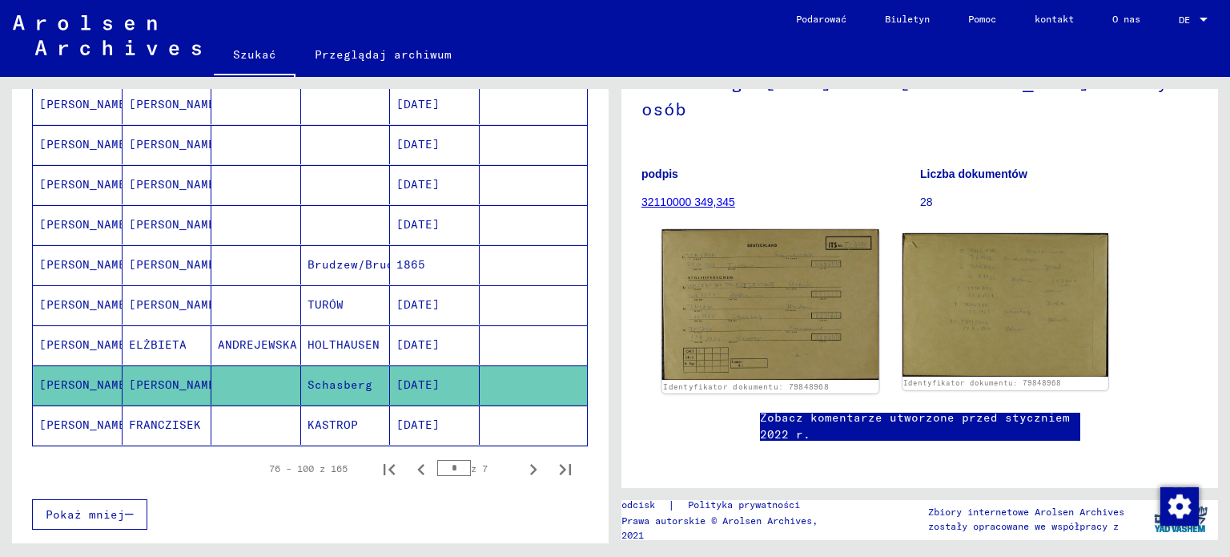
click at [751, 286] on img at bounding box center [770, 304] width 216 height 150
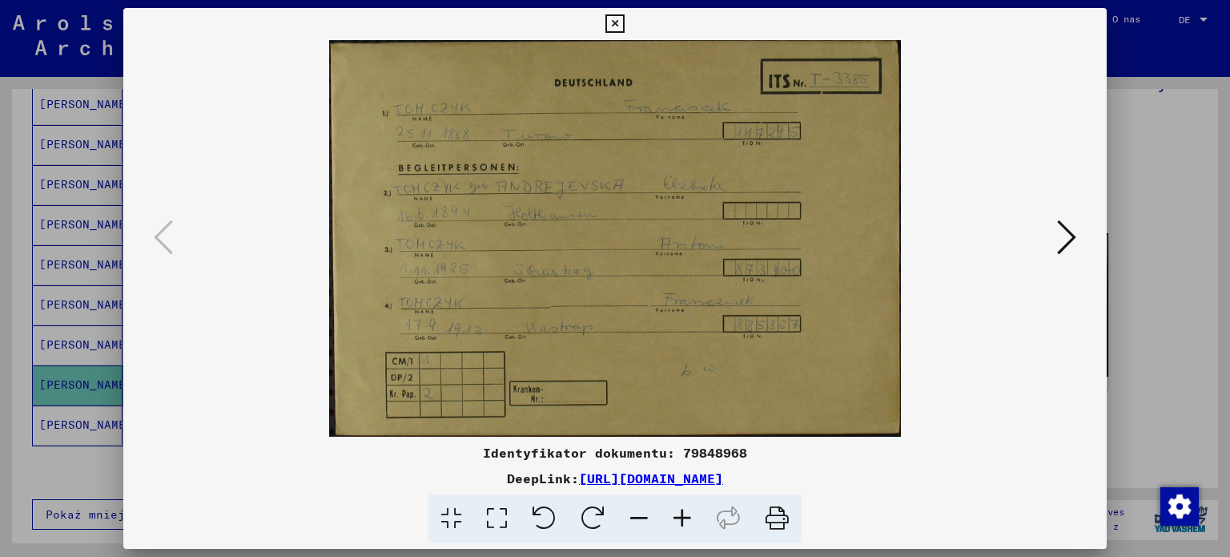
click at [0, 326] on div at bounding box center [615, 278] width 1230 height 557
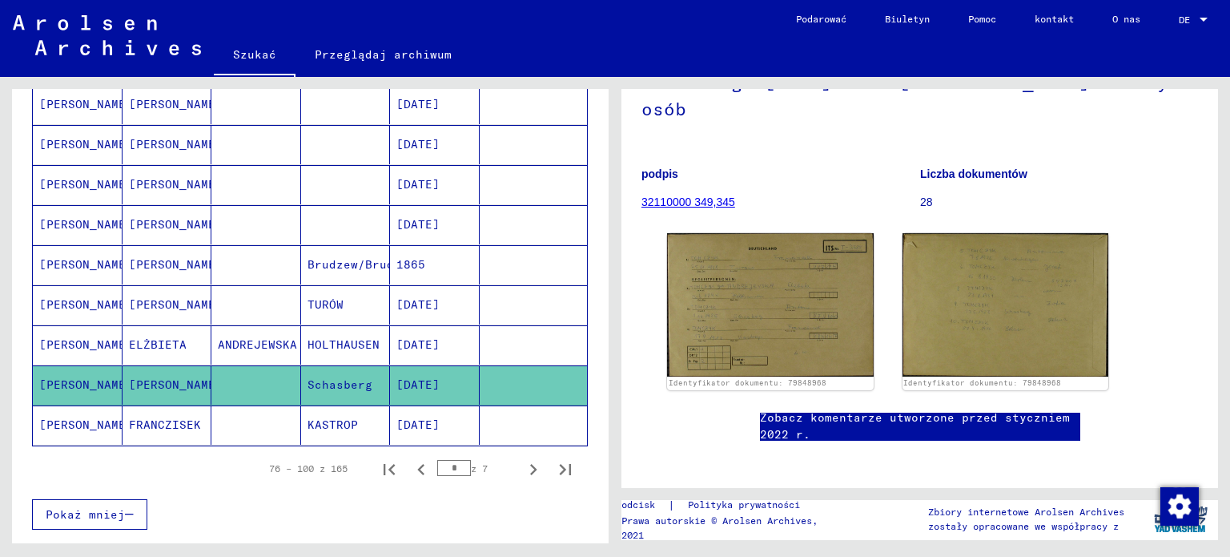
click at [71, 417] on font "[PERSON_NAME]" at bounding box center [86, 424] width 94 height 14
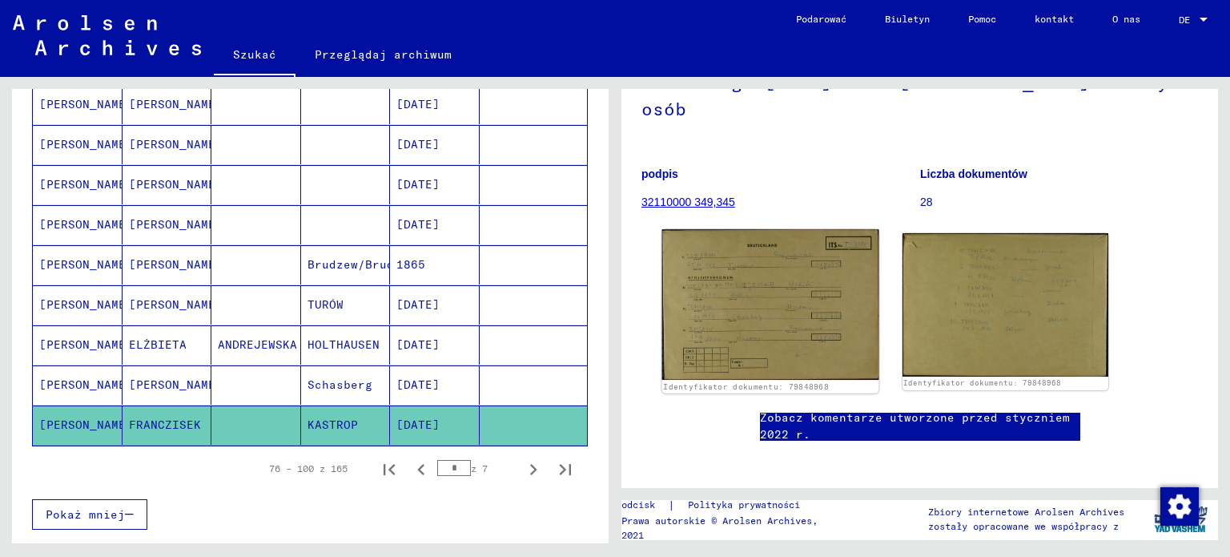
click at [813, 271] on img at bounding box center [770, 304] width 216 height 150
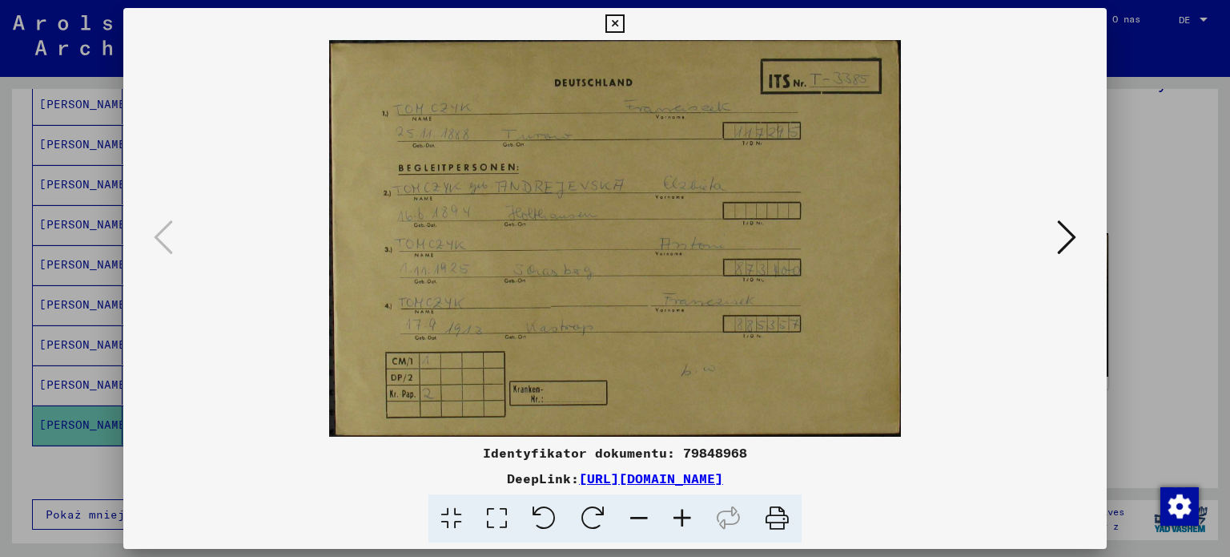
click at [0, 303] on div at bounding box center [615, 278] width 1230 height 557
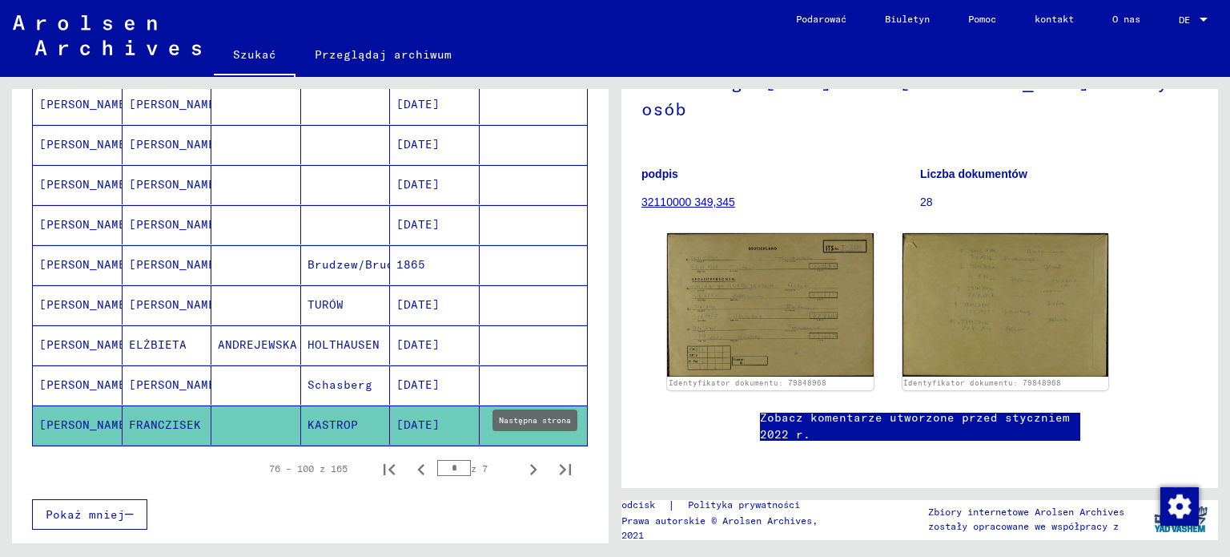
click at [522, 458] on icon "Następna strona" at bounding box center [533, 469] width 22 height 22
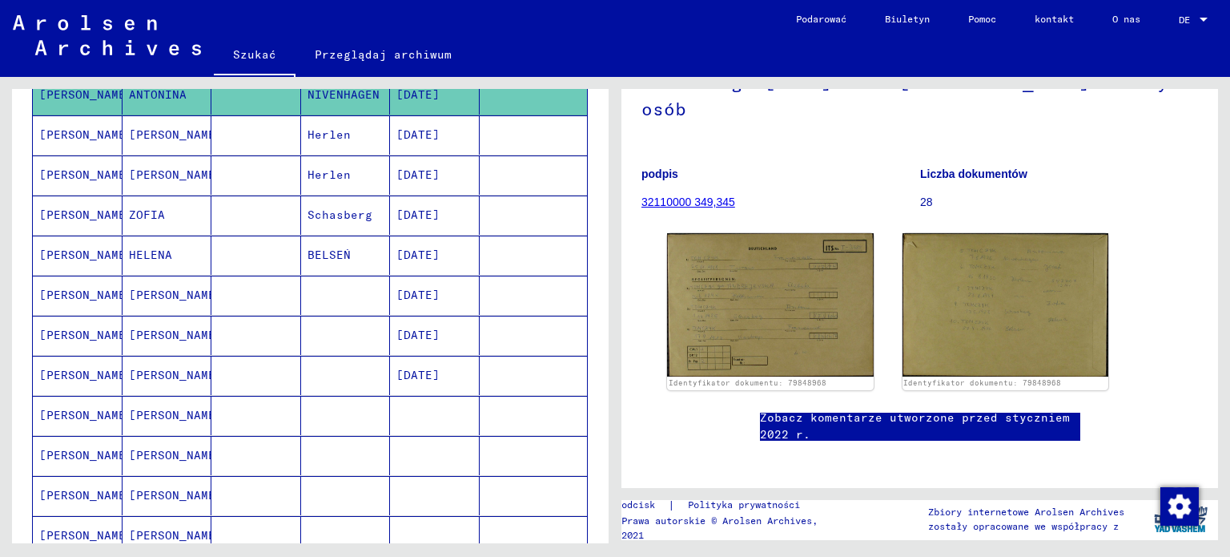
scroll to position [256, 0]
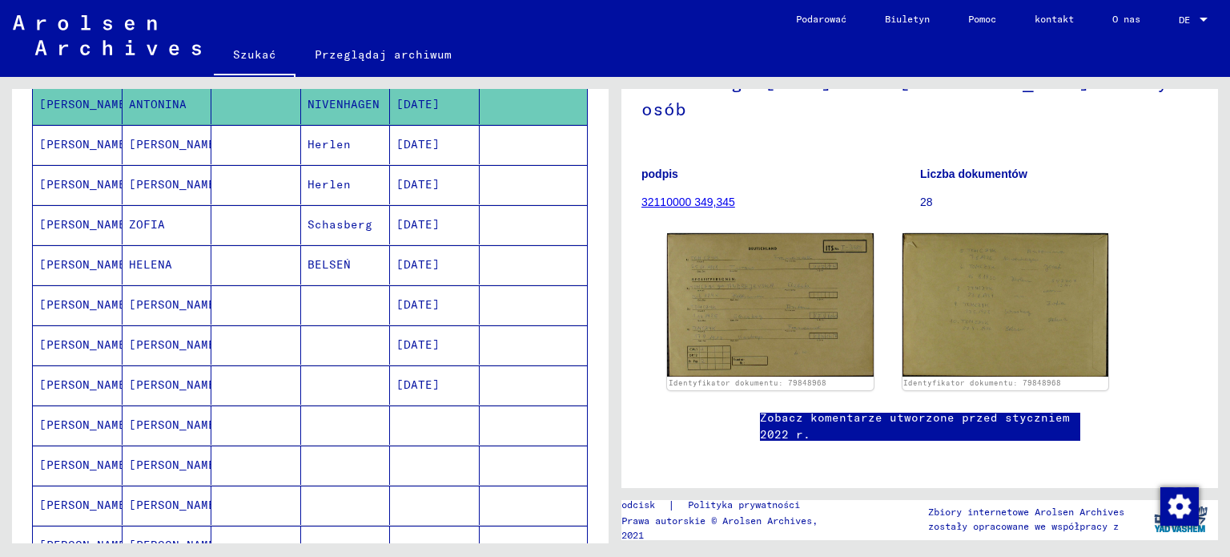
click at [144, 143] on font "[PERSON_NAME]" at bounding box center [176, 144] width 94 height 14
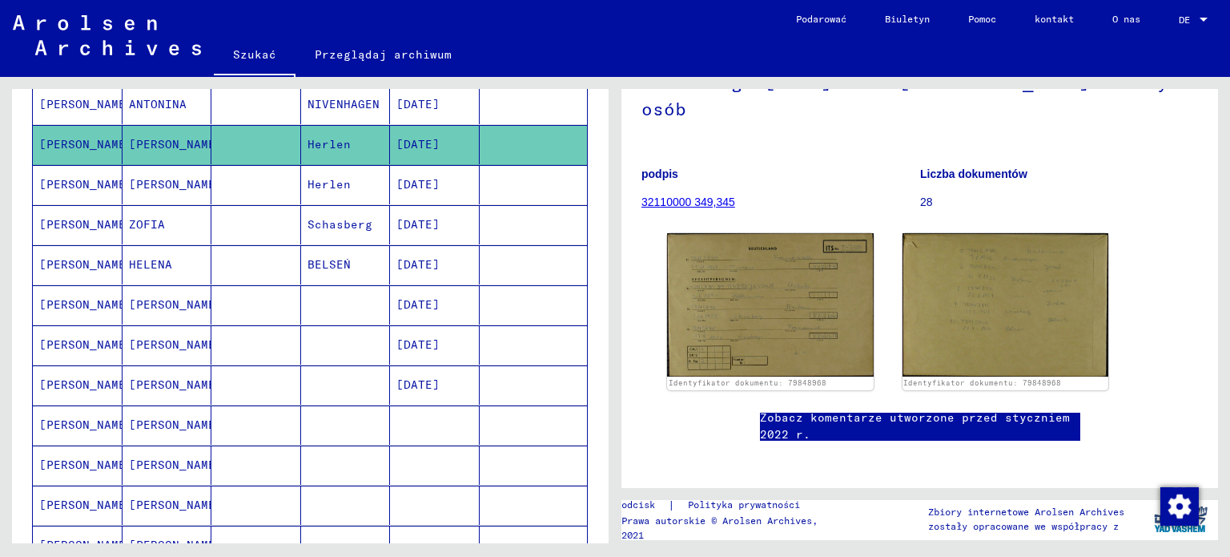
scroll to position [176, 0]
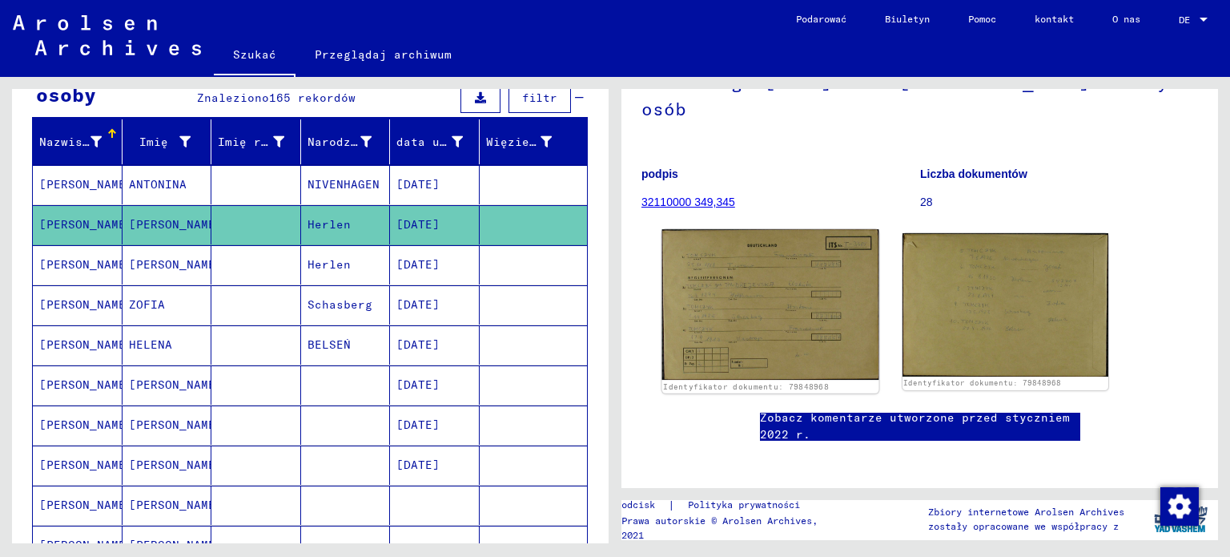
click at [770, 254] on img at bounding box center [770, 304] width 216 height 150
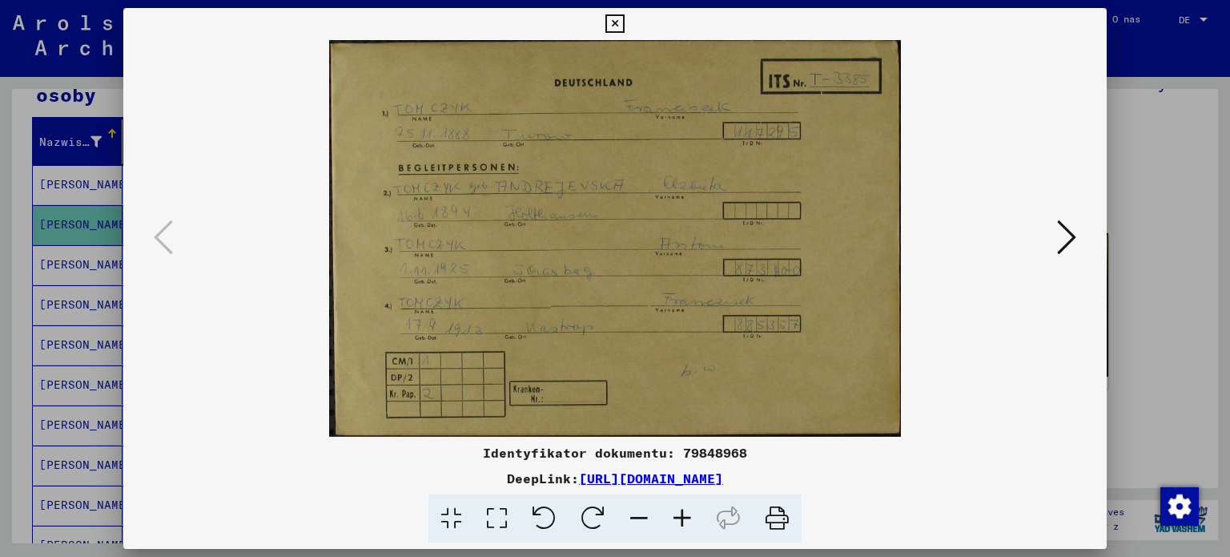
click at [5, 271] on div at bounding box center [615, 278] width 1230 height 557
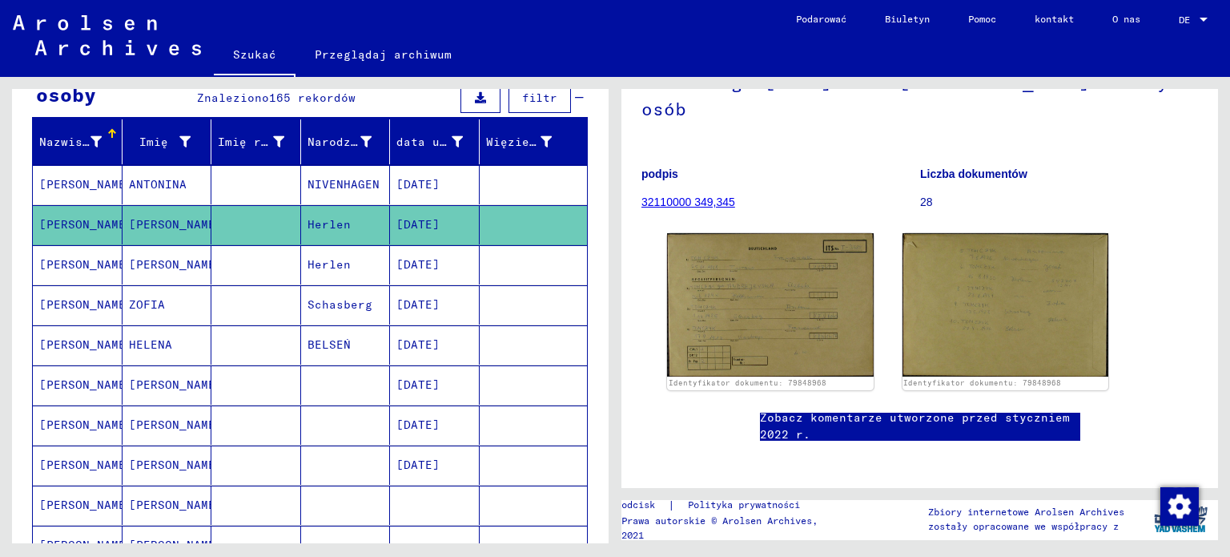
click at [53, 267] on font "[PERSON_NAME]" at bounding box center [86, 264] width 94 height 14
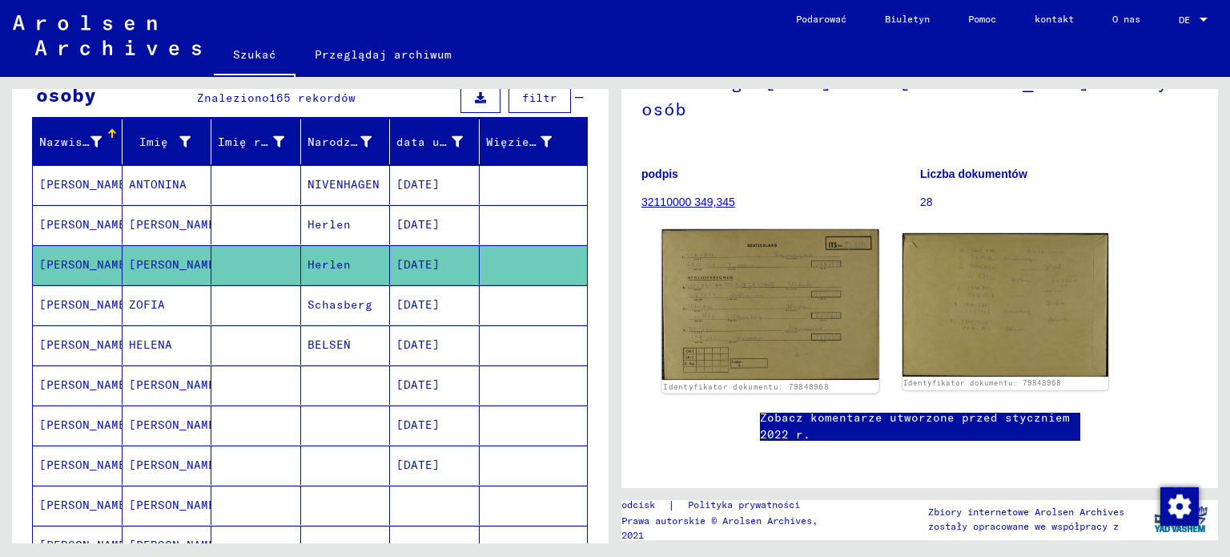
click at [752, 292] on img at bounding box center [770, 304] width 216 height 150
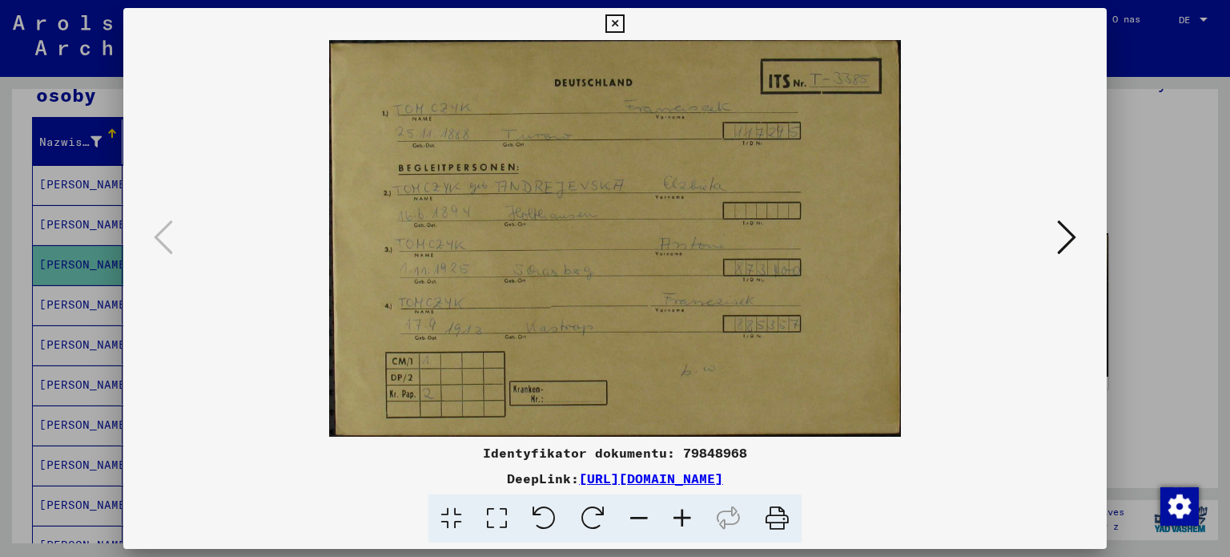
click at [1061, 233] on icon at bounding box center [1066, 237] width 19 height 38
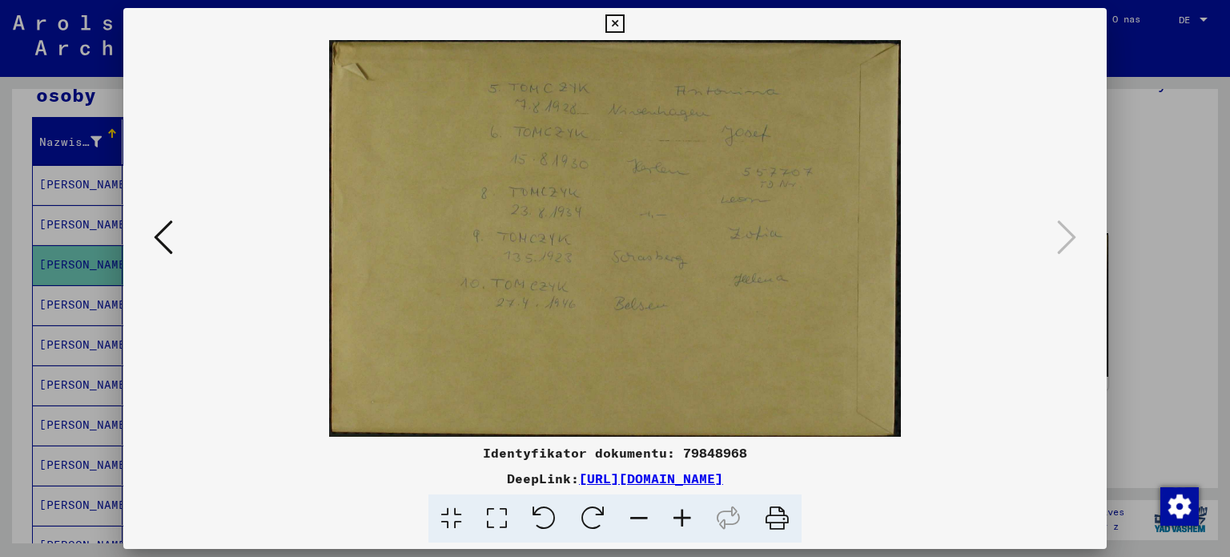
click at [1, 327] on div at bounding box center [615, 278] width 1230 height 557
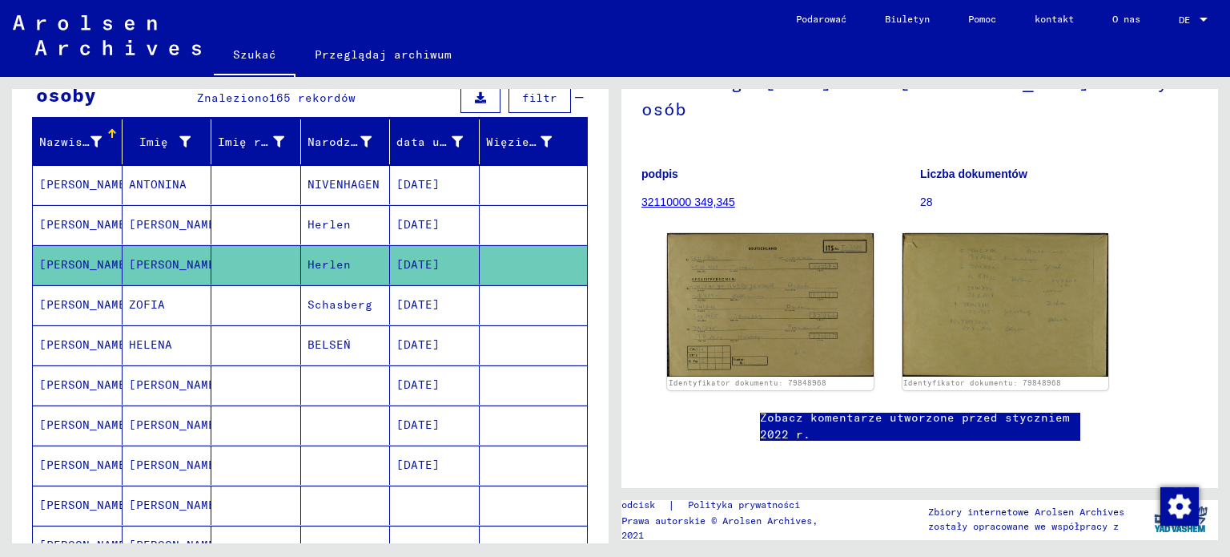
click at [54, 310] on mat-cell "[PERSON_NAME]" at bounding box center [78, 304] width 90 height 39
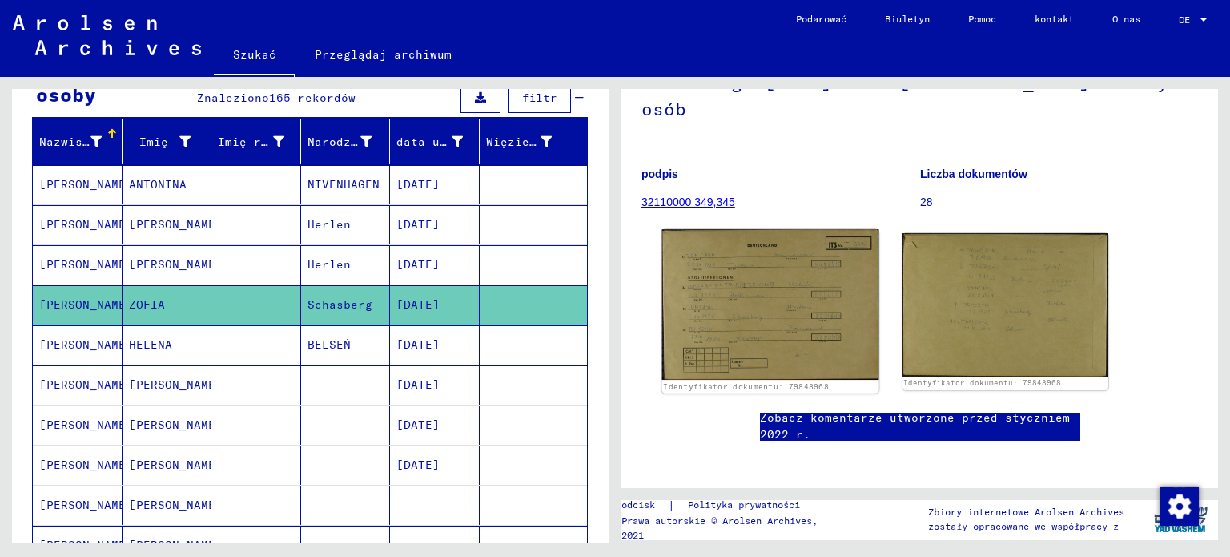
click at [738, 293] on img at bounding box center [770, 304] width 216 height 150
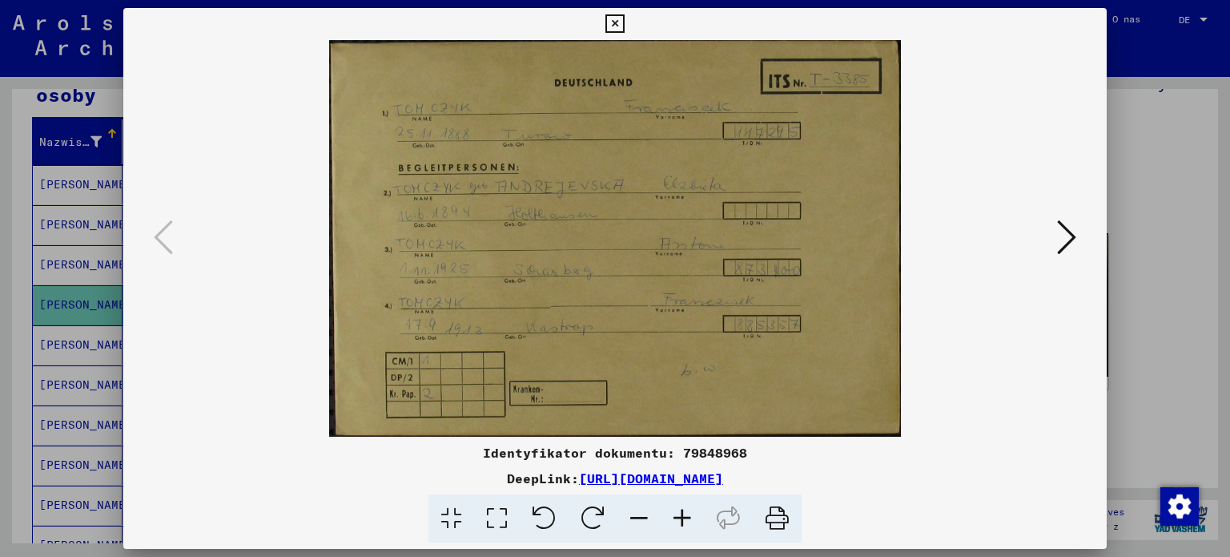
click at [1067, 243] on icon at bounding box center [1066, 237] width 19 height 38
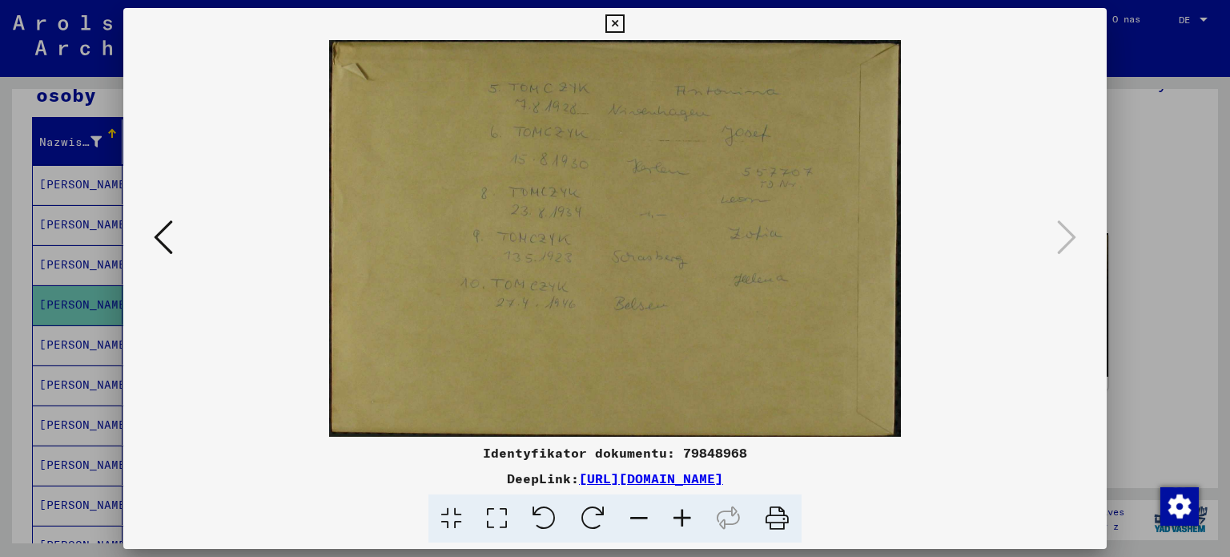
click at [0, 336] on div at bounding box center [615, 278] width 1230 height 557
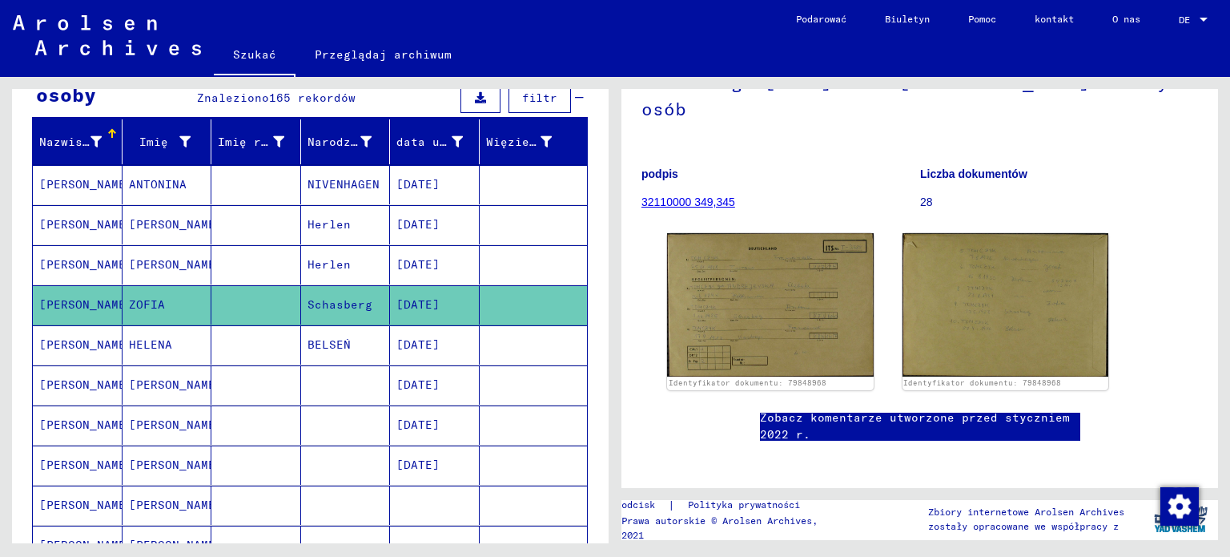
click at [87, 336] on mat-cell "[PERSON_NAME]" at bounding box center [78, 344] width 90 height 39
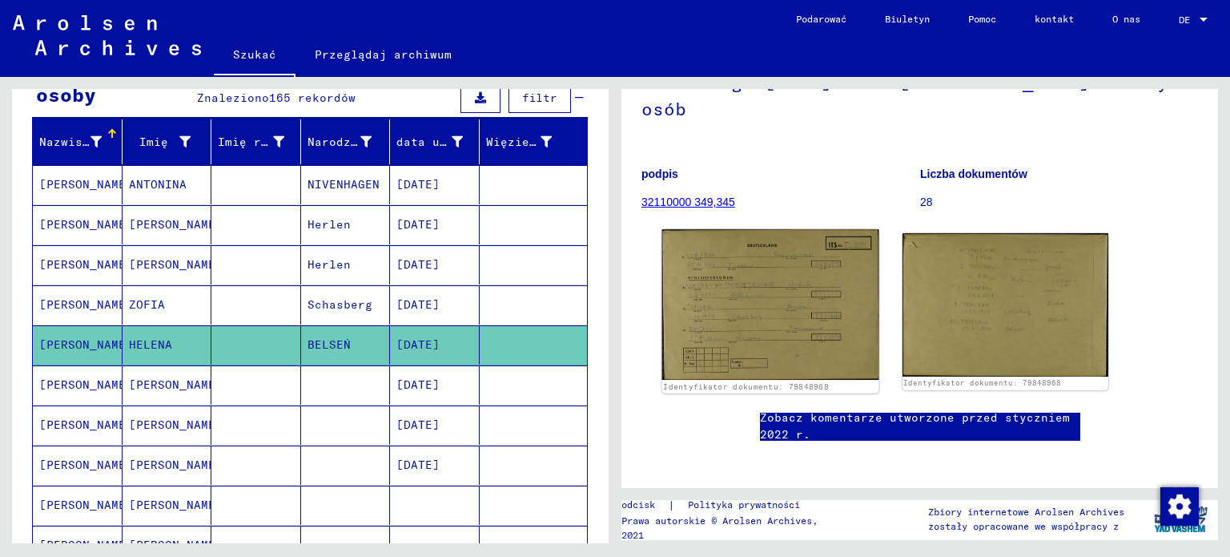
click at [791, 279] on img at bounding box center [770, 304] width 216 height 150
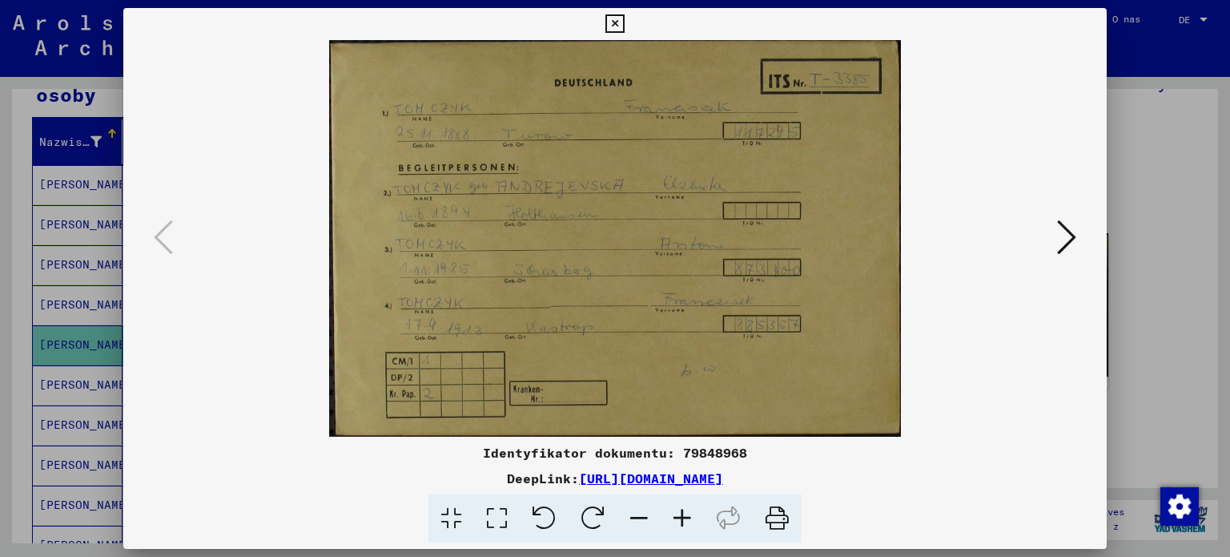
click at [1064, 235] on icon at bounding box center [1066, 237] width 19 height 38
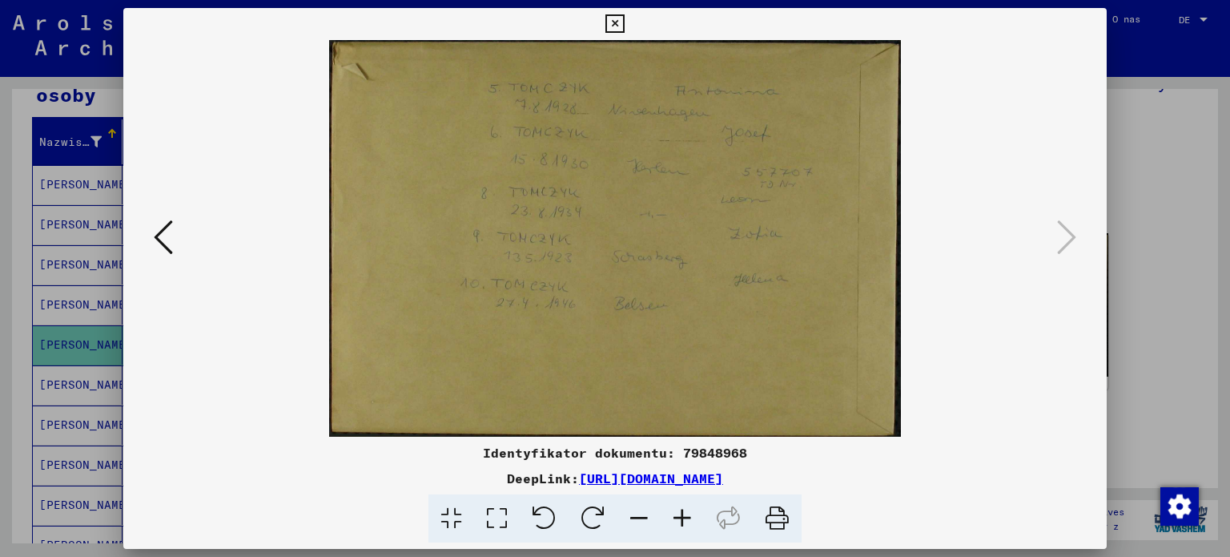
click at [7, 349] on div at bounding box center [615, 278] width 1230 height 557
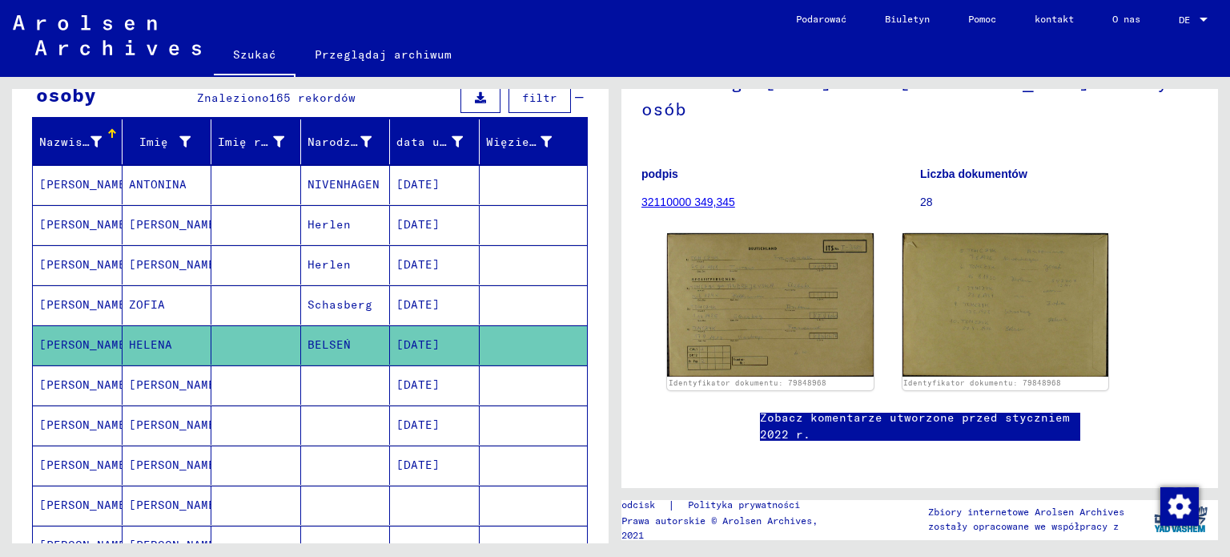
click at [183, 389] on mat-cell "[PERSON_NAME]" at bounding box center [168, 384] width 90 height 39
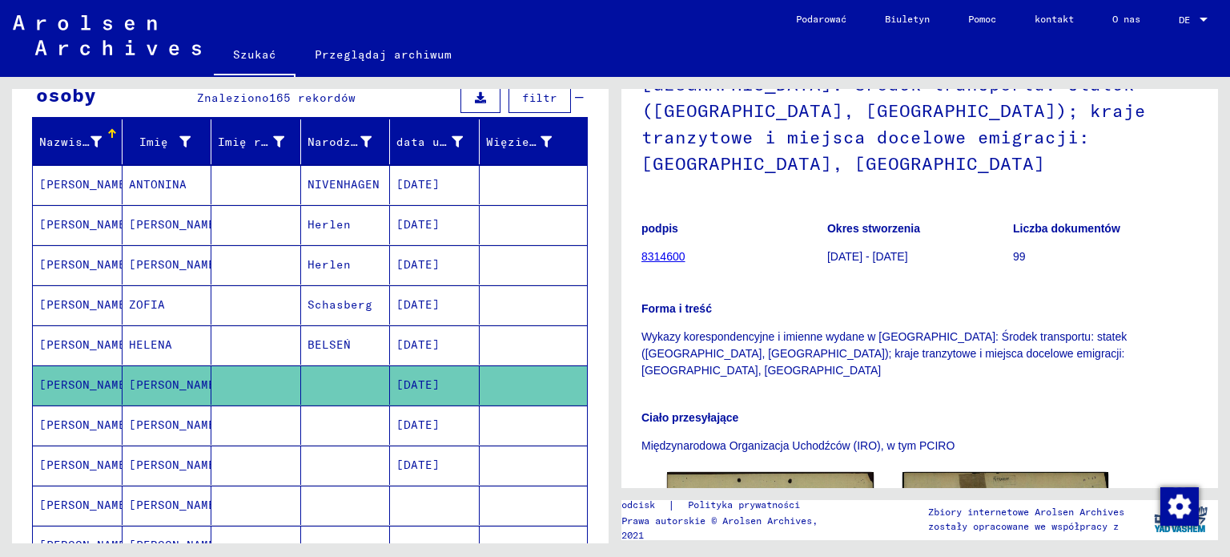
scroll to position [320, 0]
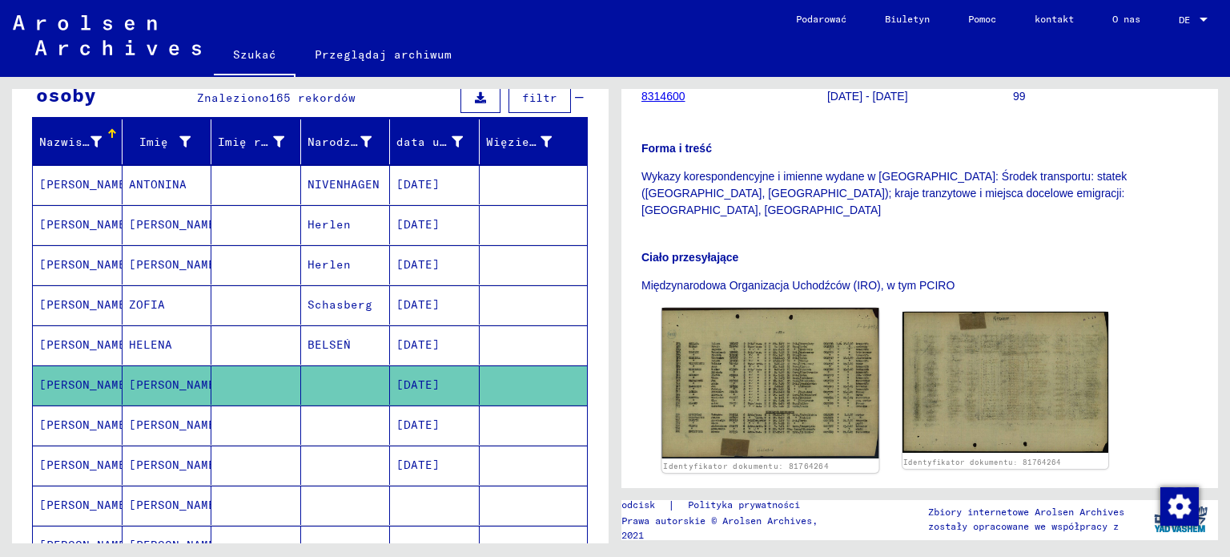
click at [770, 358] on img at bounding box center [770, 382] width 216 height 151
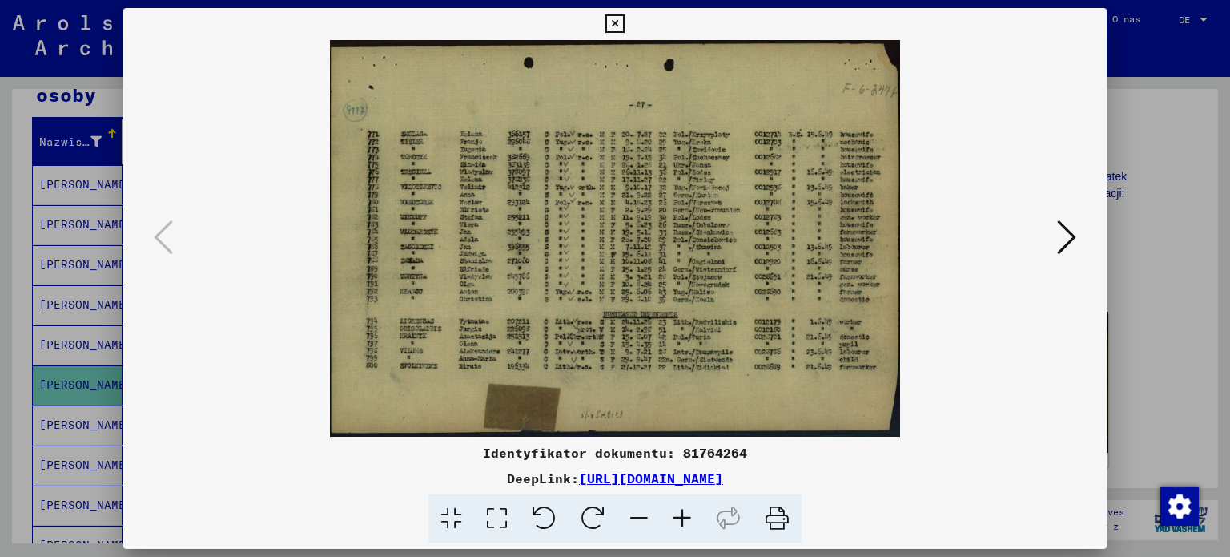
click at [0, 362] on div at bounding box center [615, 278] width 1230 height 557
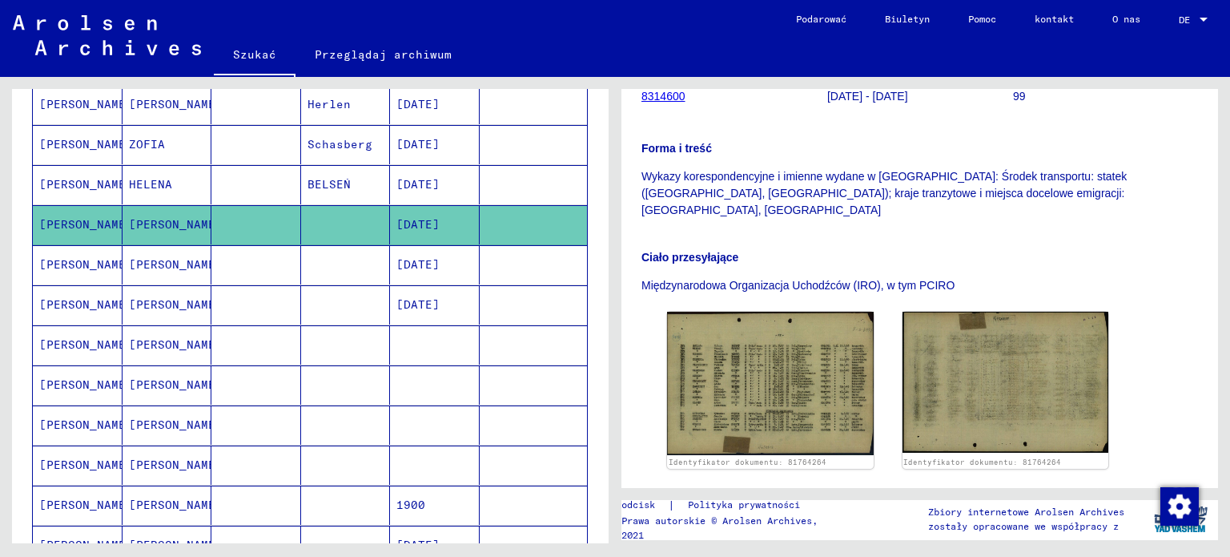
scroll to position [416, 0]
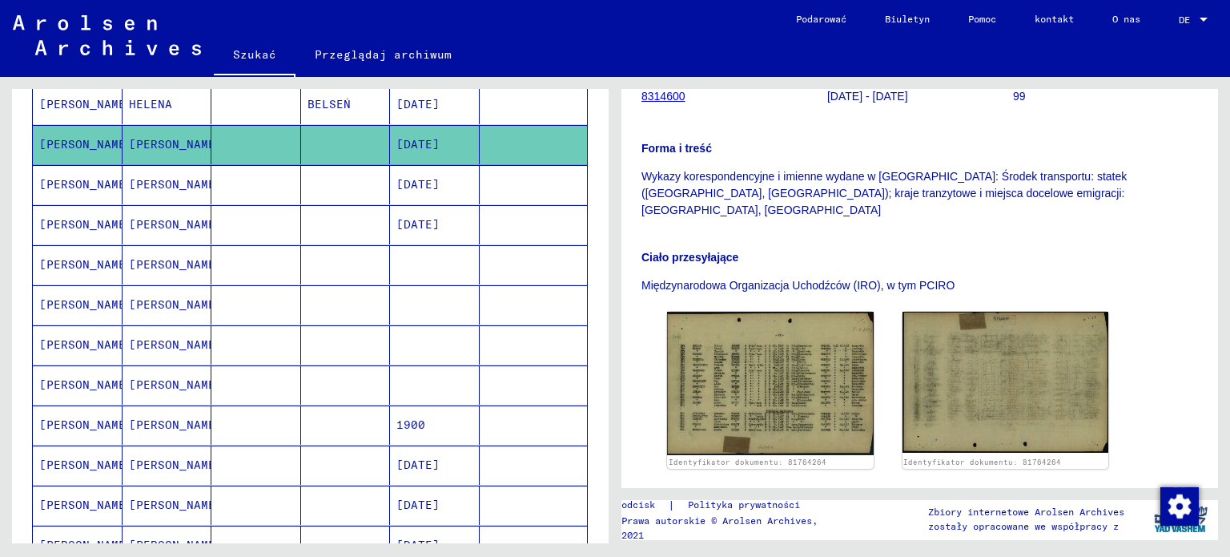
click at [163, 181] on font "[PERSON_NAME]" at bounding box center [176, 184] width 94 height 14
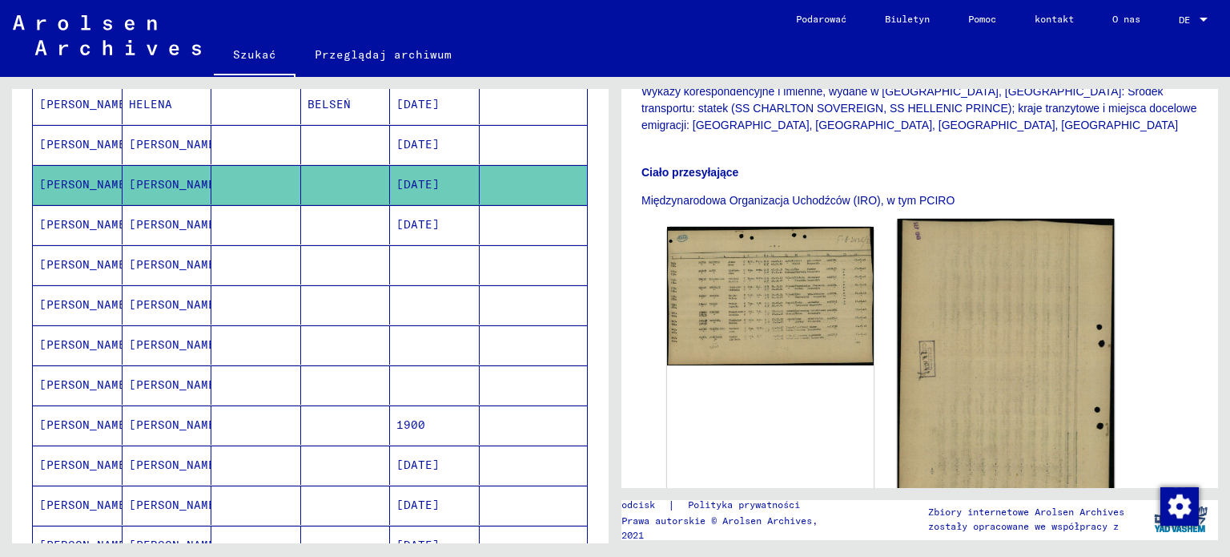
scroll to position [480, 0]
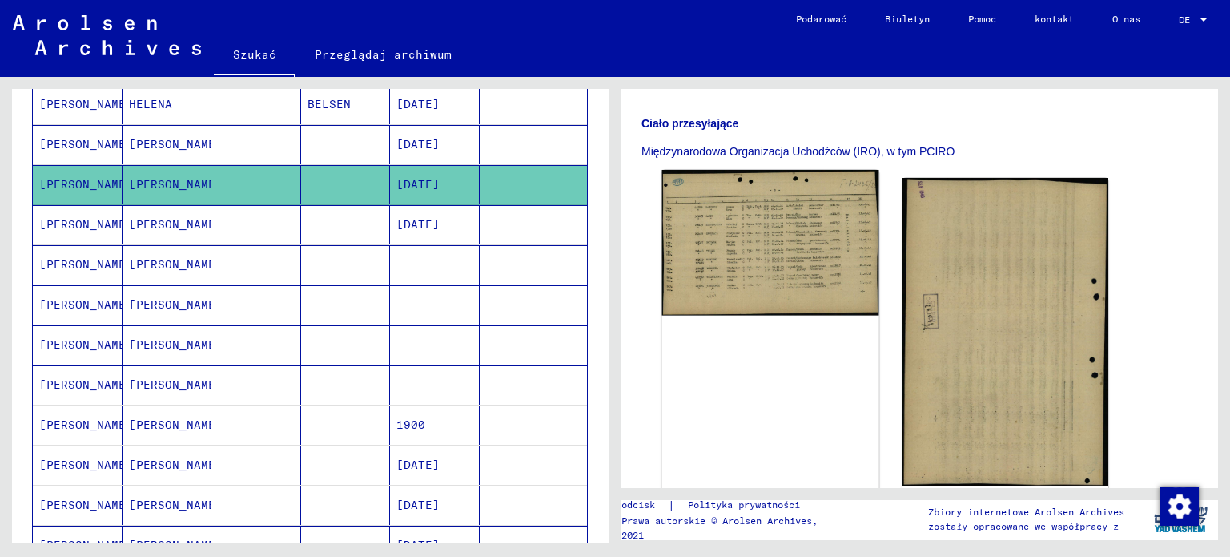
click at [775, 227] on img at bounding box center [770, 243] width 216 height 146
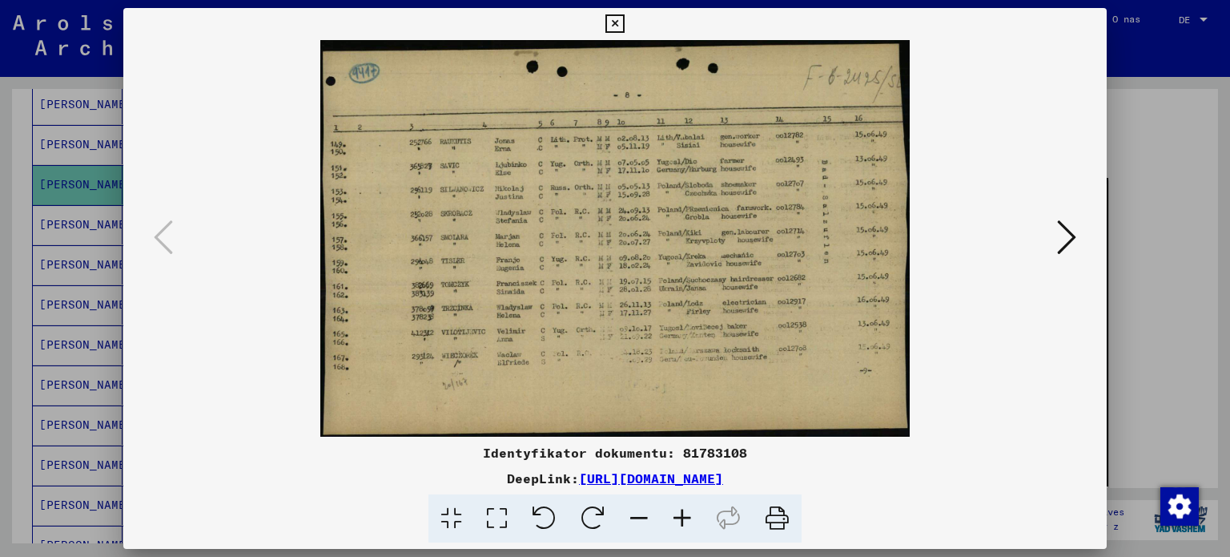
click at [5, 310] on div at bounding box center [615, 278] width 1230 height 557
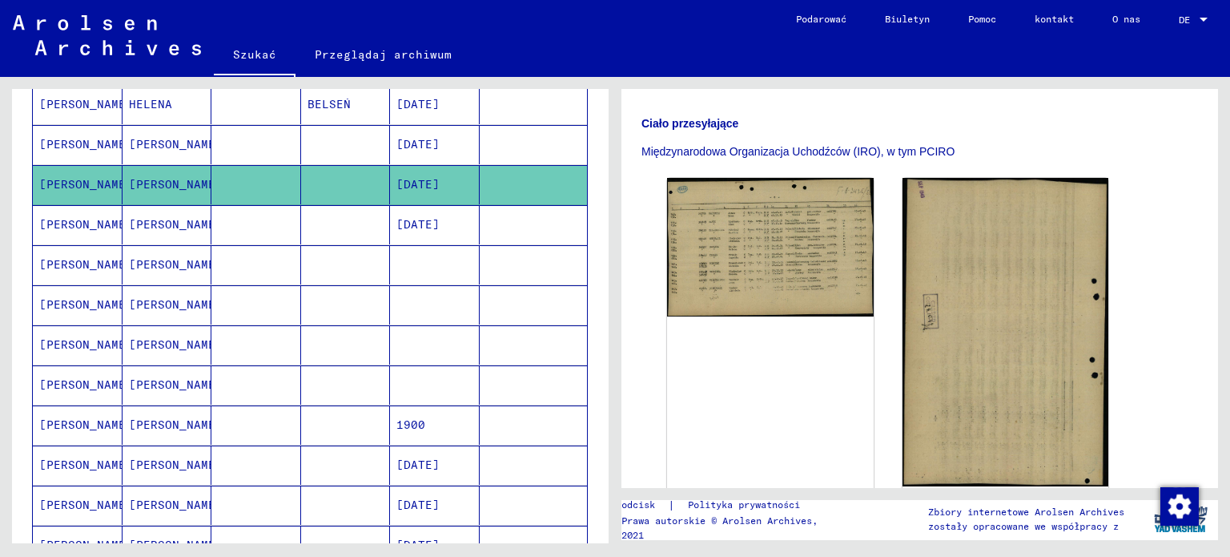
click at [77, 222] on font "[PERSON_NAME]" at bounding box center [86, 224] width 94 height 14
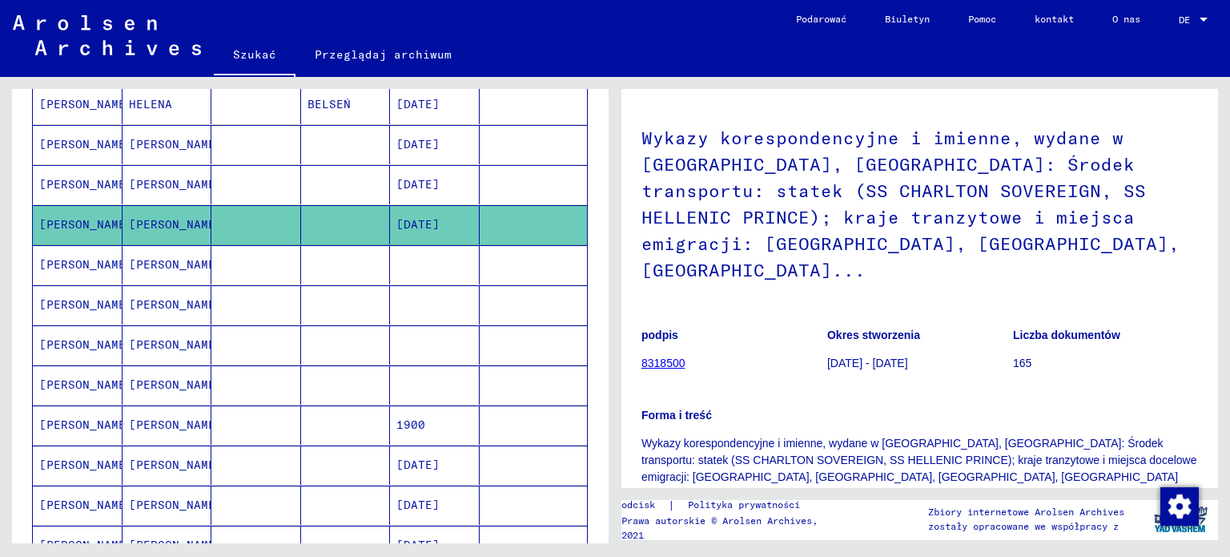
scroll to position [240, 0]
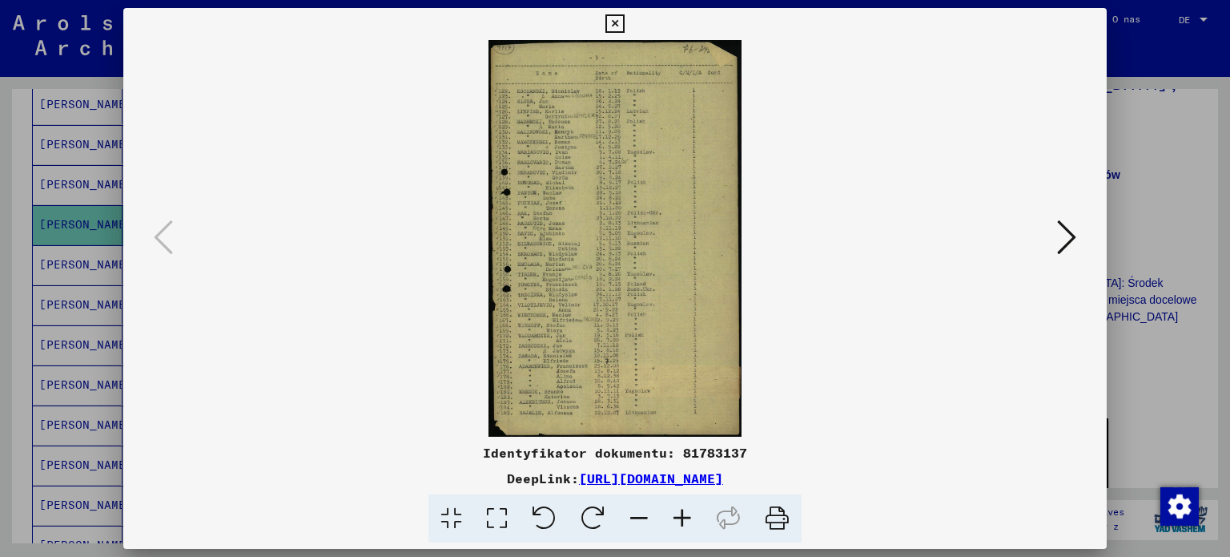
click at [5, 348] on div at bounding box center [615, 278] width 1230 height 557
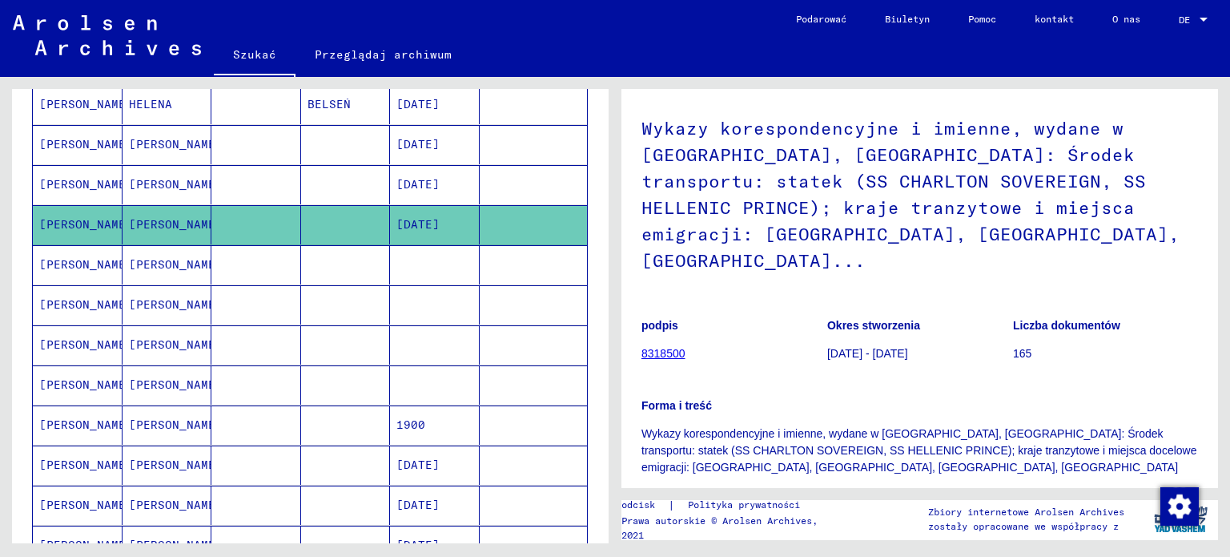
scroll to position [80, 0]
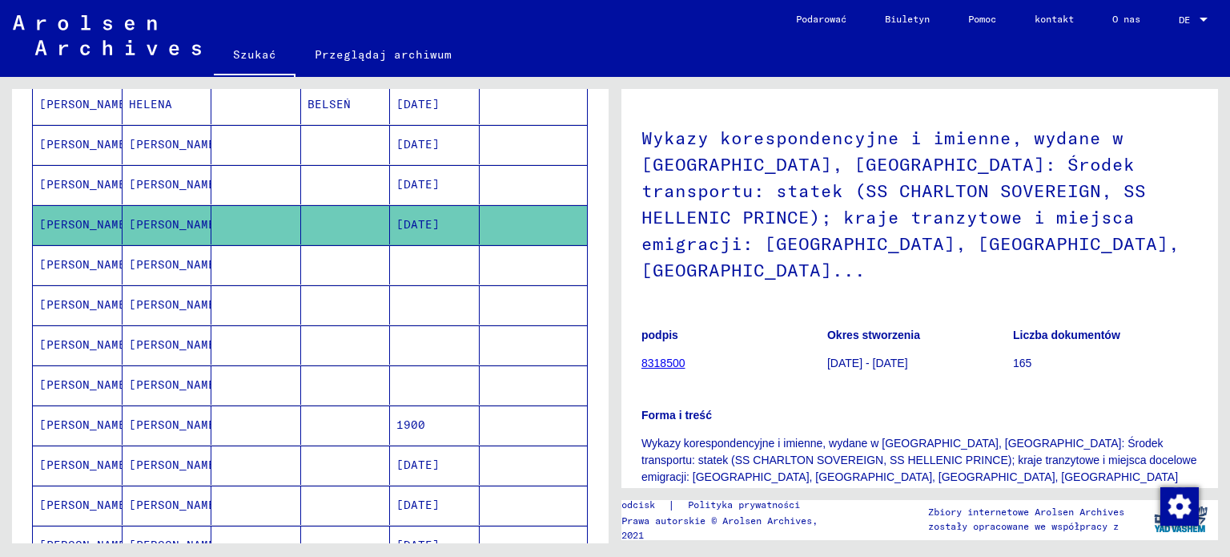
click at [61, 262] on font "[PERSON_NAME]" at bounding box center [86, 264] width 94 height 14
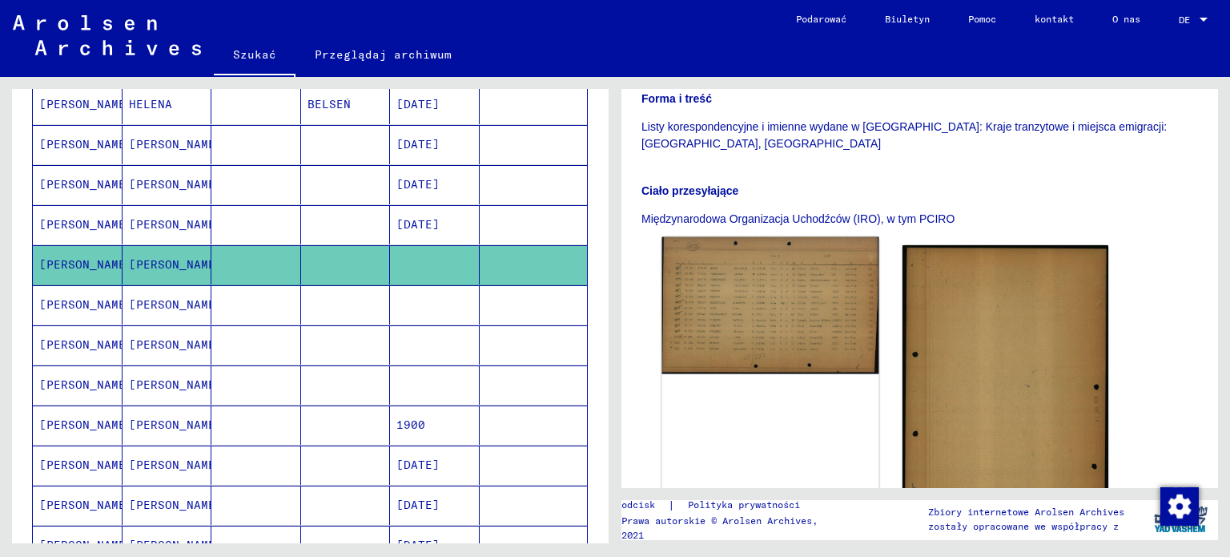
scroll to position [320, 0]
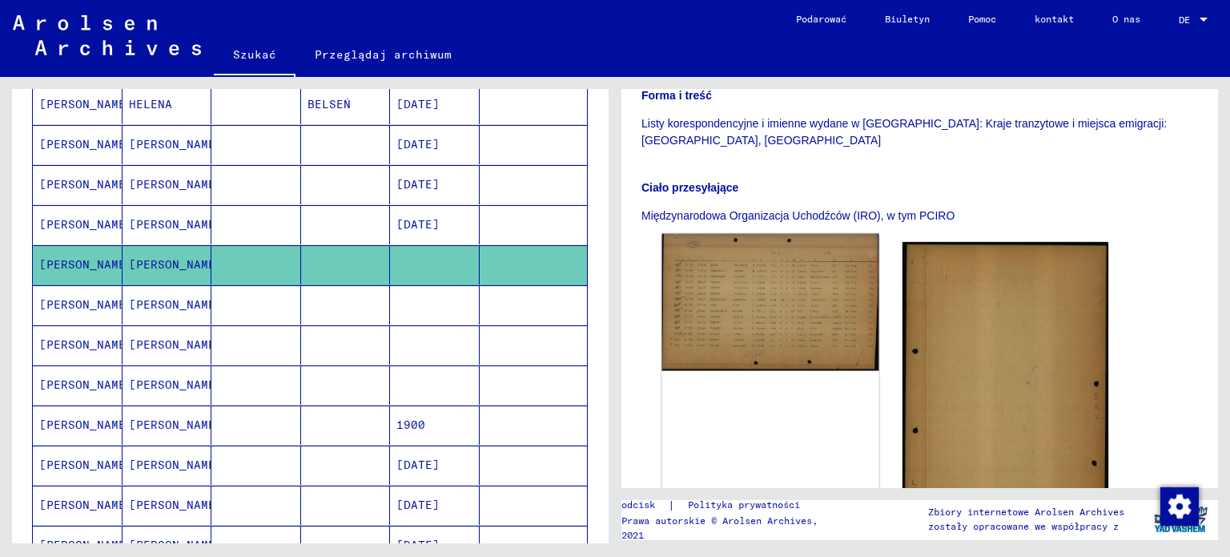
click at [814, 299] on img at bounding box center [770, 303] width 216 height 138
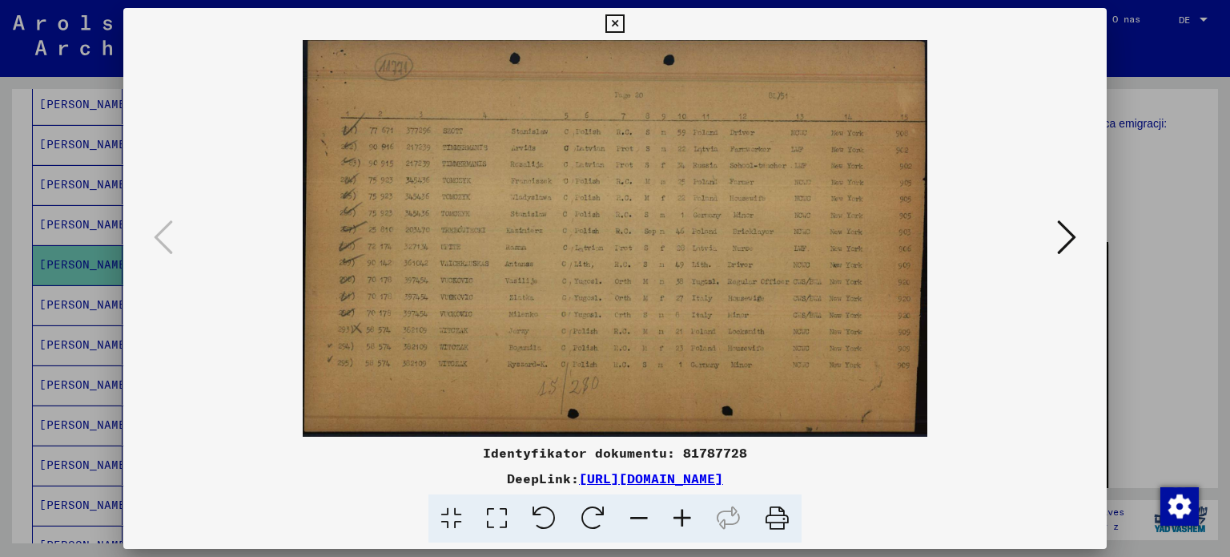
click at [1060, 247] on icon at bounding box center [1066, 237] width 19 height 38
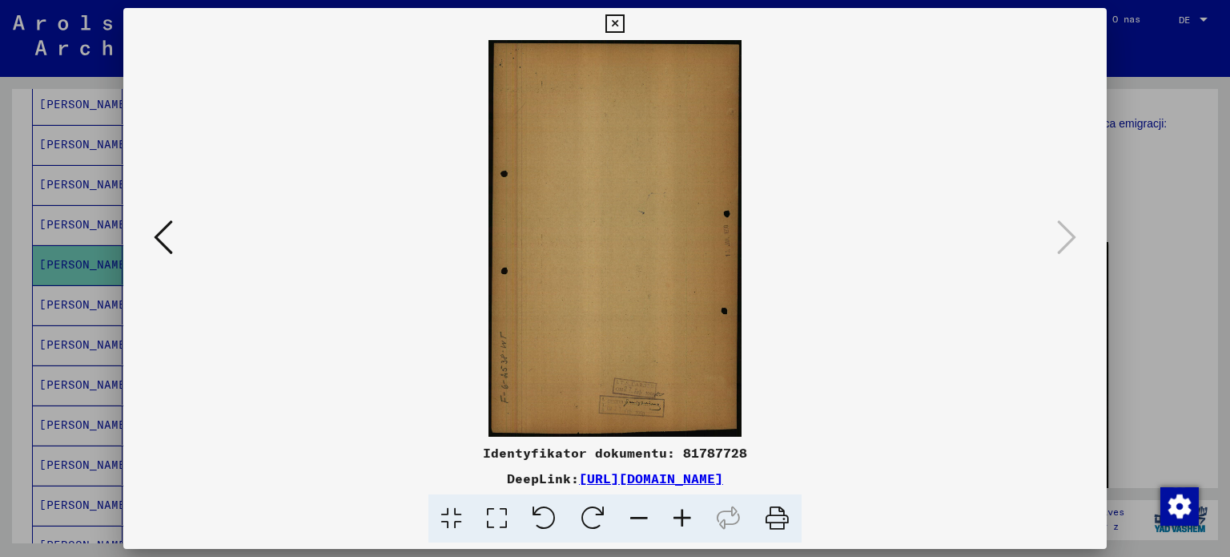
click at [0, 348] on div at bounding box center [615, 278] width 1230 height 557
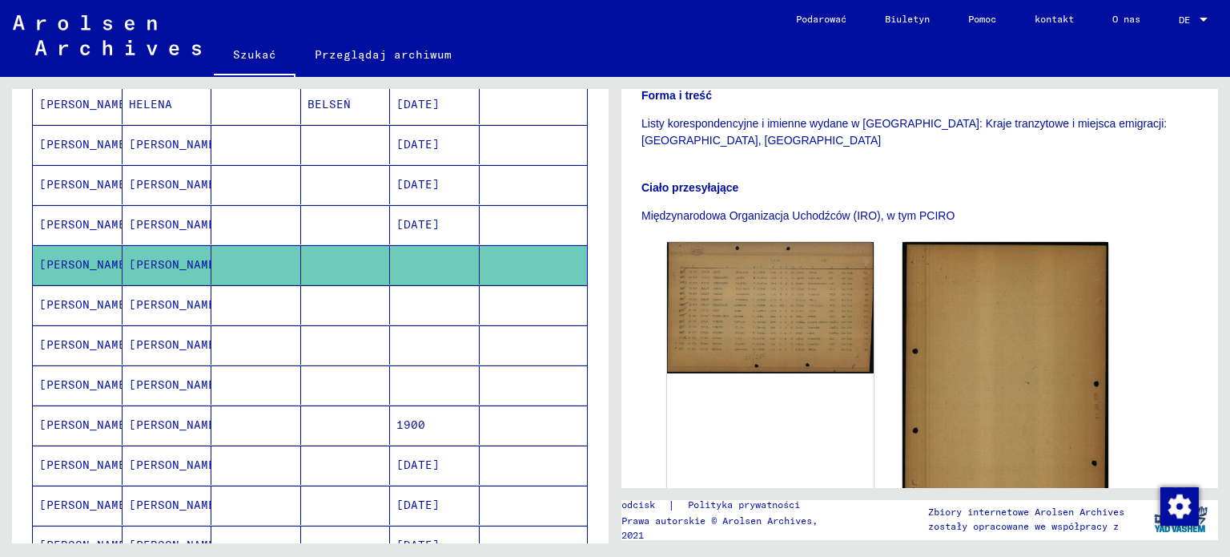
click at [59, 309] on mat-cell "[PERSON_NAME]" at bounding box center [78, 304] width 90 height 39
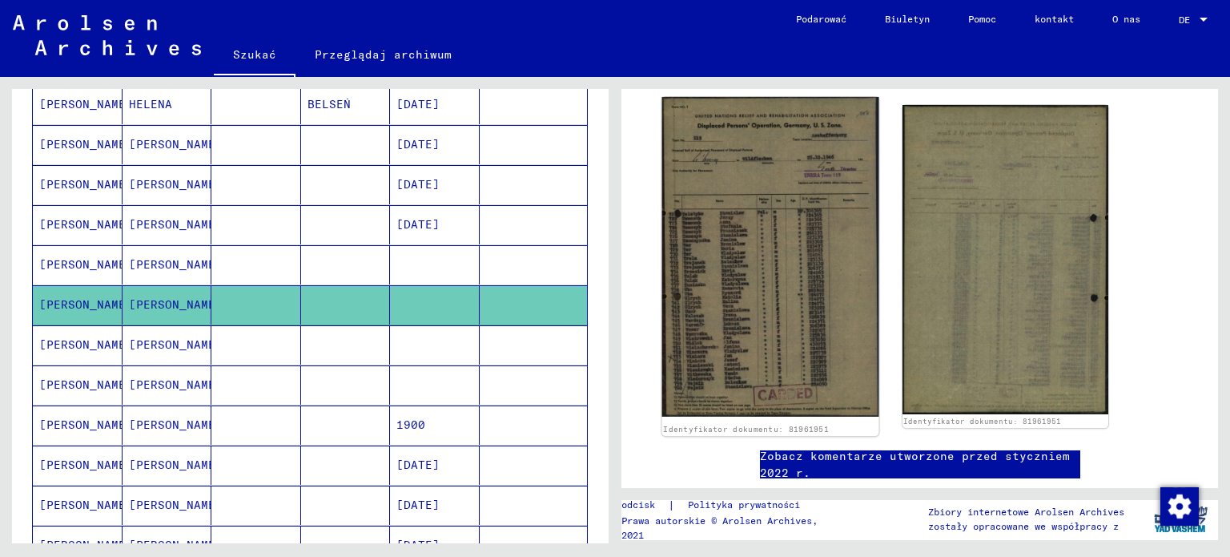
scroll to position [320, 0]
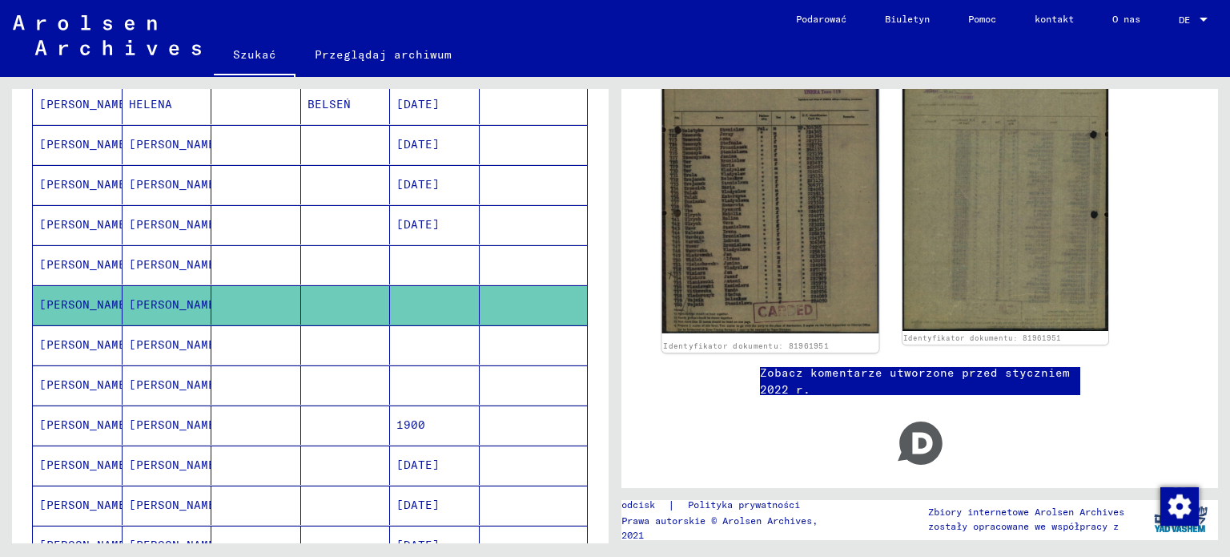
click at [737, 249] on img at bounding box center [770, 174] width 216 height 320
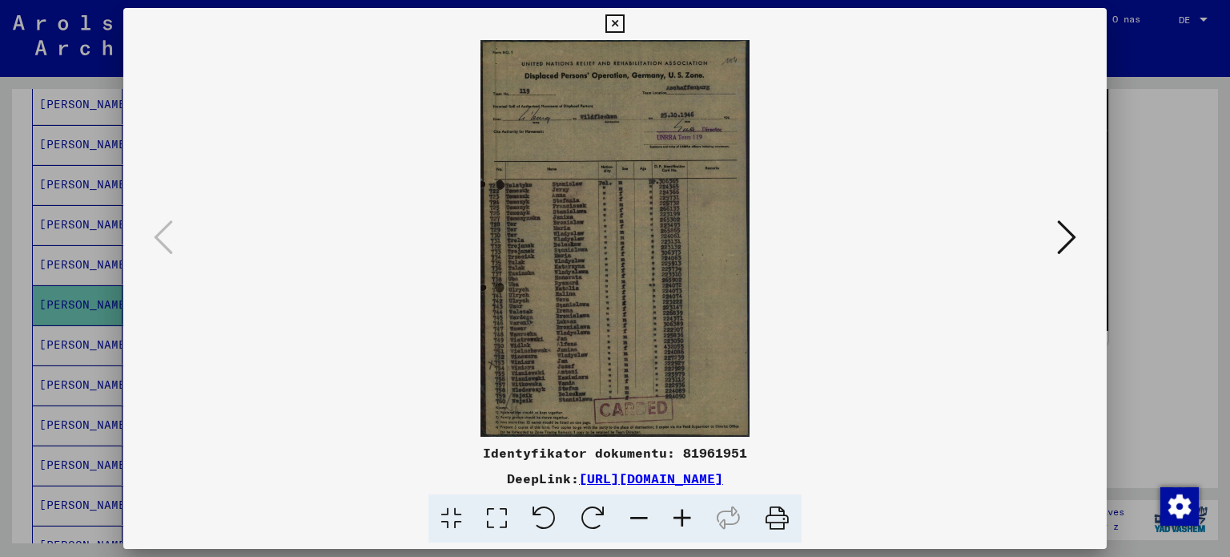
click at [2, 304] on div at bounding box center [615, 278] width 1230 height 557
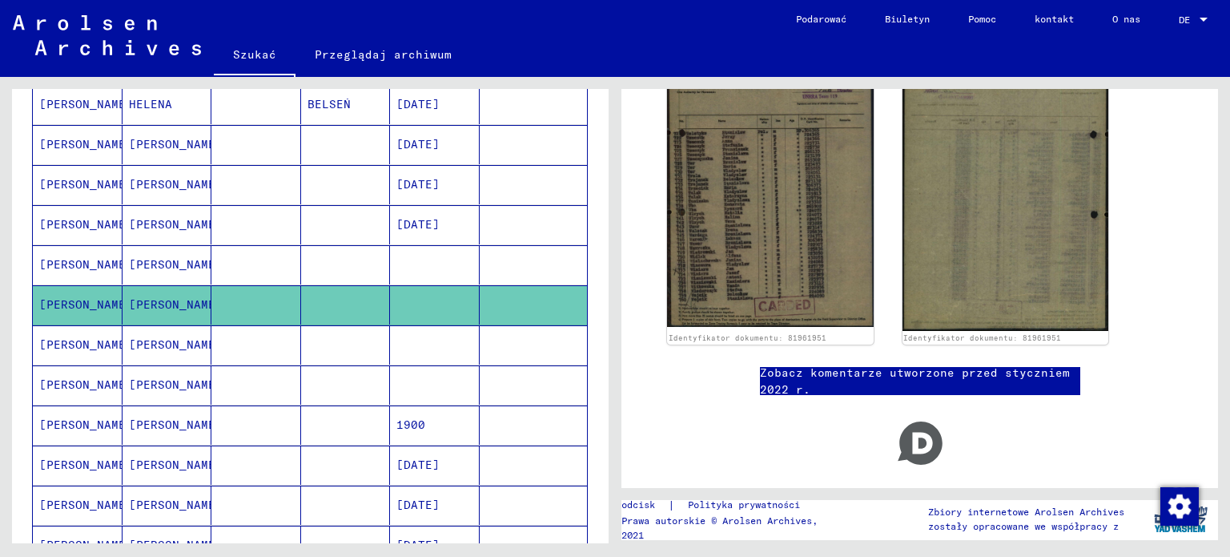
click at [79, 339] on font "[PERSON_NAME]" at bounding box center [86, 344] width 94 height 14
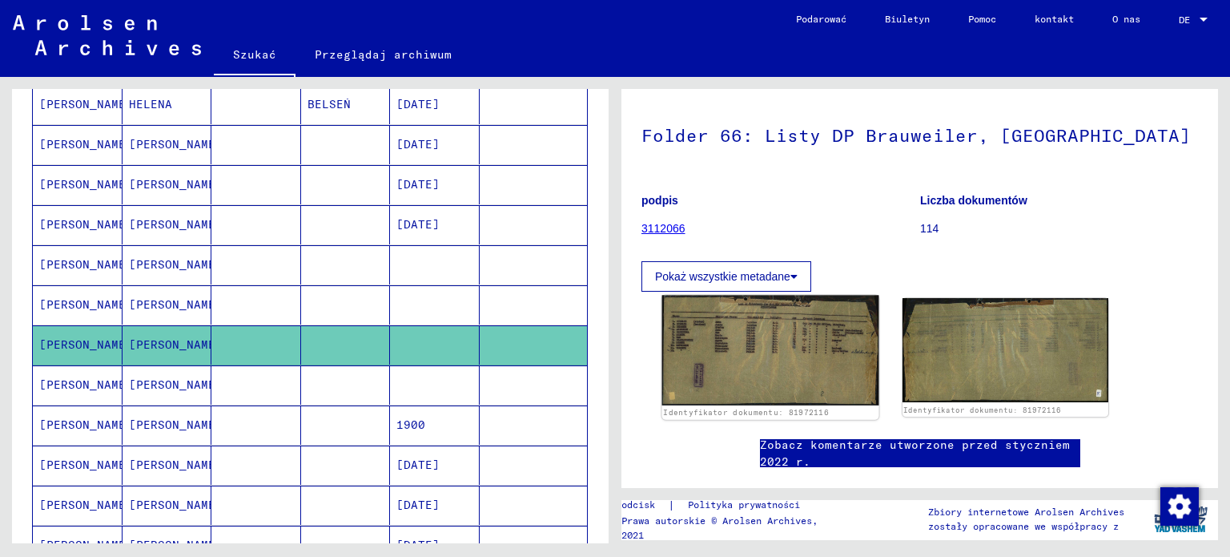
scroll to position [154, 0]
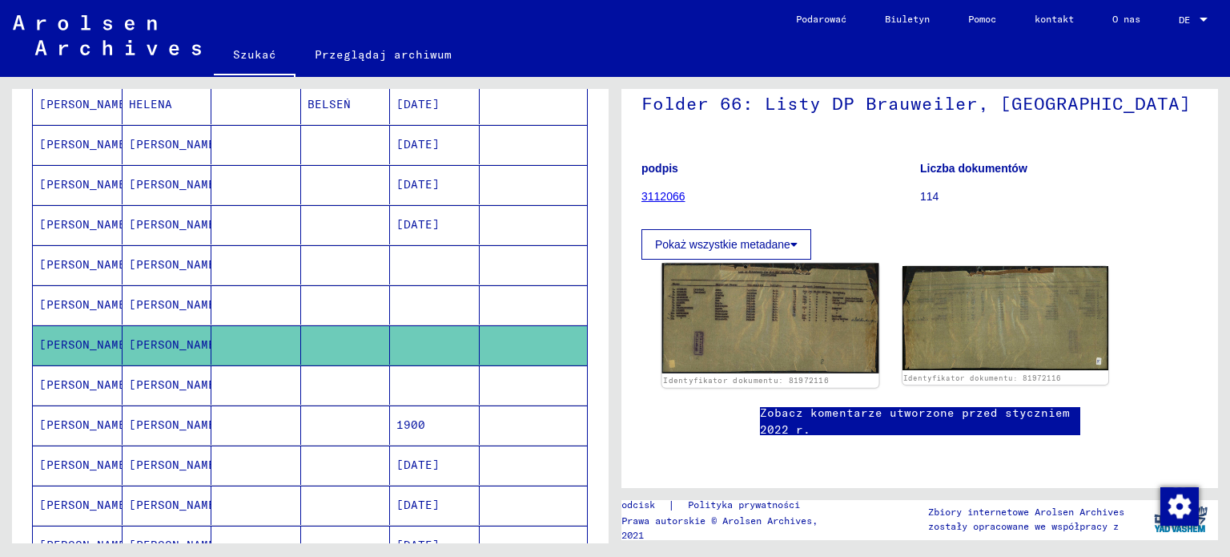
click at [785, 300] on img at bounding box center [770, 318] width 216 height 111
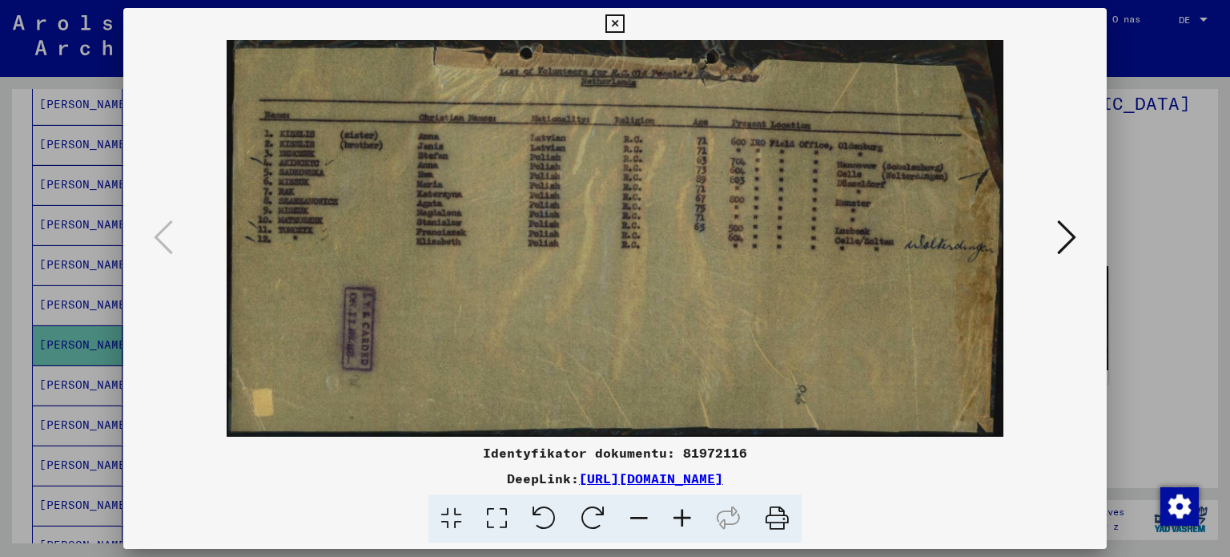
click at [18, 227] on div at bounding box center [615, 278] width 1230 height 557
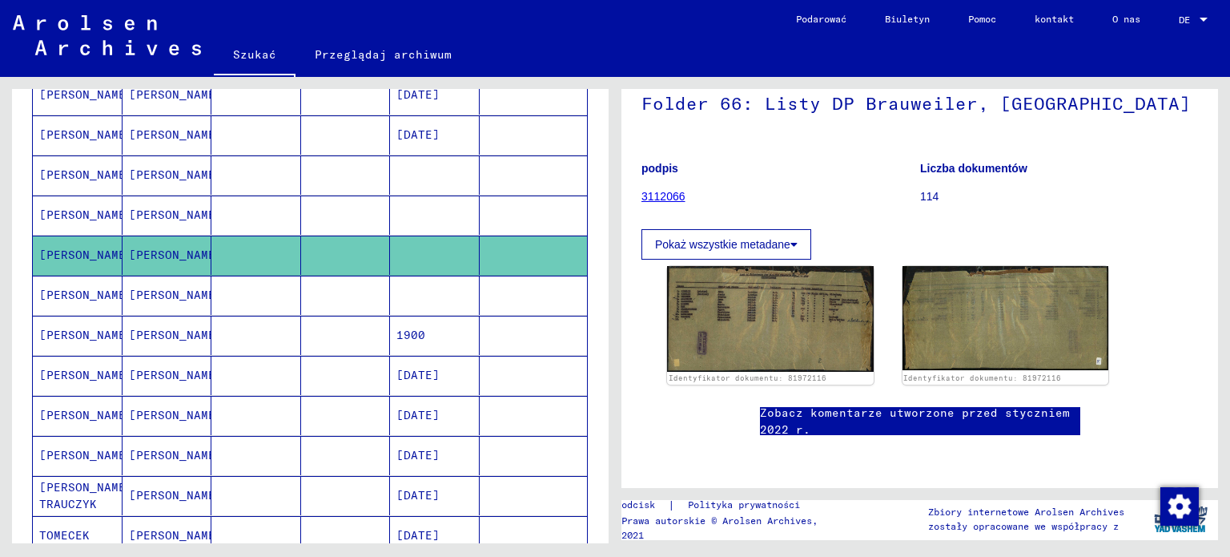
scroll to position [577, 0]
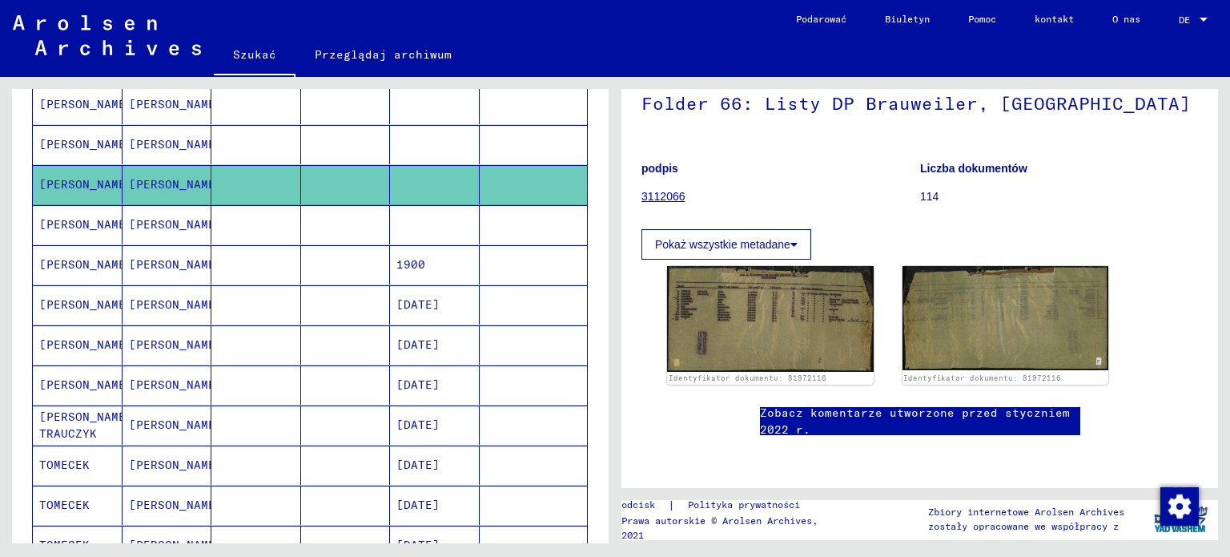
click at [80, 221] on font "[PERSON_NAME]" at bounding box center [86, 224] width 94 height 14
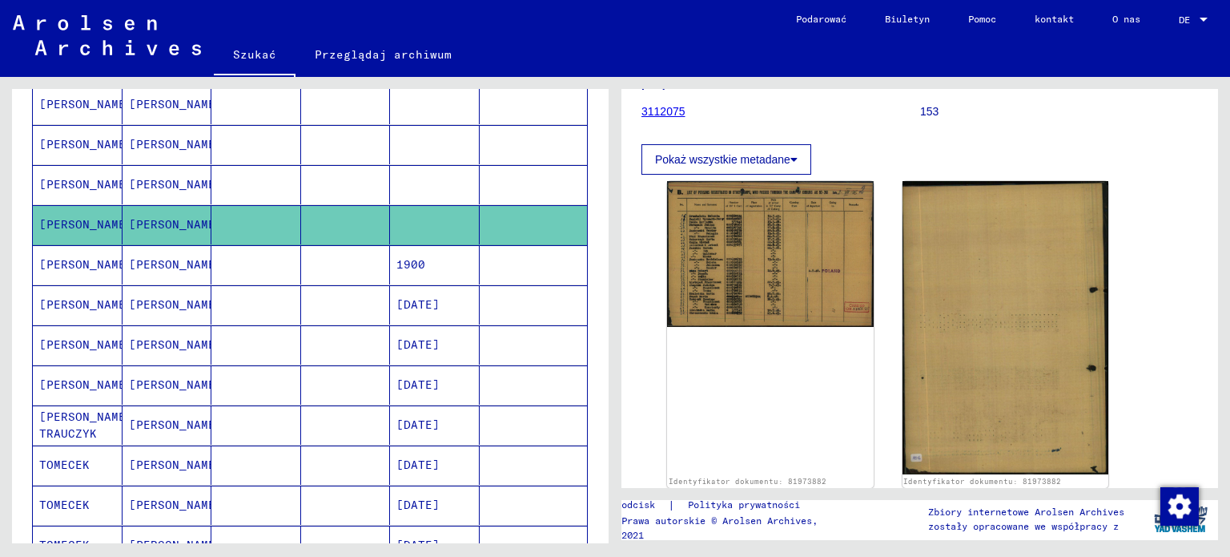
scroll to position [240, 0]
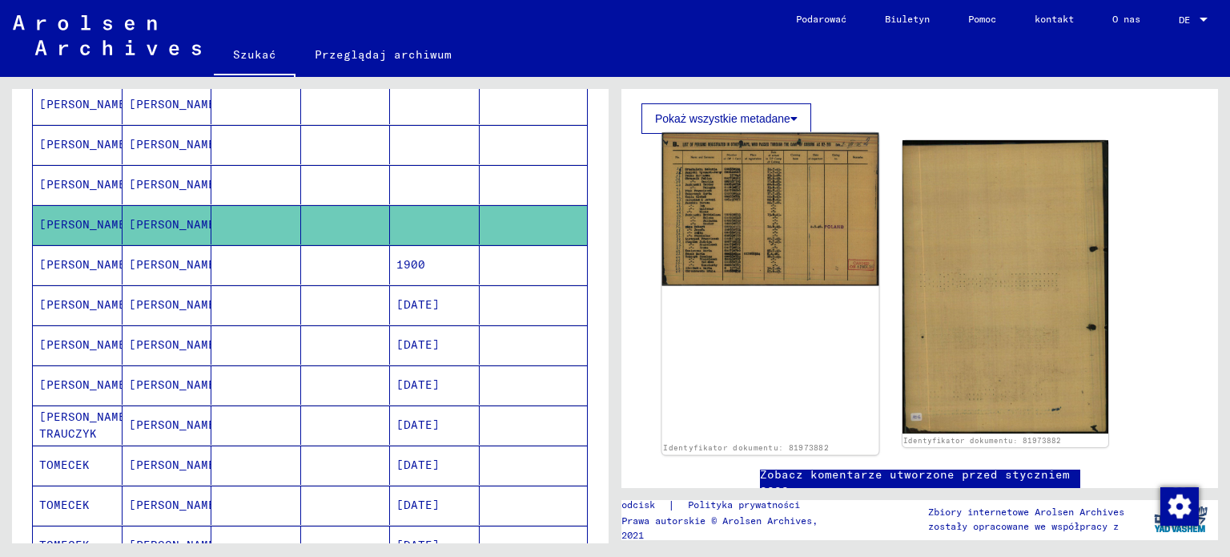
click at [758, 228] on img at bounding box center [770, 209] width 216 height 153
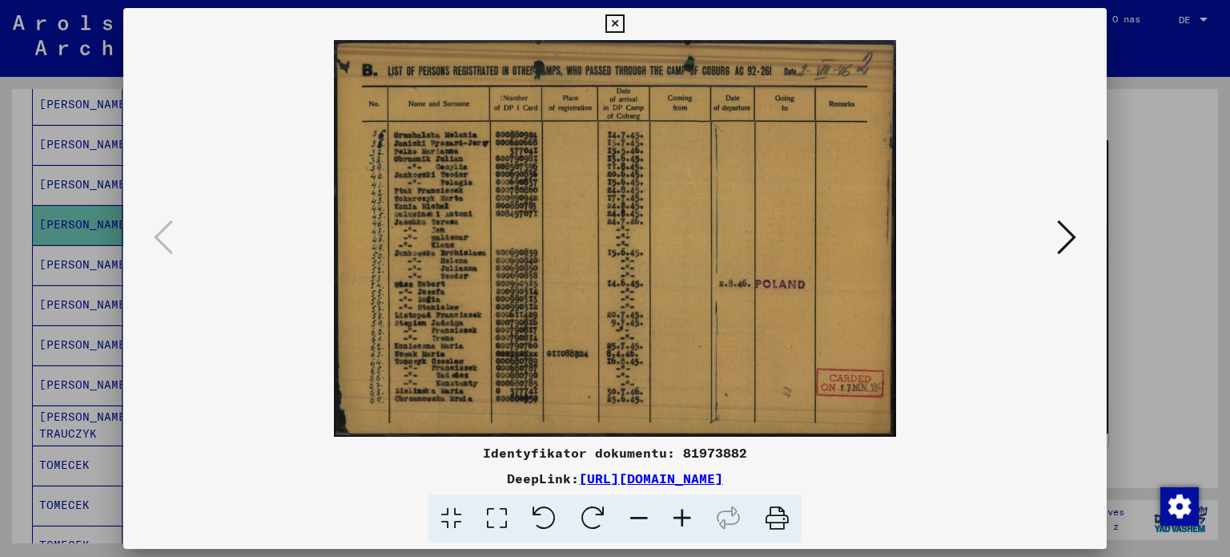
click at [0, 361] on div at bounding box center [615, 278] width 1230 height 557
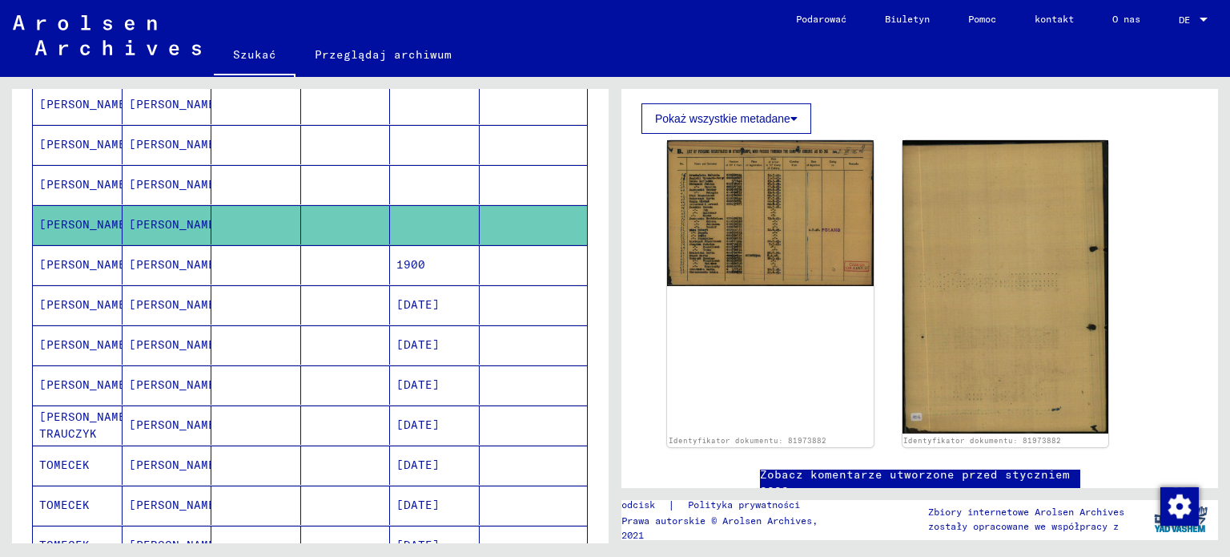
click at [86, 258] on font "[PERSON_NAME]" at bounding box center [86, 264] width 94 height 14
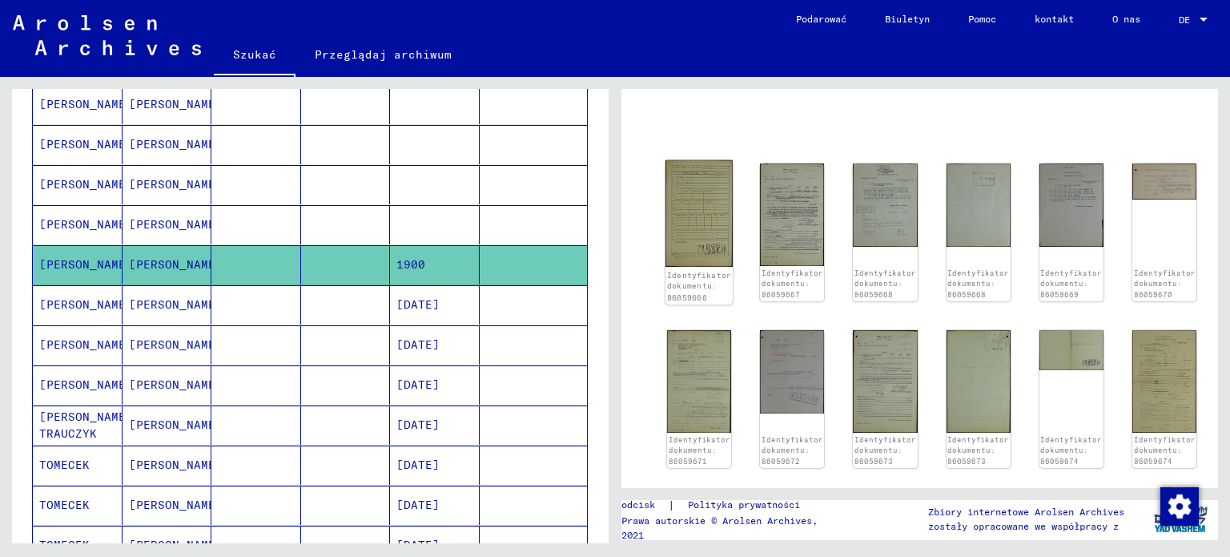
scroll to position [163, 0]
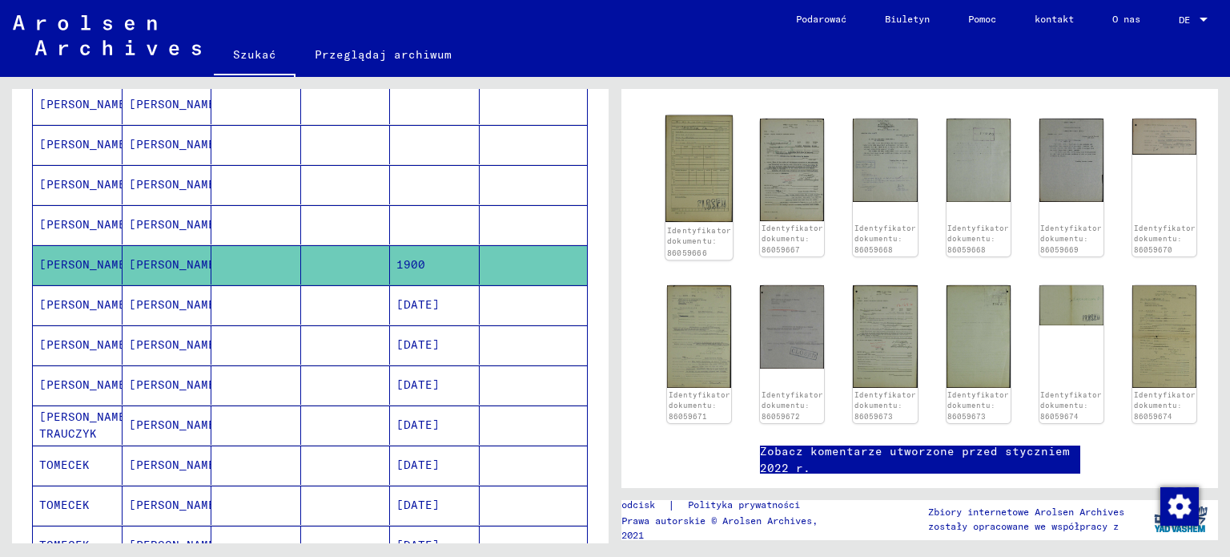
click at [706, 195] on img at bounding box center [698, 168] width 67 height 107
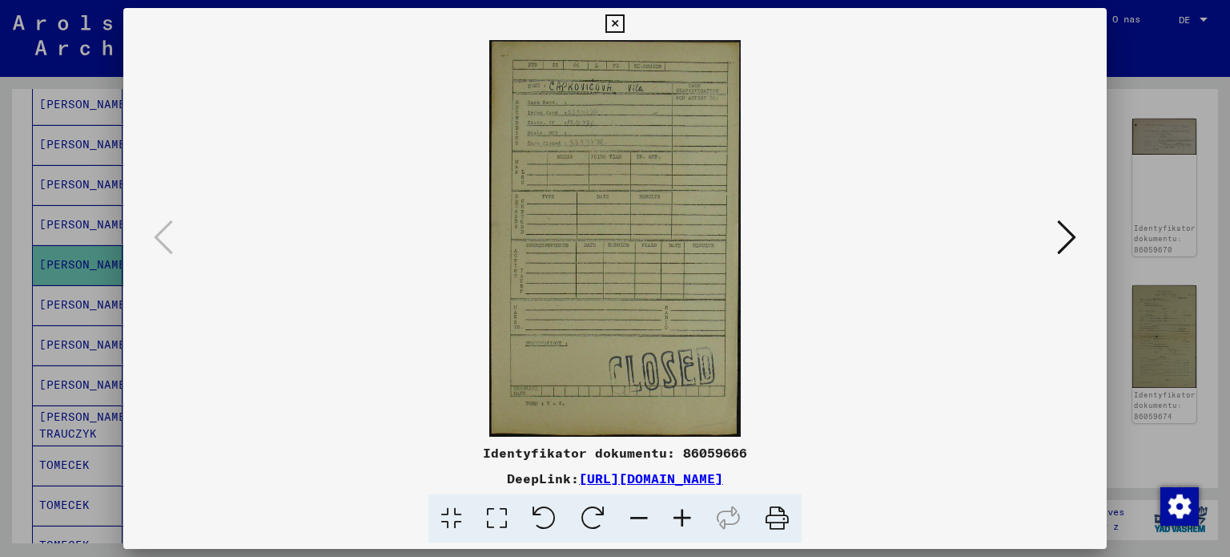
click at [1066, 241] on icon at bounding box center [1066, 237] width 19 height 38
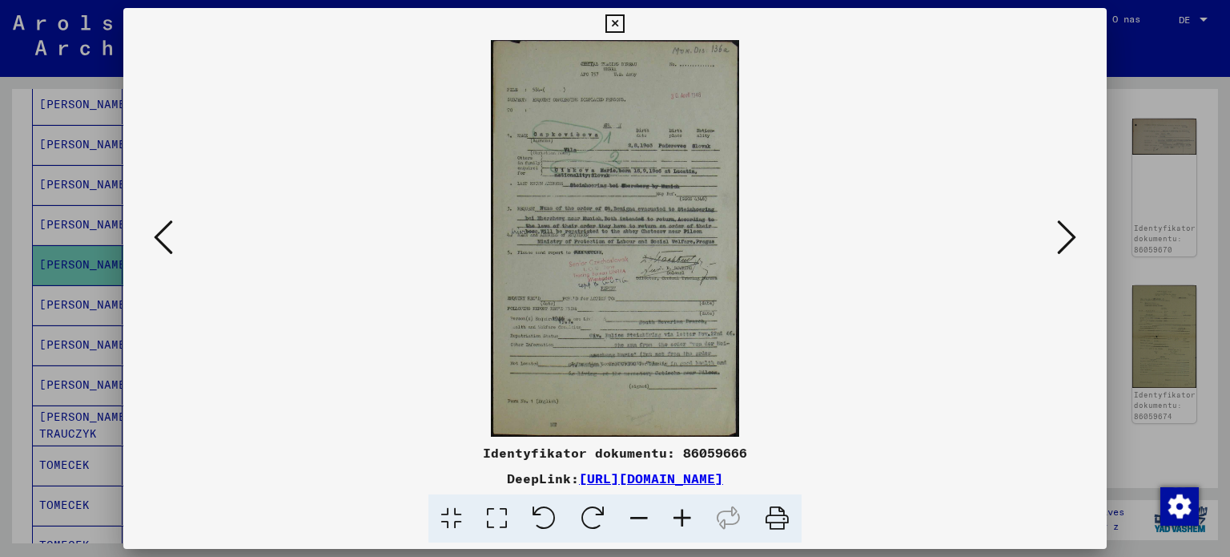
click at [1066, 241] on icon at bounding box center [1066, 237] width 19 height 38
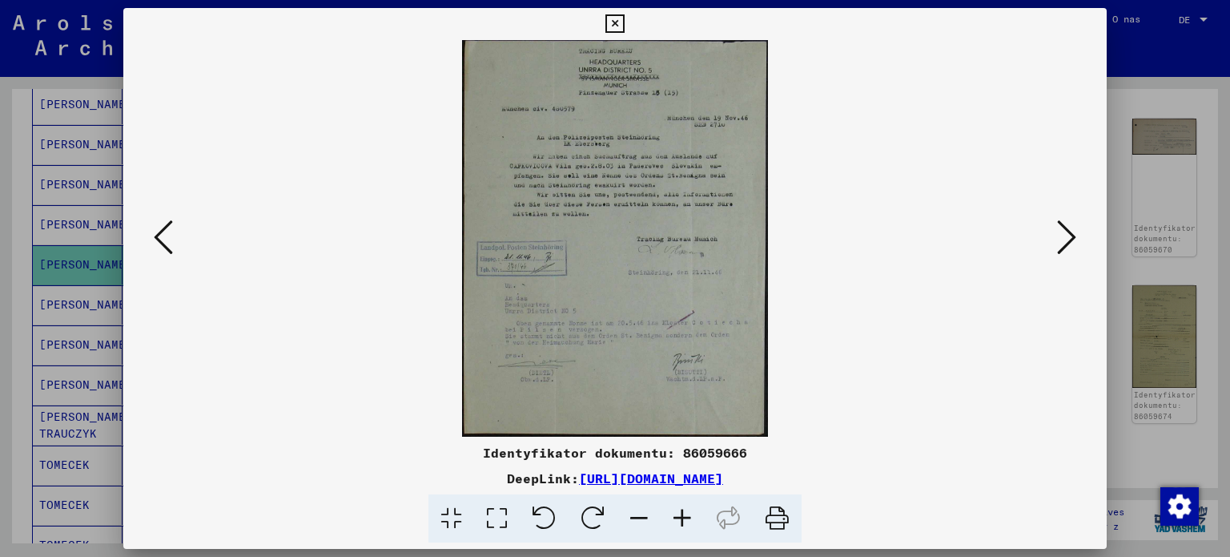
click at [1066, 241] on icon at bounding box center [1066, 237] width 19 height 38
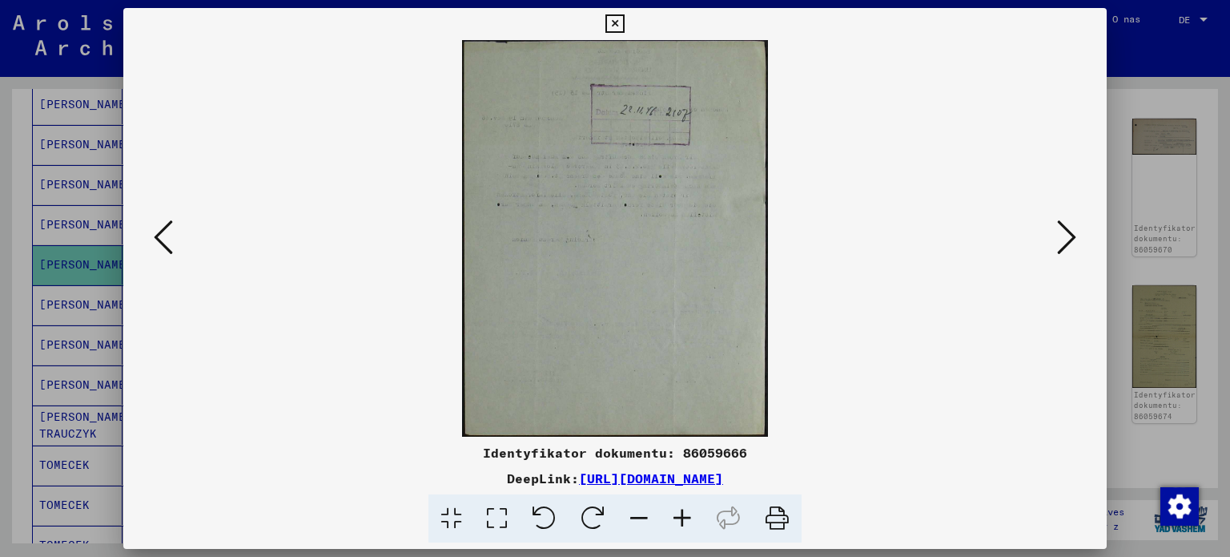
click at [1066, 241] on icon at bounding box center [1066, 237] width 19 height 38
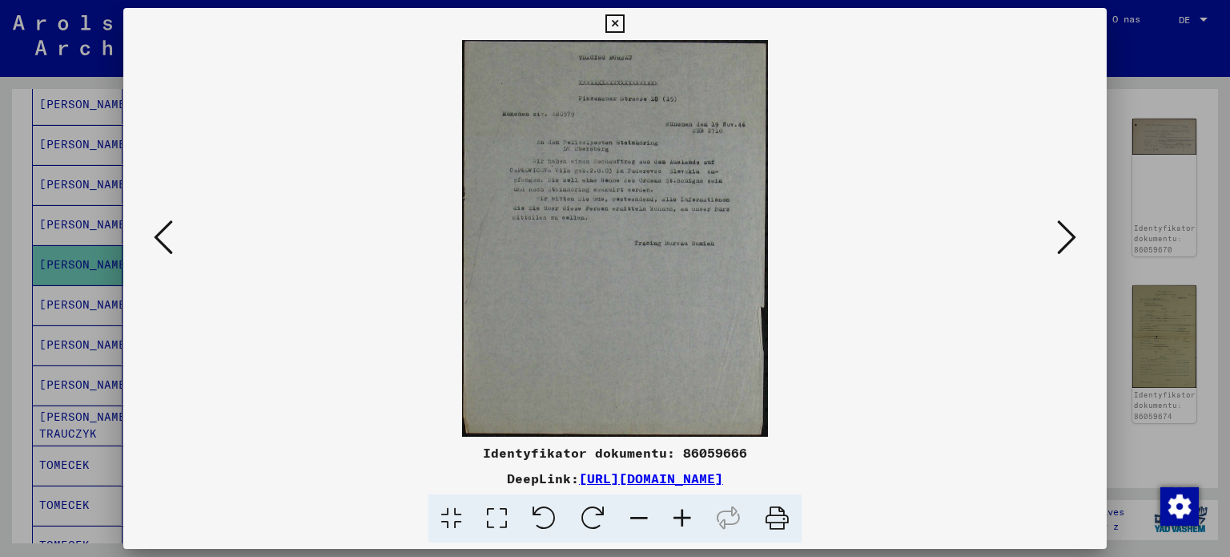
click at [1066, 241] on icon at bounding box center [1066, 237] width 19 height 38
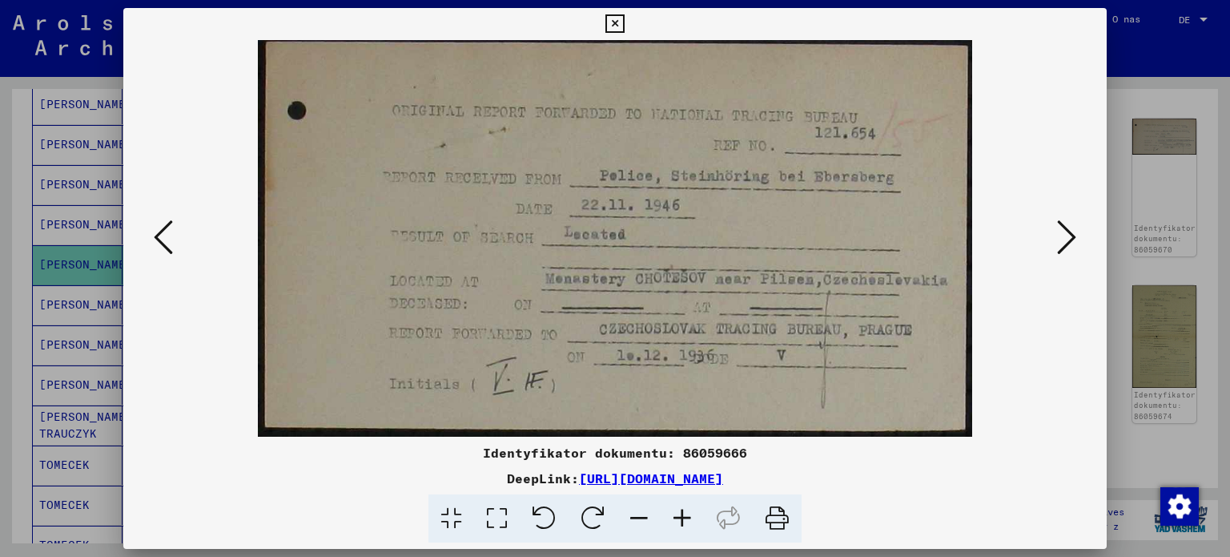
click at [1066, 241] on icon at bounding box center [1066, 237] width 19 height 38
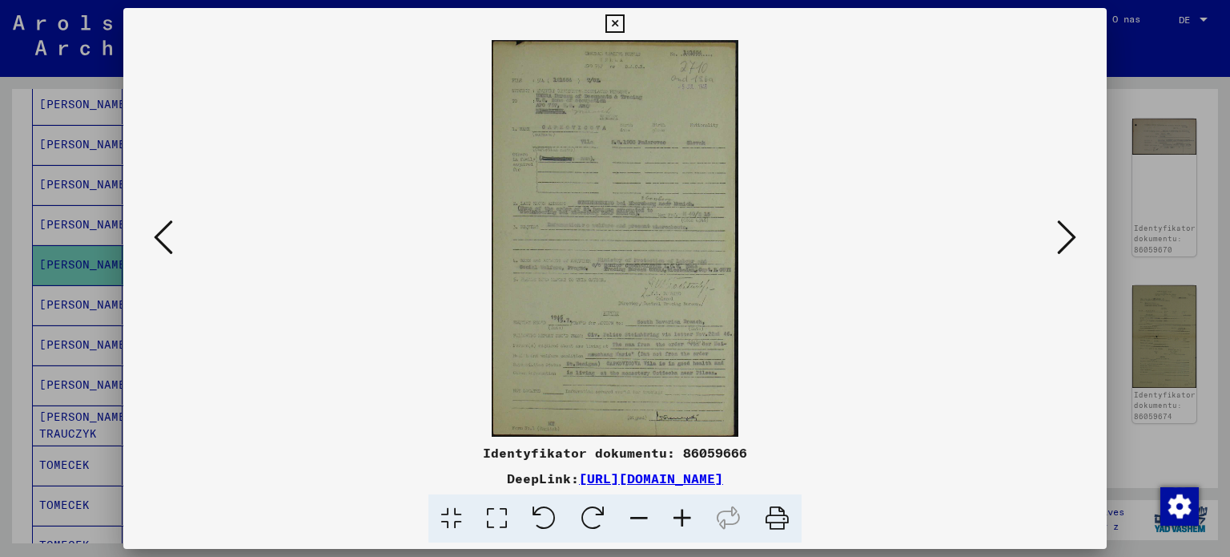
click at [0, 303] on div at bounding box center [615, 278] width 1230 height 557
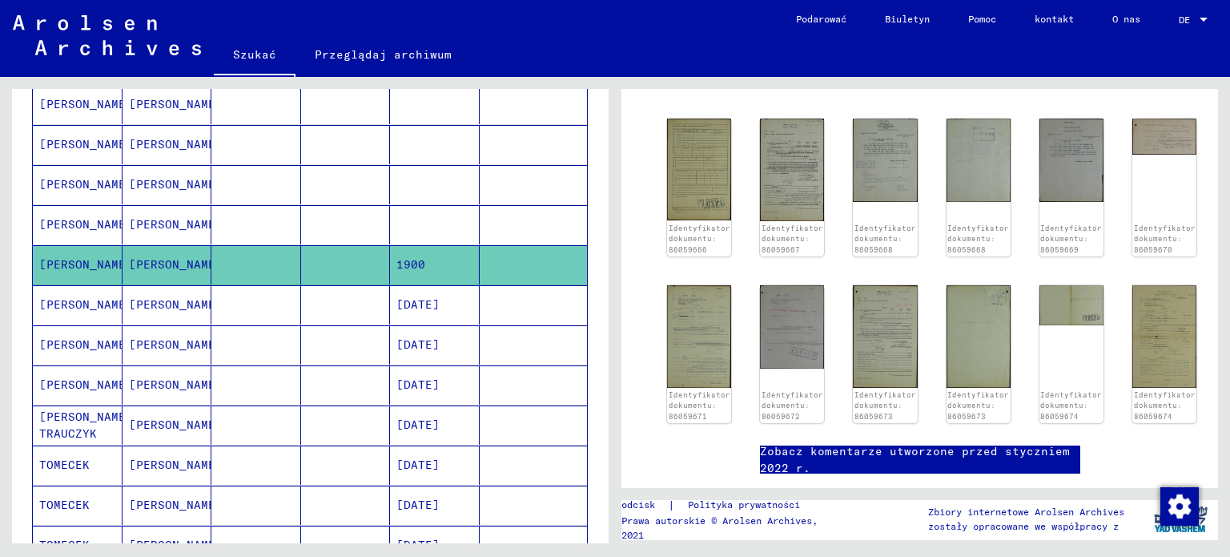
click at [58, 297] on font "[PERSON_NAME]" at bounding box center [86, 304] width 94 height 14
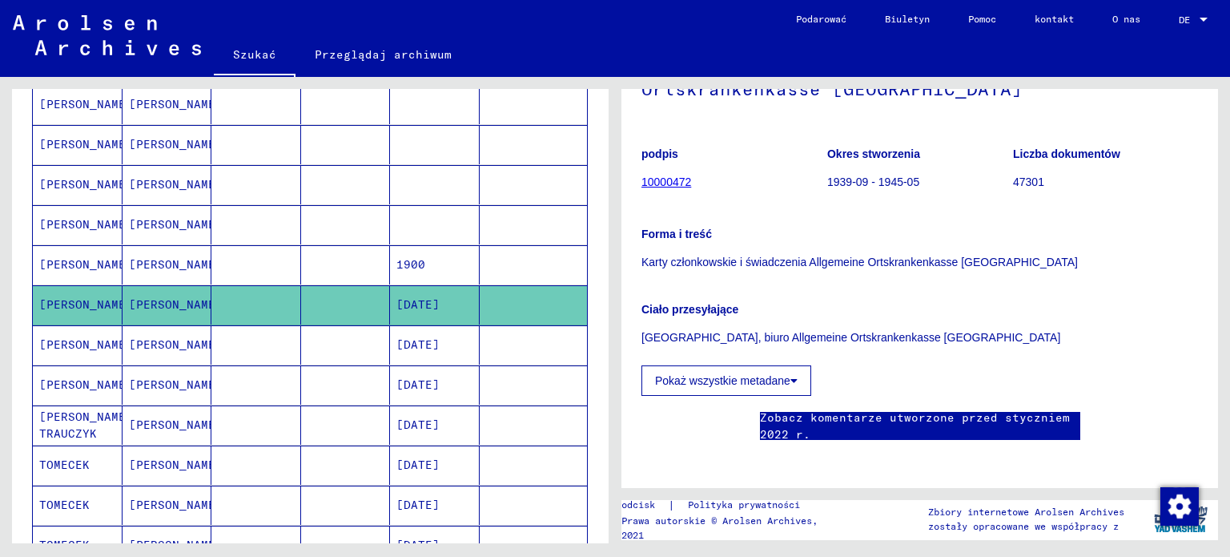
scroll to position [219, 0]
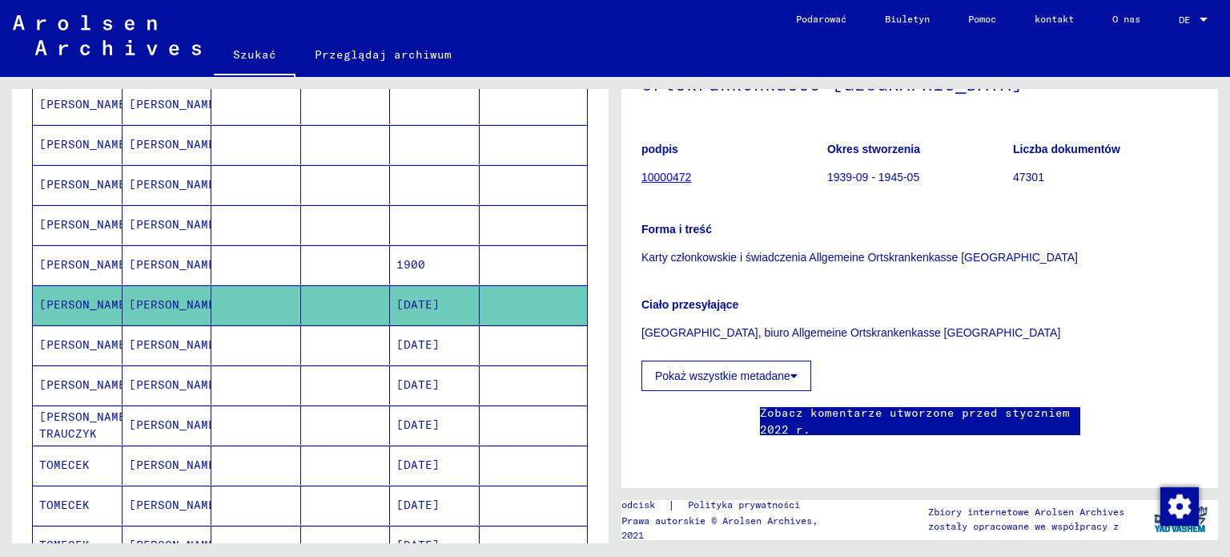
click at [163, 299] on mat-cell "[PERSON_NAME]" at bounding box center [168, 304] width 90 height 39
click at [173, 260] on font "[PERSON_NAME]" at bounding box center [176, 264] width 94 height 14
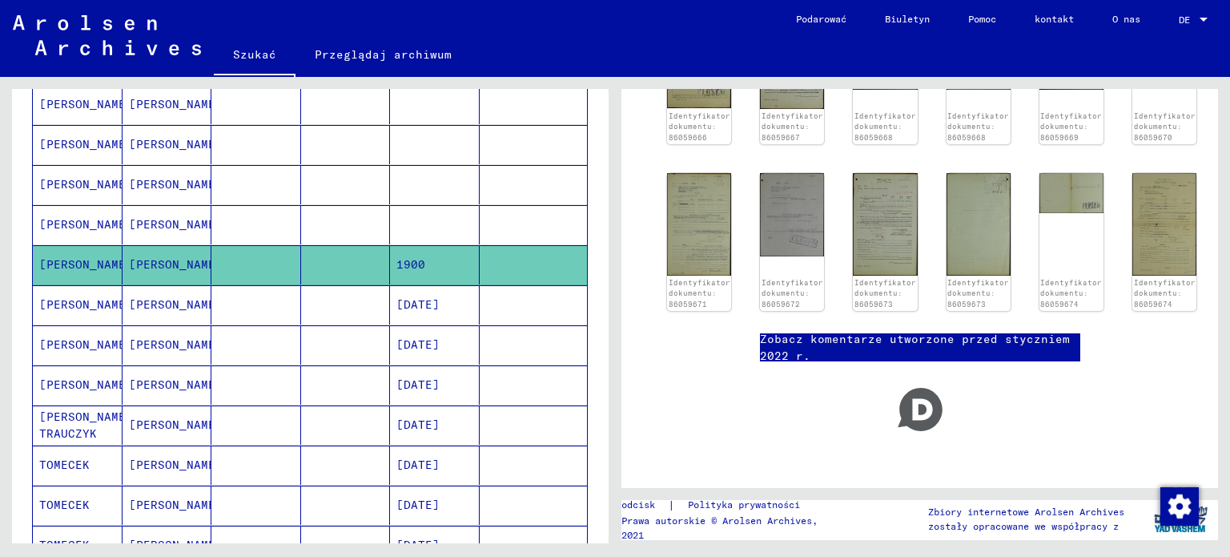
scroll to position [280, 0]
click at [1137, 220] on img at bounding box center [1164, 223] width 67 height 107
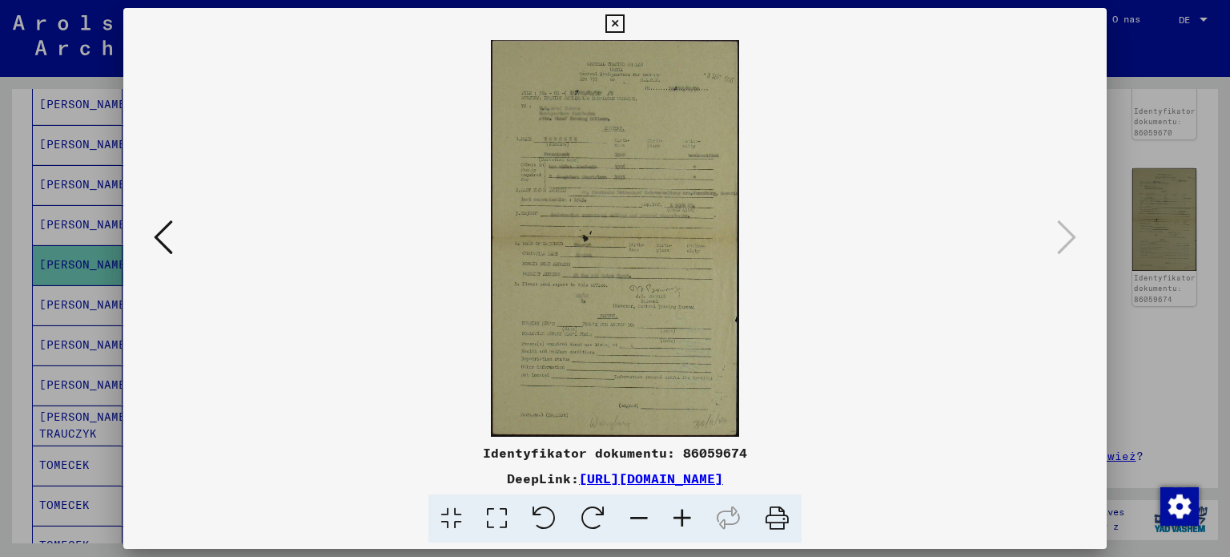
click at [154, 232] on icon at bounding box center [163, 237] width 19 height 38
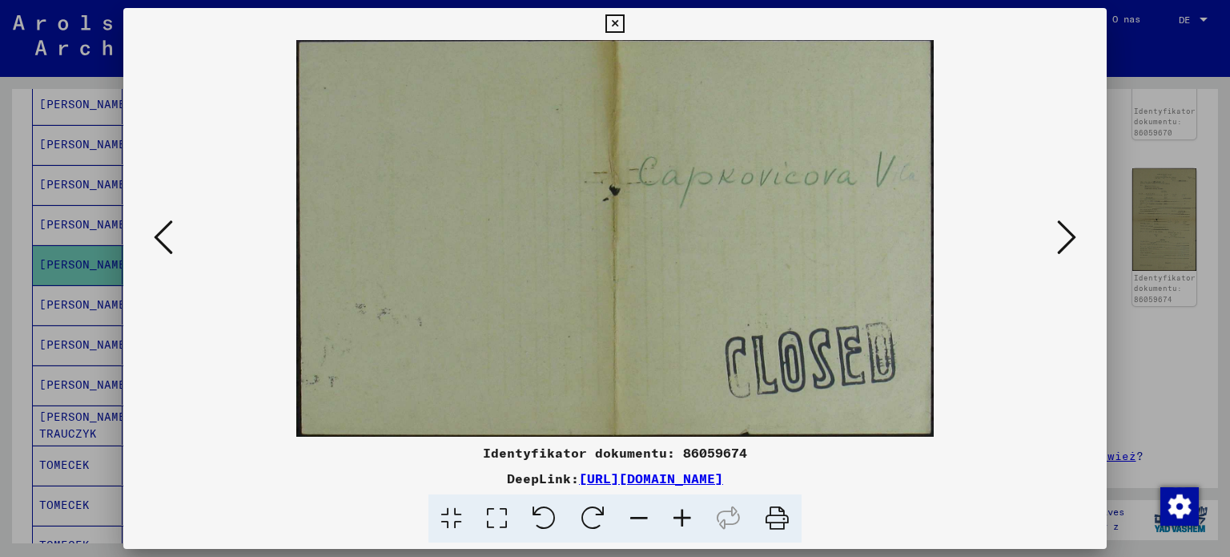
click at [164, 240] on icon at bounding box center [163, 237] width 19 height 38
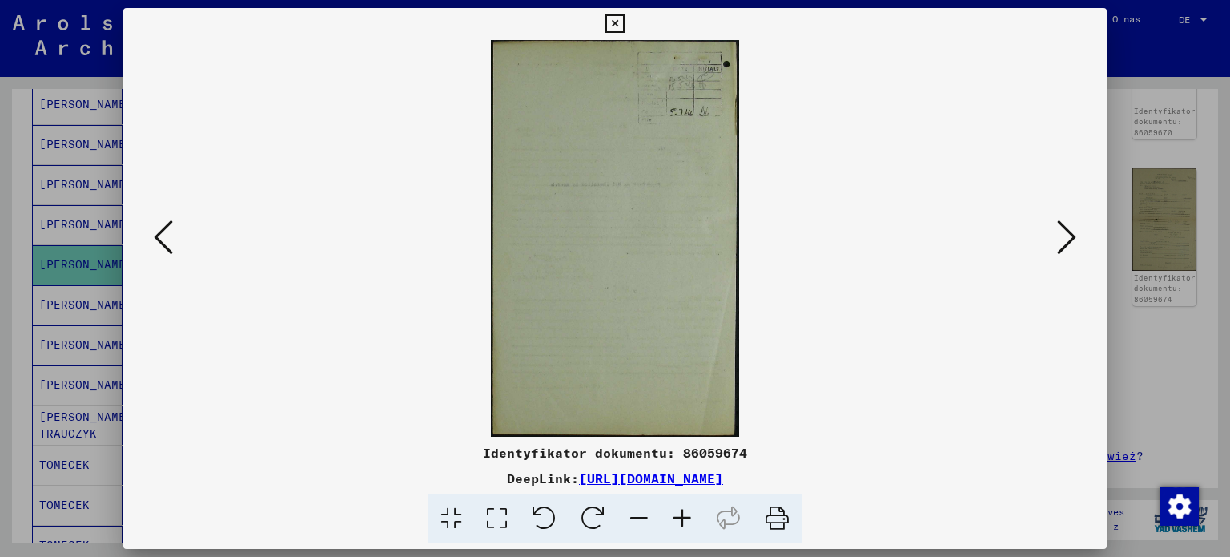
click at [164, 240] on icon at bounding box center [163, 237] width 19 height 38
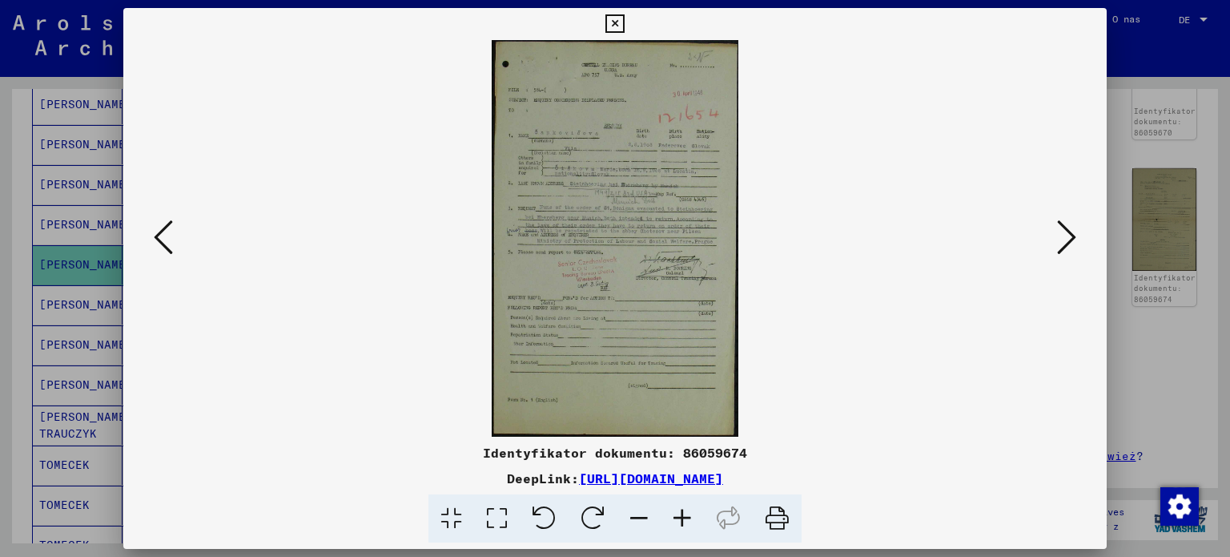
click at [1066, 243] on icon at bounding box center [1066, 237] width 19 height 38
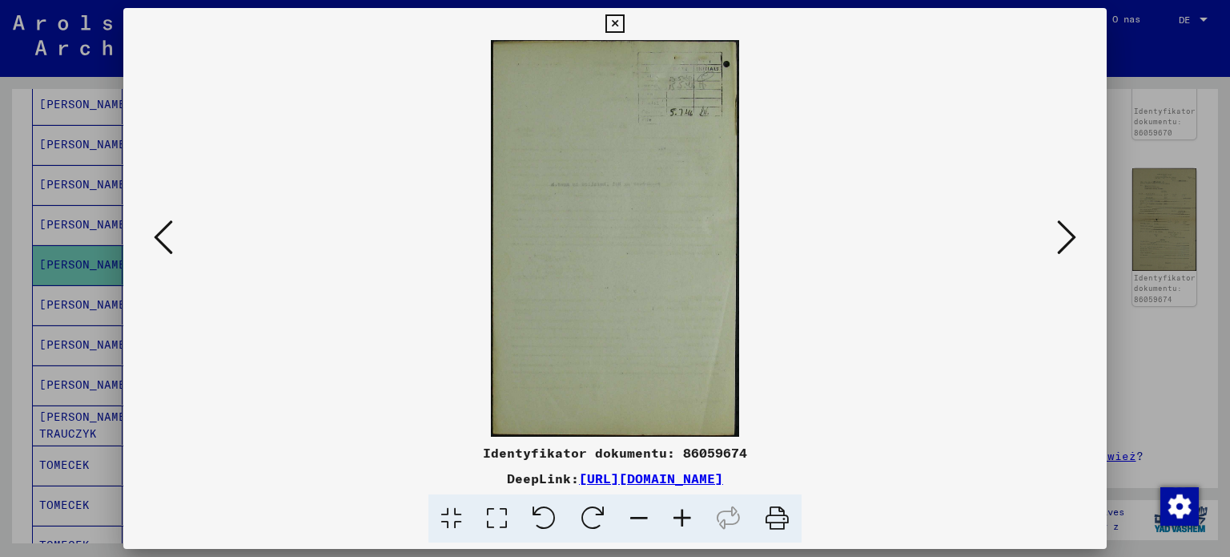
click at [1066, 243] on icon at bounding box center [1066, 237] width 19 height 38
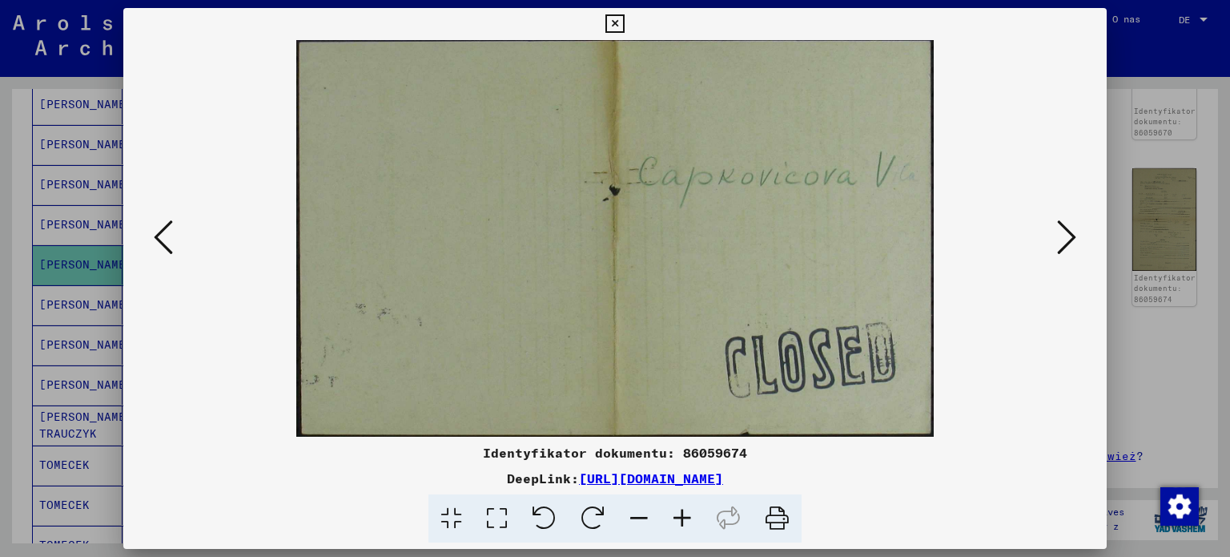
click at [1066, 243] on icon at bounding box center [1066, 237] width 19 height 38
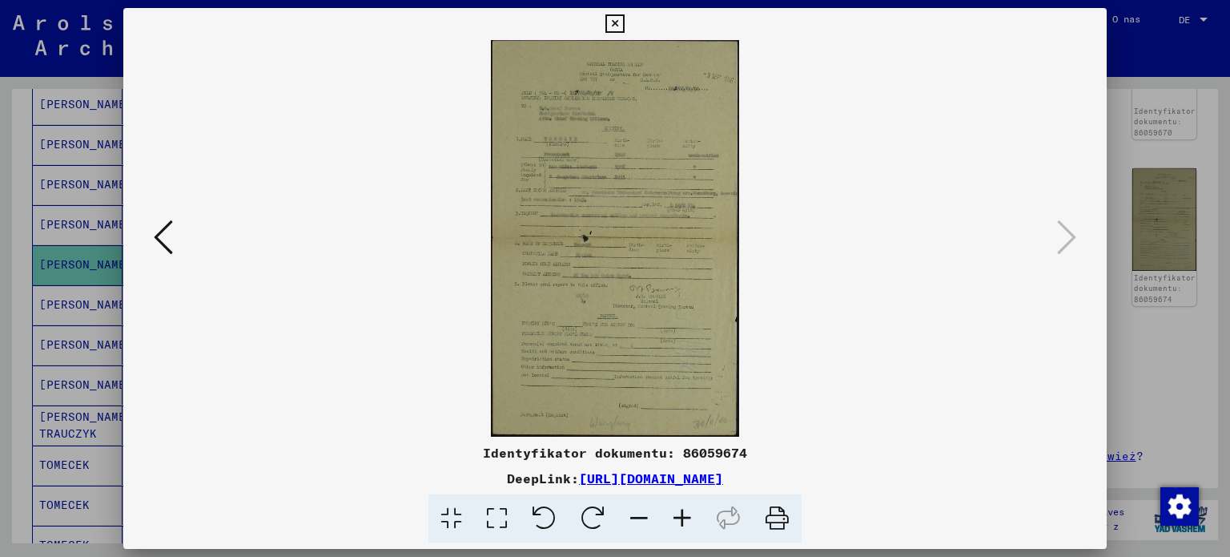
click at [0, 337] on div at bounding box center [615, 278] width 1230 height 557
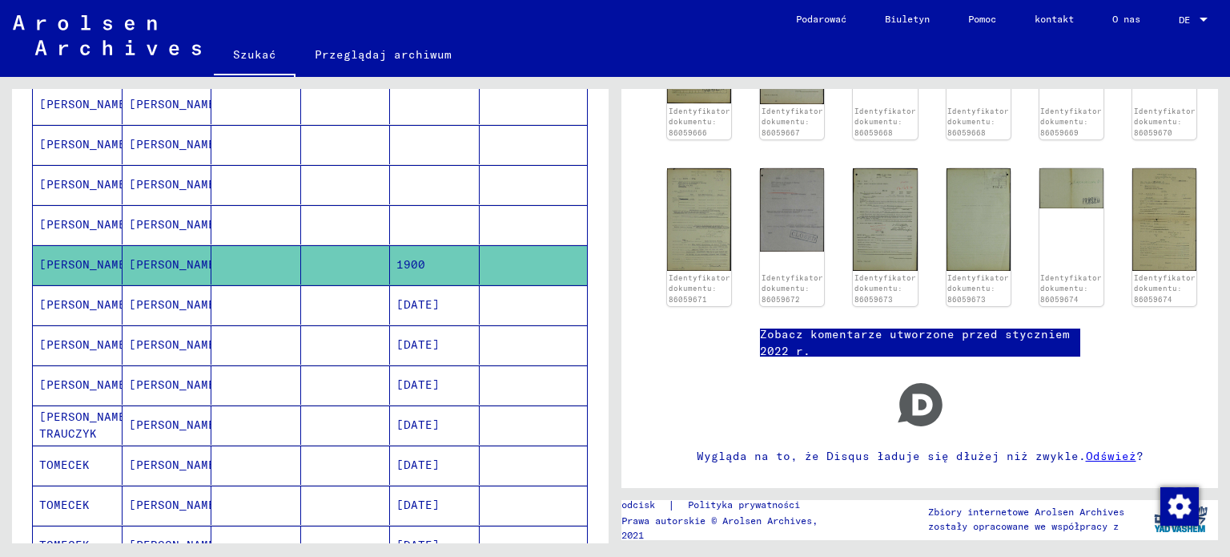
click at [88, 304] on mat-cell "[PERSON_NAME]" at bounding box center [78, 304] width 90 height 39
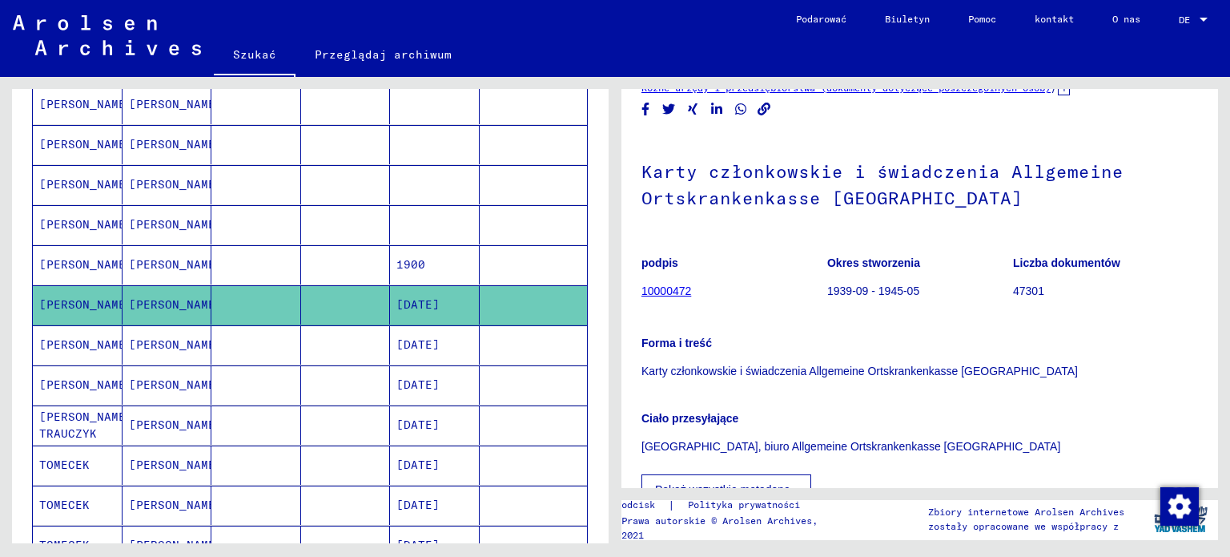
scroll to position [160, 0]
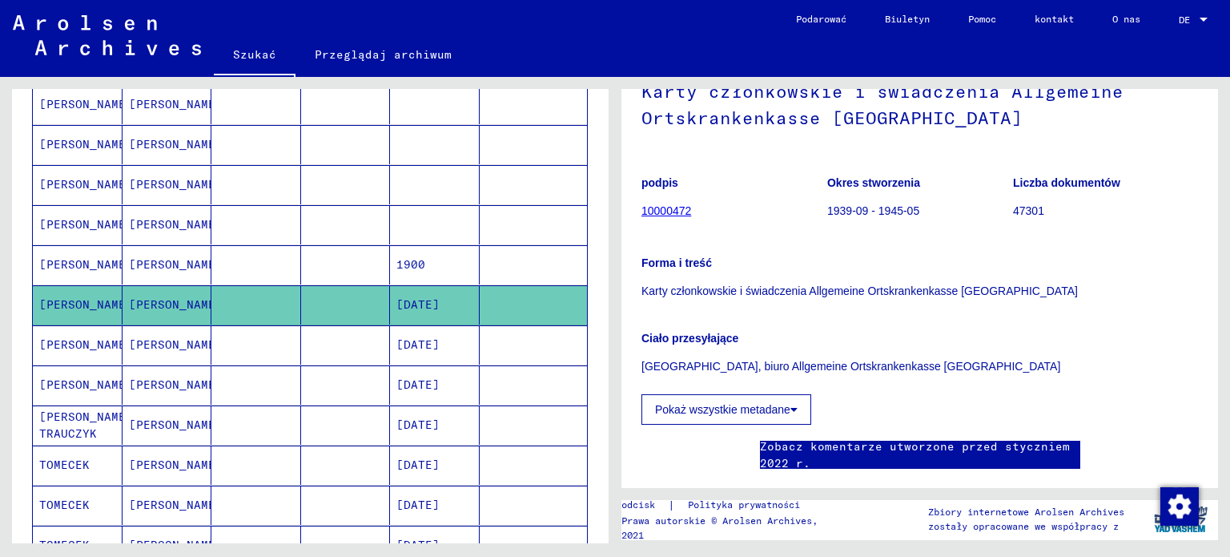
click at [1098, 371] on p "[GEOGRAPHIC_DATA], biuro Allgemeine Ortskrankenkasse [GEOGRAPHIC_DATA]" at bounding box center [919, 366] width 557 height 17
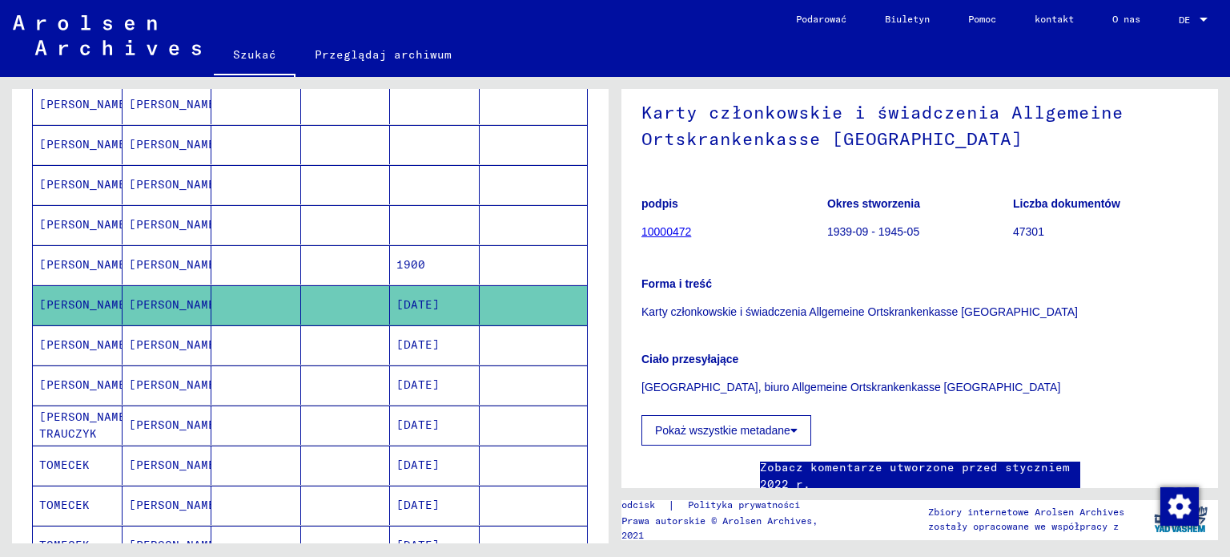
scroll to position [59, 0]
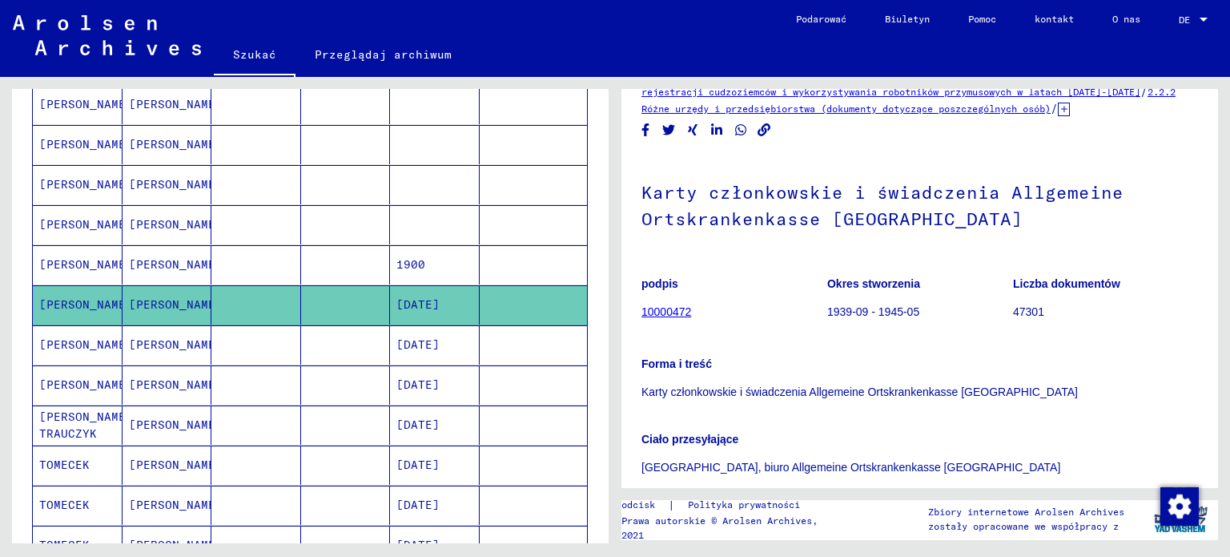
click at [165, 337] on font "[PERSON_NAME]" at bounding box center [176, 344] width 94 height 14
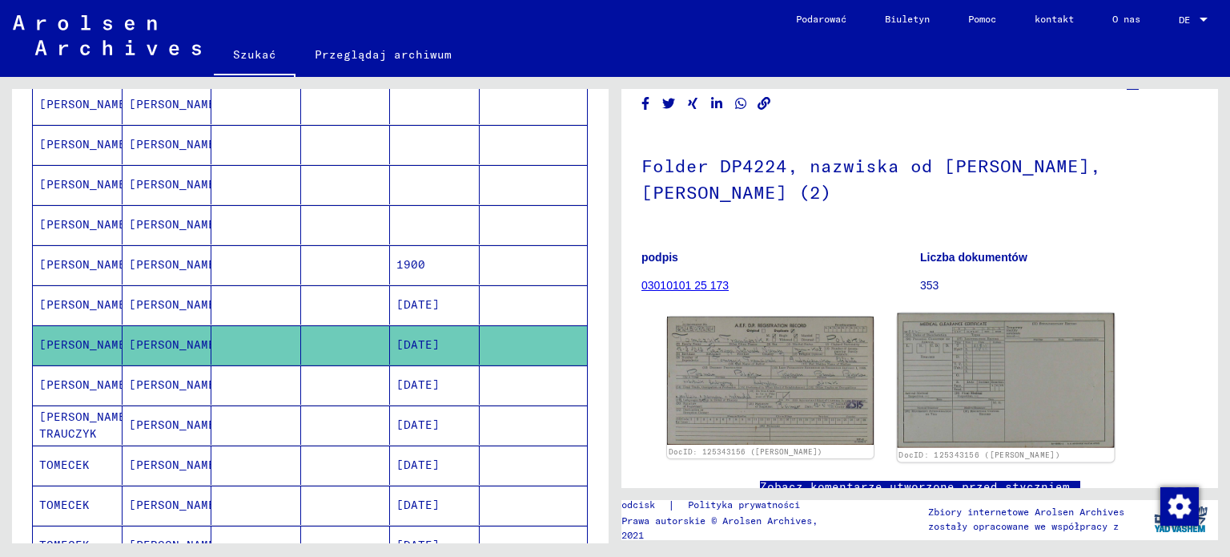
scroll to position [80, 0]
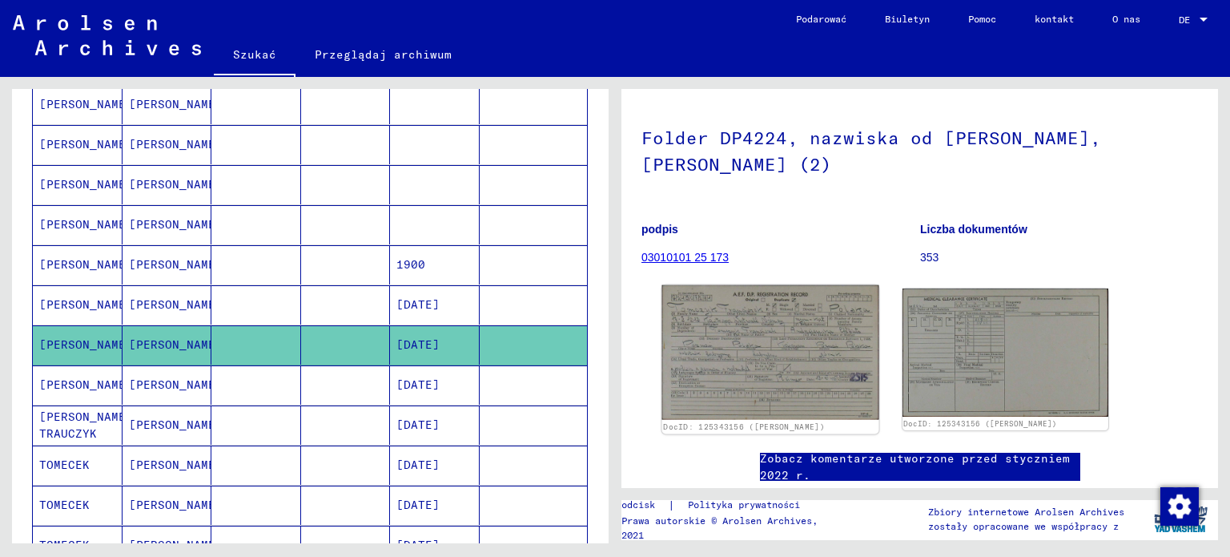
click at [802, 352] on img at bounding box center [770, 352] width 216 height 135
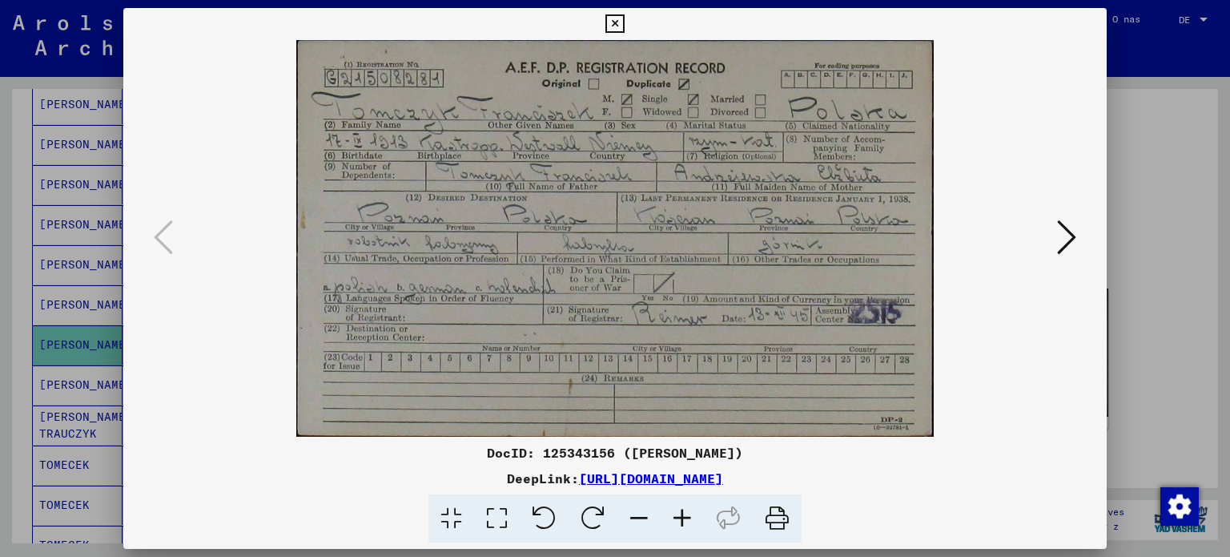
click at [0, 336] on div at bounding box center [615, 278] width 1230 height 557
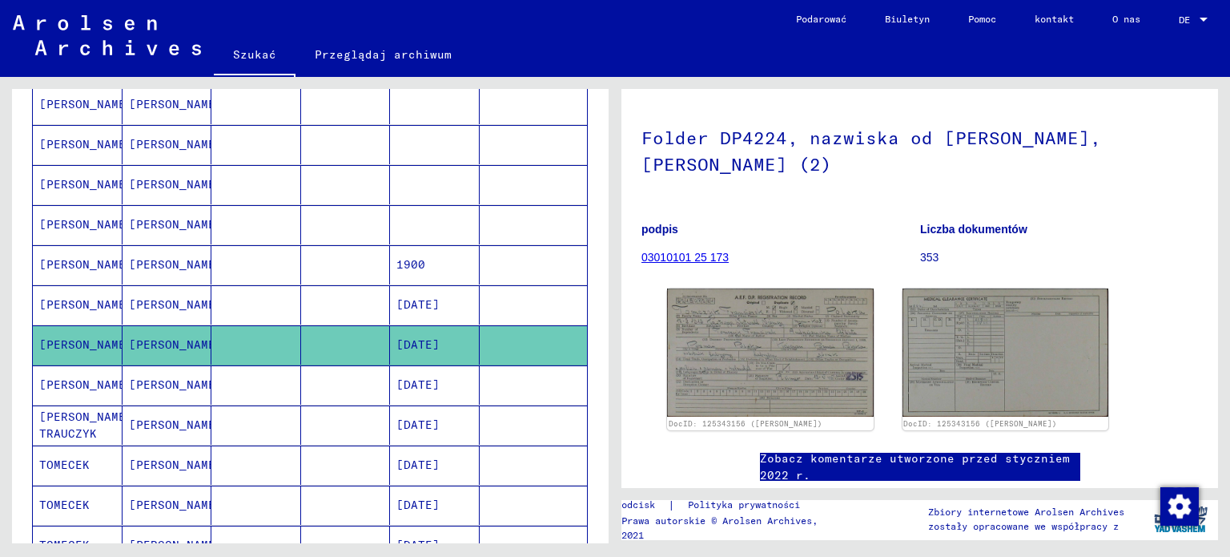
click at [58, 377] on font "[PERSON_NAME]" at bounding box center [86, 384] width 94 height 17
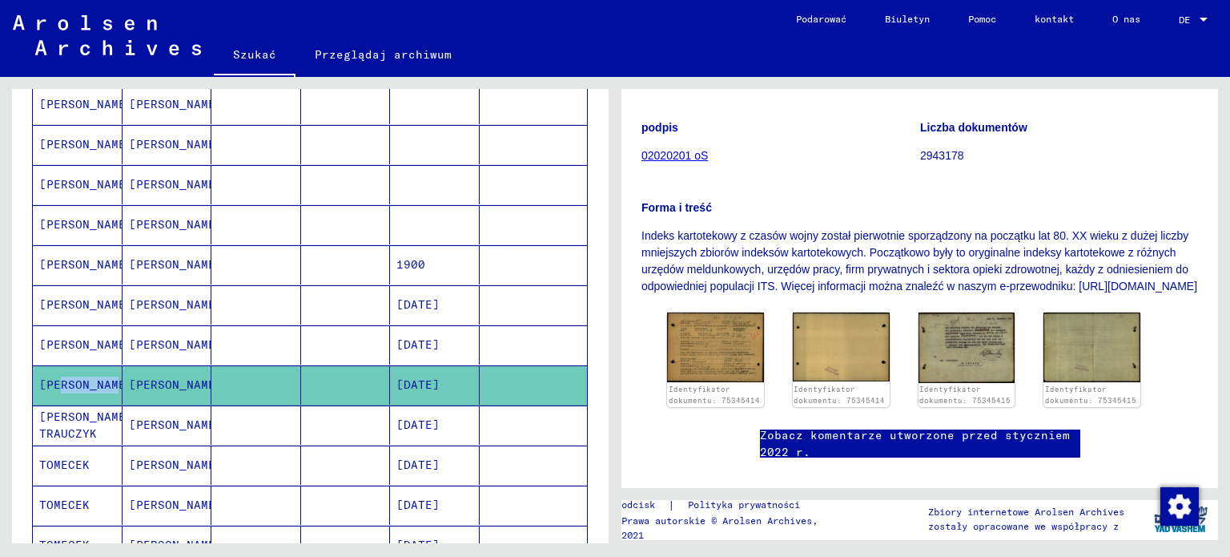
scroll to position [240, 0]
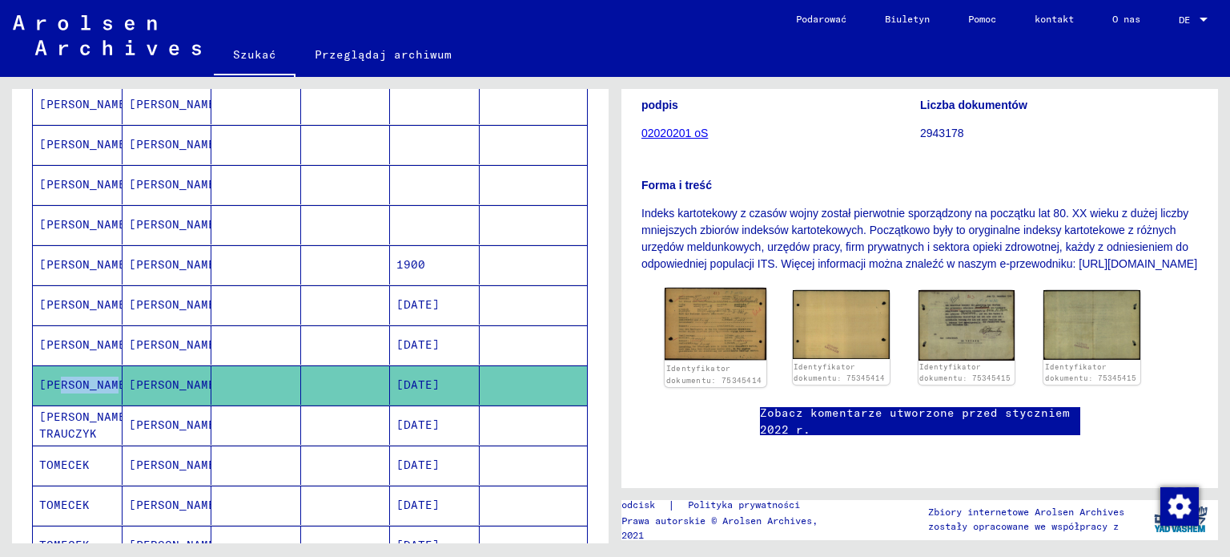
click at [734, 316] on img at bounding box center [716, 323] width 102 height 73
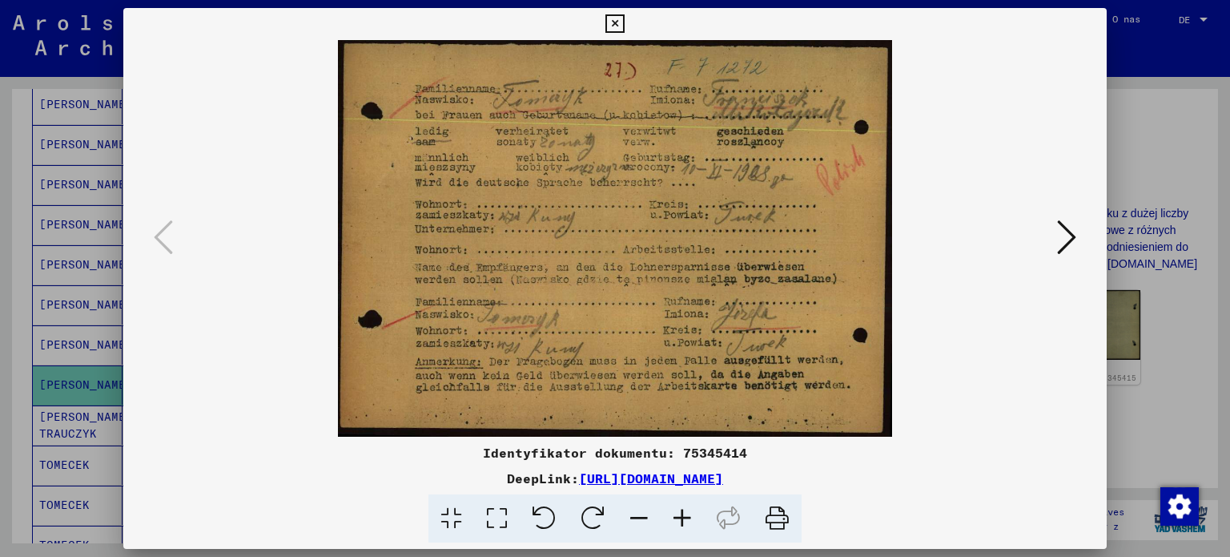
click at [61, 414] on div at bounding box center [615, 278] width 1230 height 557
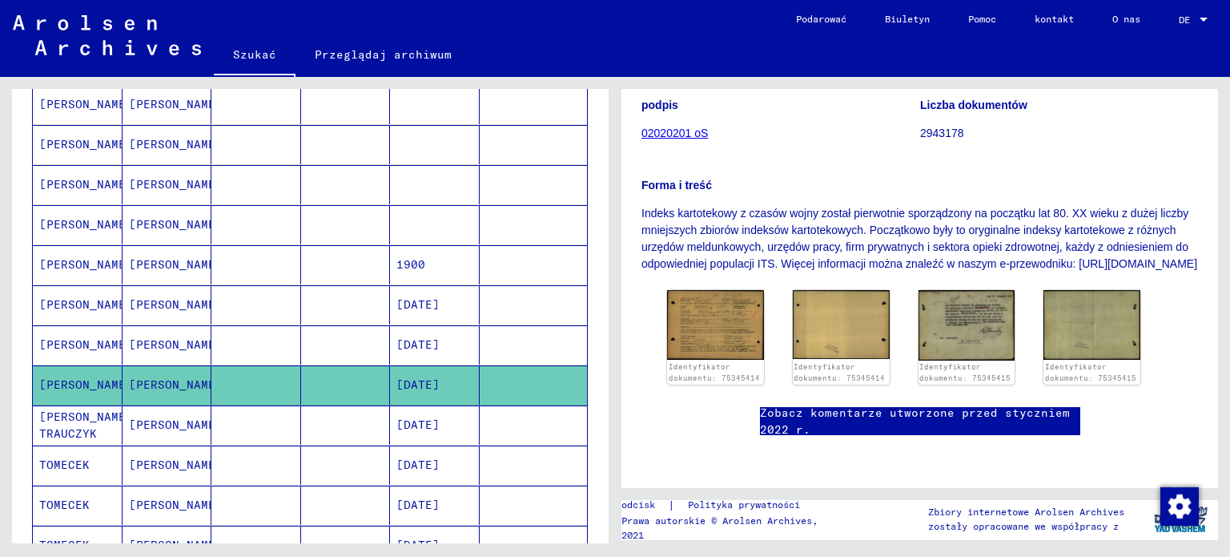
click at [62, 409] on font "[PERSON_NAME] TRAUCZYK" at bounding box center [86, 424] width 94 height 31
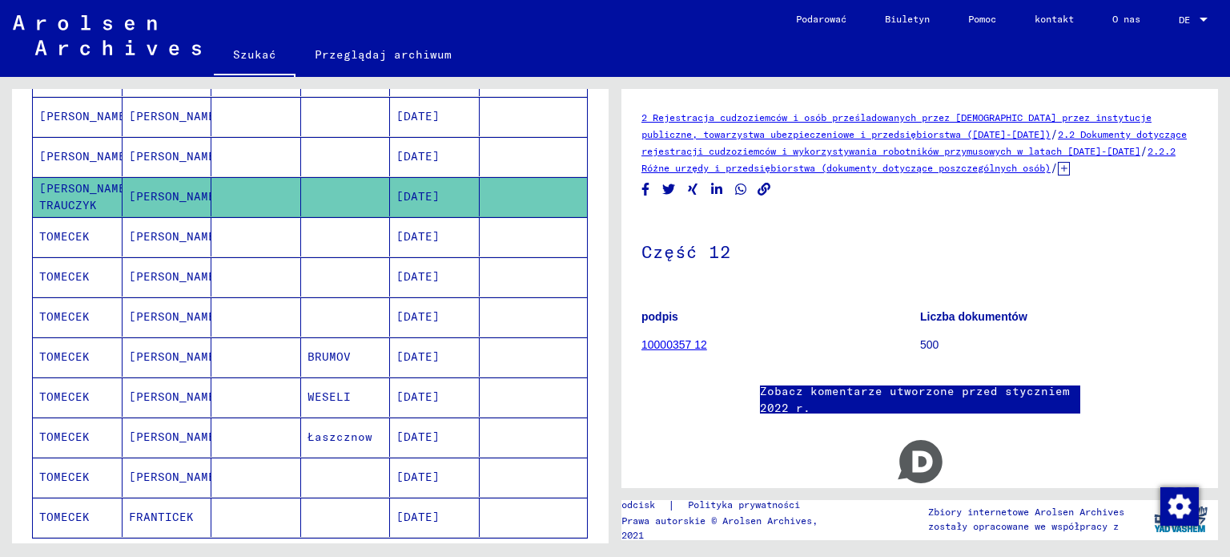
scroll to position [897, 0]
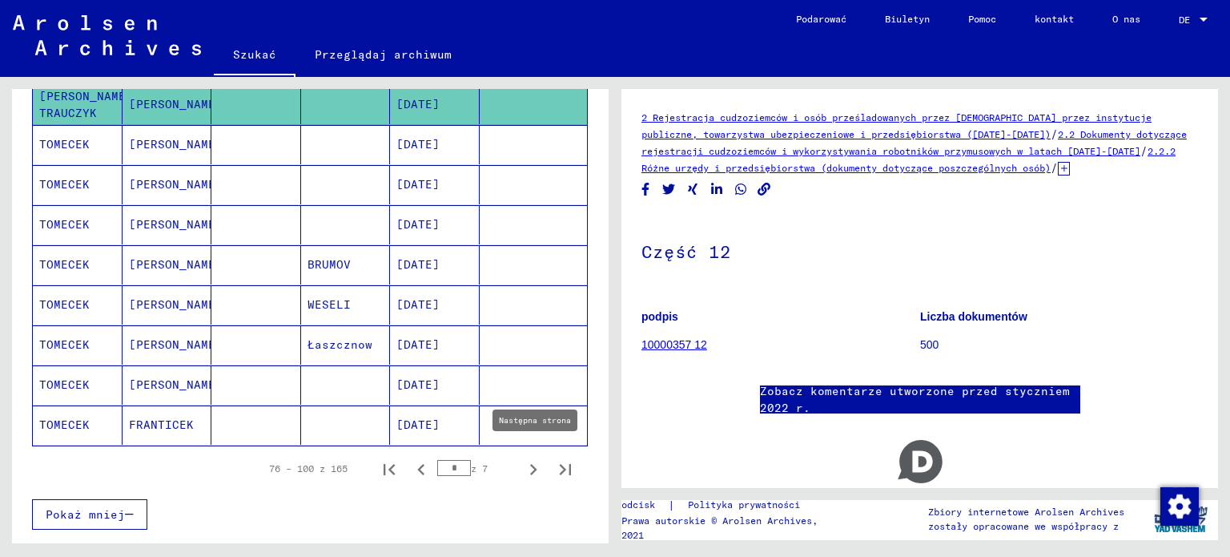
click at [522, 460] on icon "Następna strona" at bounding box center [533, 469] width 22 height 22
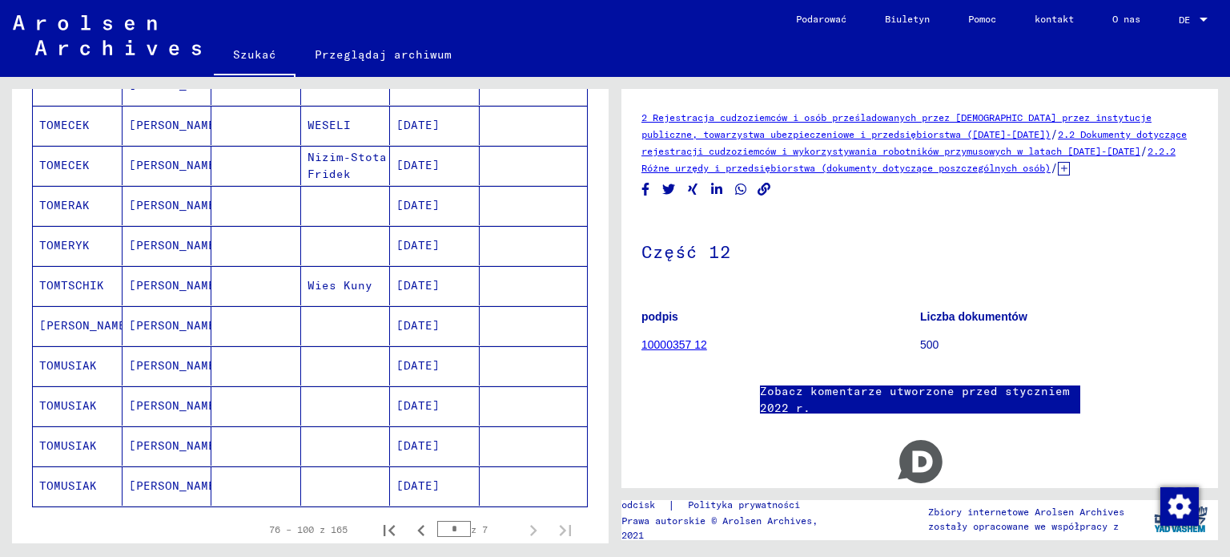
scroll to position [446, 0]
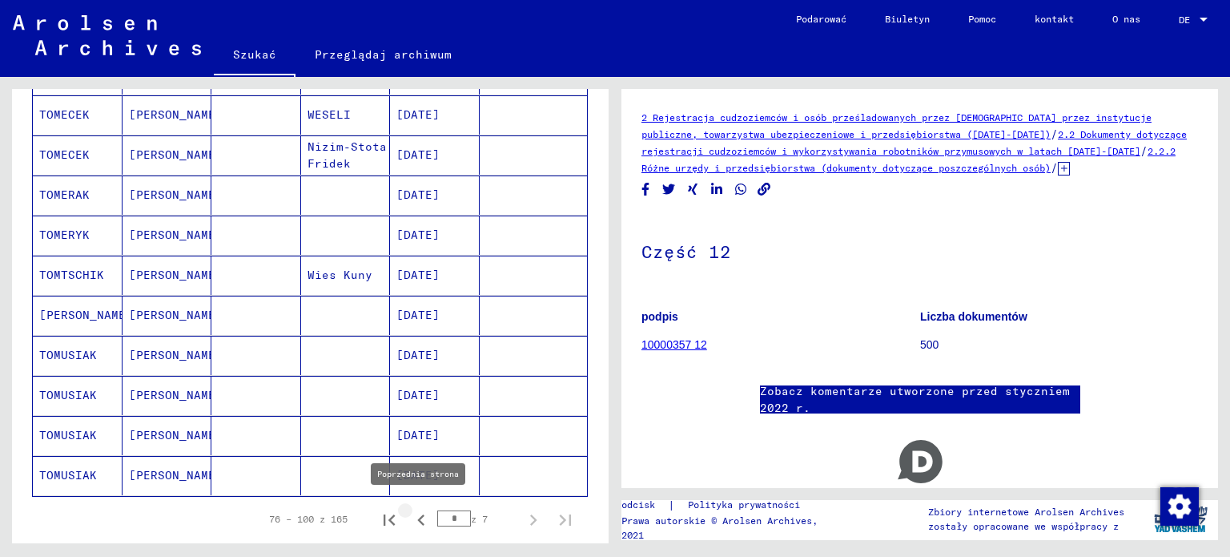
click at [410, 515] on icon "Poprzednia strona" at bounding box center [421, 519] width 22 height 22
type input "*"
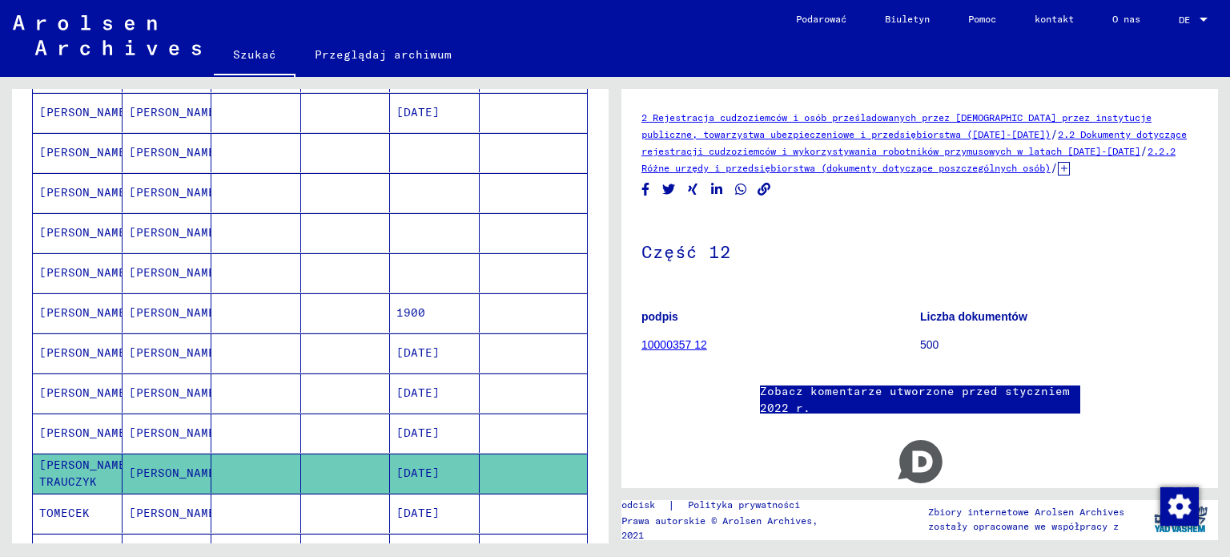
scroll to position [526, 0]
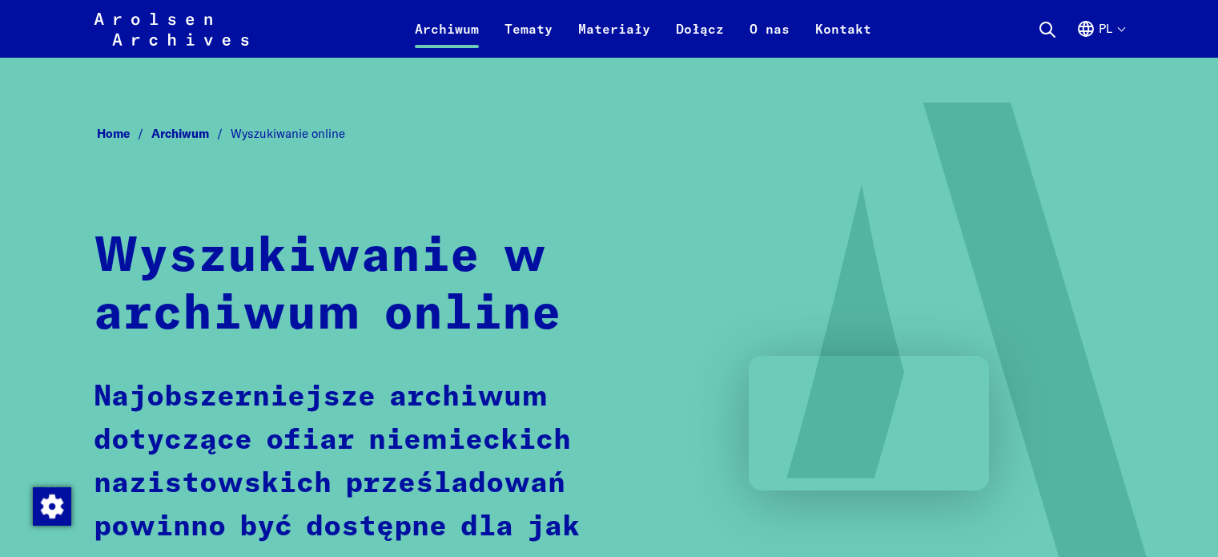
scroll to position [881, 0]
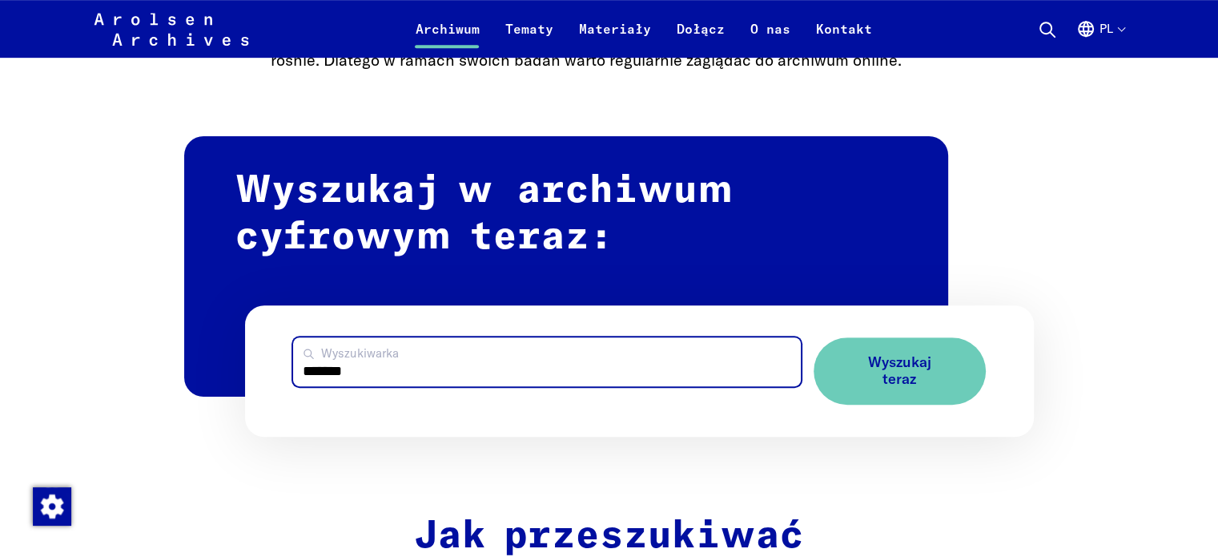
click at [402, 371] on input "*******" at bounding box center [546, 361] width 507 height 49
type input "**********"
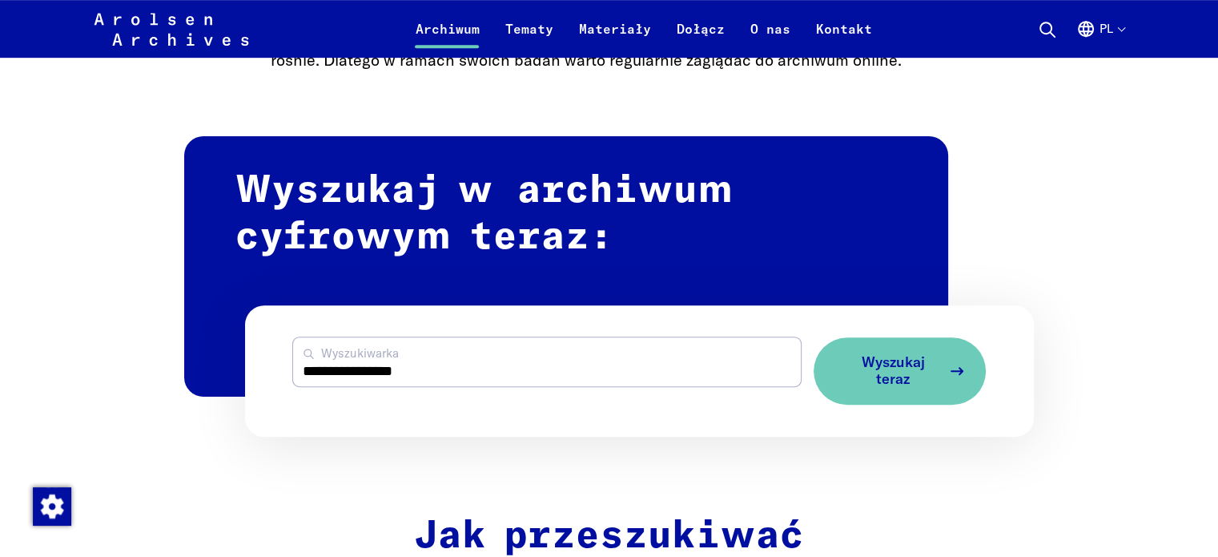
click at [927, 370] on span "Wyszukaj teraz" at bounding box center [893, 370] width 95 height 33
